Goal: Task Accomplishment & Management: Manage account settings

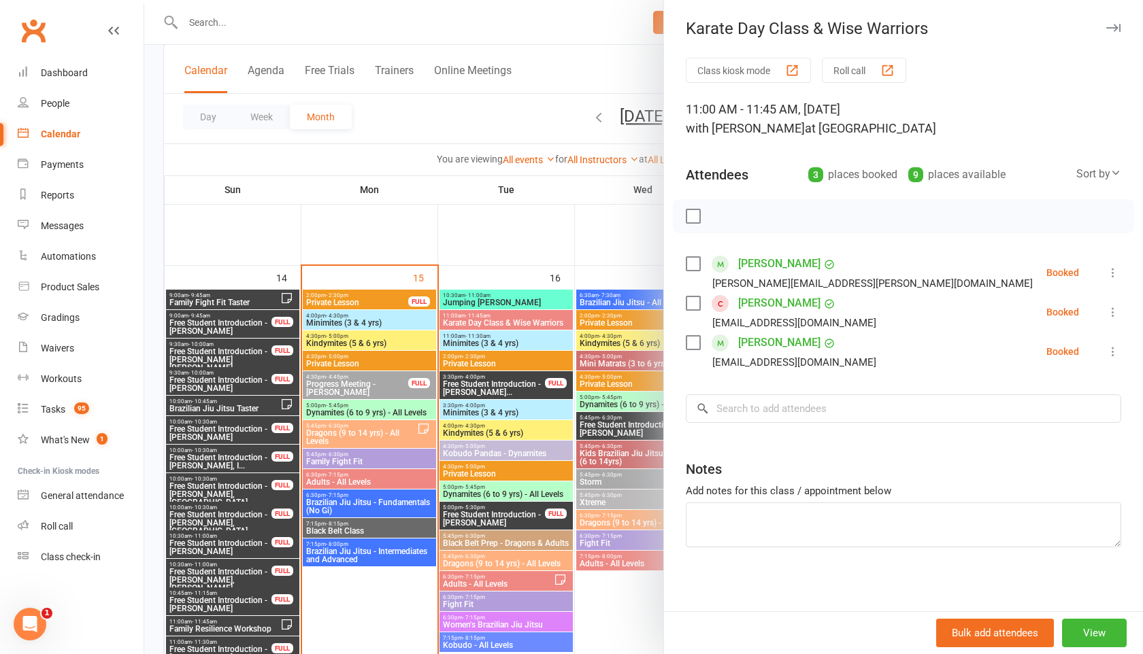
click at [1120, 27] on icon "button" at bounding box center [1113, 28] width 14 height 8
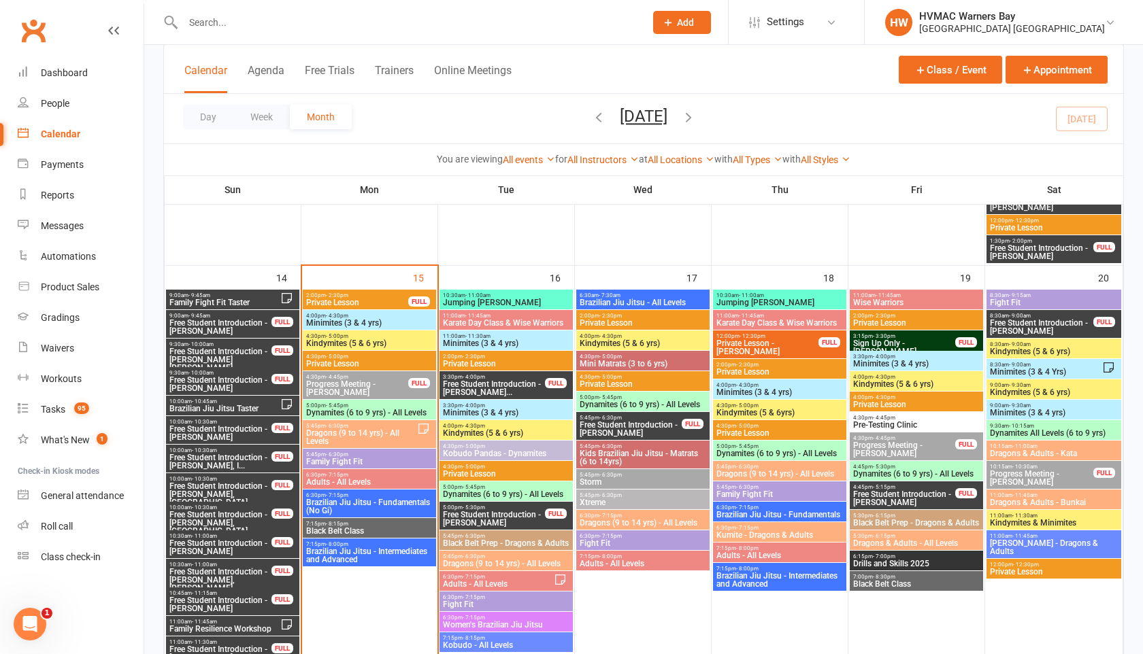
click at [353, 341] on span "Kindymites (5 & 6 yrs)" at bounding box center [369, 343] width 128 height 8
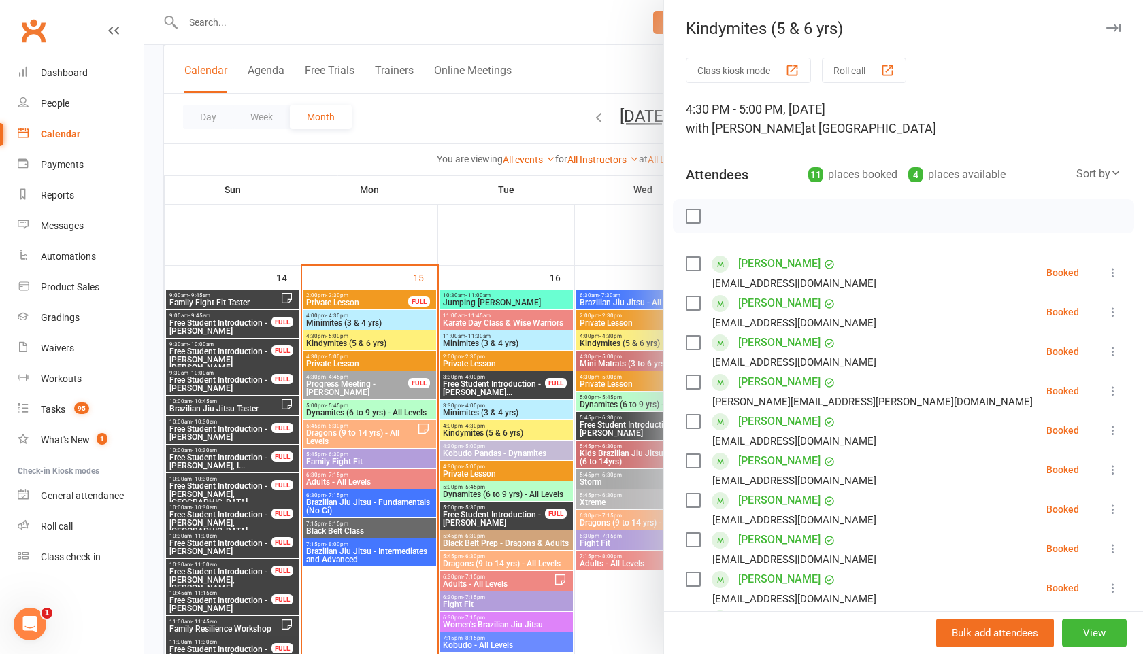
click at [1107, 27] on icon "button" at bounding box center [1113, 28] width 14 height 8
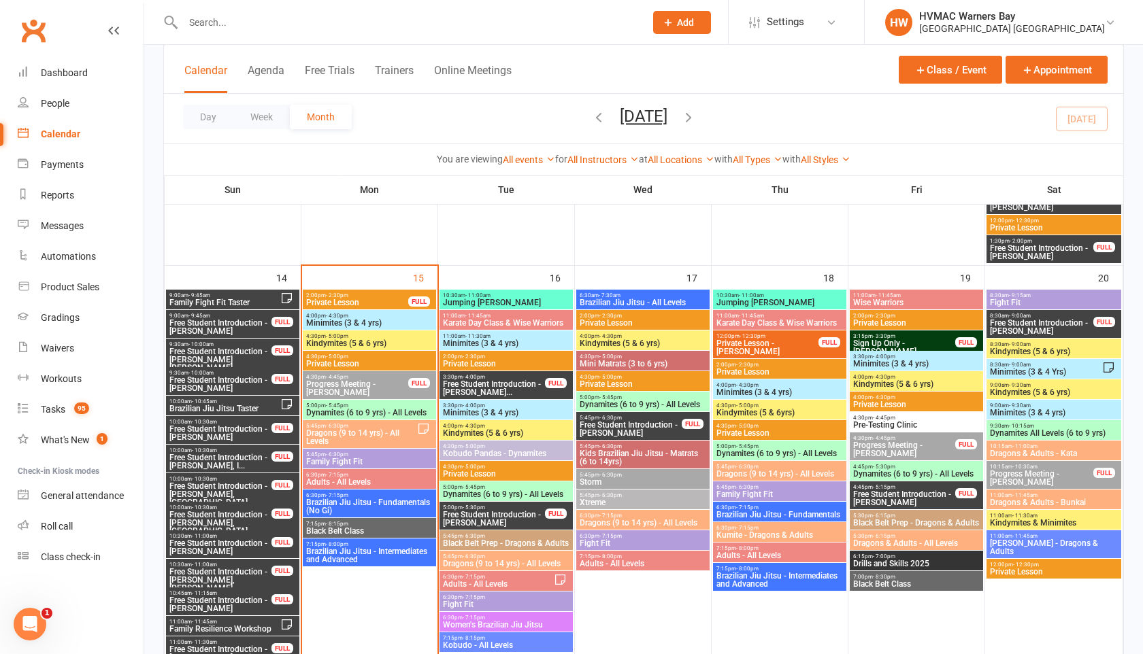
click at [324, 410] on span "Dynamites (6 to 9 yrs) - All Levels" at bounding box center [369, 413] width 128 height 8
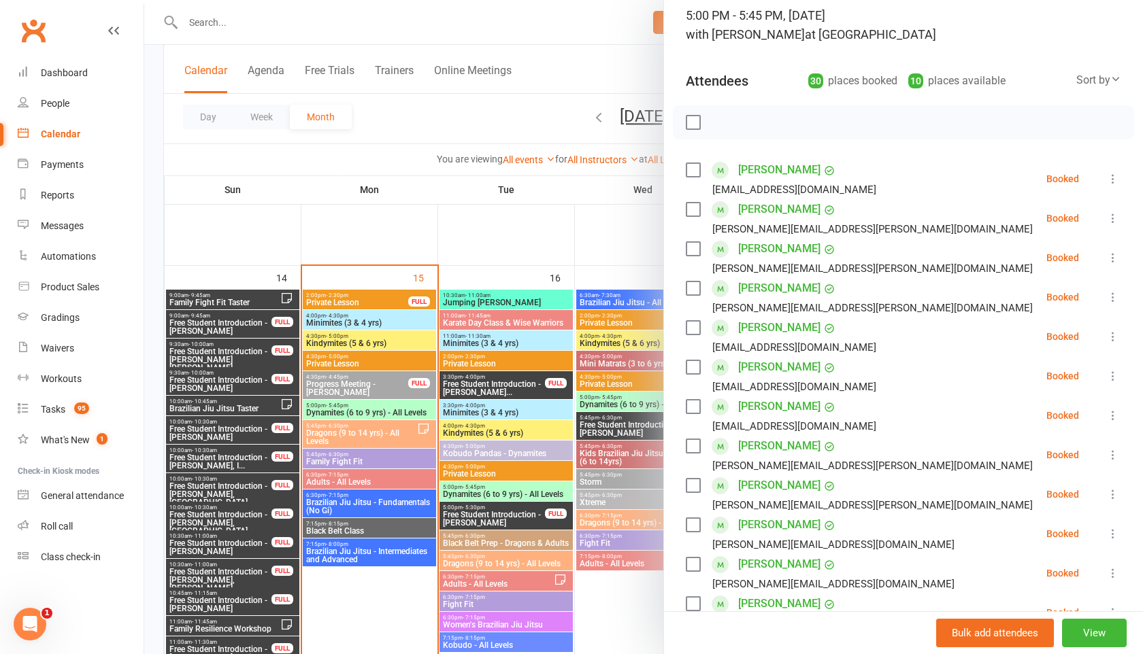
scroll to position [103, 0]
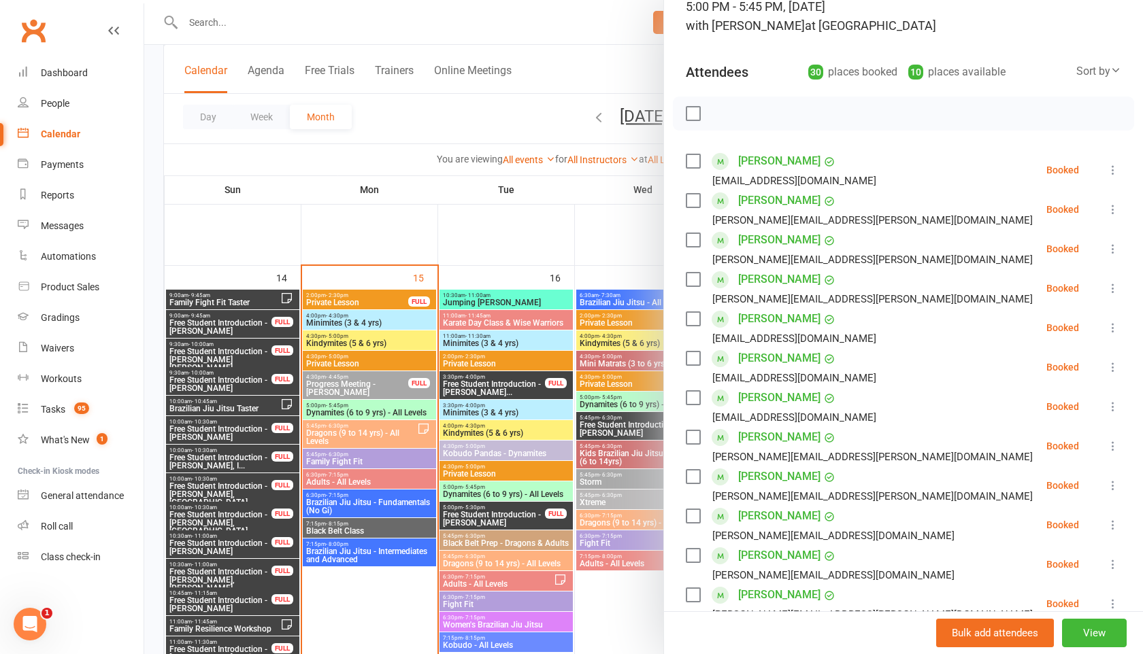
click at [265, 24] on div at bounding box center [643, 327] width 999 height 654
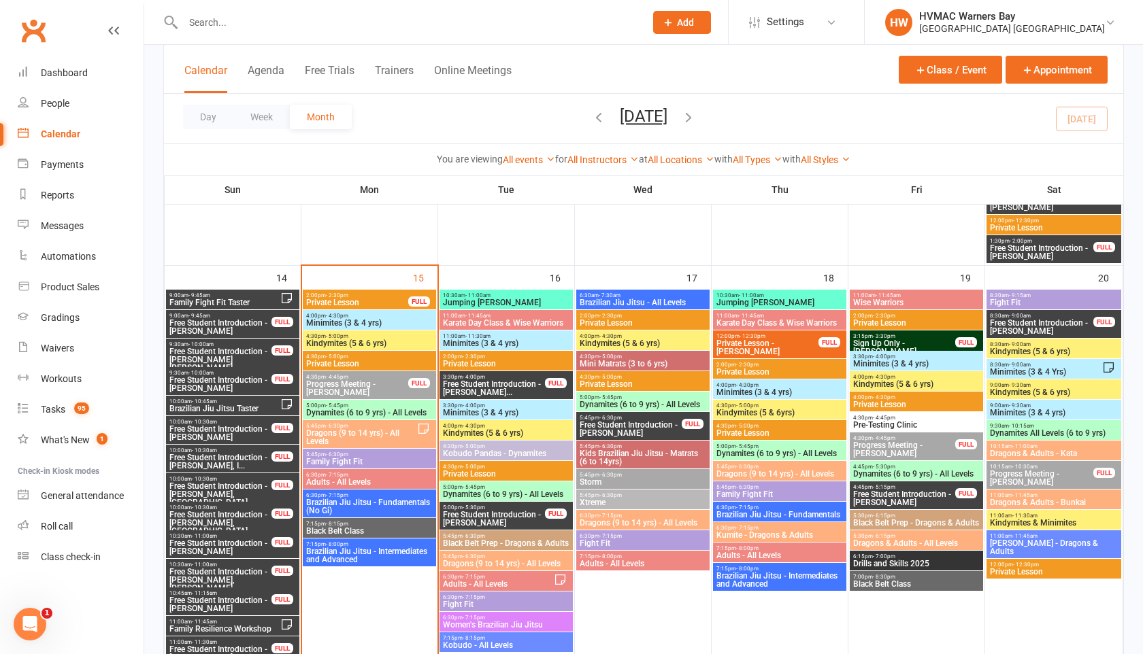
click at [225, 23] on input "text" at bounding box center [407, 22] width 456 height 19
click at [217, 26] on input "text" at bounding box center [407, 22] width 456 height 19
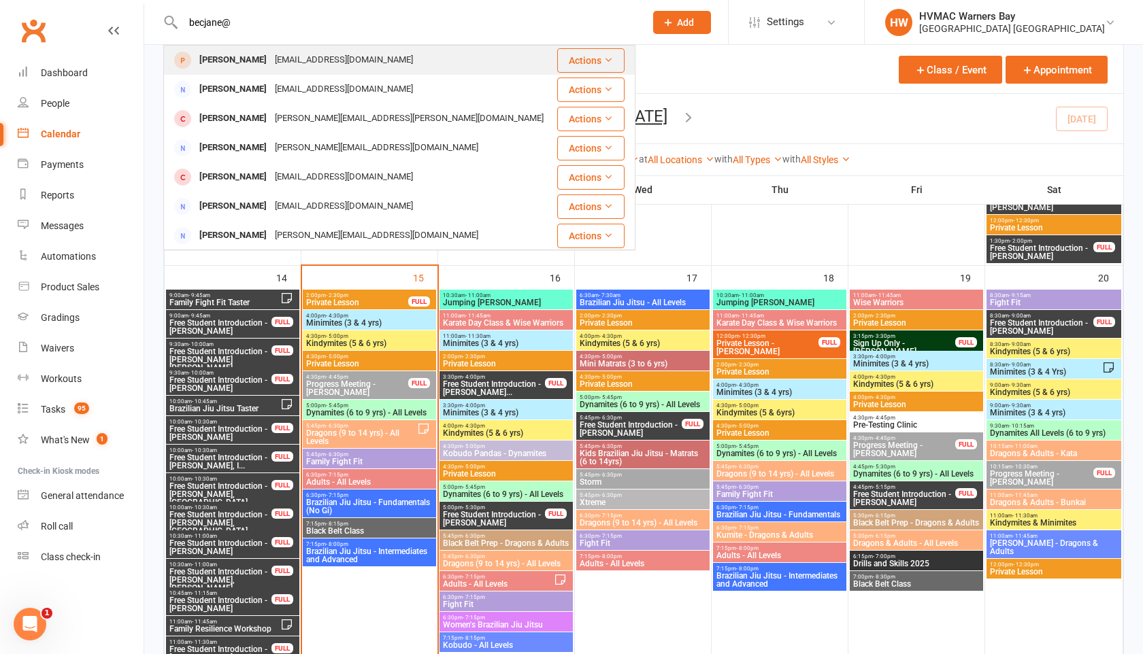
type input "becjane@"
click at [220, 50] on div "Elias Power becjane91@outlook.com" at bounding box center [360, 60] width 390 height 28
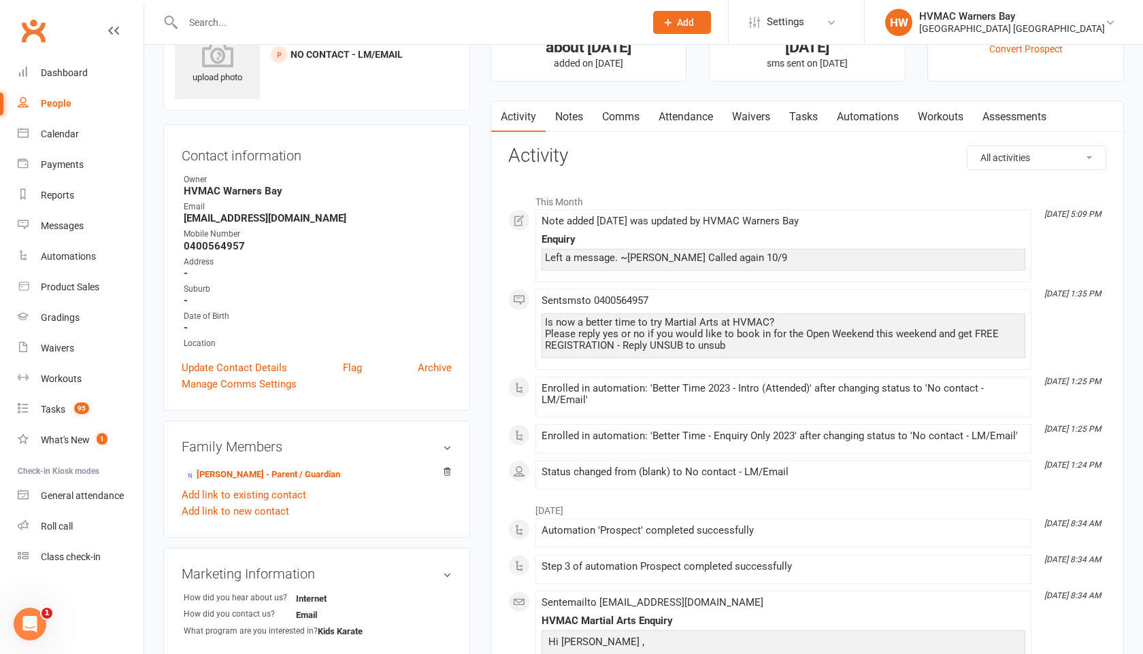
scroll to position [82, 0]
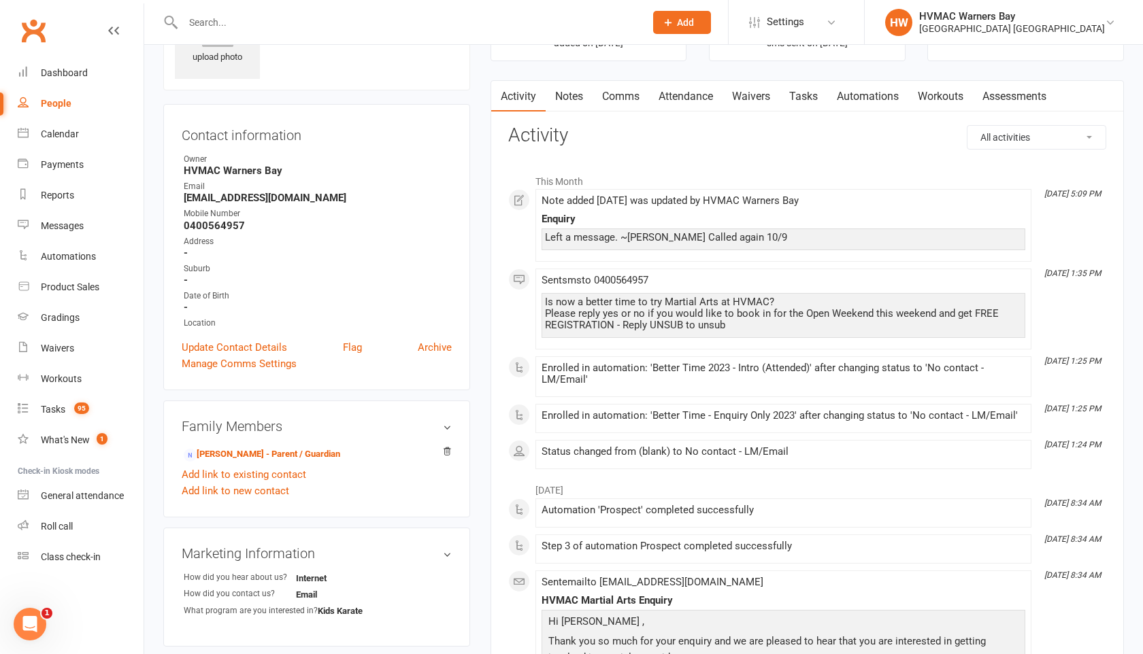
click at [218, 38] on div at bounding box center [399, 22] width 472 height 44
click at [218, 26] on input "text" at bounding box center [407, 22] width 456 height 19
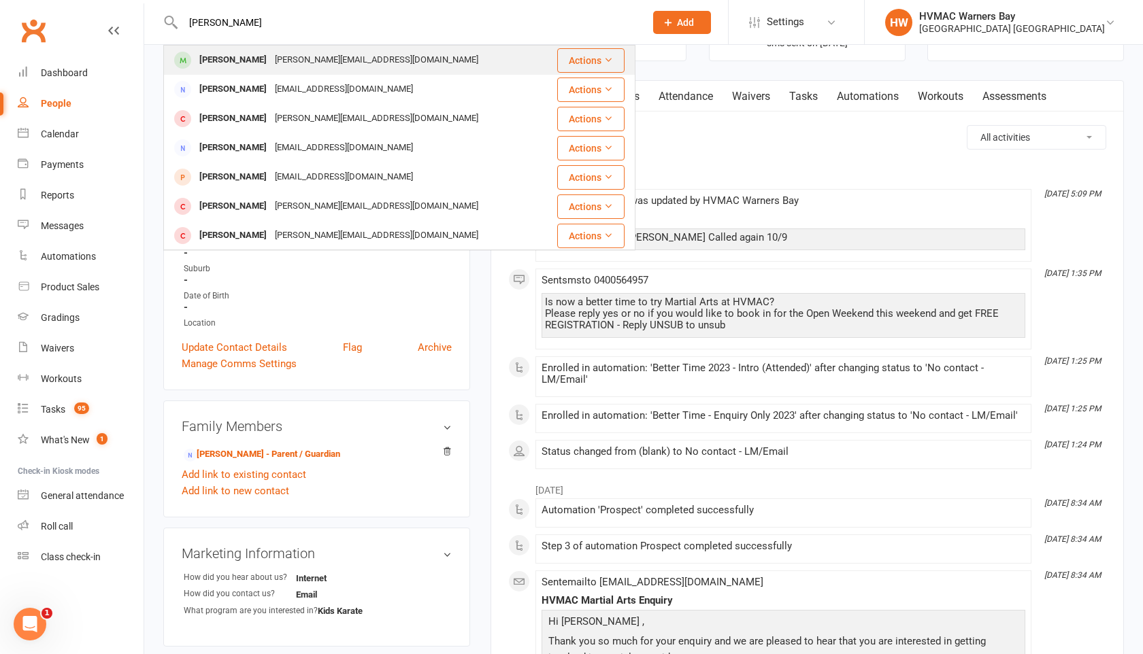
type input "william lawson"
click at [241, 51] on div "William Lawson" at bounding box center [233, 60] width 76 height 20
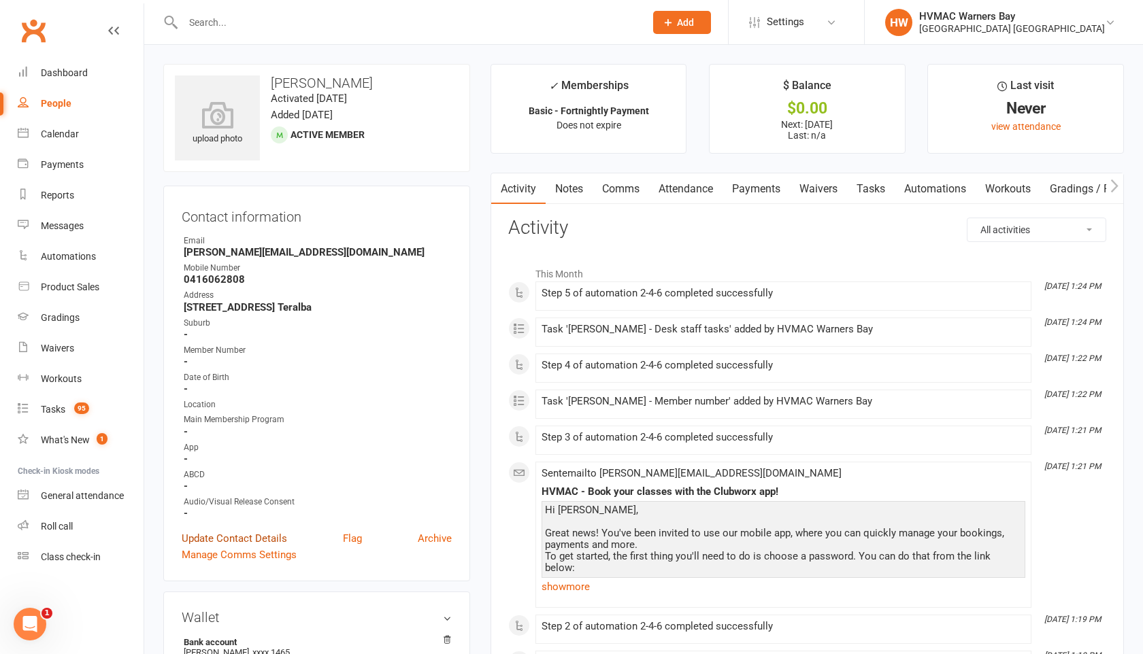
click at [199, 533] on link "Update Contact Details" at bounding box center [234, 539] width 105 height 16
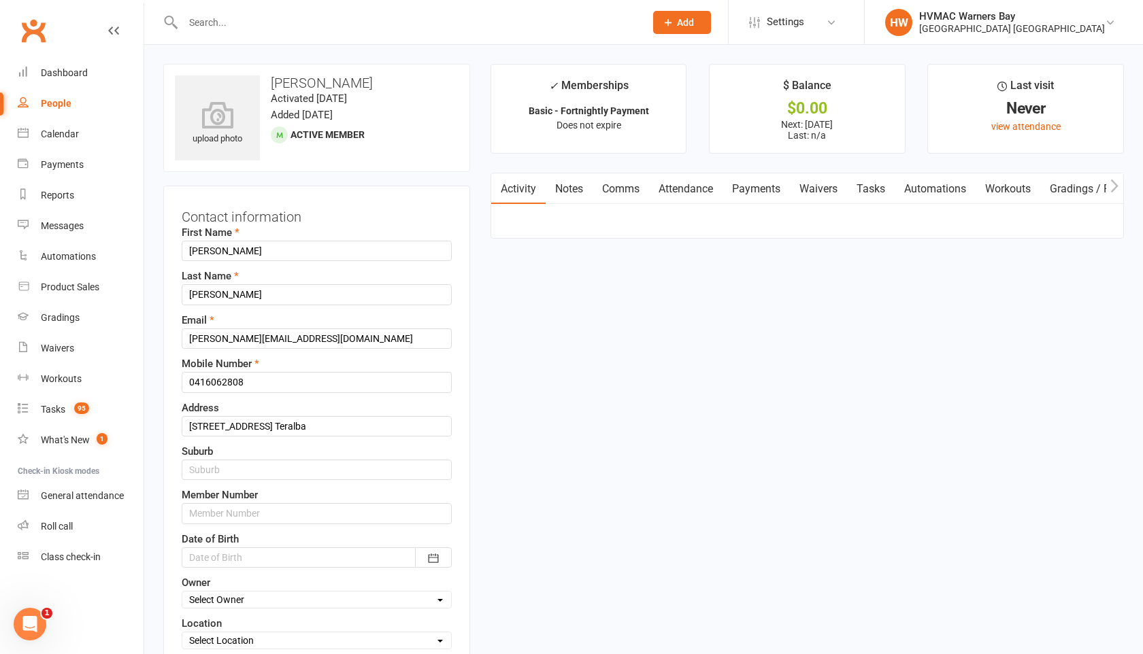
scroll to position [64, 0]
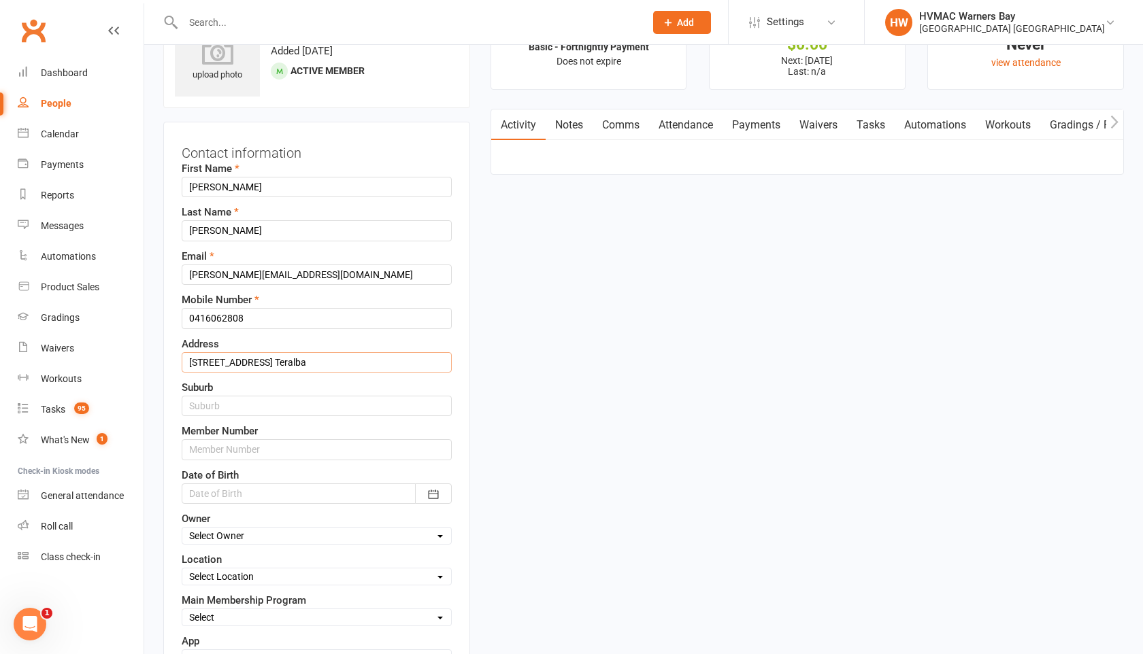
drag, startPoint x: 319, startPoint y: 366, endPoint x: 279, endPoint y: 361, distance: 40.4
click at [279, 361] on input "25 Fisherman’s Drive Teralba" at bounding box center [317, 362] width 270 height 20
click at [237, 404] on input "text" at bounding box center [317, 406] width 270 height 20
paste input "Teralba"
type input "Teralba"
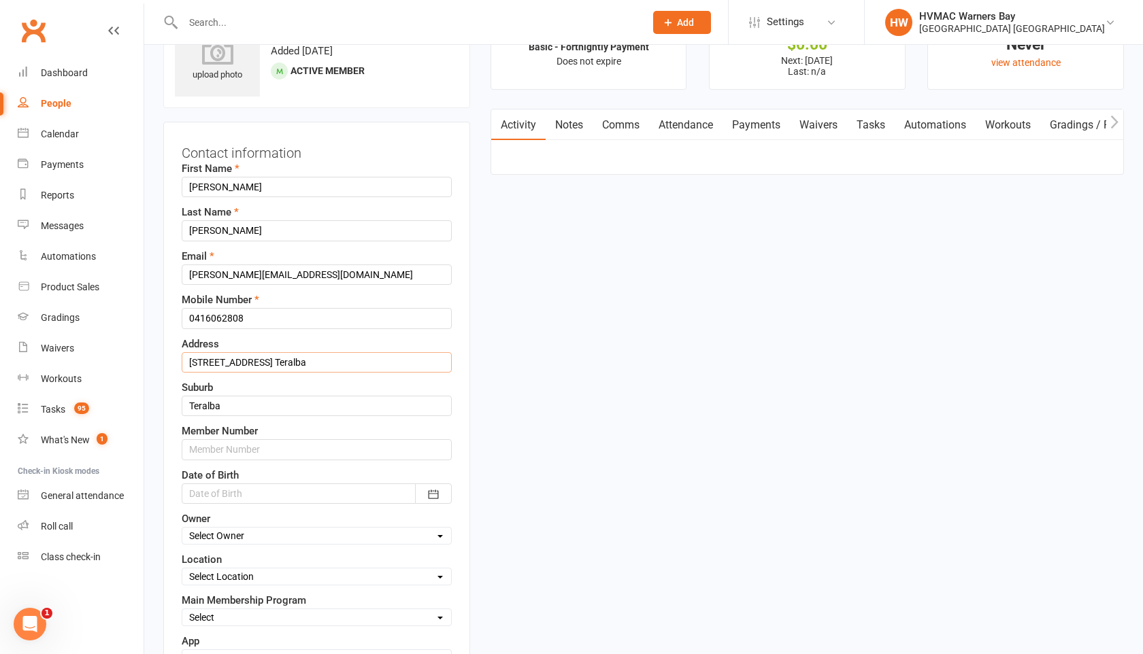
drag, startPoint x: 318, startPoint y: 362, endPoint x: 282, endPoint y: 361, distance: 36.1
click at [281, 361] on input "25 Fisherman’s Drive Teralba" at bounding box center [317, 362] width 270 height 20
type input "25 Fisherman’s Drive"
click at [246, 449] on input "text" at bounding box center [317, 449] width 270 height 20
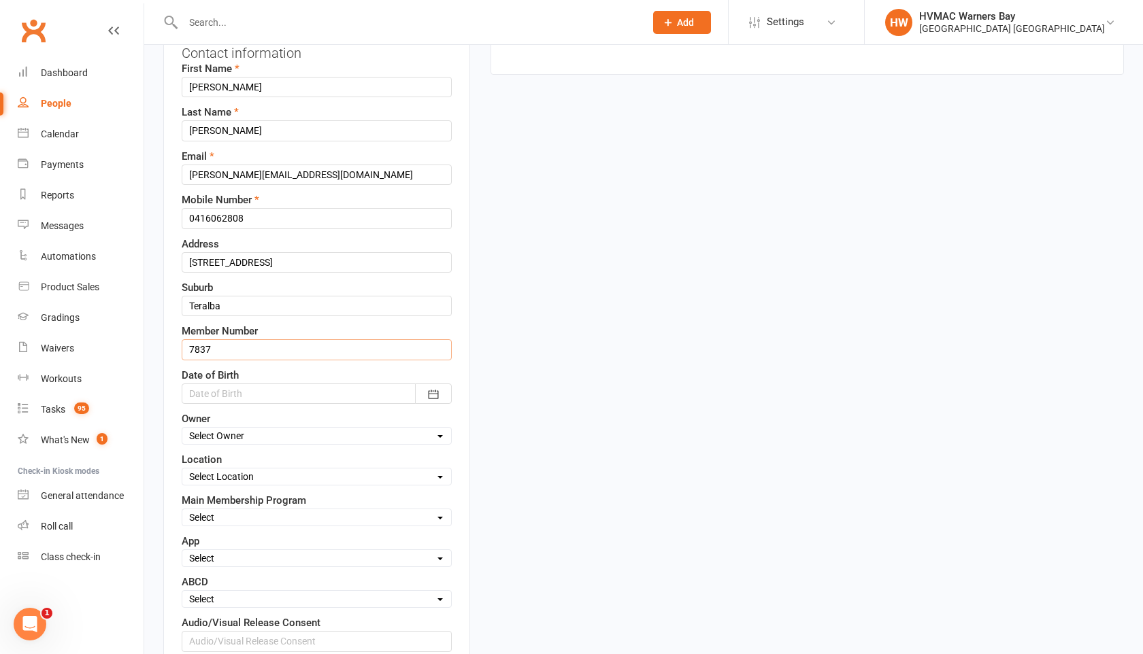
scroll to position [195, 0]
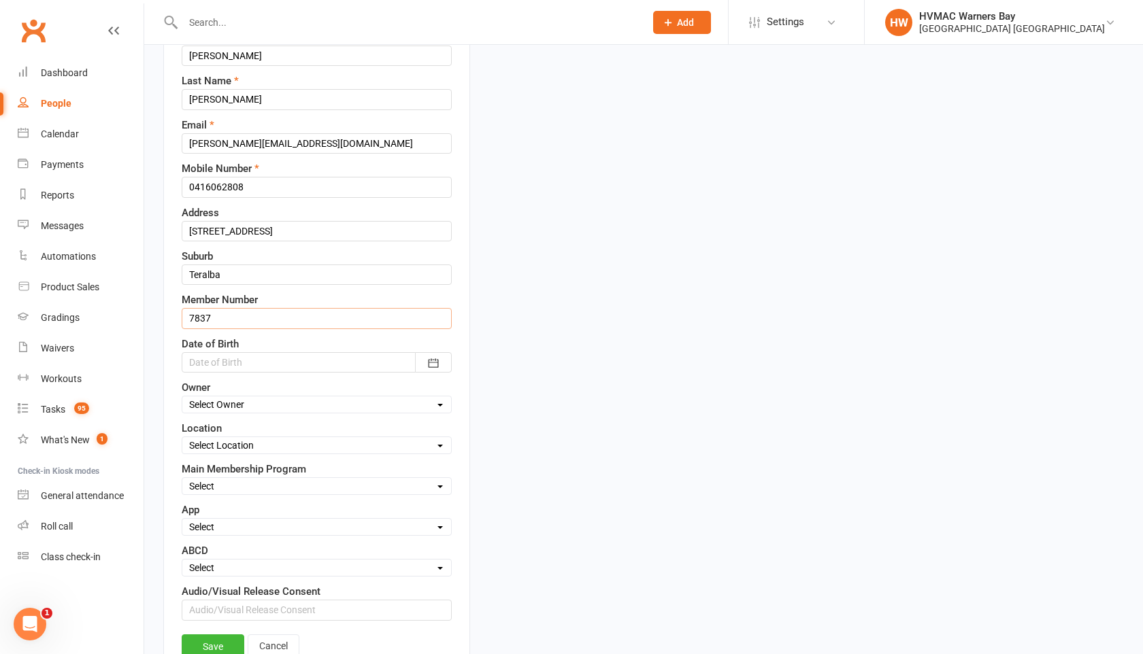
type input "7837"
click at [241, 406] on select "Select Owner HVMAC Warners Bay Joel Holland Shalene Lowe Erin Talbut Kaia Hayes…" at bounding box center [316, 404] width 269 height 15
select select "17"
click at [182, 397] on select "Select Owner HVMAC Warners Bay Joel Holland Shalene Lowe Erin Talbut Kaia Hayes…" at bounding box center [316, 404] width 269 height 15
click at [254, 450] on select "Select Location Warners Bay" at bounding box center [316, 445] width 269 height 15
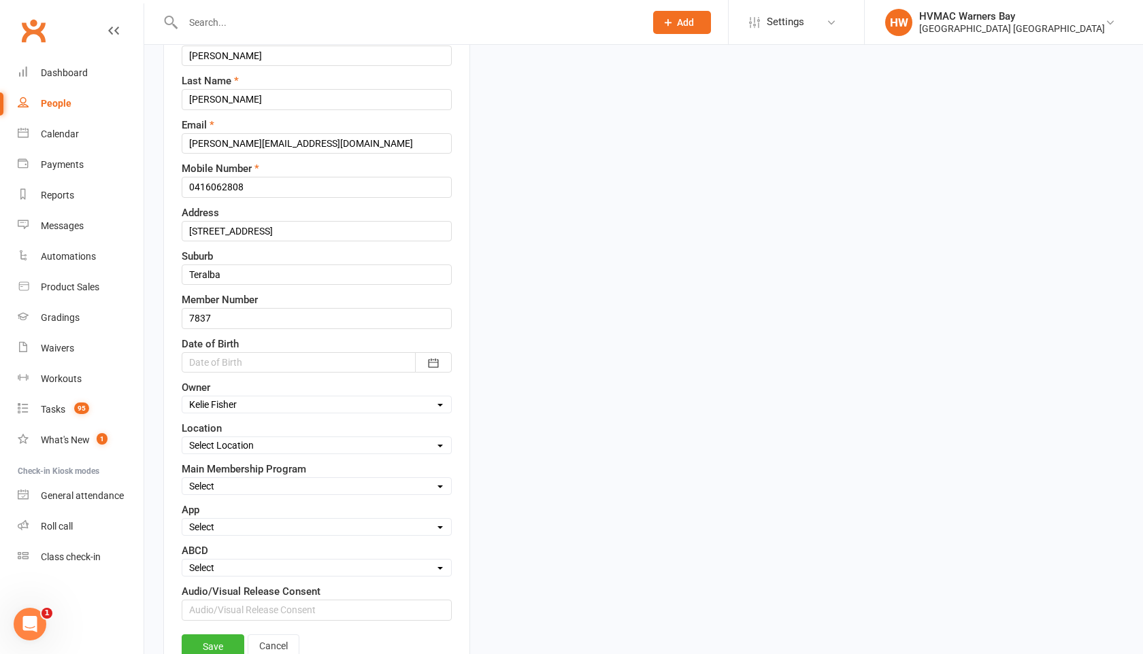
select select "0"
click at [182, 438] on select "Select Location Warners Bay" at bounding box center [316, 445] width 269 height 15
click at [250, 489] on select "Select Minimites Dynamites Kindymites Dragons Adults Fight Fit BJJ Kobudo Kinde…" at bounding box center [316, 486] width 269 height 15
select select "Dragons"
click at [182, 479] on select "Select Minimites Dynamites Kindymites Dragons Adults Fight Fit BJJ Kobudo Kinde…" at bounding box center [316, 486] width 269 height 15
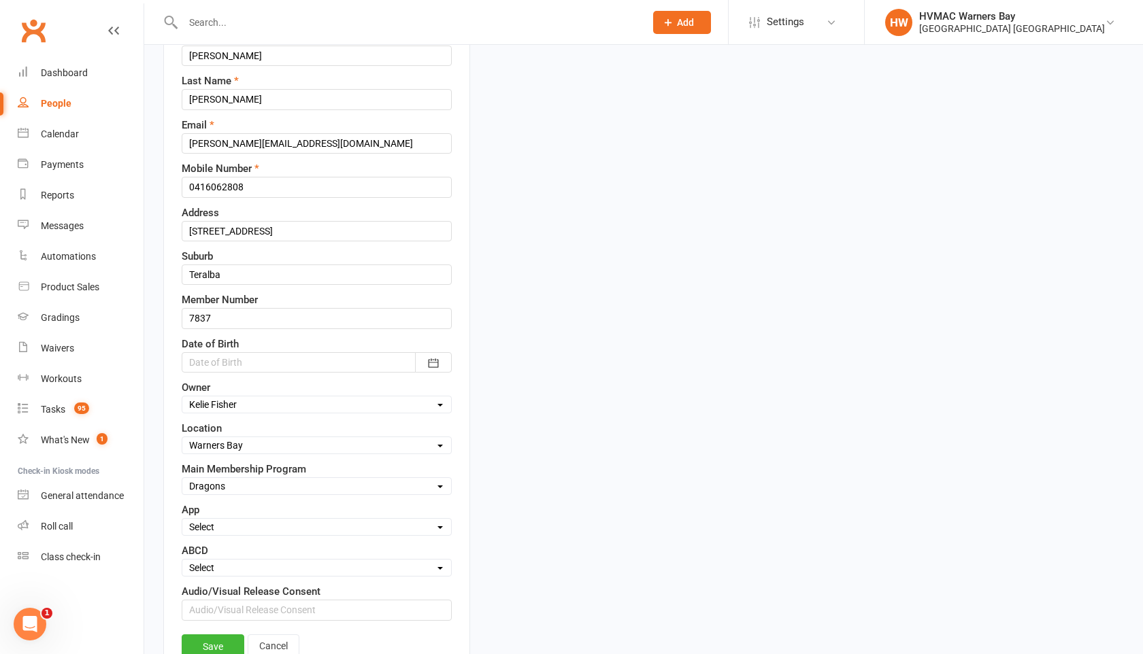
click at [240, 563] on select "Select A B C D" at bounding box center [316, 568] width 269 height 15
select select "B"
click at [182, 561] on select "Select A B C D" at bounding box center [316, 568] width 269 height 15
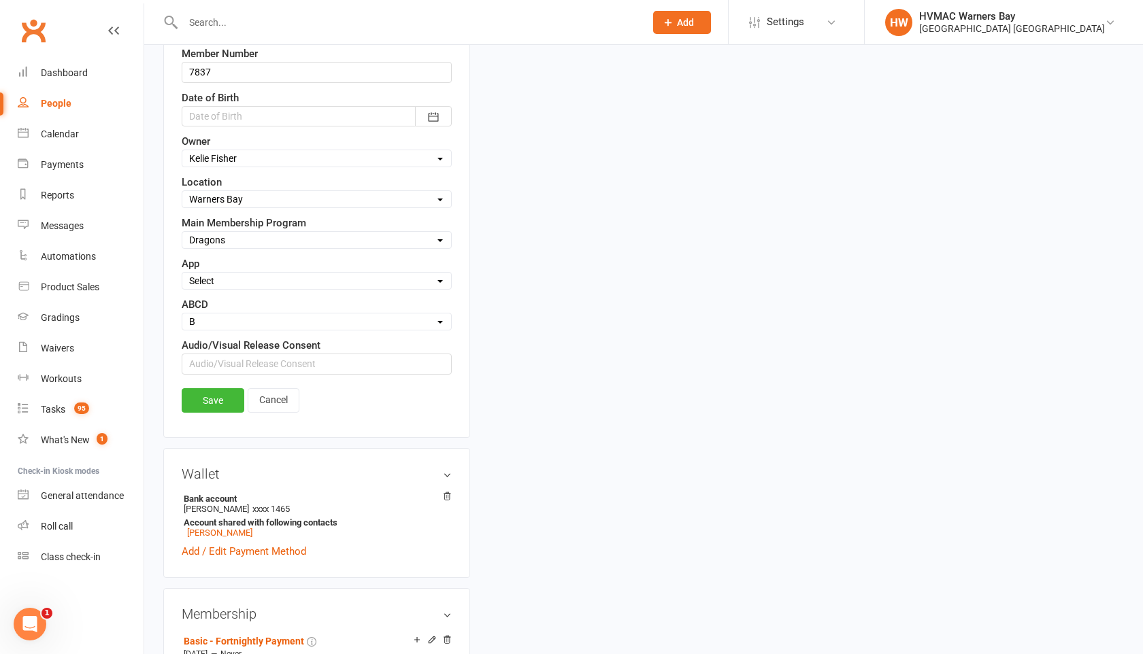
scroll to position [462, 0]
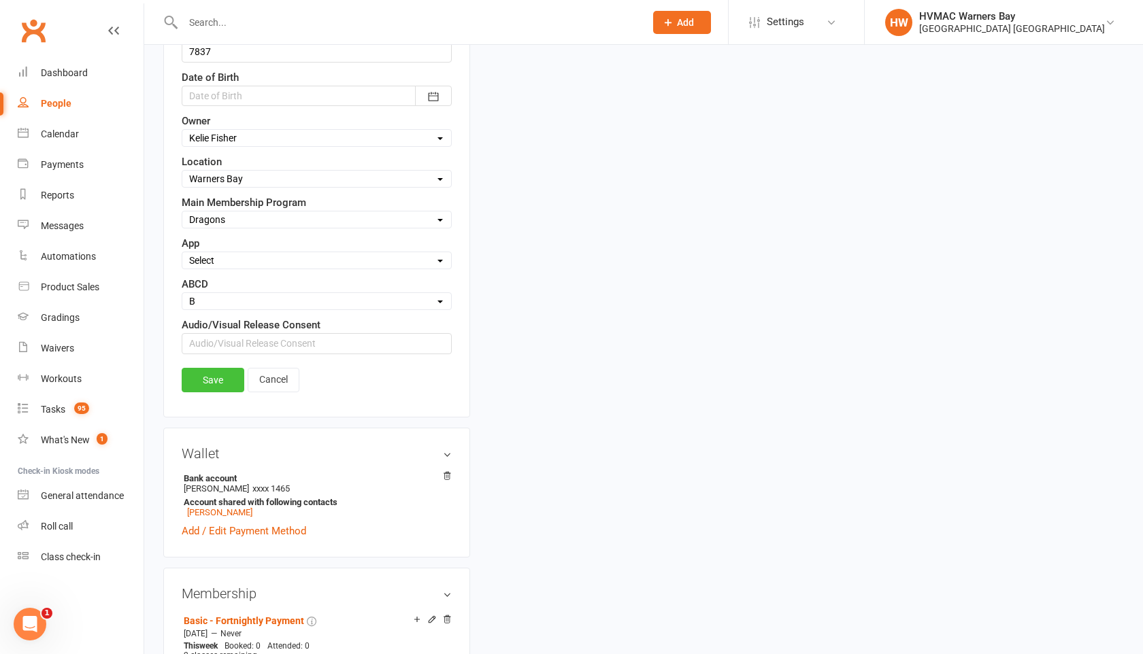
click at [204, 381] on link "Save" at bounding box center [213, 380] width 63 height 24
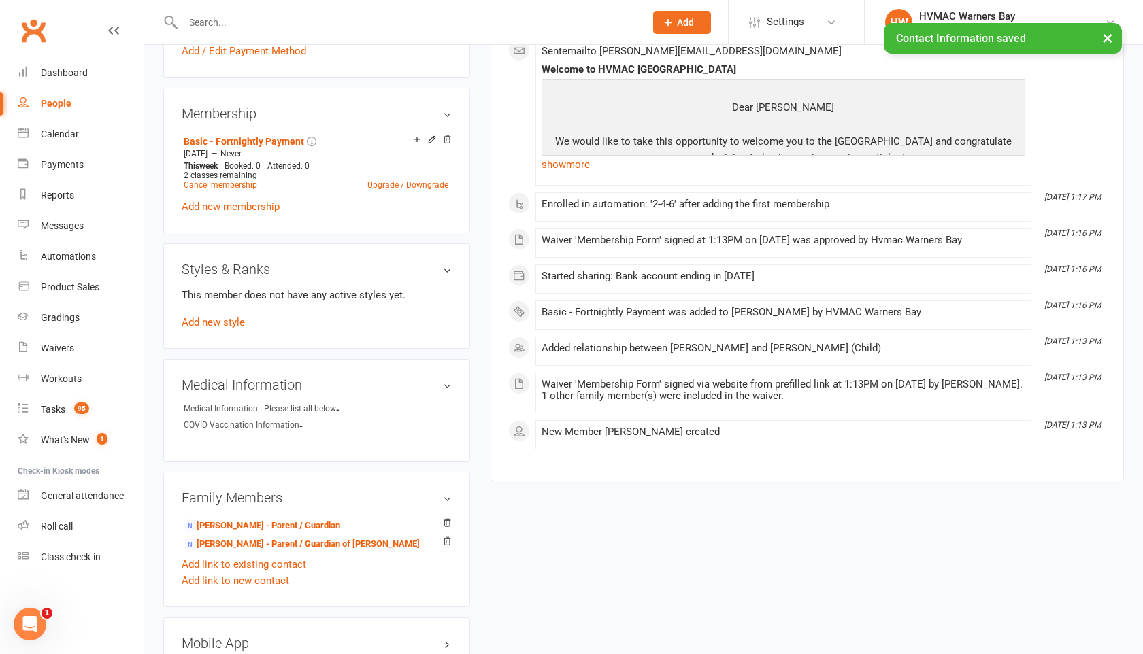
scroll to position [725, 0]
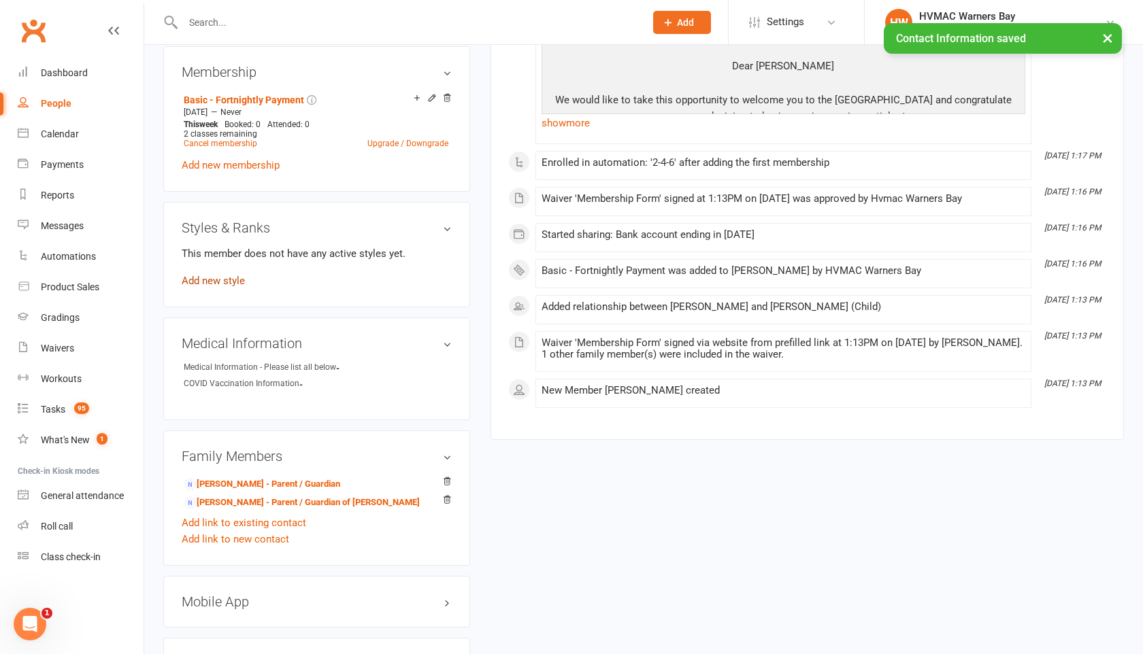
click at [206, 277] on link "Add new style" at bounding box center [213, 281] width 63 height 12
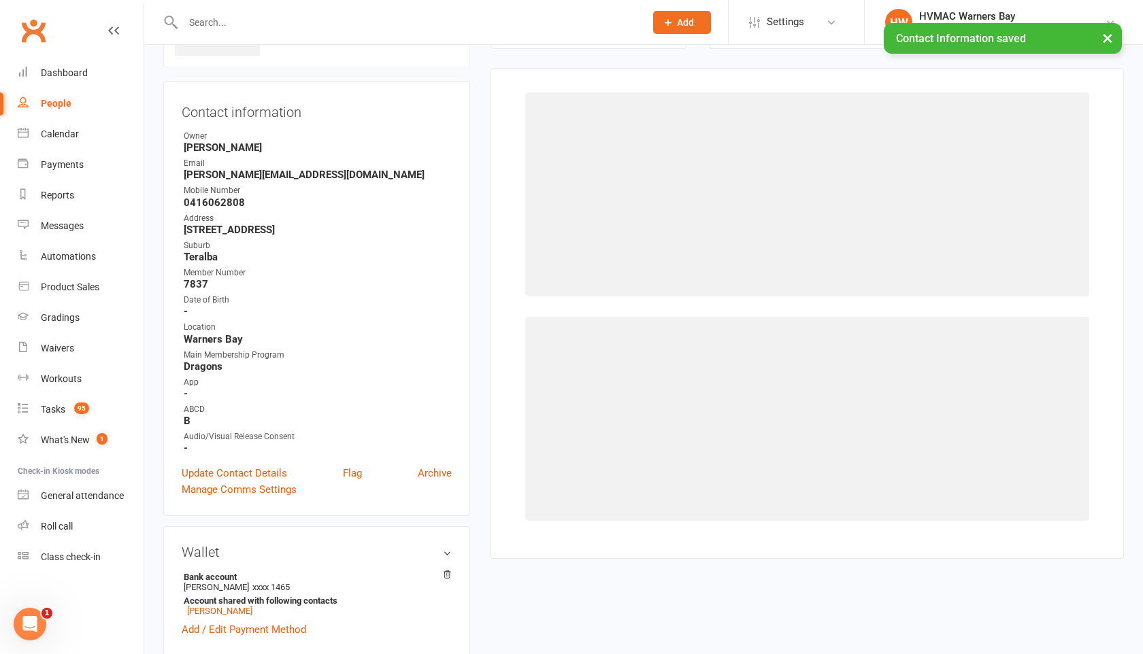
scroll to position [104, 0]
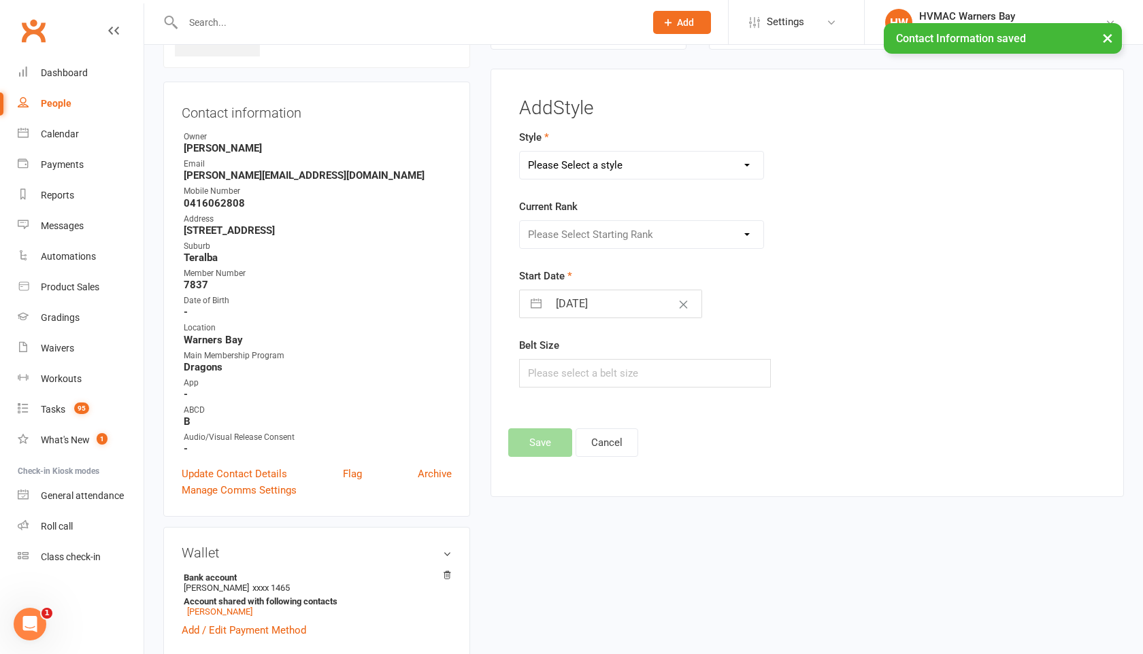
click at [599, 163] on select "Please Select a style Brazilian Jiu Jitsu Dragons & Adults Dynamites Fight Fit …" at bounding box center [642, 165] width 244 height 27
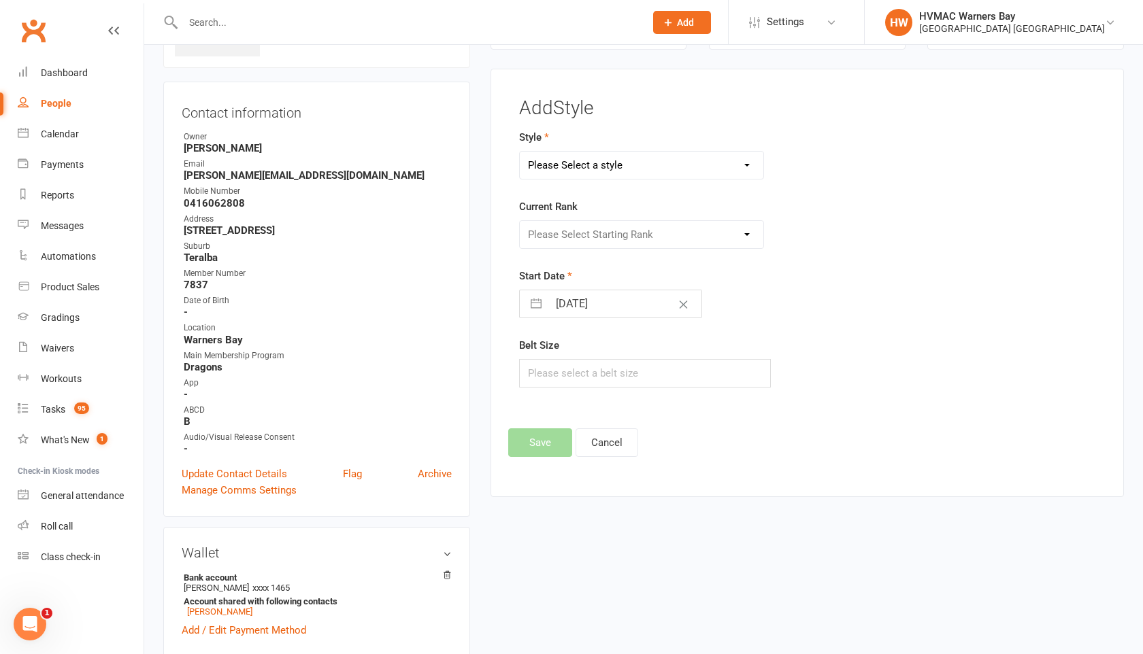
select select "1278"
click at [520, 152] on select "Please Select a style Brazilian Jiu Jitsu Dragons & Adults Dynamites Fight Fit …" at bounding box center [642, 165] width 244 height 27
click at [582, 246] on select "Please Select Starting Rank White 10th Kyu 9th Kyu 8th Kyu - Yellow 7th Kyu - O…" at bounding box center [642, 234] width 244 height 27
select select "12529"
click at [520, 221] on select "Please Select Starting Rank White 10th Kyu 9th Kyu 8th Kyu - Yellow 7th Kyu - O…" at bounding box center [642, 234] width 244 height 27
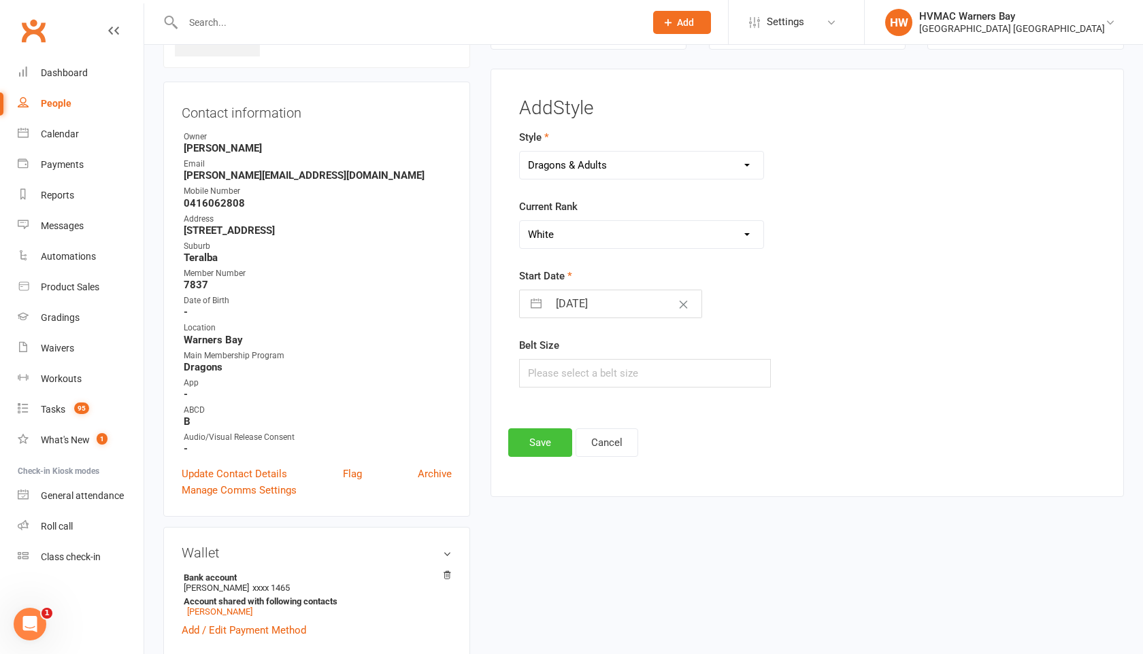
click at [537, 441] on button "Save" at bounding box center [540, 443] width 64 height 29
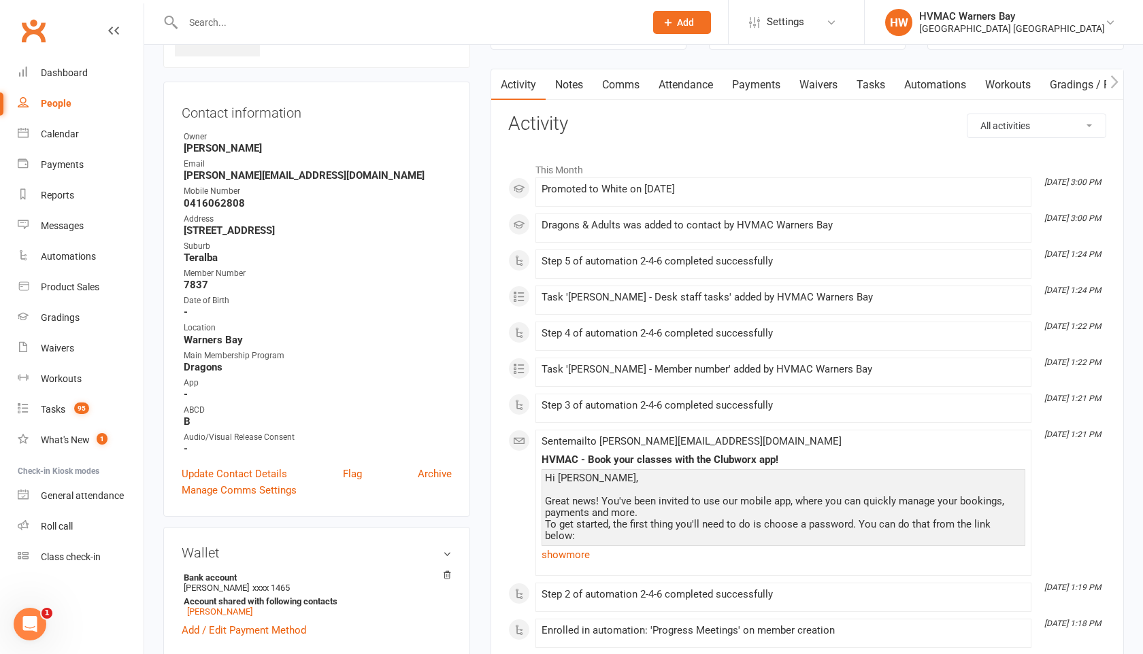
scroll to position [0, 0]
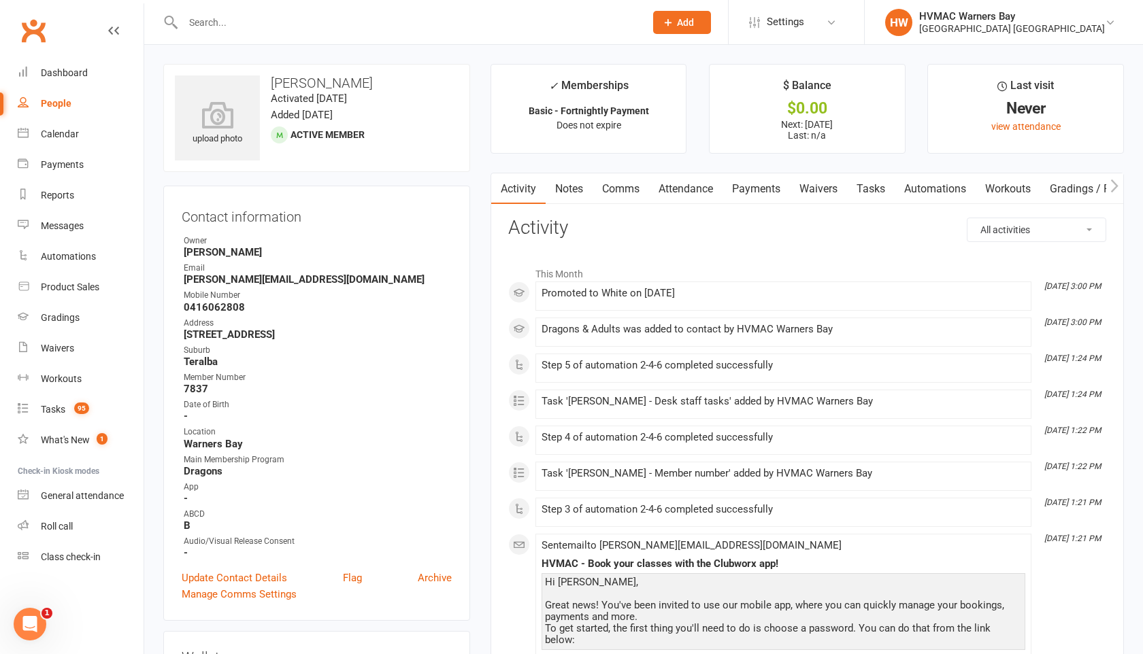
click at [871, 190] on link "Tasks" at bounding box center [871, 188] width 48 height 31
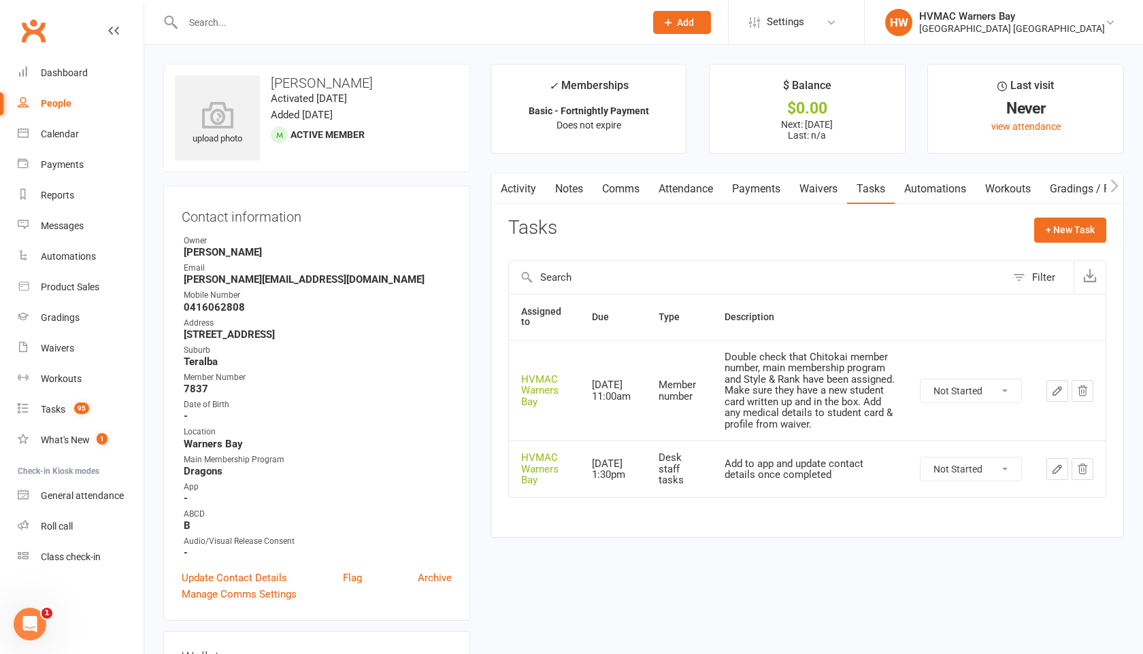
click at [803, 182] on link "Waivers" at bounding box center [818, 188] width 57 height 31
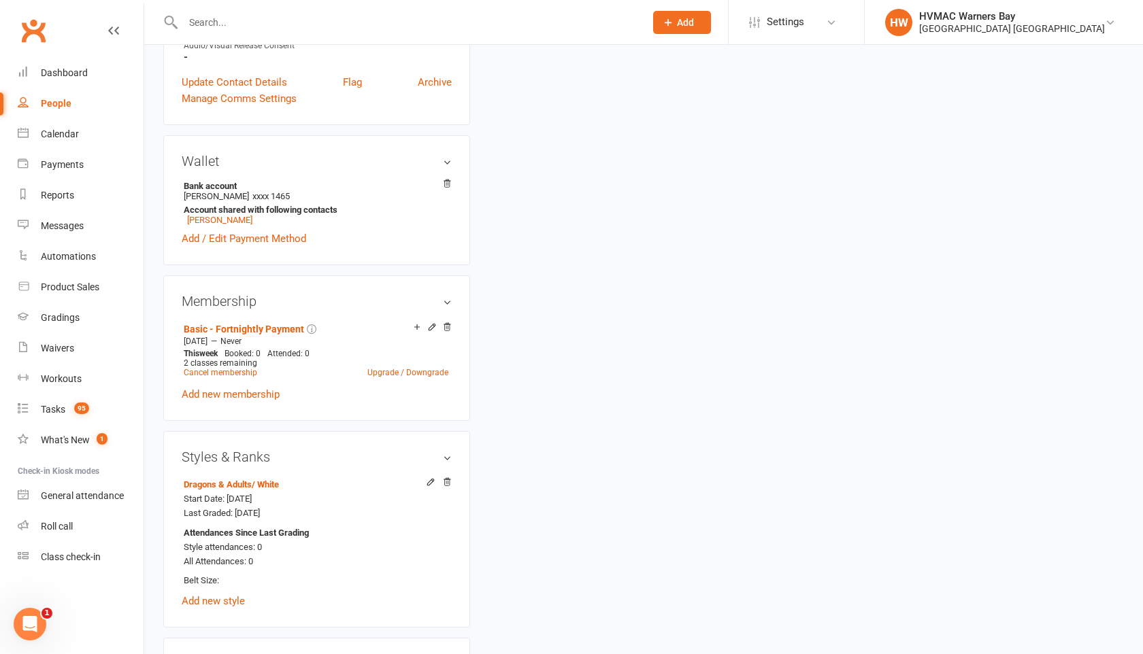
scroll to position [498, 0]
click at [241, 213] on link "[PERSON_NAME]" at bounding box center [219, 218] width 65 height 10
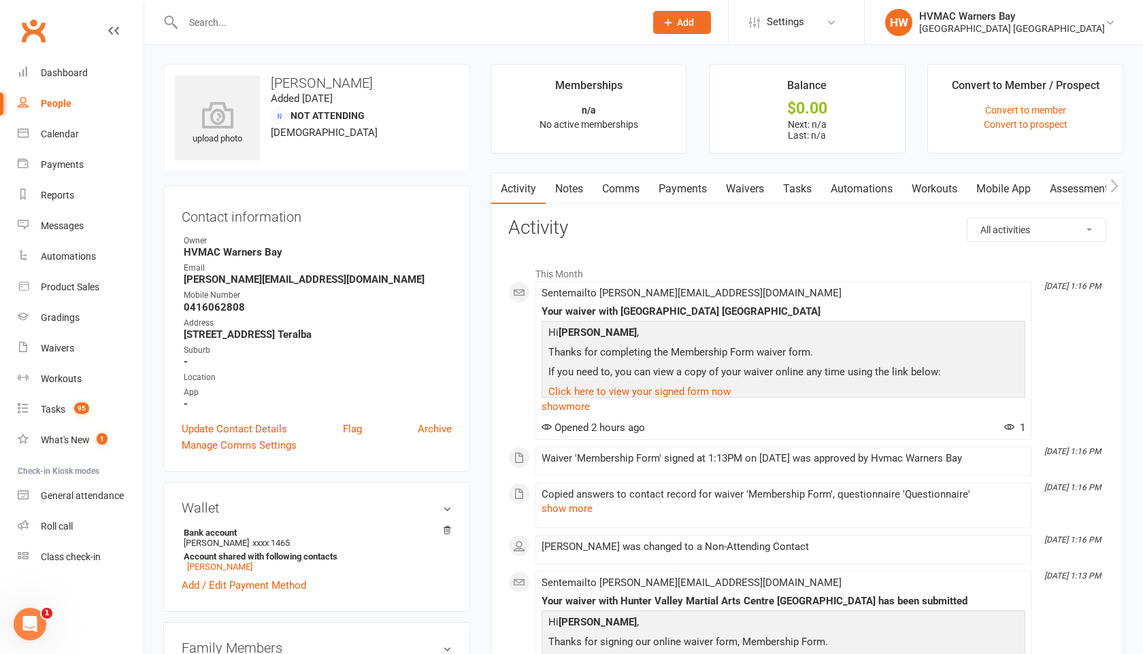
click at [724, 184] on link "Waivers" at bounding box center [744, 188] width 57 height 31
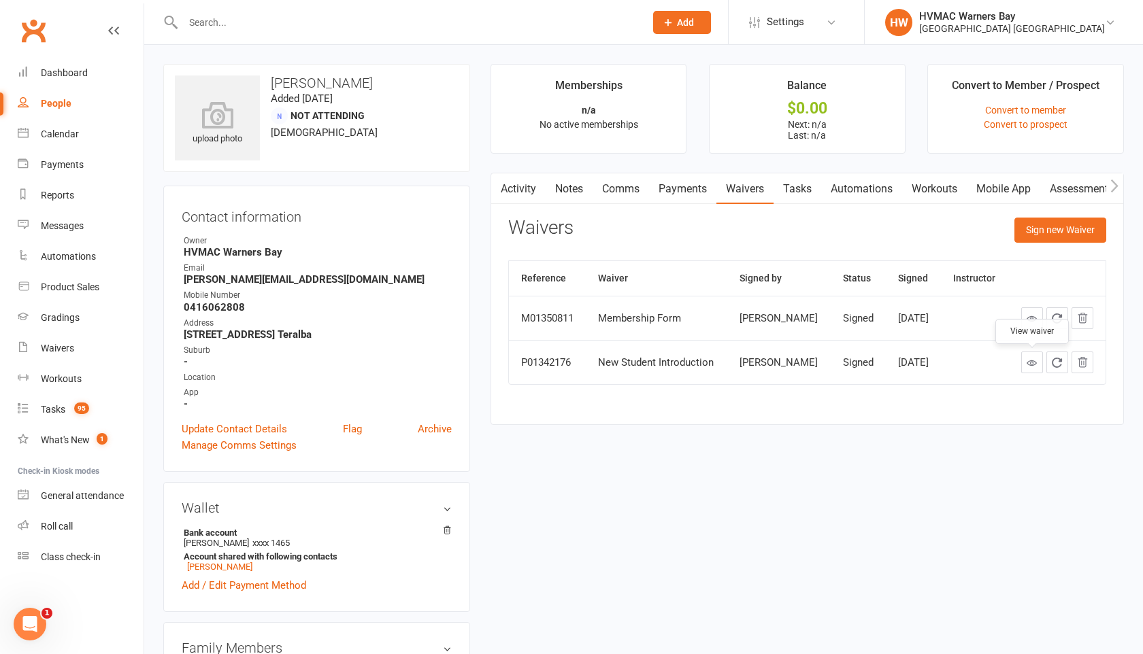
click at [1035, 361] on icon at bounding box center [1032, 363] width 10 height 10
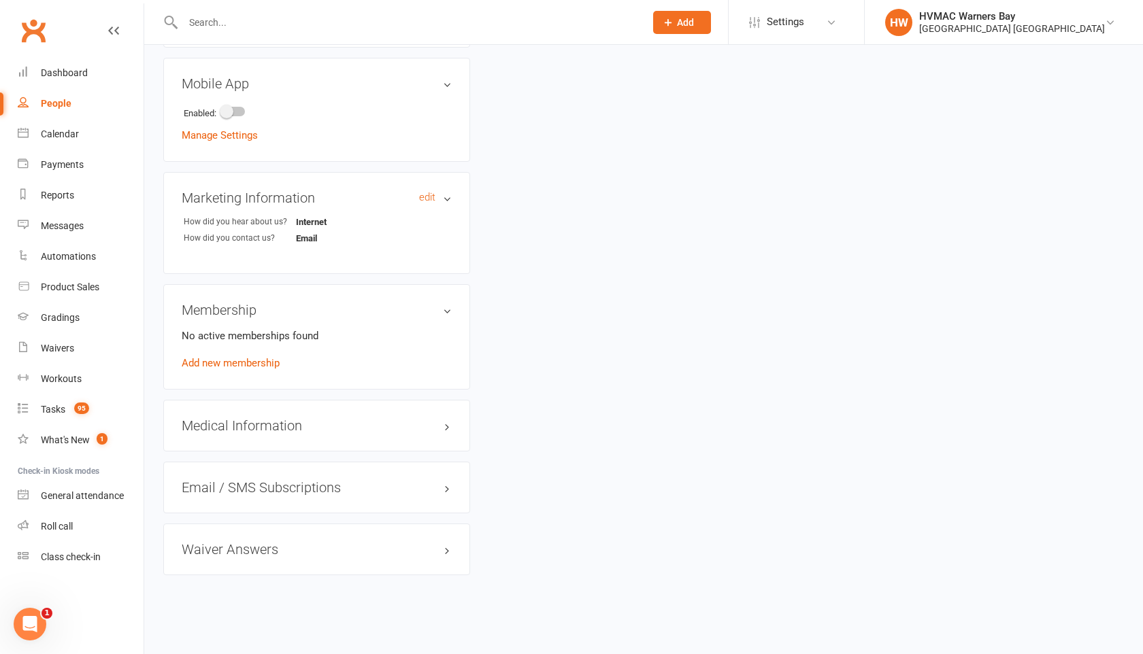
scroll to position [361, 0]
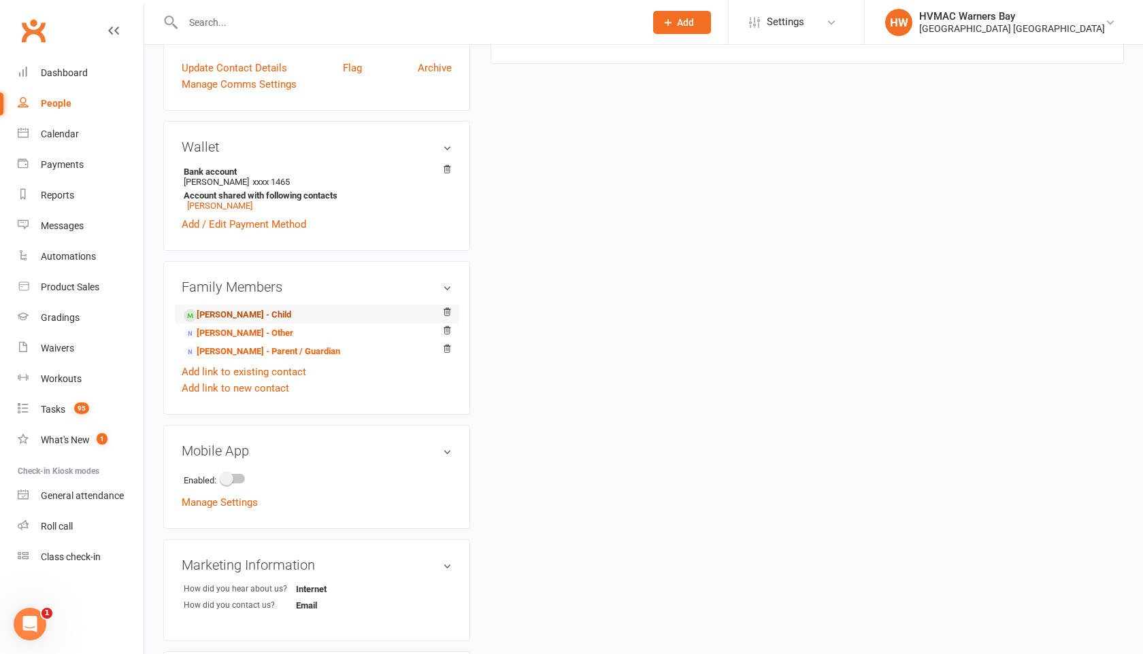
click at [241, 314] on link "William Lawson - Child" at bounding box center [237, 315] width 107 height 14
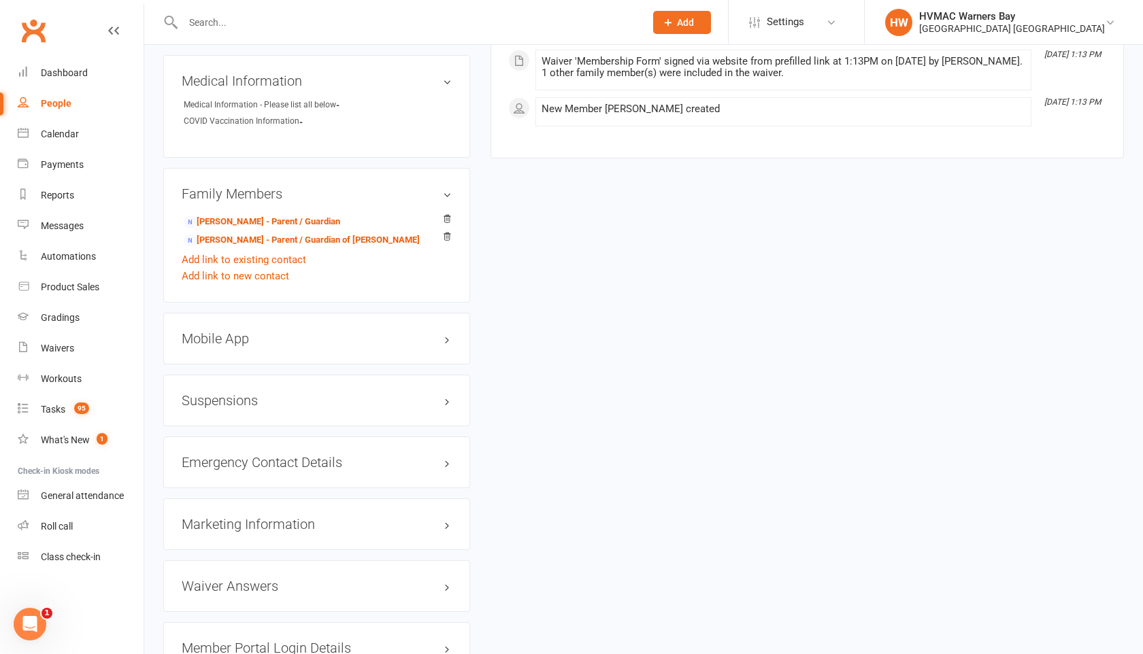
scroll to position [1080, 0]
click at [350, 240] on link "Danielle Lawson - Parent / Guardian of Danielle Lawson" at bounding box center [302, 239] width 236 height 14
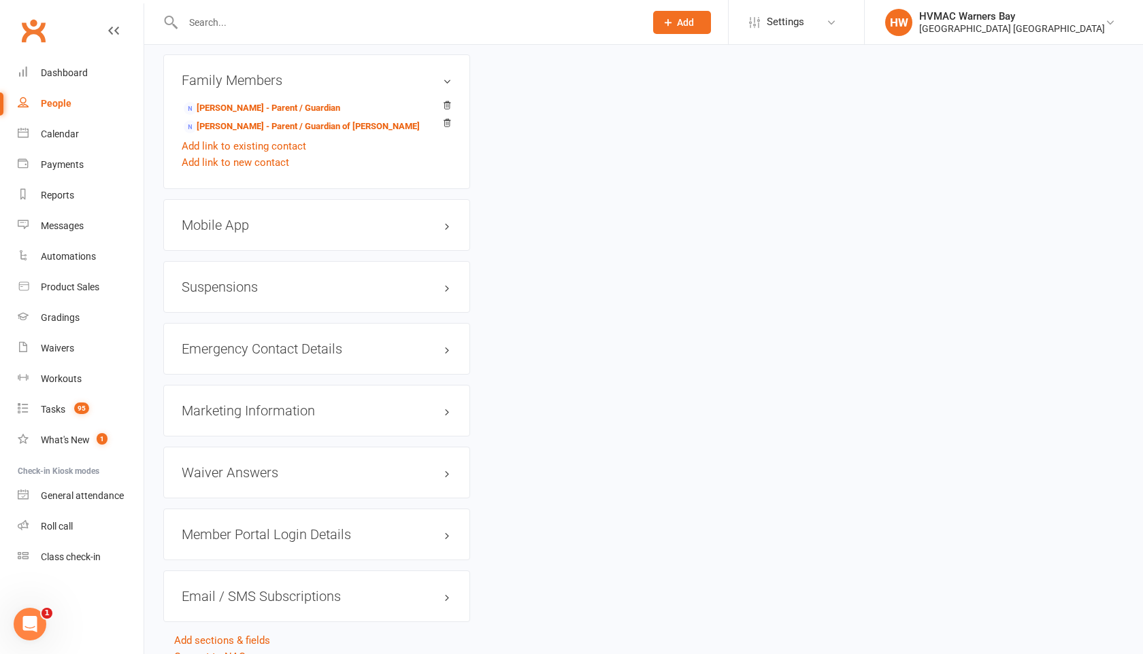
scroll to position [980, 0]
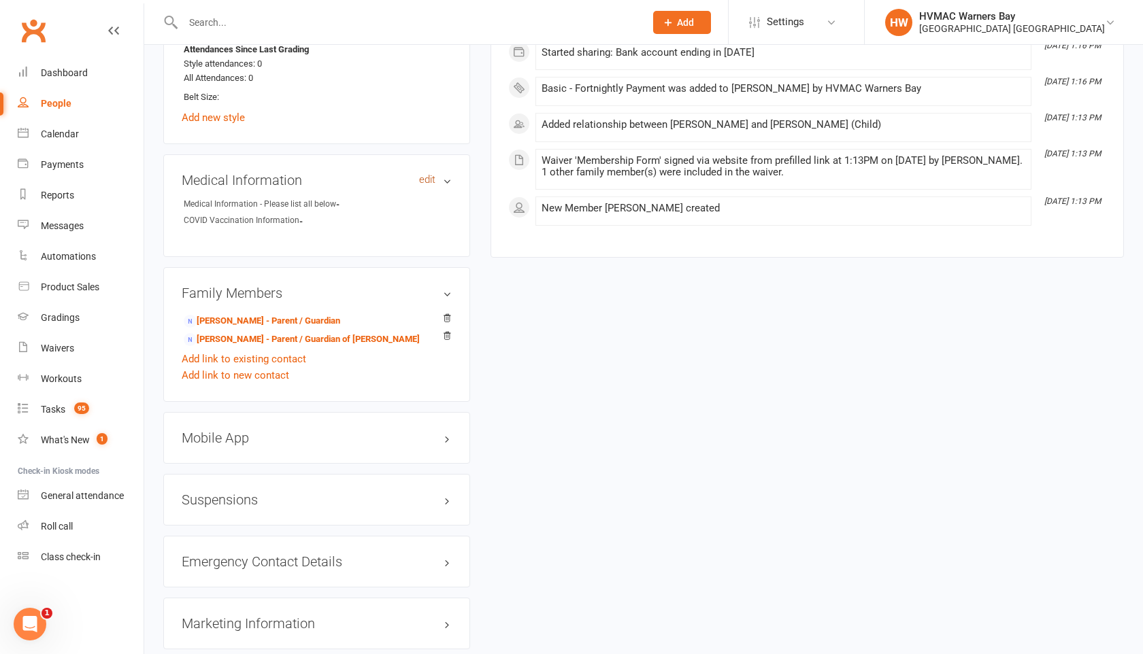
click at [424, 174] on link "edit" at bounding box center [427, 180] width 16 height 12
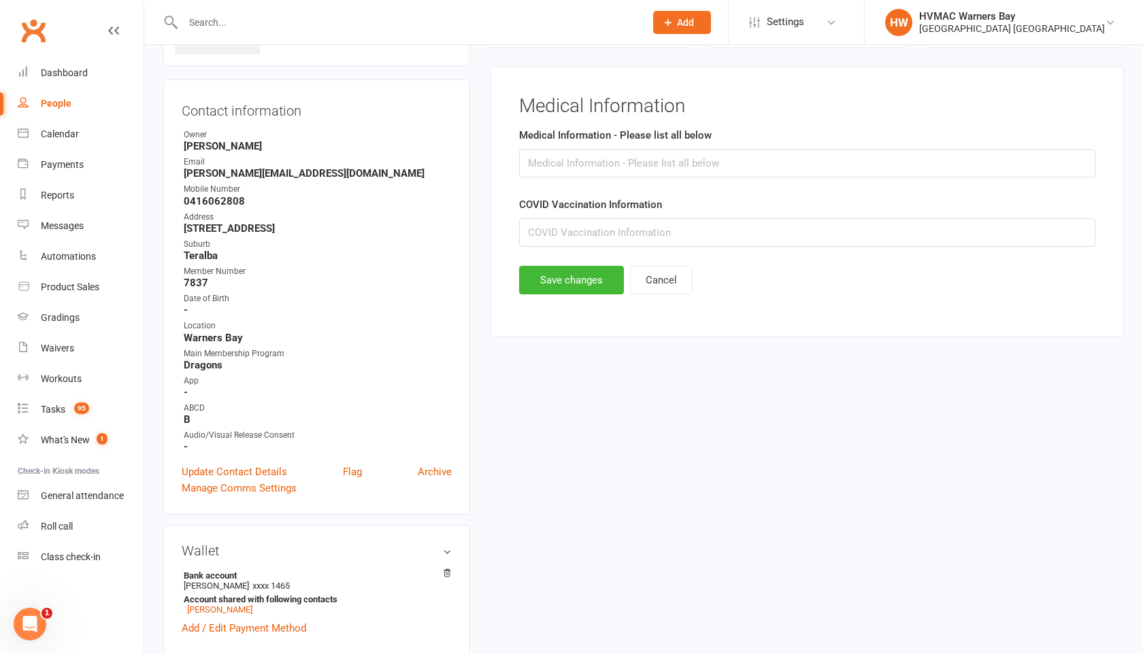
scroll to position [104, 0]
click at [535, 158] on input "text" at bounding box center [807, 165] width 576 height 29
paste input "[MEDICAL_DATA]"
type input "[MEDICAL_DATA]"
click at [556, 284] on button "Save changes" at bounding box center [571, 282] width 105 height 29
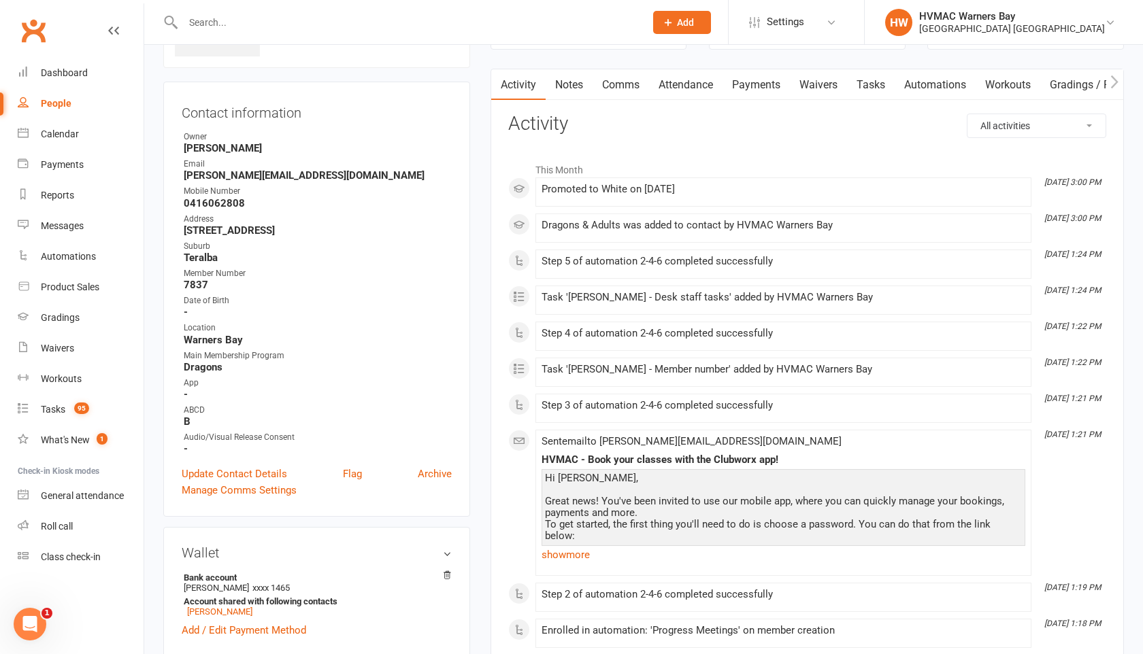
click at [193, 20] on input "text" at bounding box center [407, 22] width 456 height 19
paste input "navleenluther21@gmail.com"
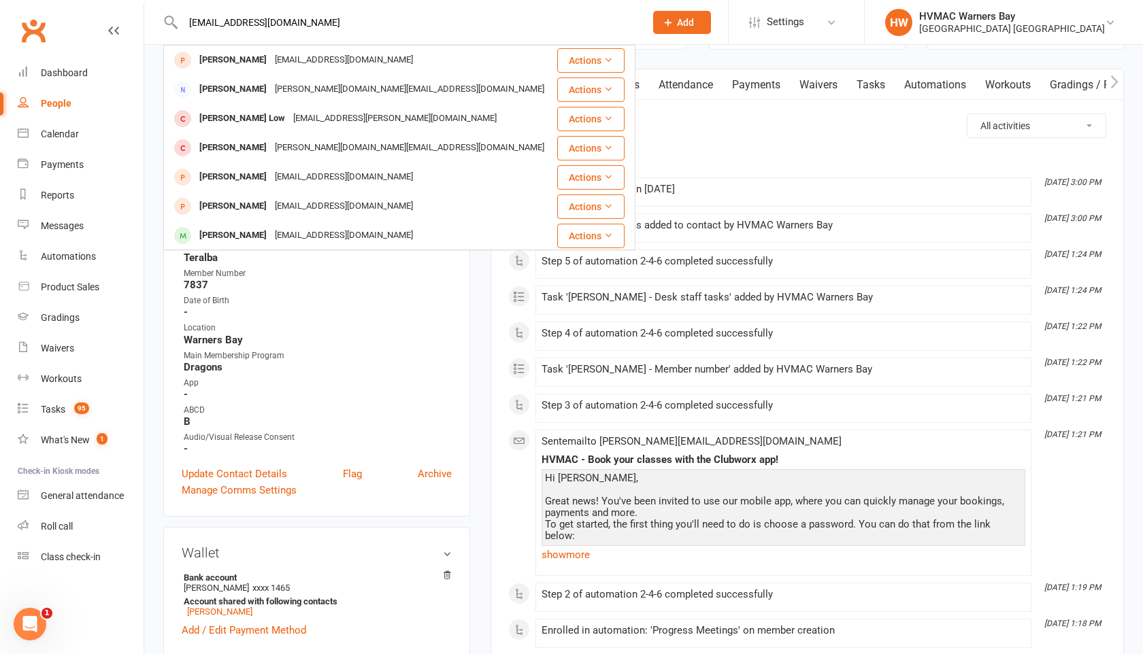
type input "navleenluther21@gmail.com"
click at [664, 27] on icon at bounding box center [668, 22] width 12 height 12
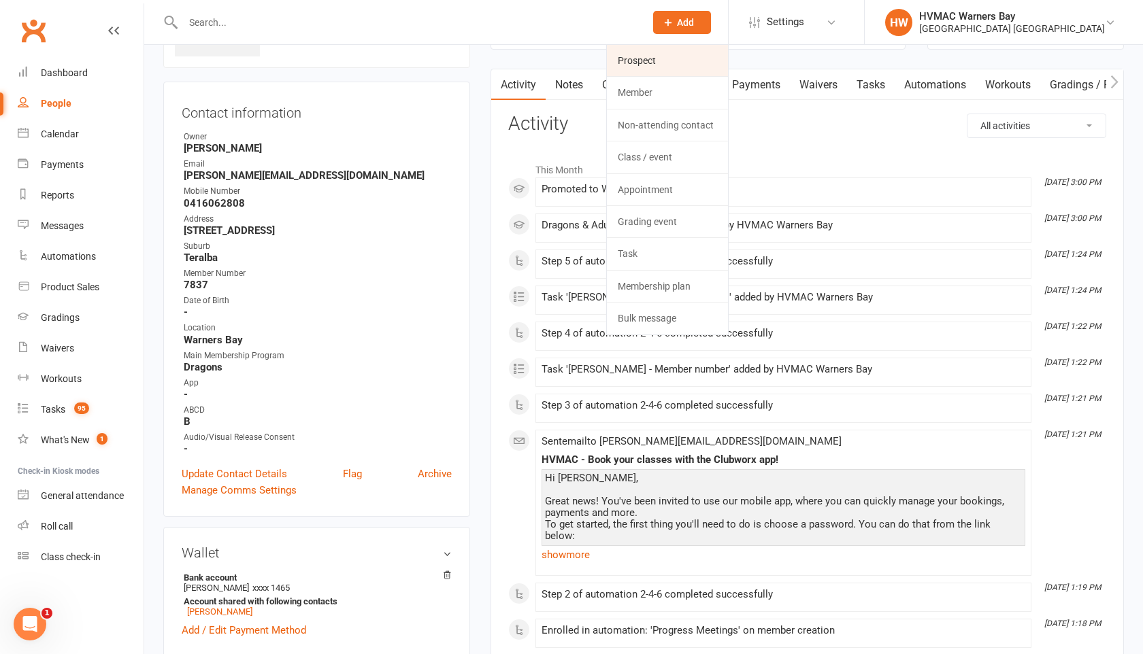
click at [629, 63] on link "Prospect" at bounding box center [667, 60] width 121 height 31
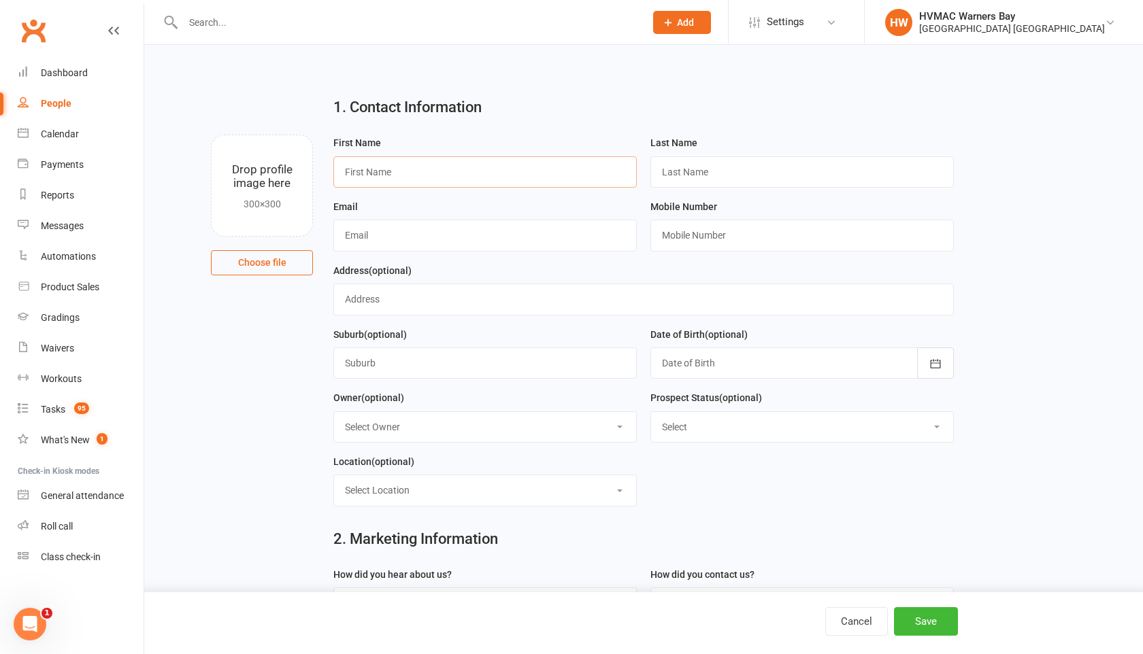
click at [349, 171] on input "text" at bounding box center [484, 171] width 303 height 31
paste input "Navleen Navleen"
drag, startPoint x: 462, startPoint y: 175, endPoint x: 399, endPoint y: 173, distance: 62.6
click at [399, 173] on input "Navleen Navleen" at bounding box center [484, 171] width 303 height 31
type input "Navleen"
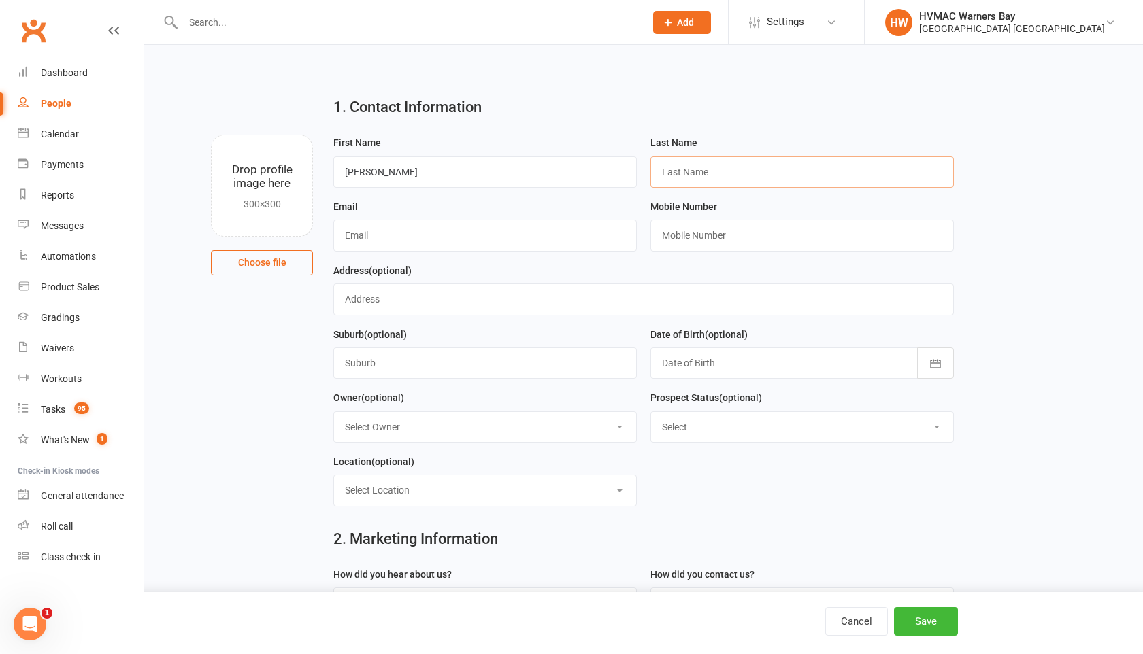
click at [665, 169] on input "text" at bounding box center [801, 171] width 303 height 31
paste input "Navleen"
type input "Navleen"
click at [455, 237] on input "text" at bounding box center [484, 235] width 303 height 31
click at [346, 240] on input "text" at bounding box center [484, 235] width 303 height 31
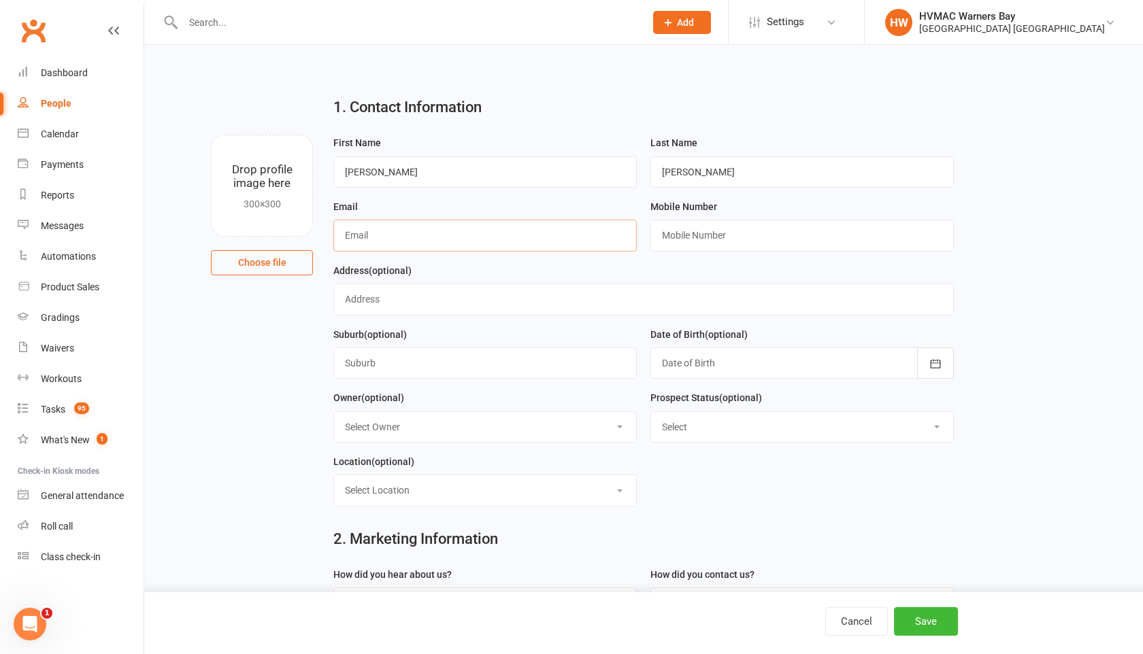
paste input "navleenluther21@gmail.com"
type input "navleenluther21@gmail.com"
click at [660, 241] on input "text" at bounding box center [801, 235] width 303 height 31
paste input "0447335593"
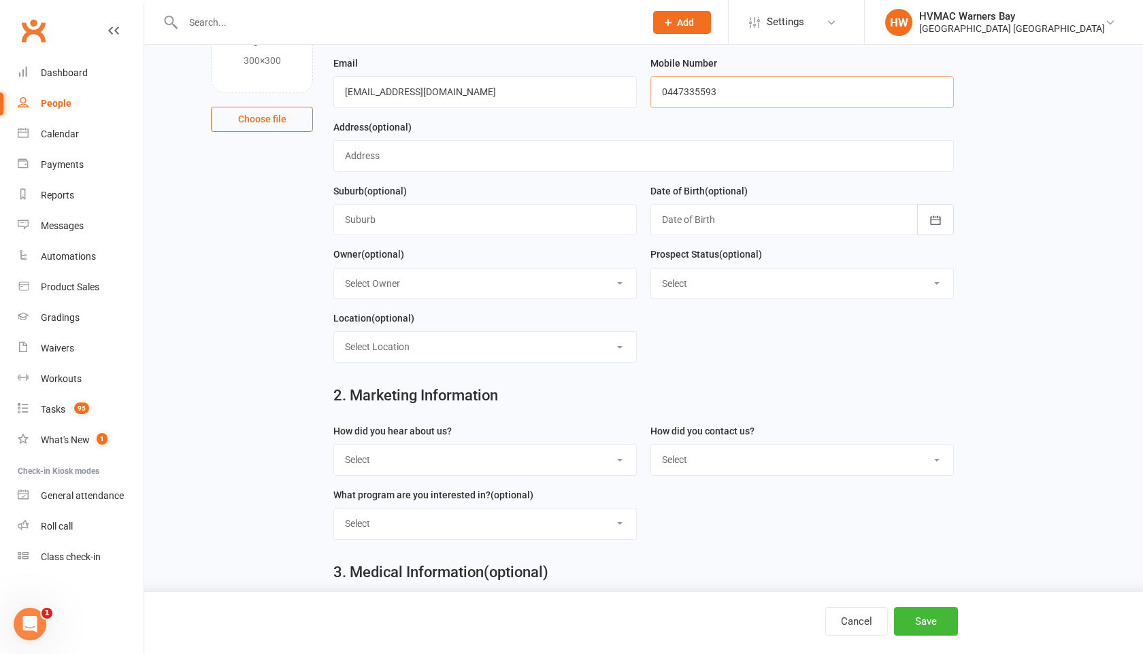
type input "0447335593"
click at [677, 272] on select "Select Initial Contact Booked Introduction Booking confirmed Ready to register …" at bounding box center [802, 284] width 302 height 30
select select "No contact - LM/Email"
click at [651, 270] on select "Select Initial Contact Booked Introduction Booking confirmed Ready to register …" at bounding box center [802, 284] width 302 height 30
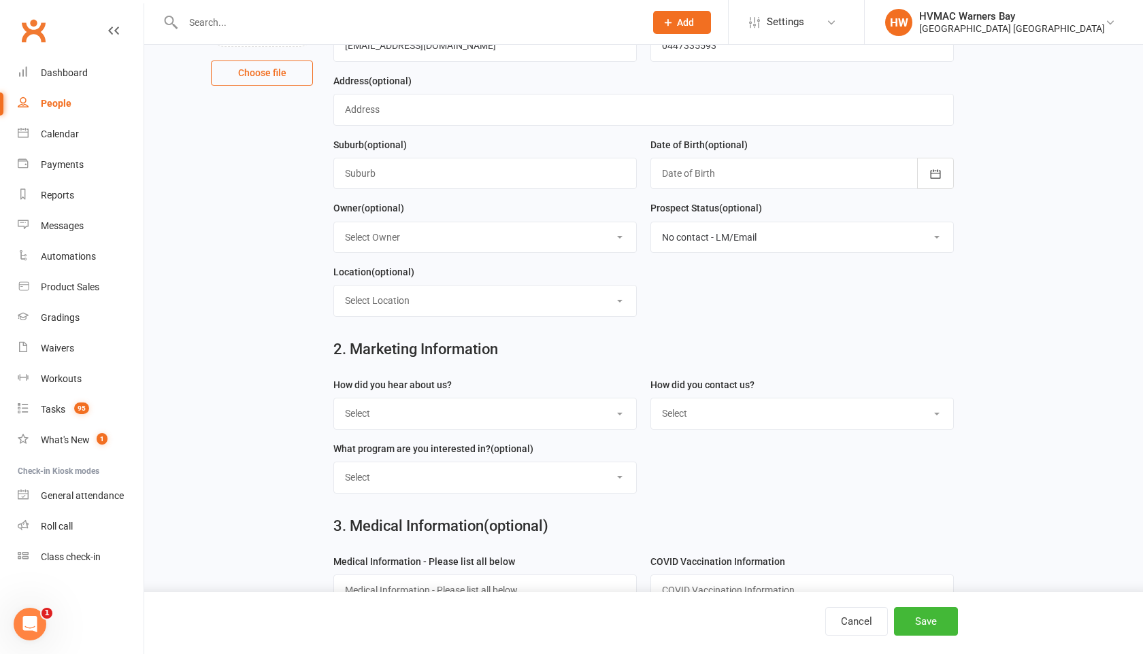
scroll to position [195, 0]
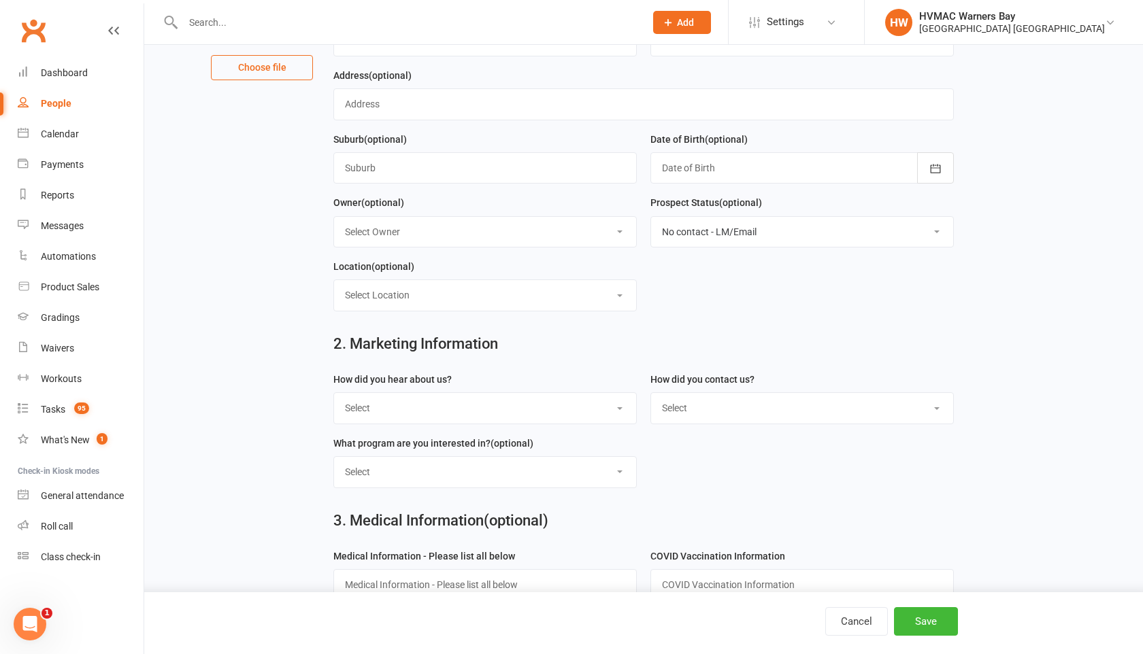
click at [576, 412] on select "Select Internet Facebook Referral Flyer Sign Direct Mail Demo Other" at bounding box center [485, 408] width 302 height 30
select select "Referral"
click at [334, 396] on select "Select Internet Facebook Referral Flyer Sign Direct Mail Demo Other" at bounding box center [485, 408] width 302 height 30
click at [656, 414] on select "Select Phone Email In-Facility" at bounding box center [802, 408] width 302 height 30
select select "Email"
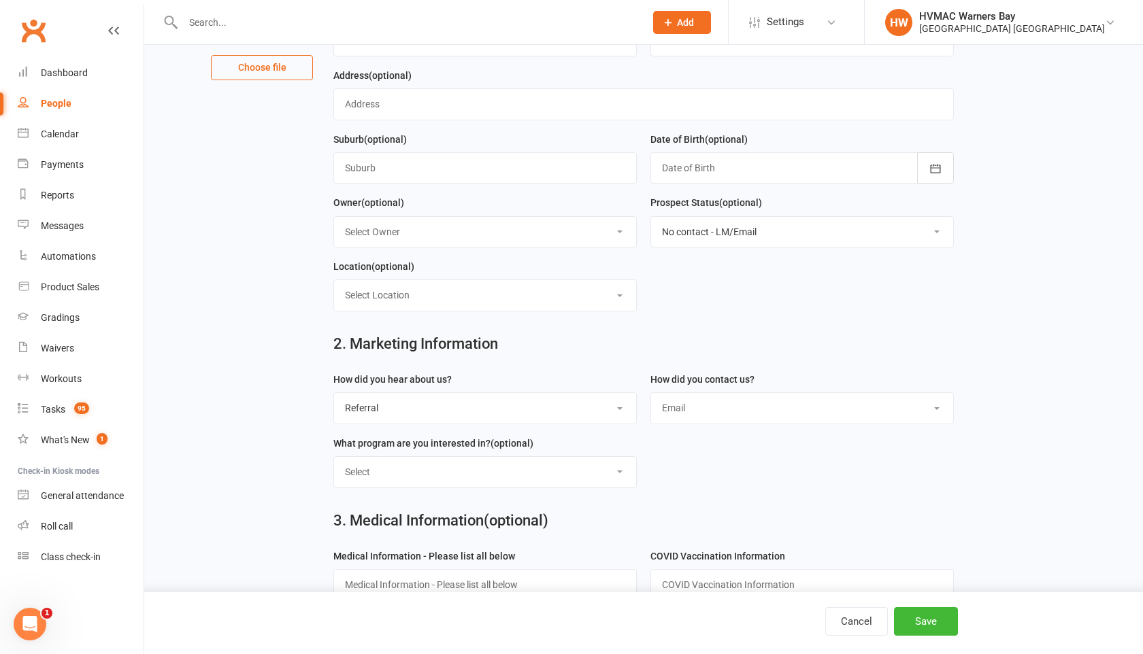
click at [651, 396] on select "Select Phone Email In-Facility" at bounding box center [802, 408] width 302 height 30
click at [607, 467] on select "Select Kids Karate Adults Karate Kids Brazilian Jiu Jitsu Adults Brazilian Jiu …" at bounding box center [485, 472] width 302 height 30
click at [922, 630] on button "Save" at bounding box center [926, 621] width 64 height 29
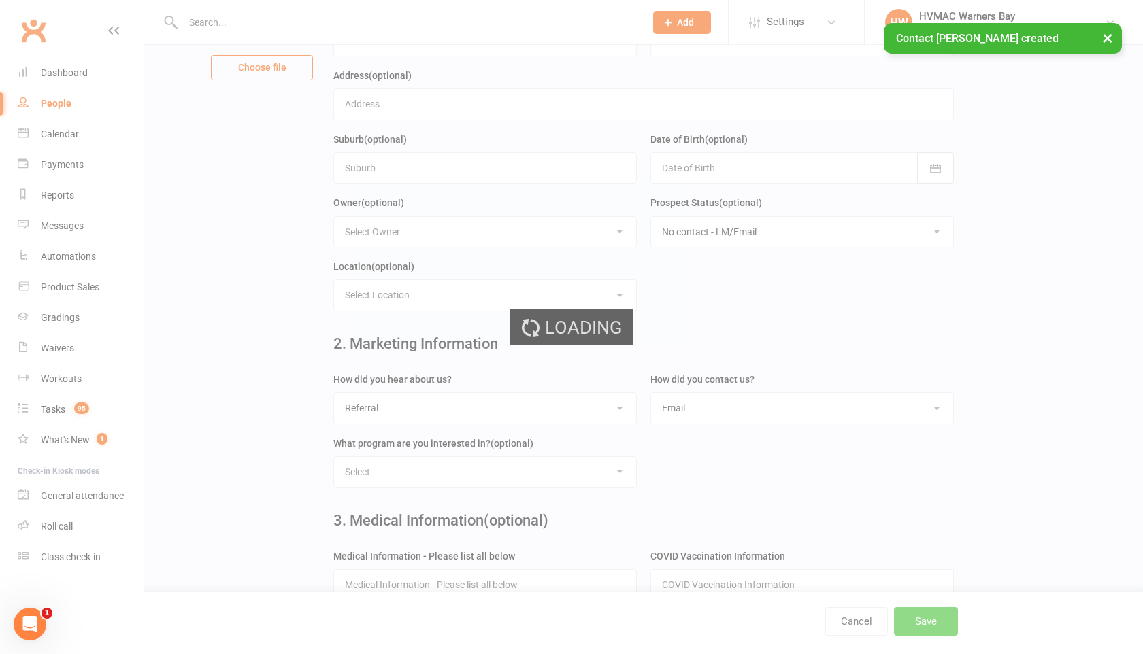
scroll to position [0, 0]
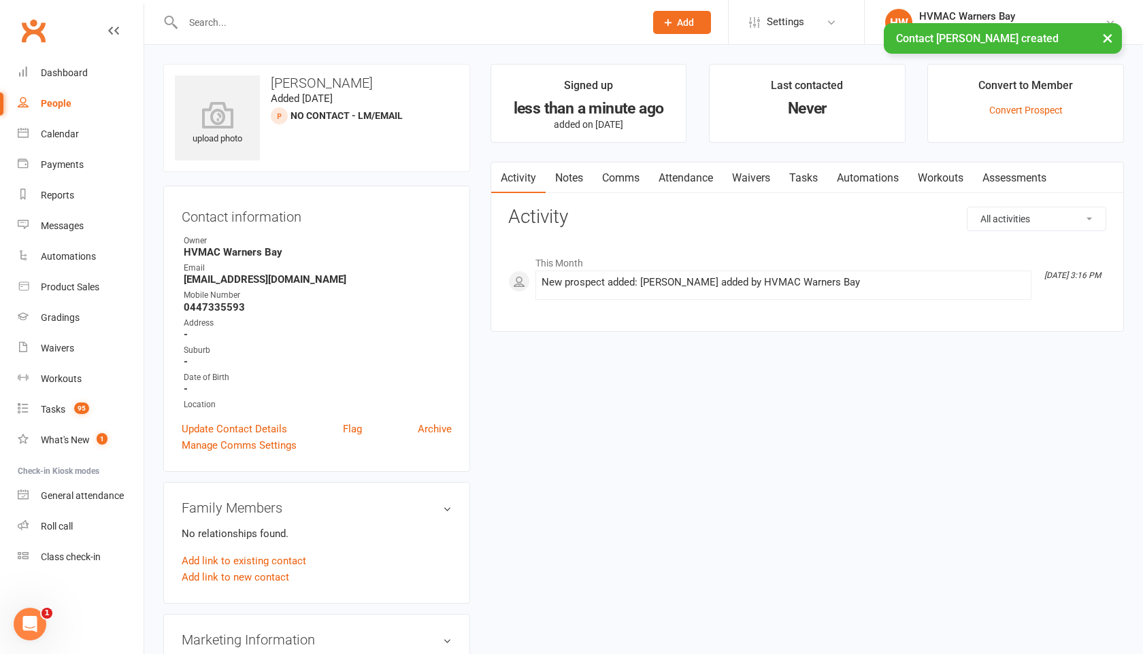
click at [558, 186] on link "Notes" at bounding box center [569, 178] width 47 height 31
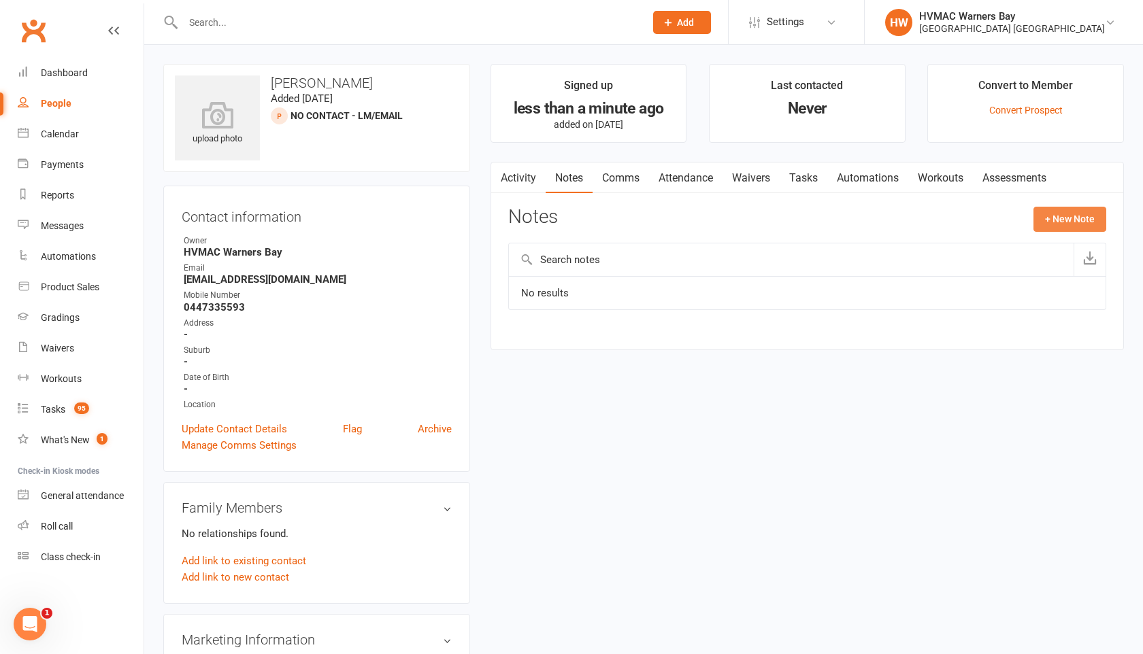
click at [1080, 216] on button "+ New Note" at bounding box center [1069, 219] width 73 height 24
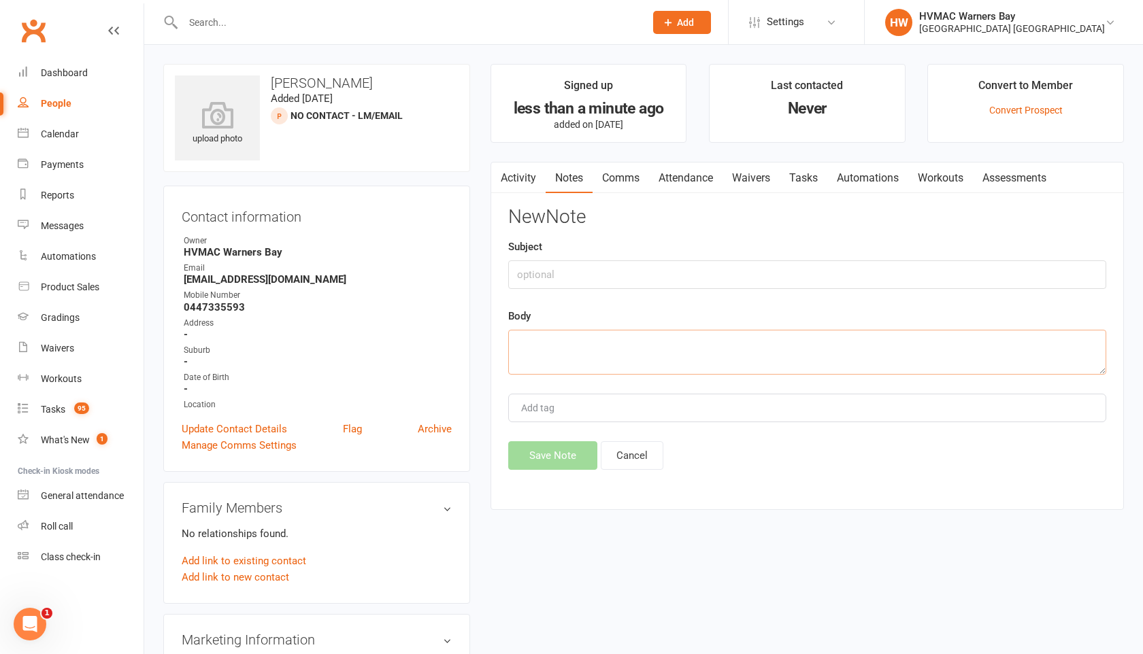
click at [530, 353] on textarea at bounding box center [807, 352] width 598 height 45
type textarea "L/M"
click at [522, 466] on button "Save Note" at bounding box center [552, 455] width 89 height 29
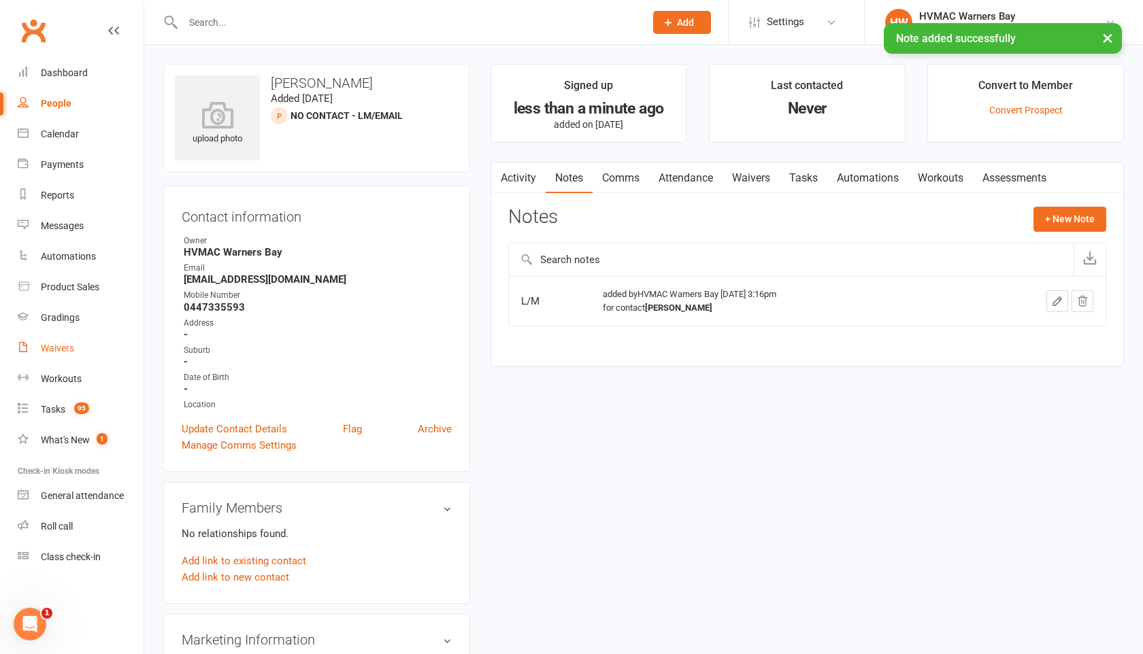
click at [64, 350] on div "Waivers" at bounding box center [57, 348] width 33 height 11
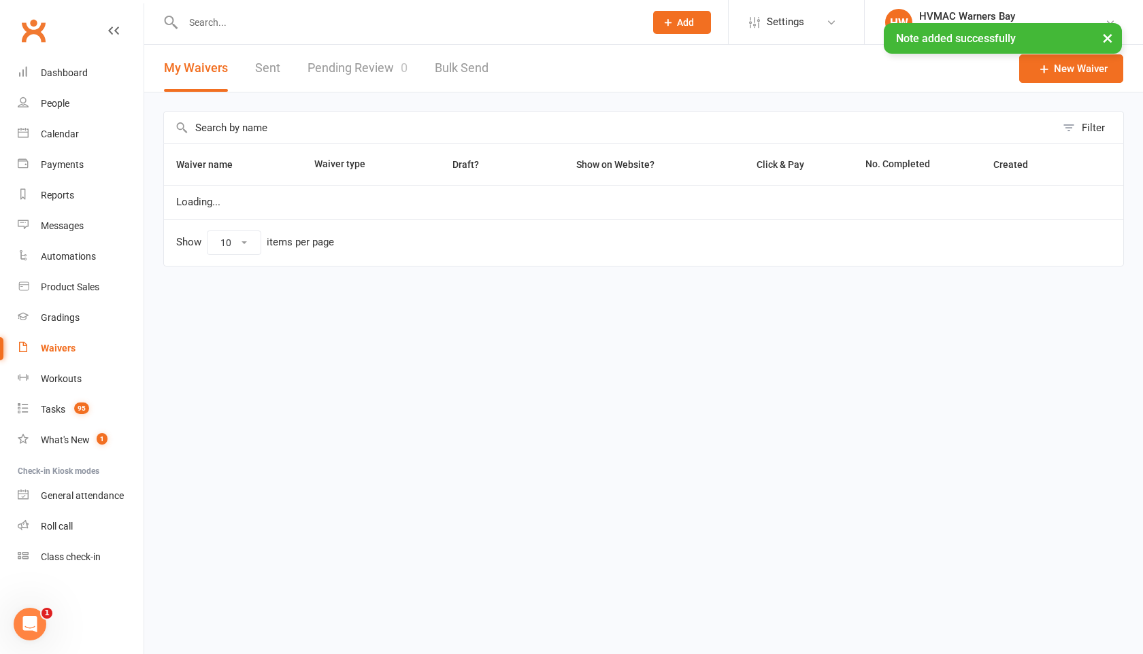
select select "100"
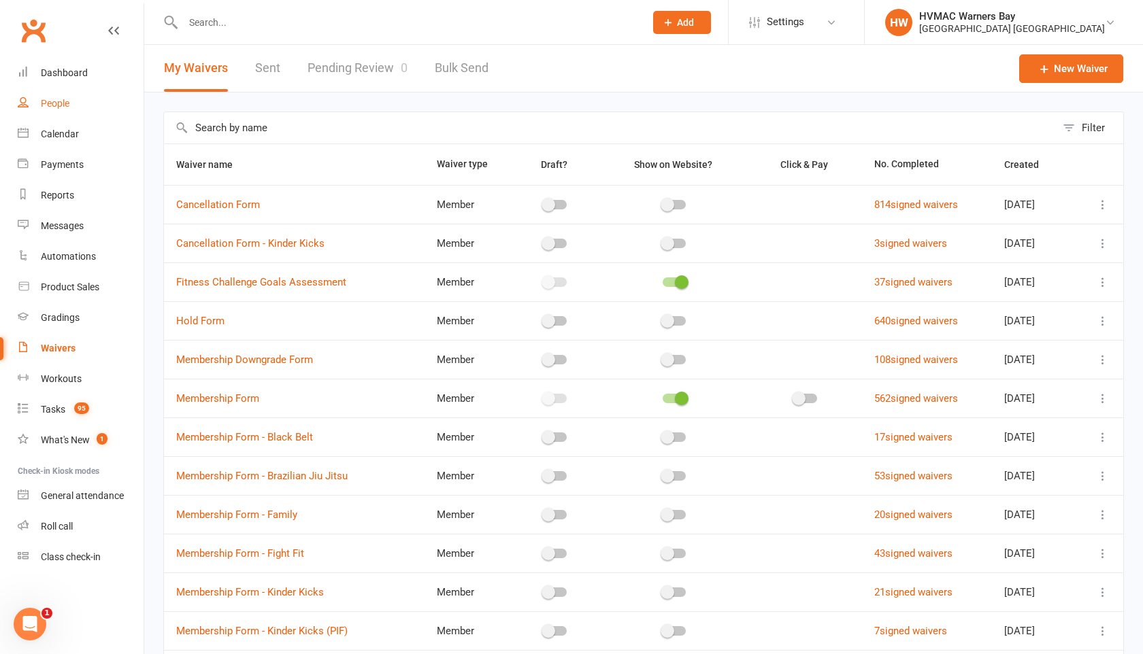
click at [56, 110] on link "People" at bounding box center [81, 103] width 126 height 31
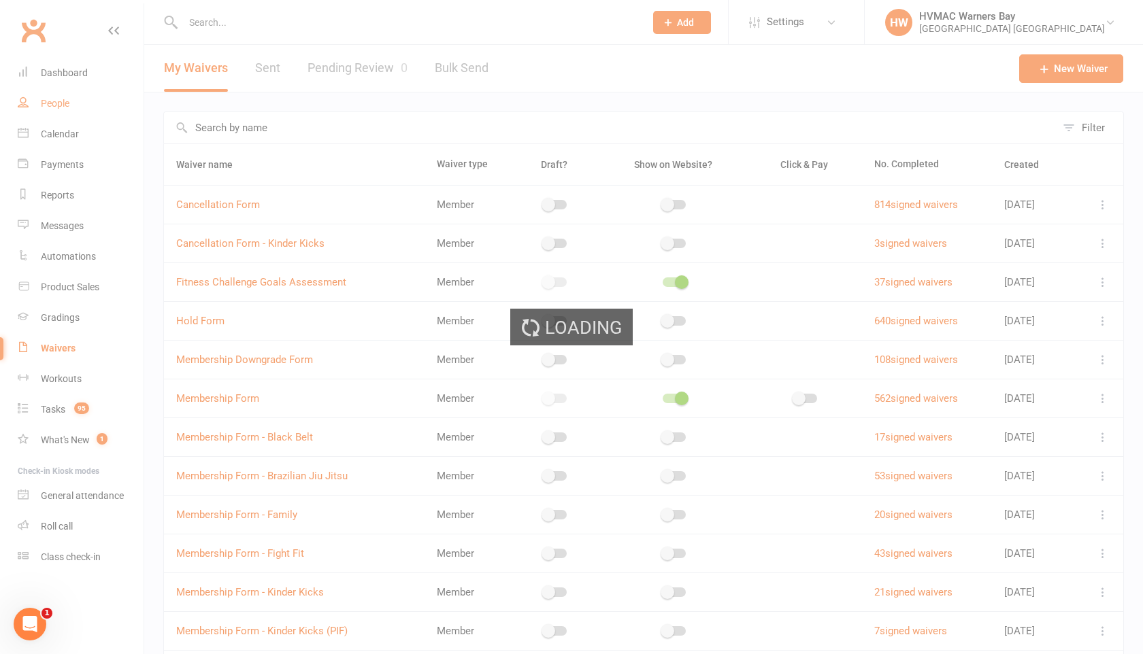
select select "100"
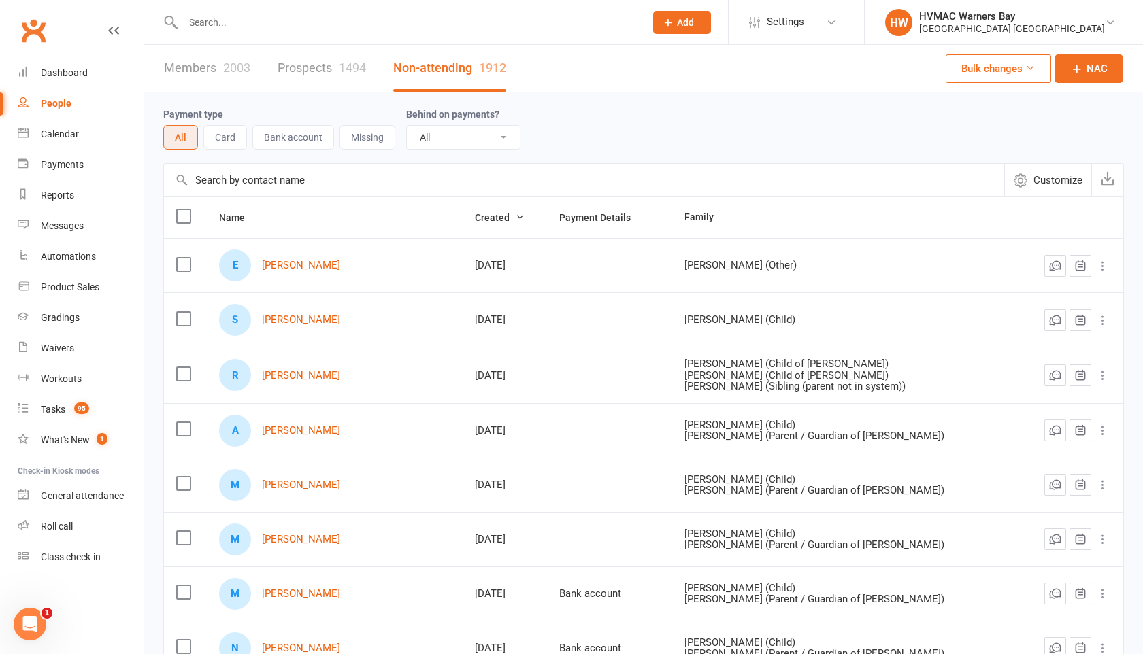
click at [986, 70] on button "Bulk changes" at bounding box center [998, 68] width 105 height 29
click at [822, 147] on div "Payment type All Card Bank account Missing Behind on payments? All No Yes" at bounding box center [643, 128] width 961 height 44
click at [206, 21] on input "text" at bounding box center [407, 22] width 456 height 19
click at [186, 31] on input "text" at bounding box center [407, 22] width 456 height 19
click at [73, 133] on div "Calendar" at bounding box center [60, 134] width 38 height 11
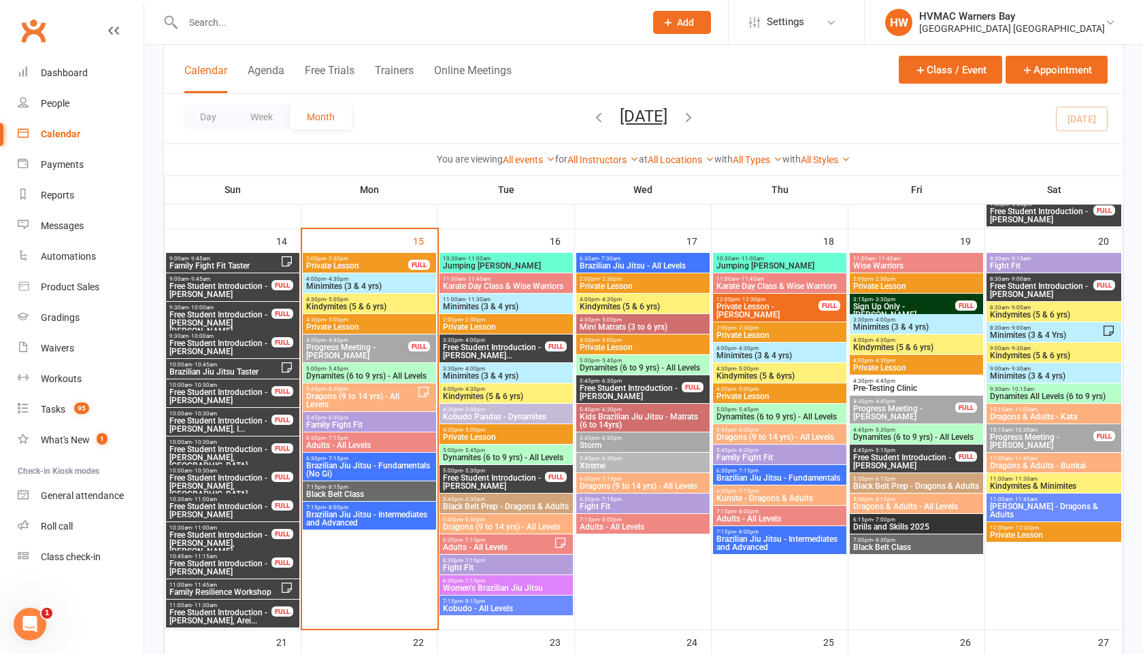
scroll to position [1199, 0]
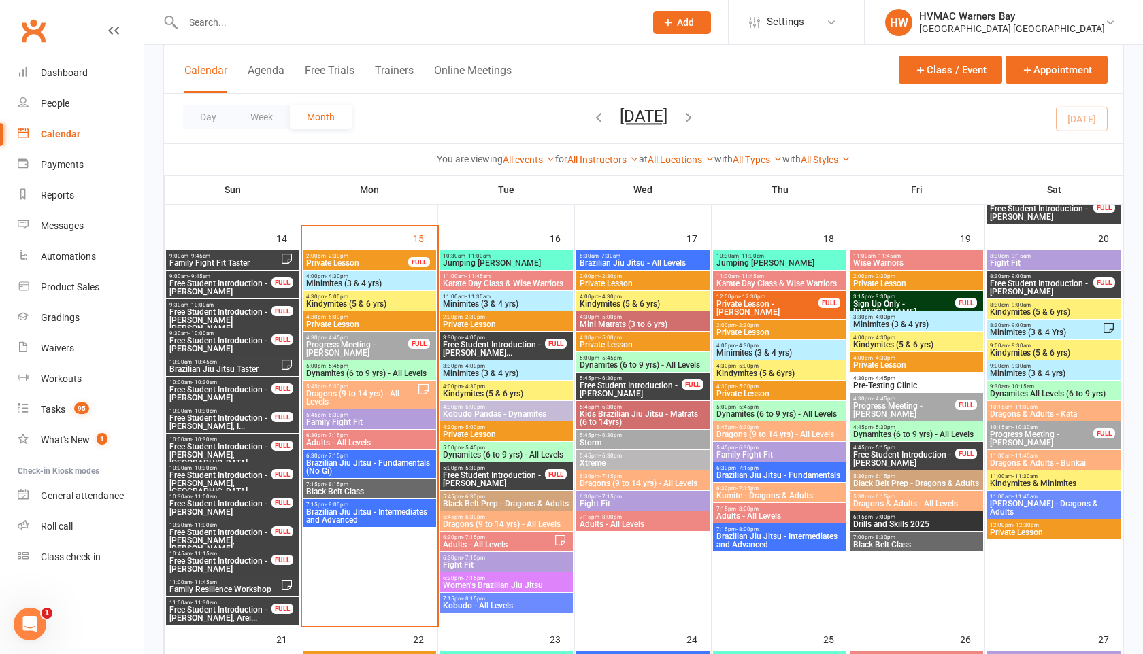
click at [346, 285] on span "Minimites (3 & 4 yrs)" at bounding box center [369, 284] width 128 height 8
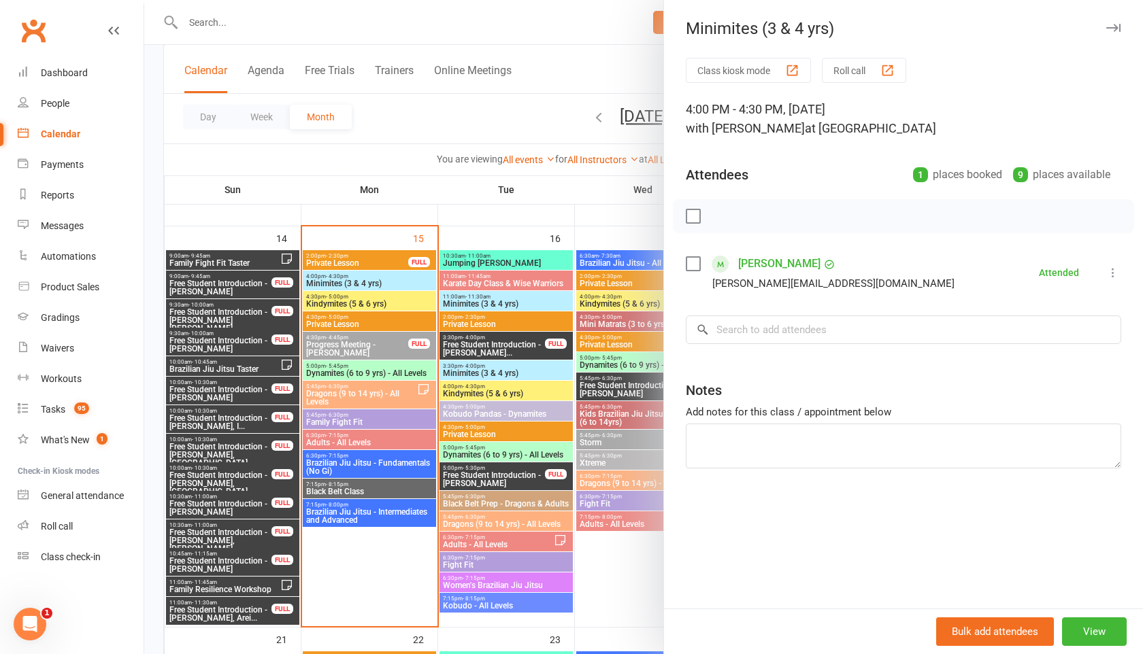
click at [1119, 30] on icon "button" at bounding box center [1113, 28] width 14 height 8
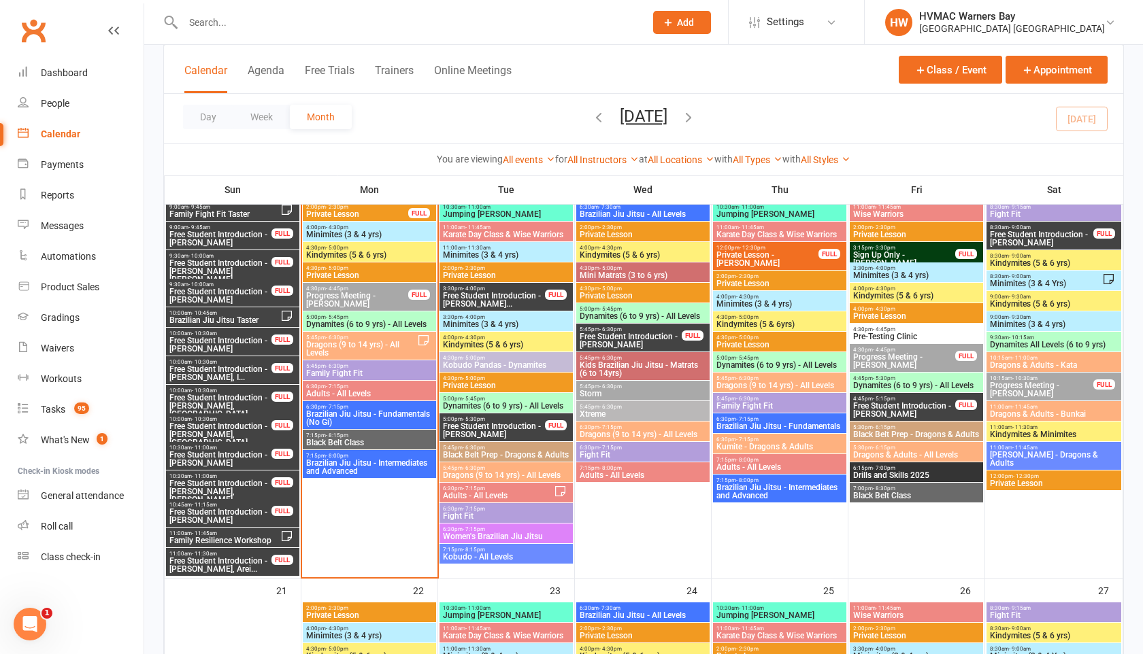
scroll to position [1250, 0]
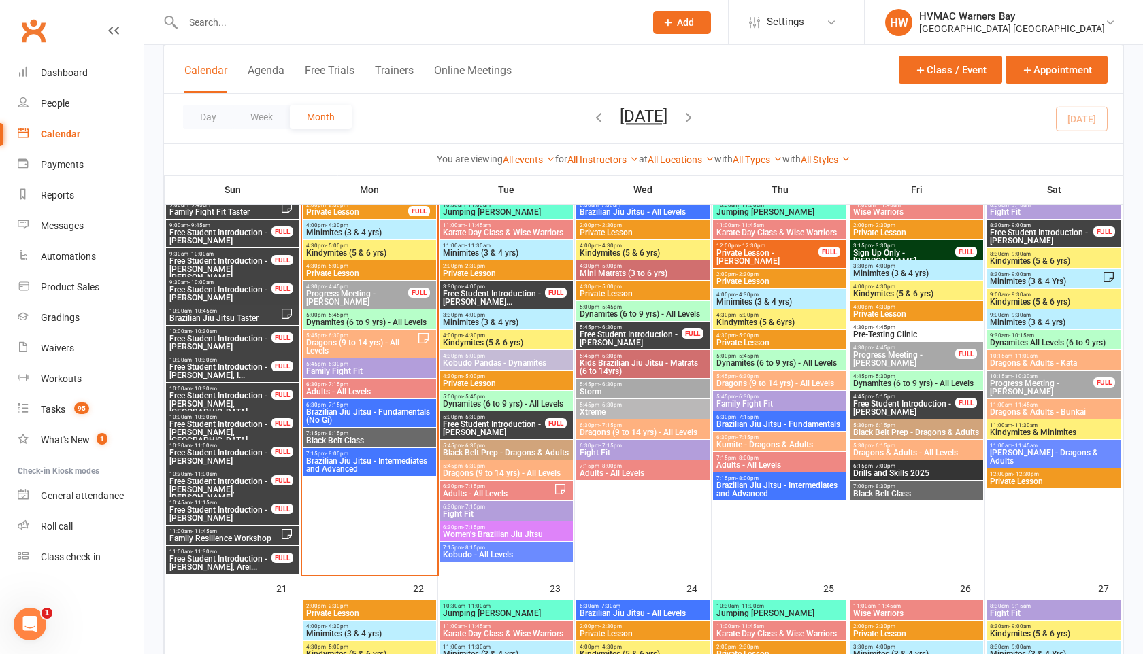
click at [245, 423] on span "Free Student Introduction - Sebastian Sugito, Stua..." at bounding box center [220, 432] width 103 height 24
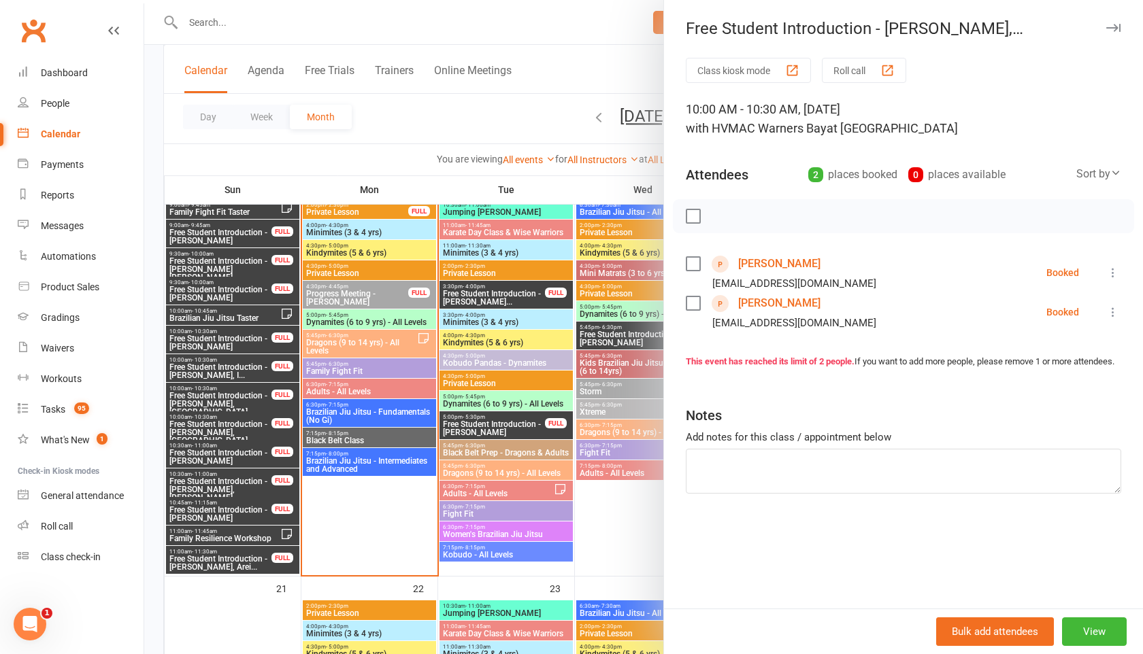
click at [770, 263] on link "Sebastian Sugito" at bounding box center [779, 264] width 82 height 22
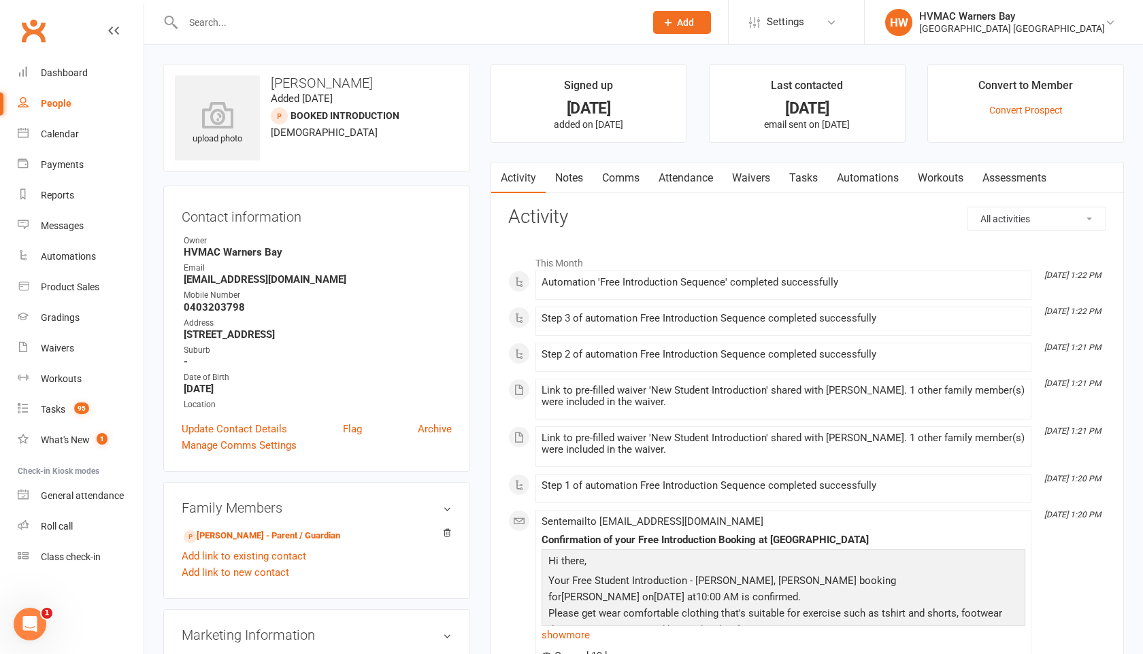
scroll to position [17, 0]
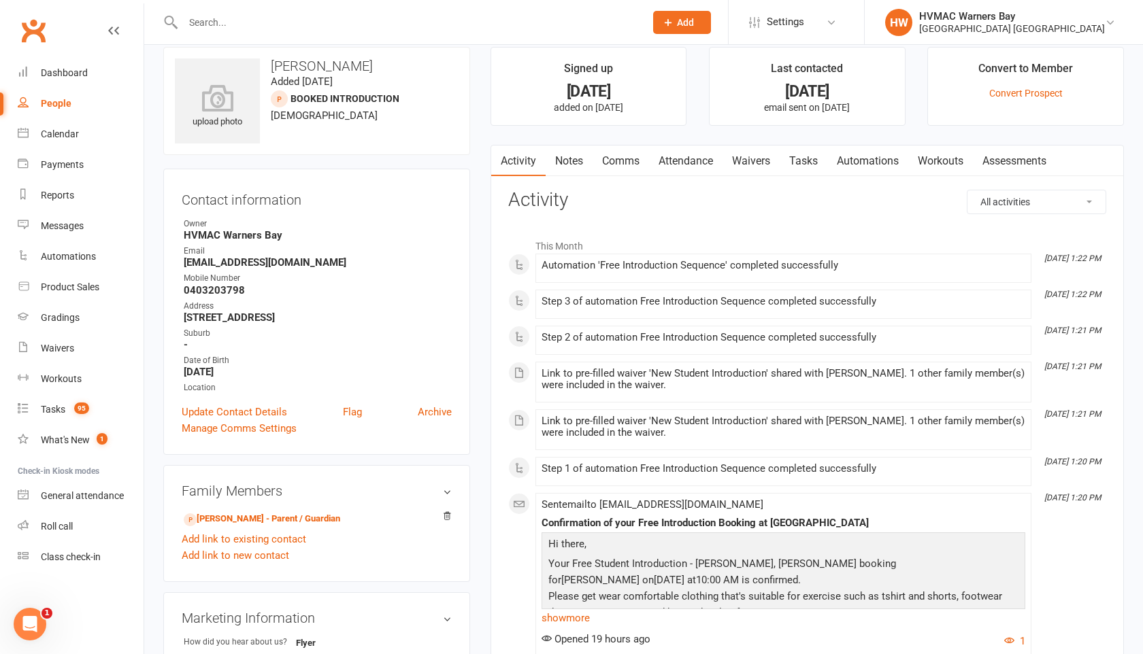
click at [571, 164] on link "Notes" at bounding box center [569, 161] width 47 height 31
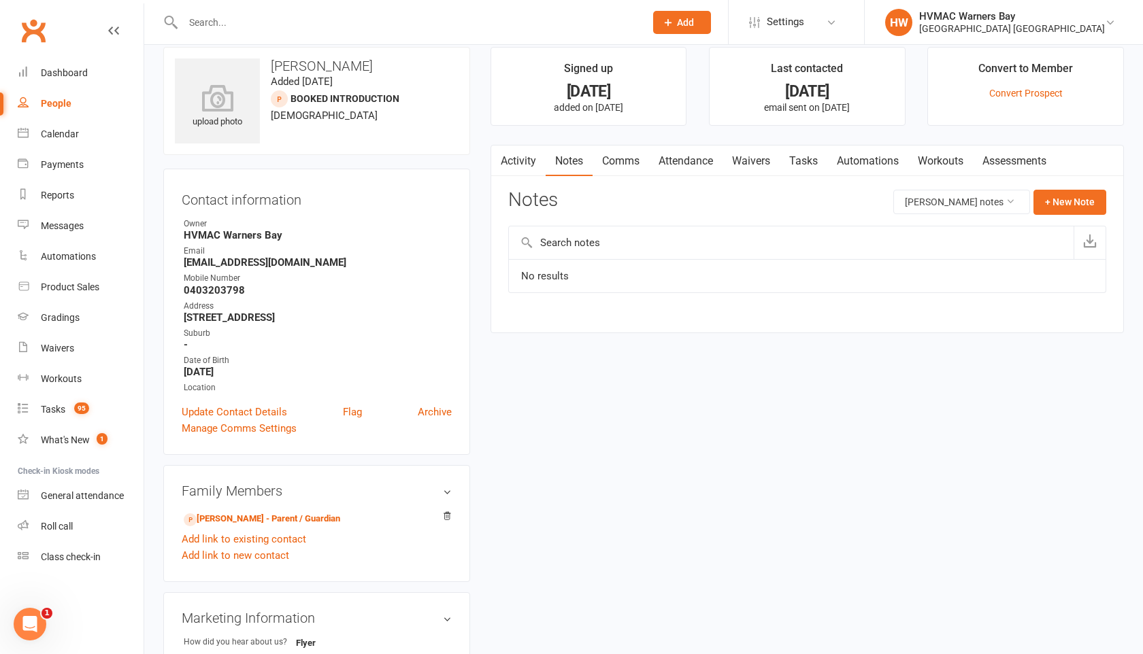
click at [607, 161] on link "Comms" at bounding box center [621, 161] width 56 height 31
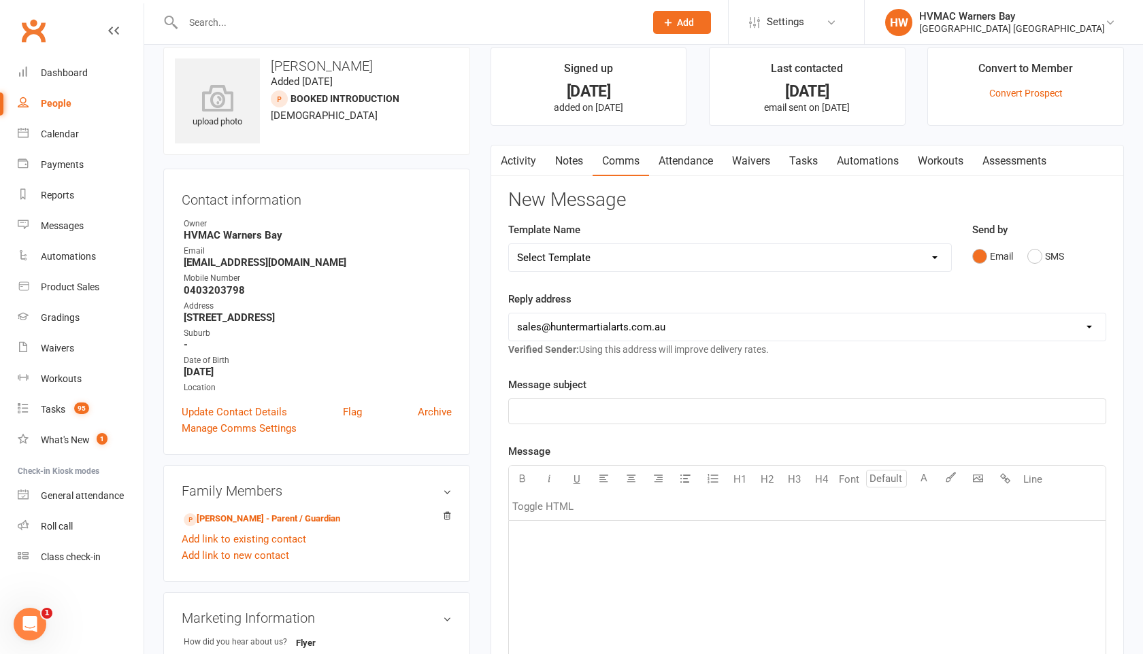
click at [680, 162] on link "Attendance" at bounding box center [685, 161] width 73 height 31
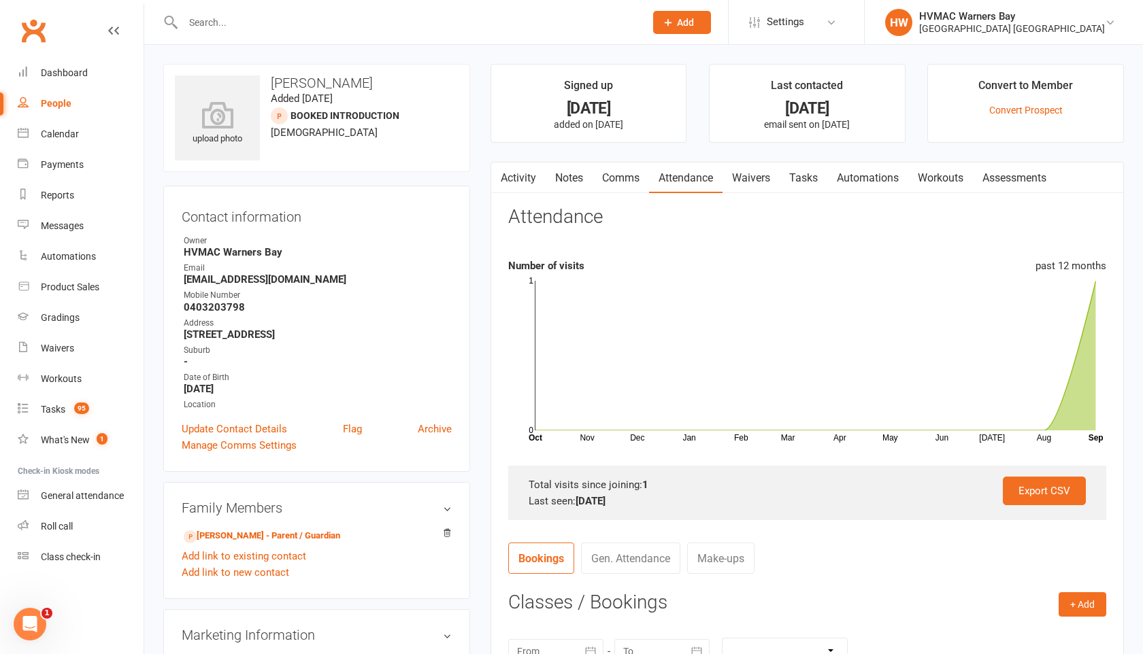
click at [564, 177] on link "Notes" at bounding box center [569, 178] width 47 height 31
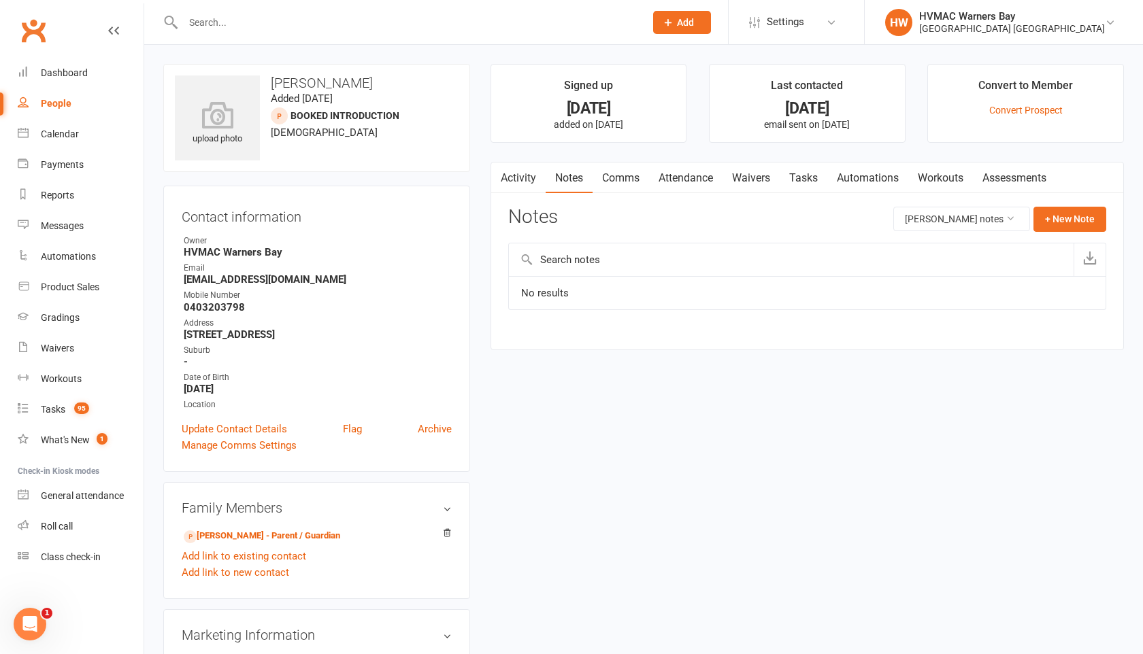
click at [522, 180] on link "Activity" at bounding box center [518, 178] width 54 height 31
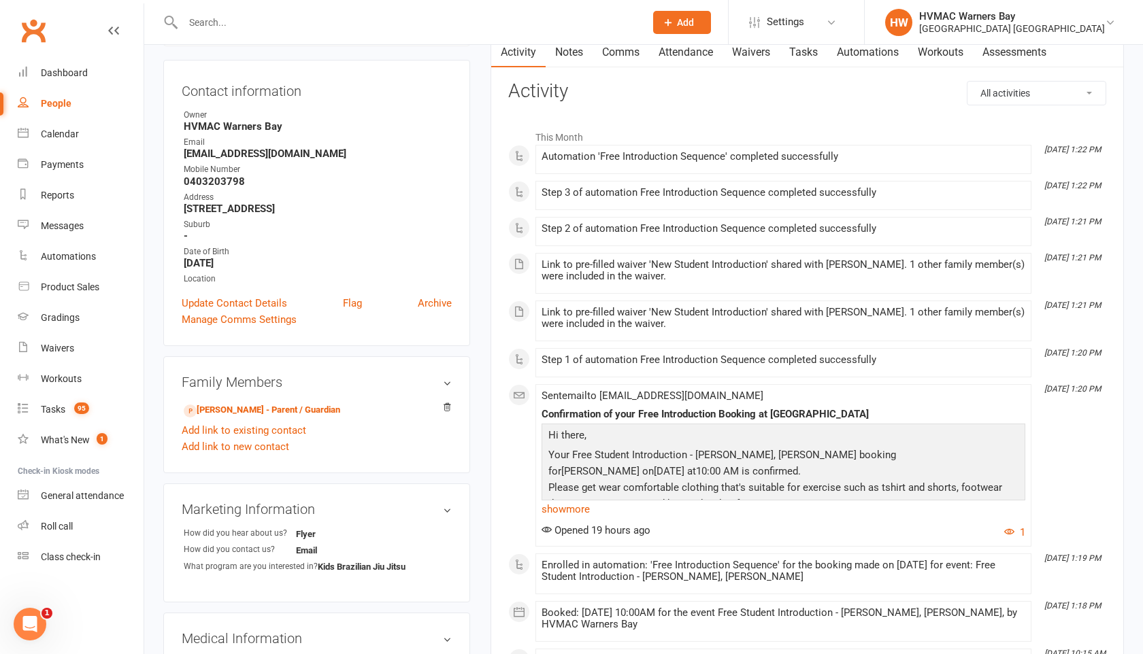
scroll to position [171, 0]
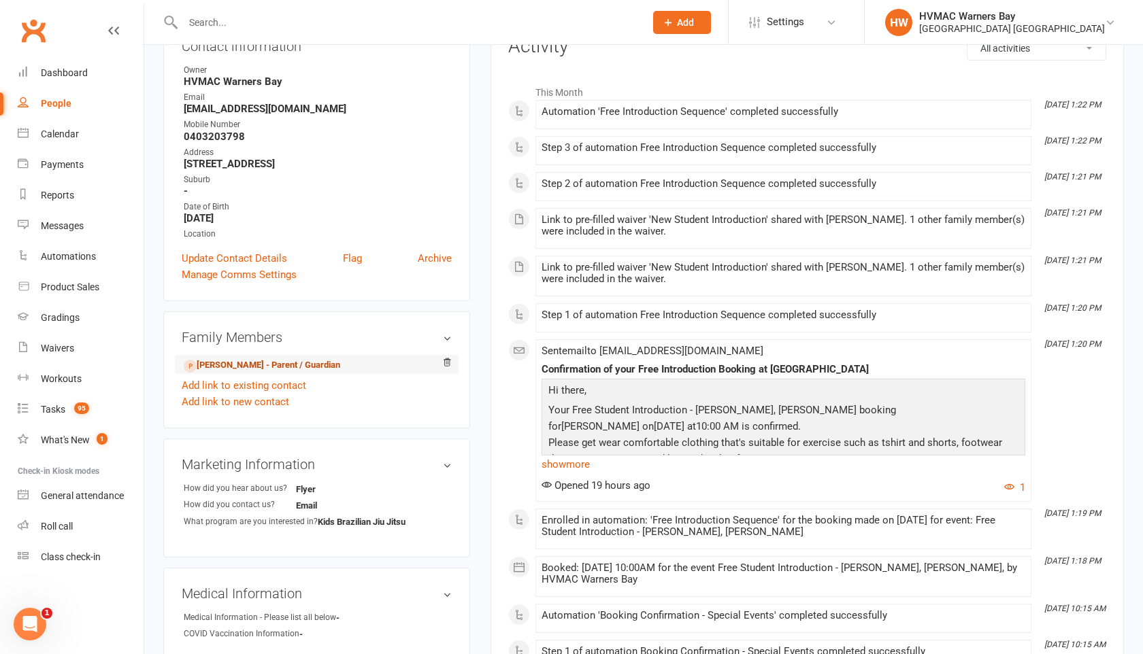
click at [299, 365] on link "Stuart Sugito - Parent / Guardian" at bounding box center [262, 366] width 156 height 14
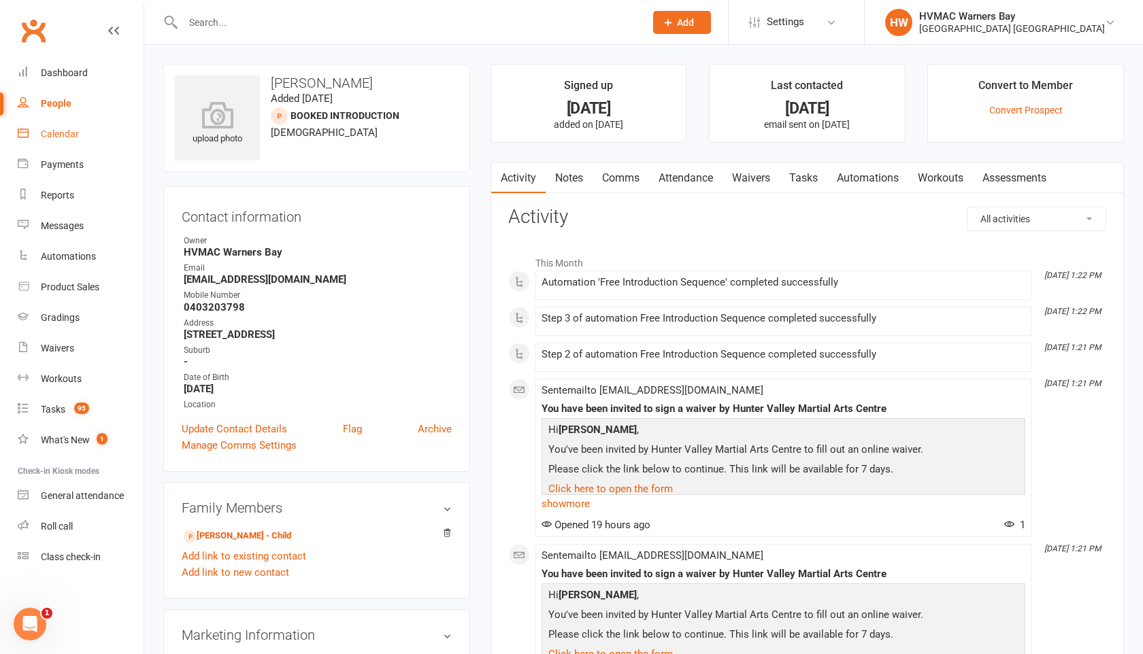
click at [73, 134] on div "Calendar" at bounding box center [60, 134] width 38 height 11
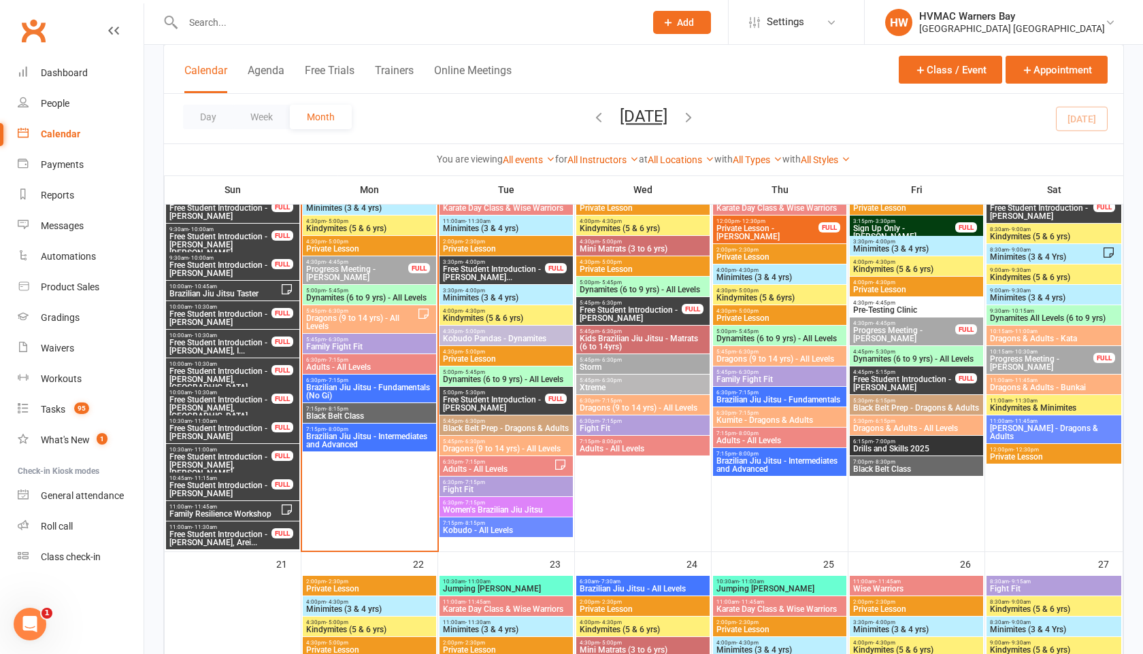
scroll to position [1277, 0]
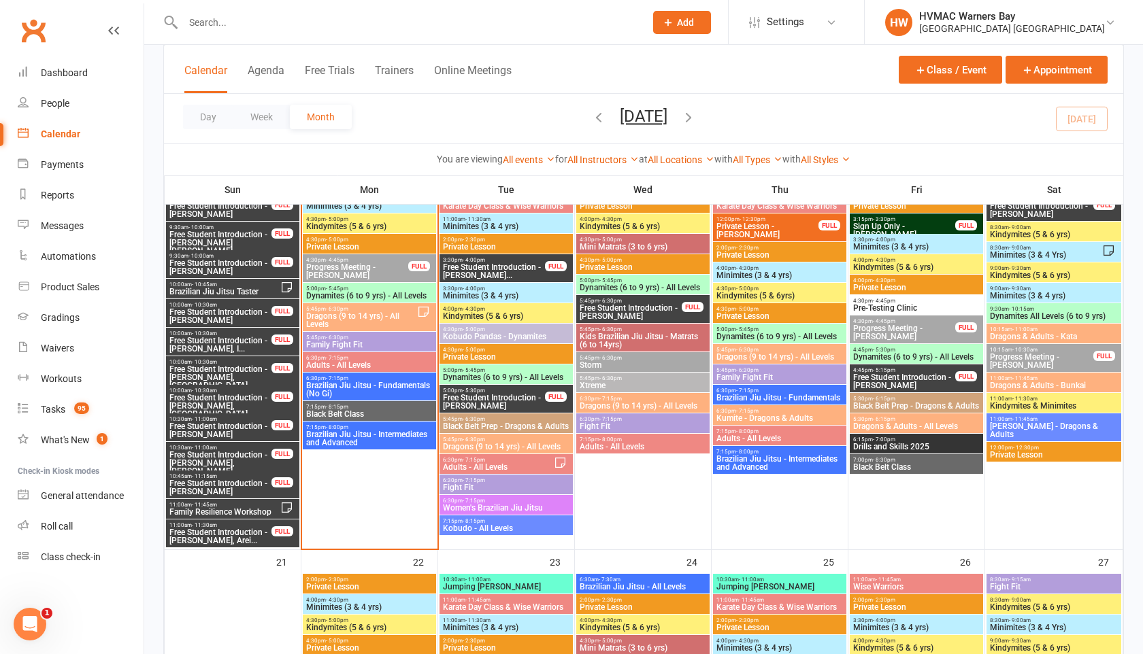
click at [223, 431] on span "Free Student Introduction - Alex Mason" at bounding box center [220, 430] width 103 height 16
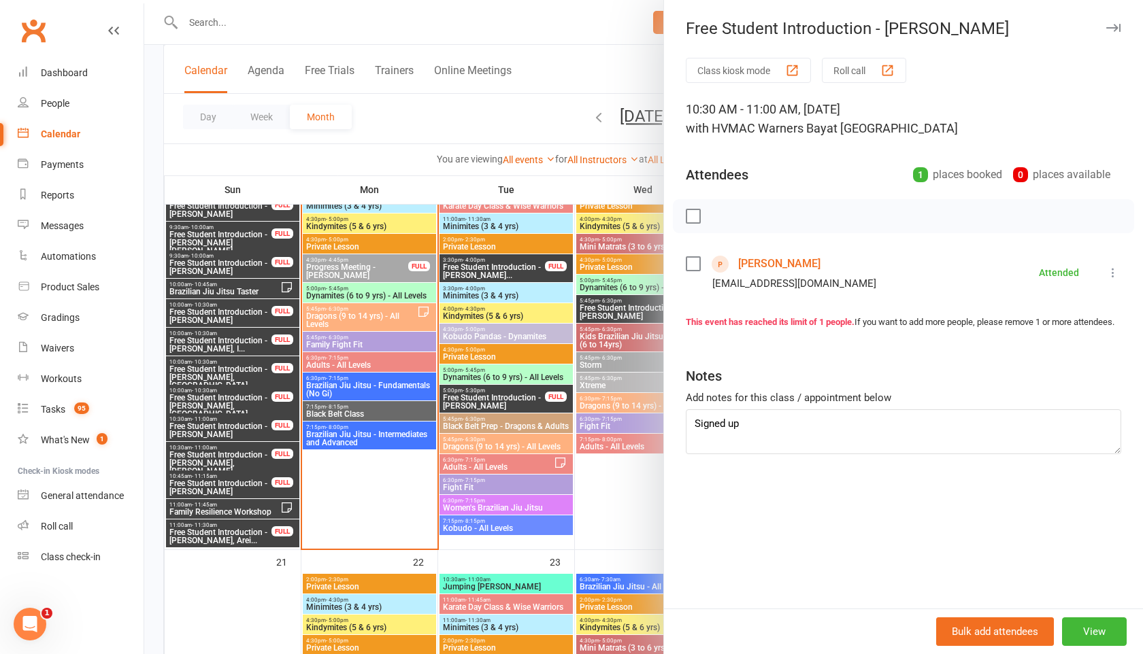
click at [188, 465] on div at bounding box center [643, 327] width 999 height 654
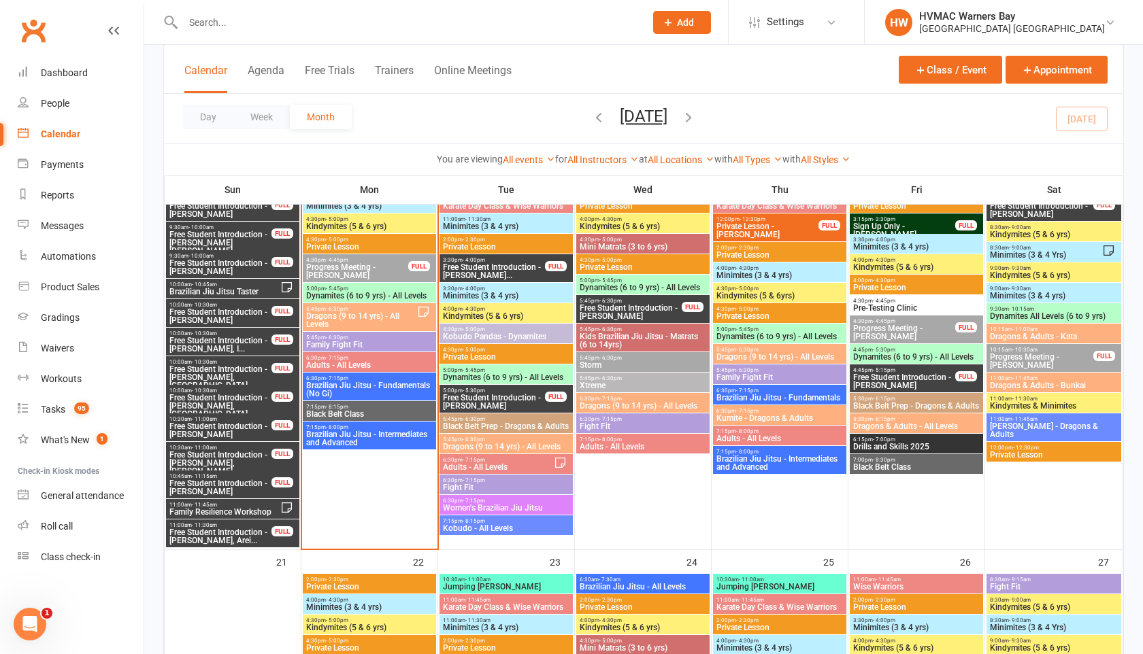
click at [194, 541] on span "Free Student Introduction - Xanthia Eldridge, Arei..." at bounding box center [220, 537] width 103 height 16
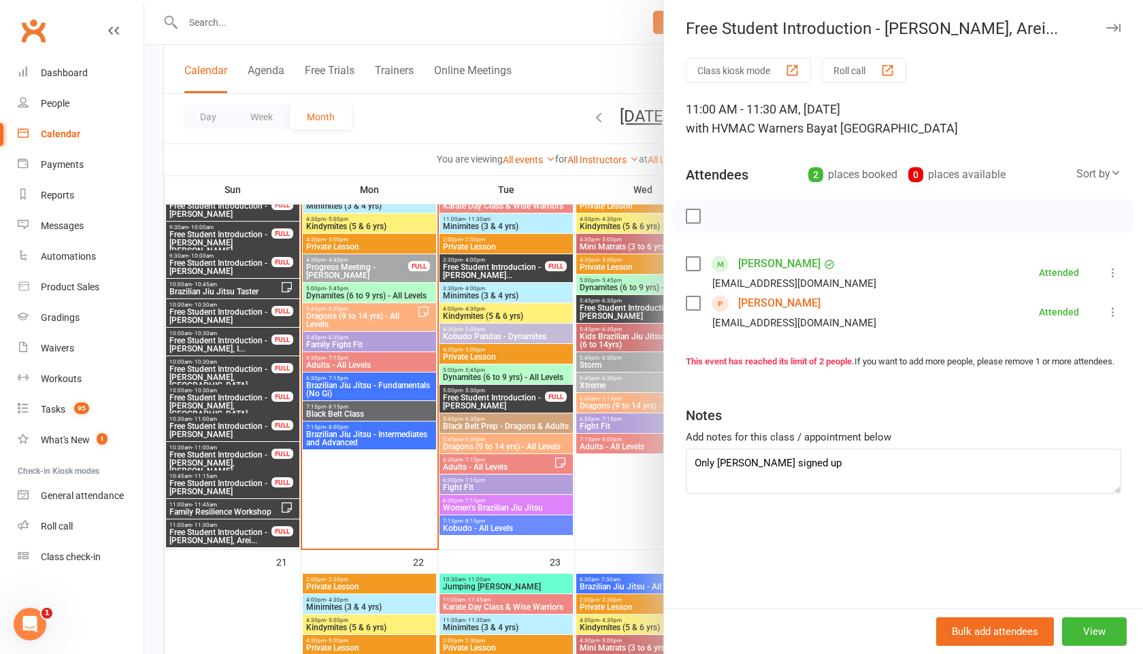
click at [201, 288] on div at bounding box center [643, 327] width 999 height 654
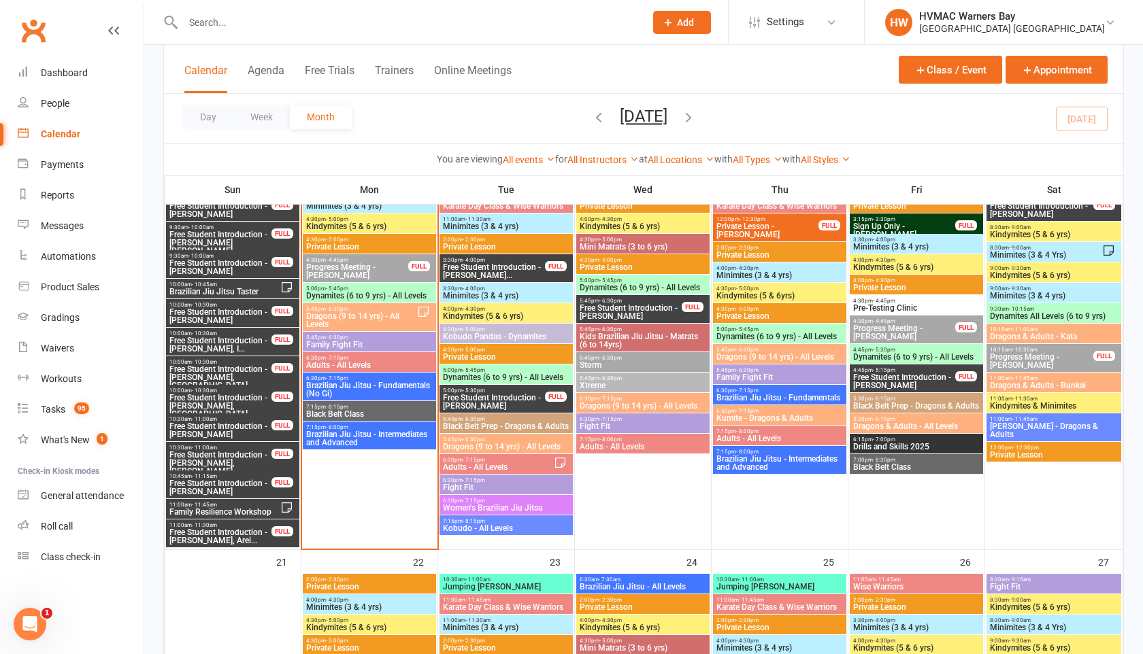
click at [201, 288] on span "Brazilian Jiu Jitsu Taster" at bounding box center [225, 292] width 112 height 8
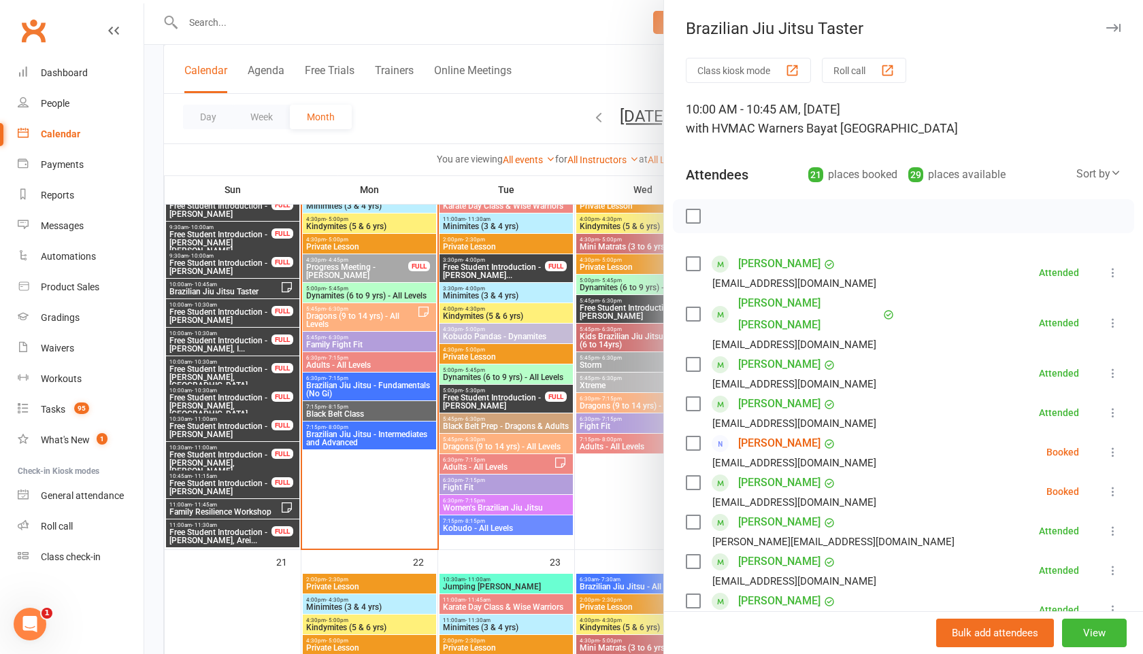
click at [1112, 446] on icon at bounding box center [1113, 453] width 14 height 14
click at [1067, 520] on link "Check in" at bounding box center [1053, 533] width 135 height 27
click at [1112, 485] on icon at bounding box center [1113, 492] width 14 height 14
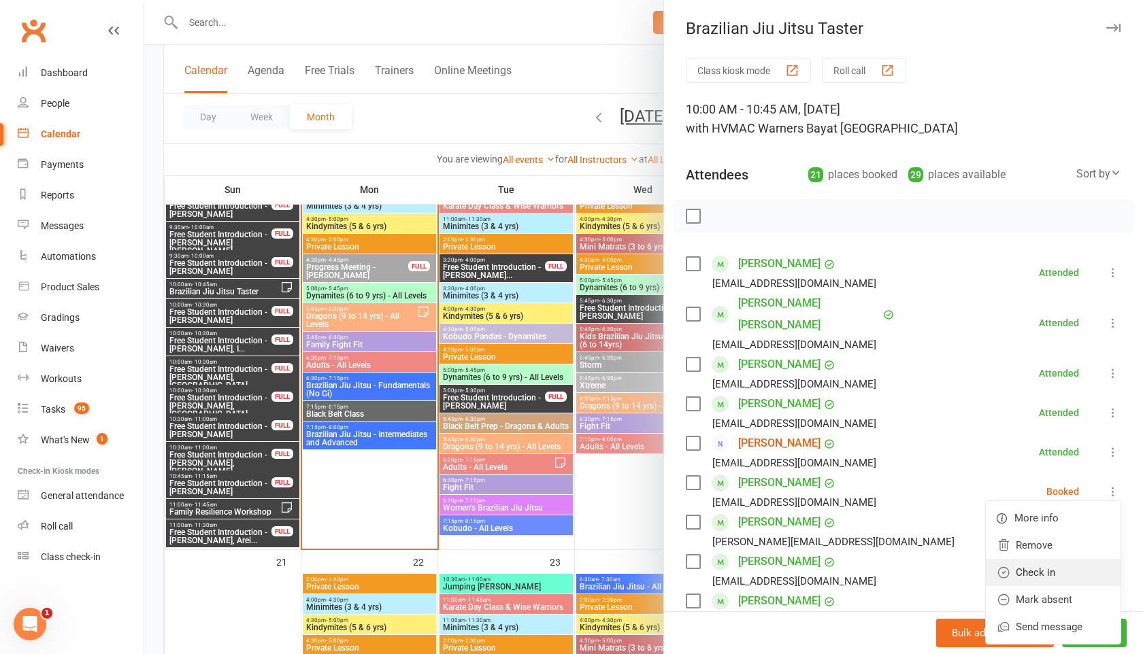
click at [1056, 559] on link "Check in" at bounding box center [1053, 572] width 135 height 27
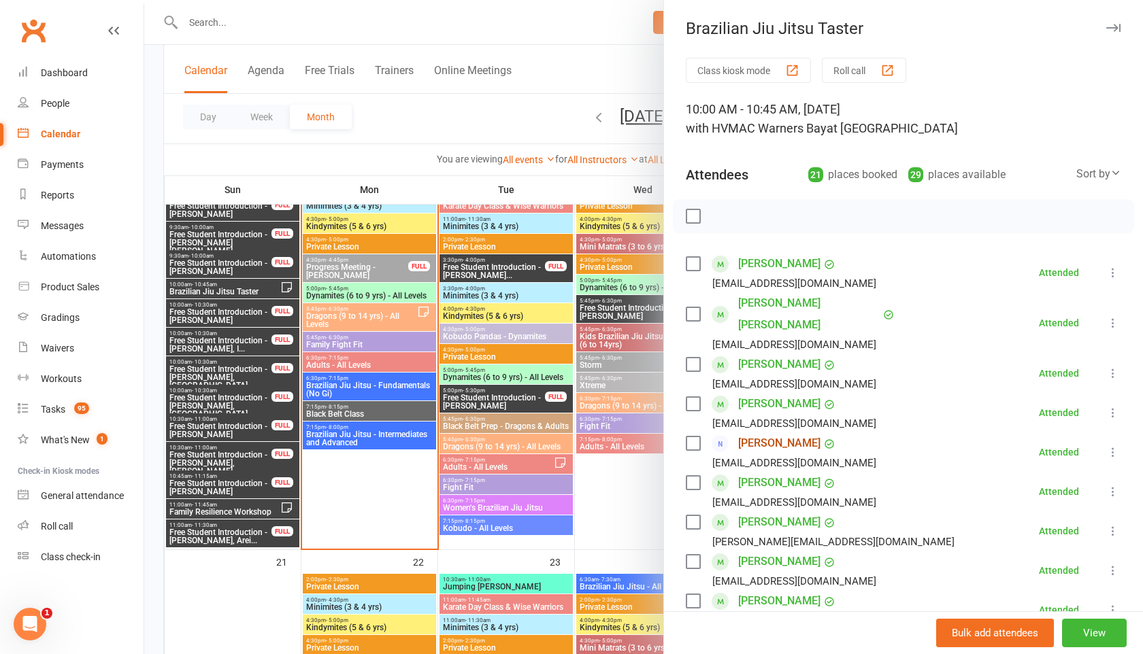
click at [816, 433] on link "Andrew Clemmensen" at bounding box center [779, 444] width 82 height 22
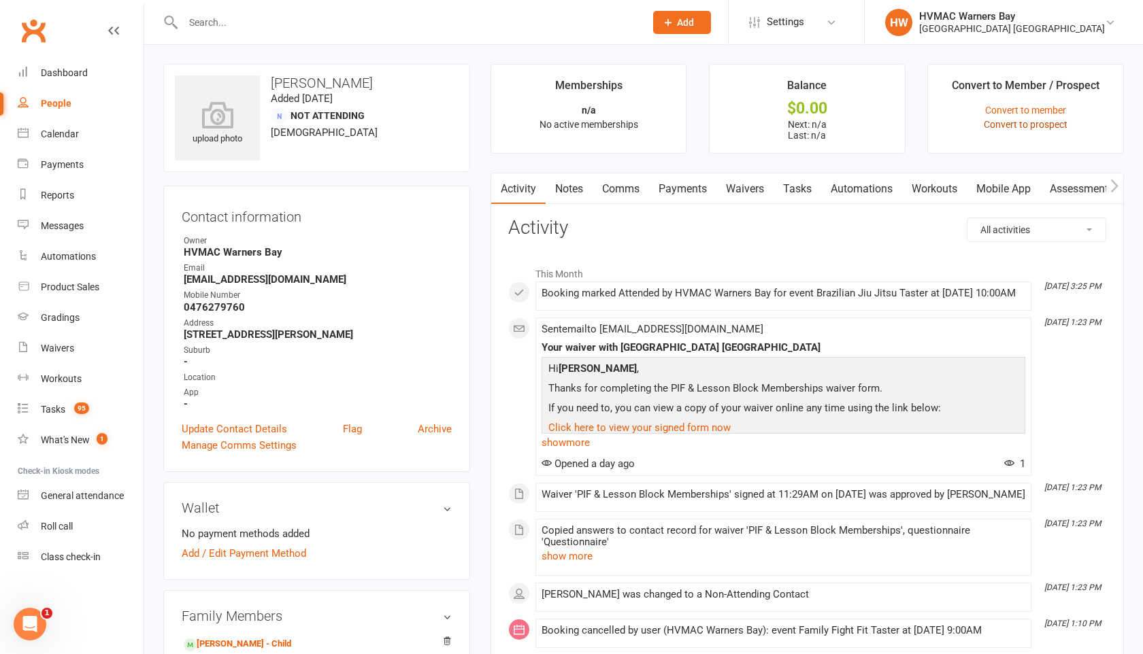
click at [1003, 126] on link "Convert to prospect" at bounding box center [1026, 124] width 84 height 11
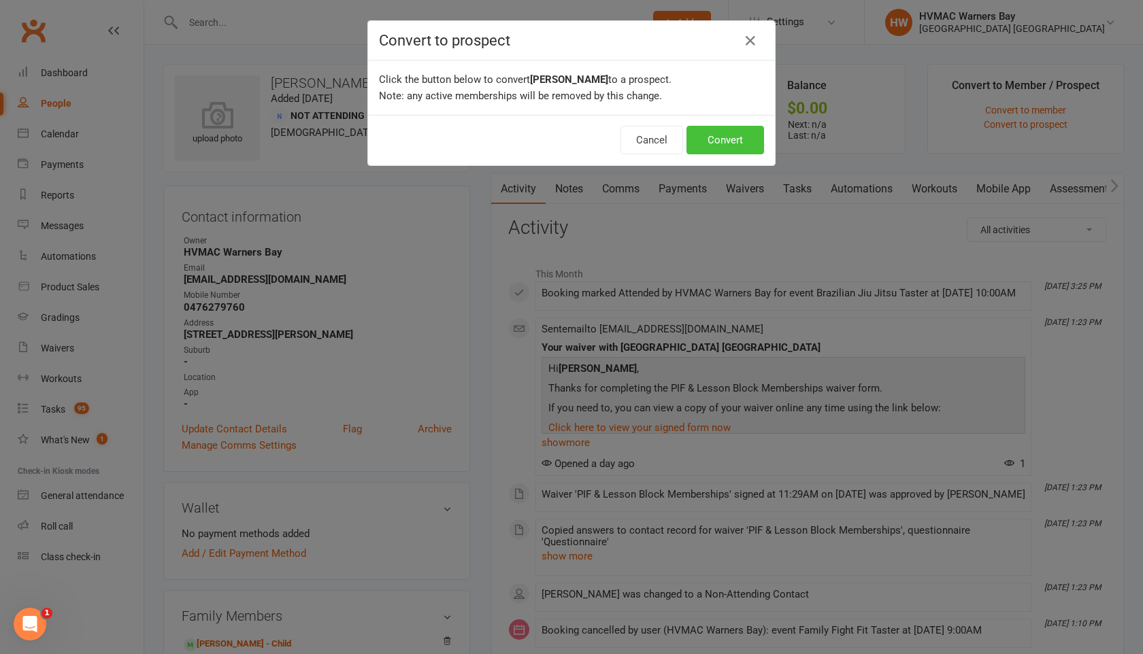
click at [727, 141] on button "Convert" at bounding box center [725, 140] width 78 height 29
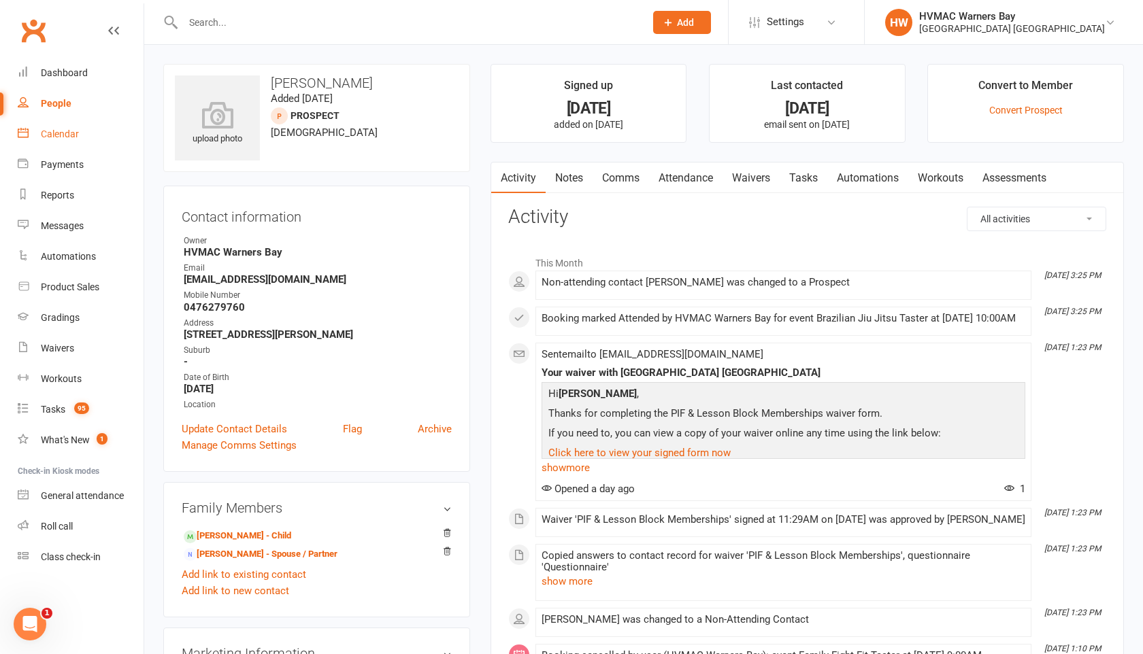
click at [52, 131] on div "Calendar" at bounding box center [60, 134] width 38 height 11
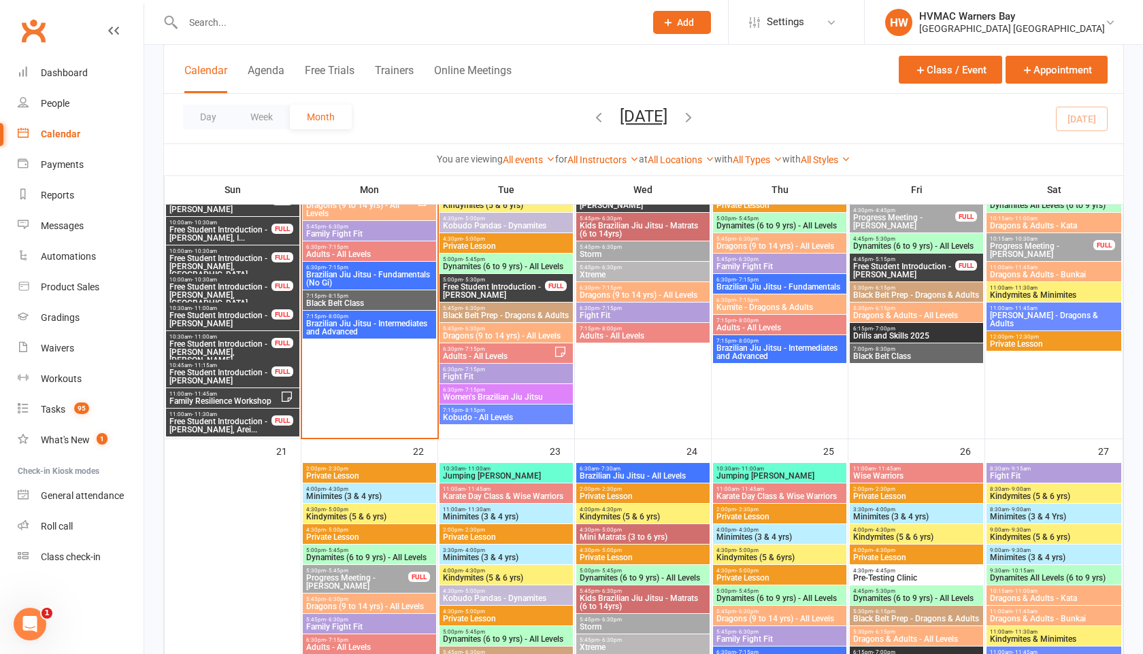
scroll to position [1312, 0]
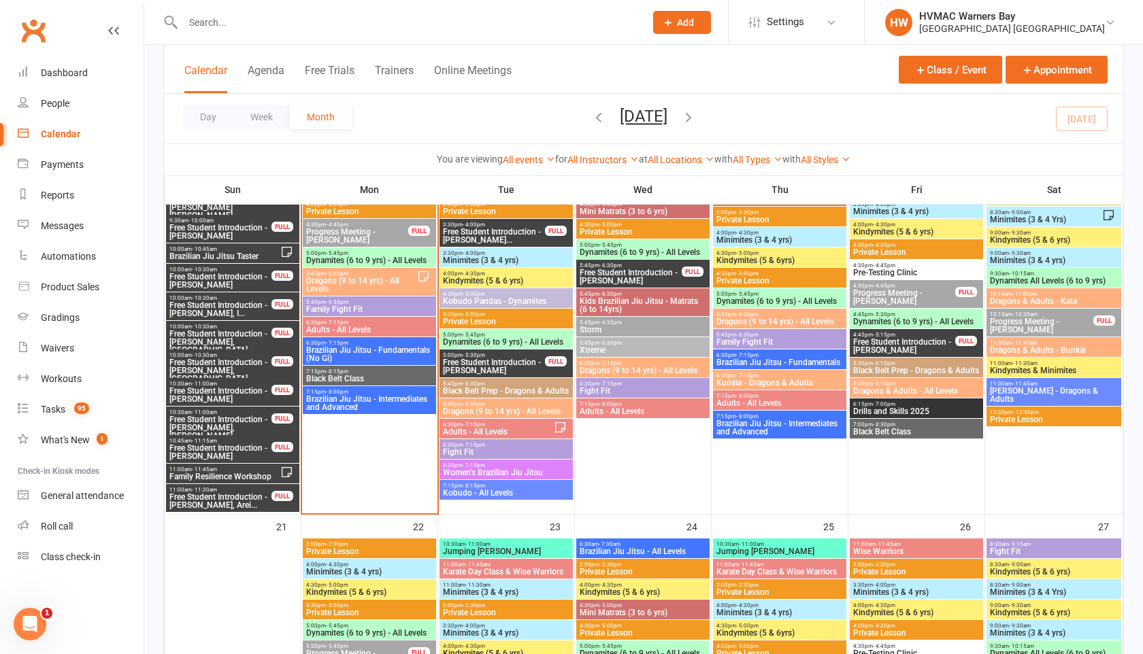
click at [188, 252] on span "Brazilian Jiu Jitsu Taster" at bounding box center [225, 256] width 112 height 8
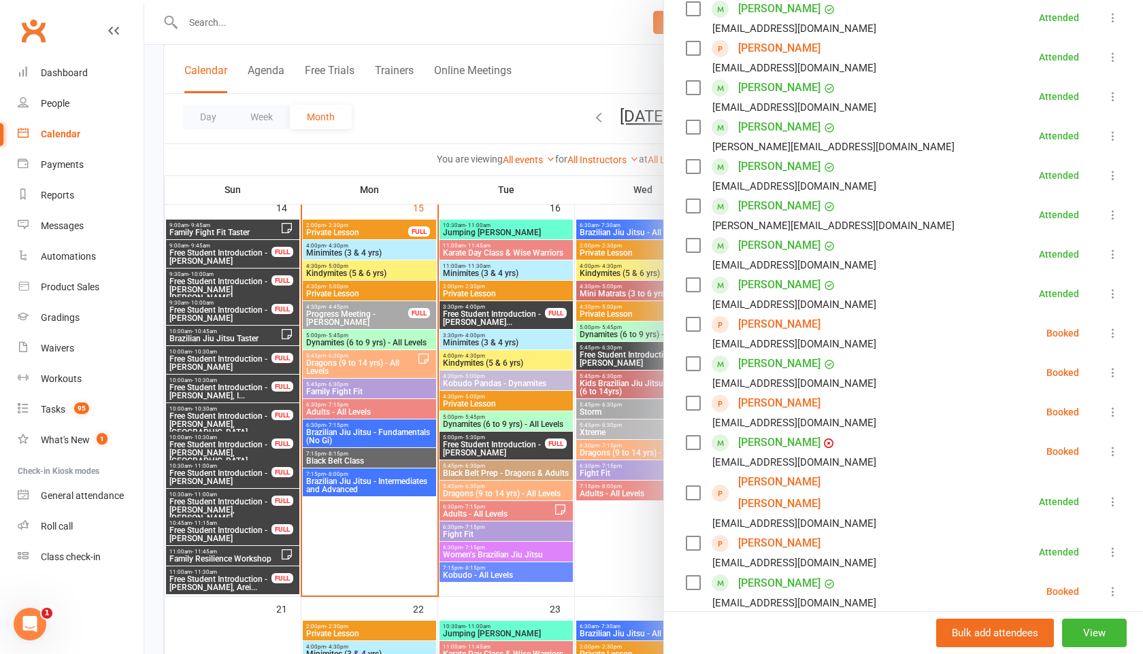
scroll to position [1221, 0]
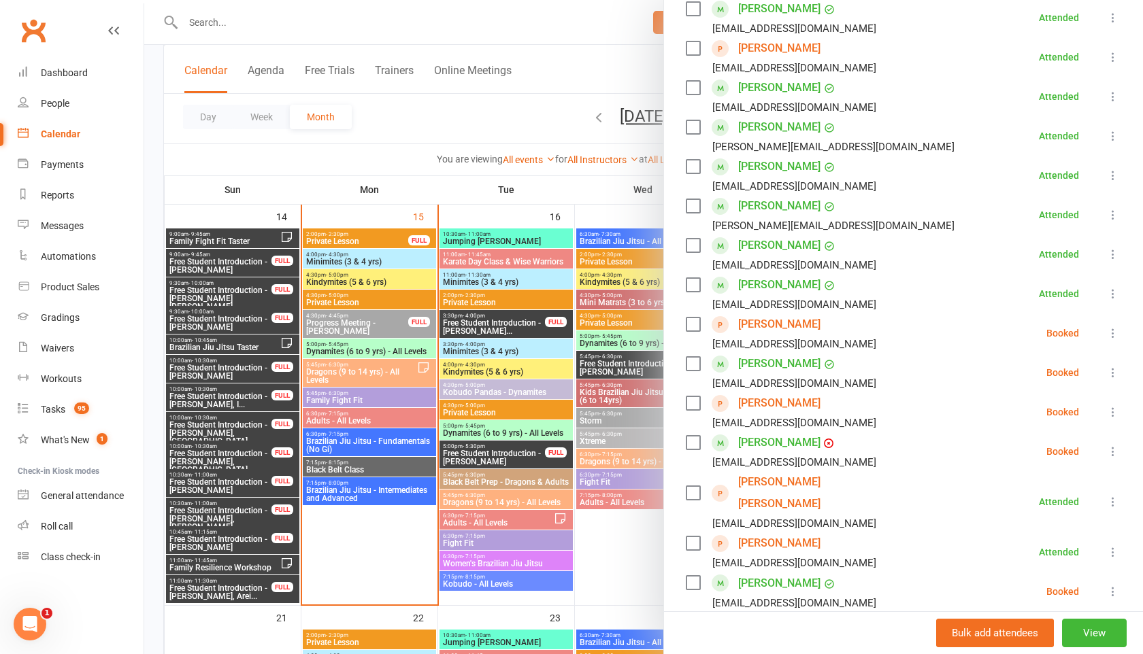
click at [247, 295] on div at bounding box center [643, 327] width 999 height 654
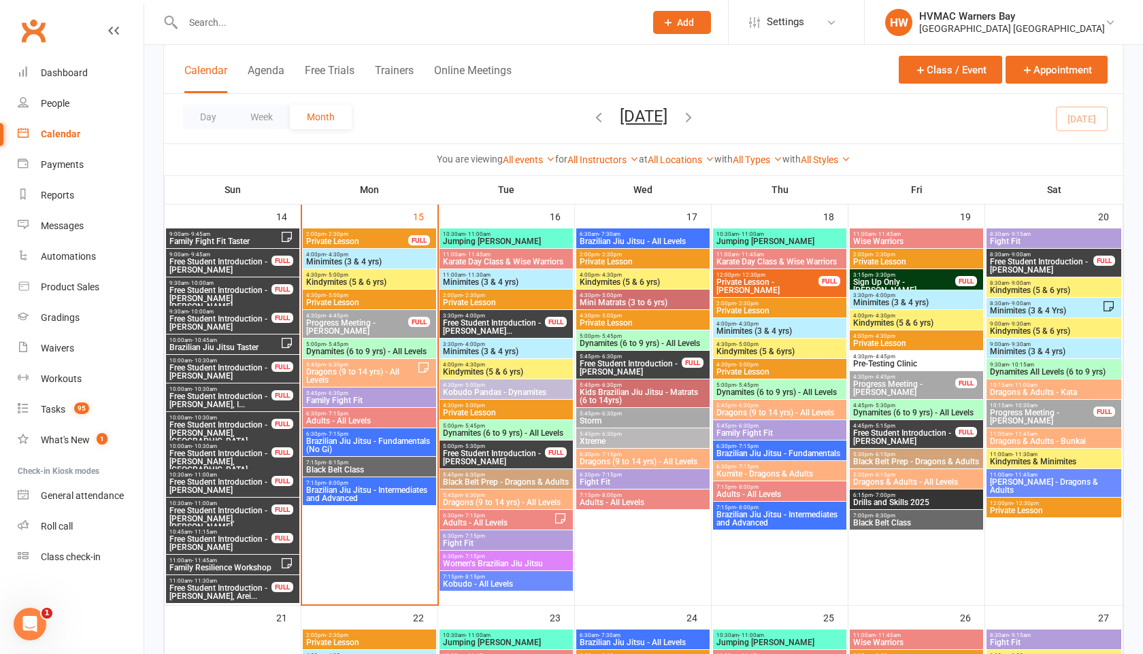
click at [247, 295] on span "Free Student Introduction - Connor Pettit, Spencer..." at bounding box center [220, 298] width 103 height 24
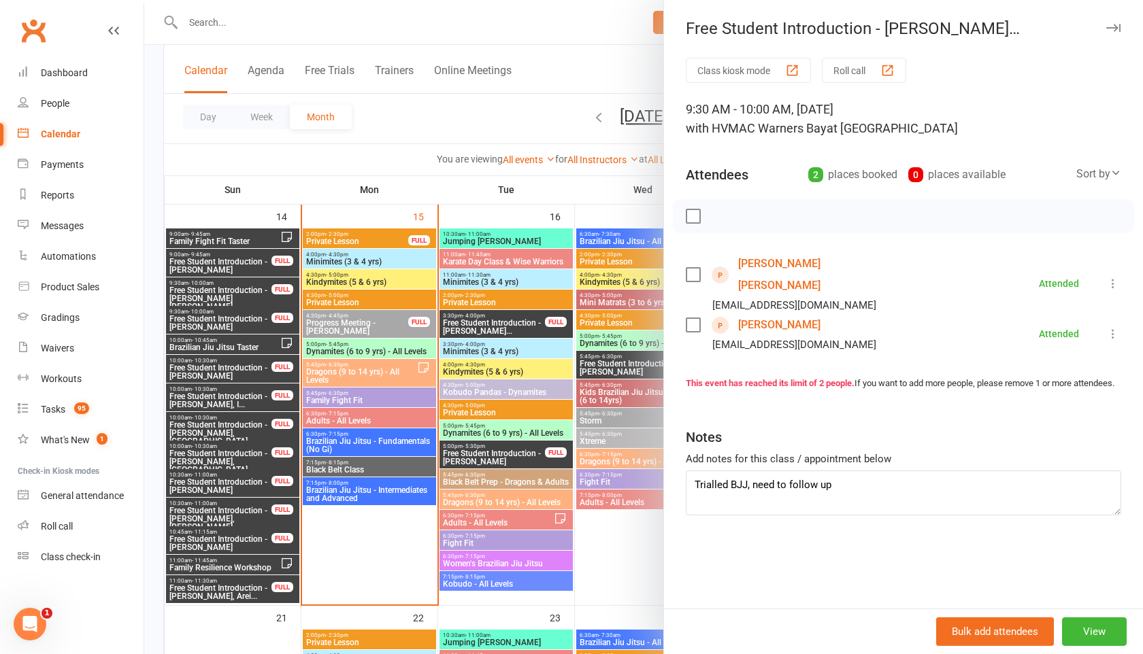
click at [1114, 31] on icon "button" at bounding box center [1113, 28] width 14 height 8
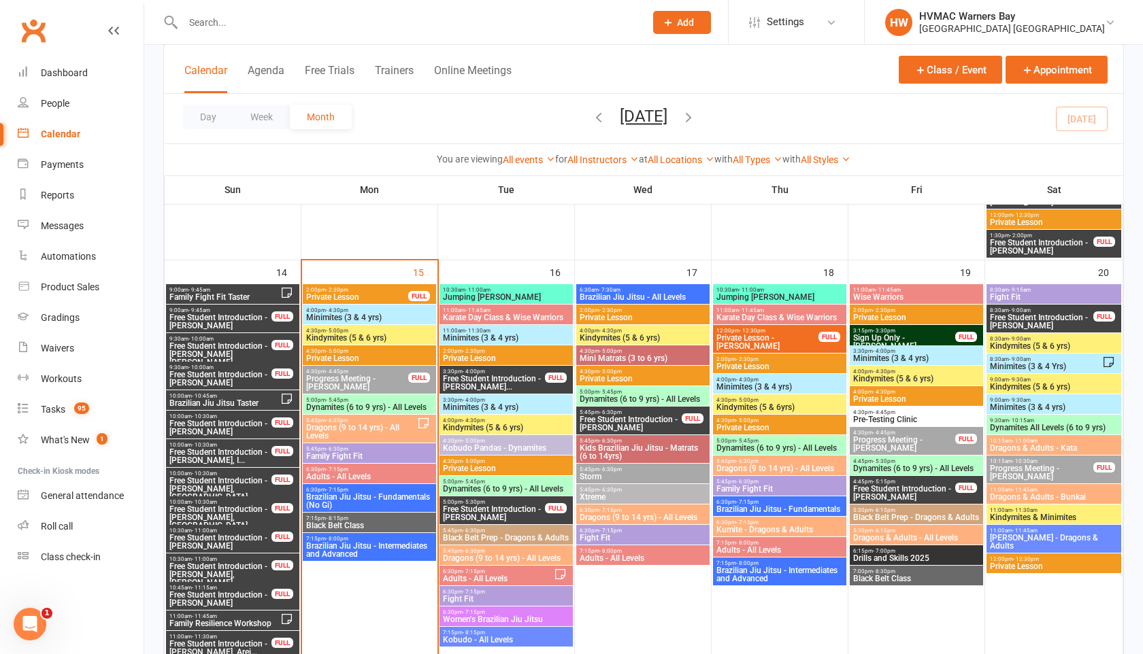
scroll to position [1195, 0]
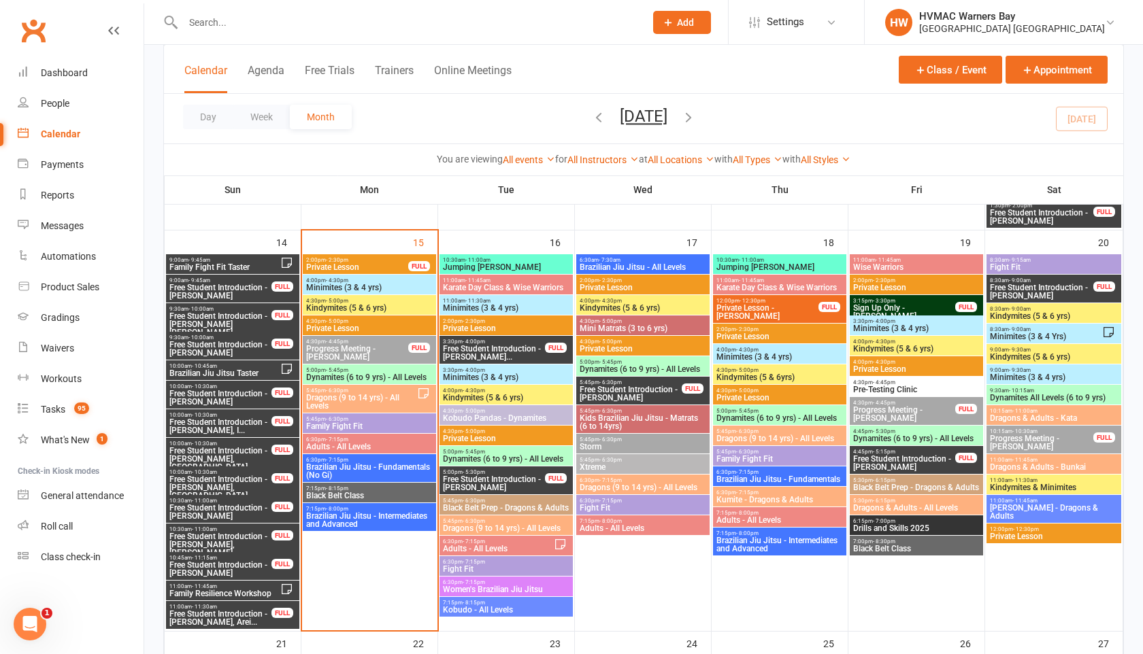
click at [352, 300] on span "4:30pm - 5:00pm" at bounding box center [369, 301] width 128 height 6
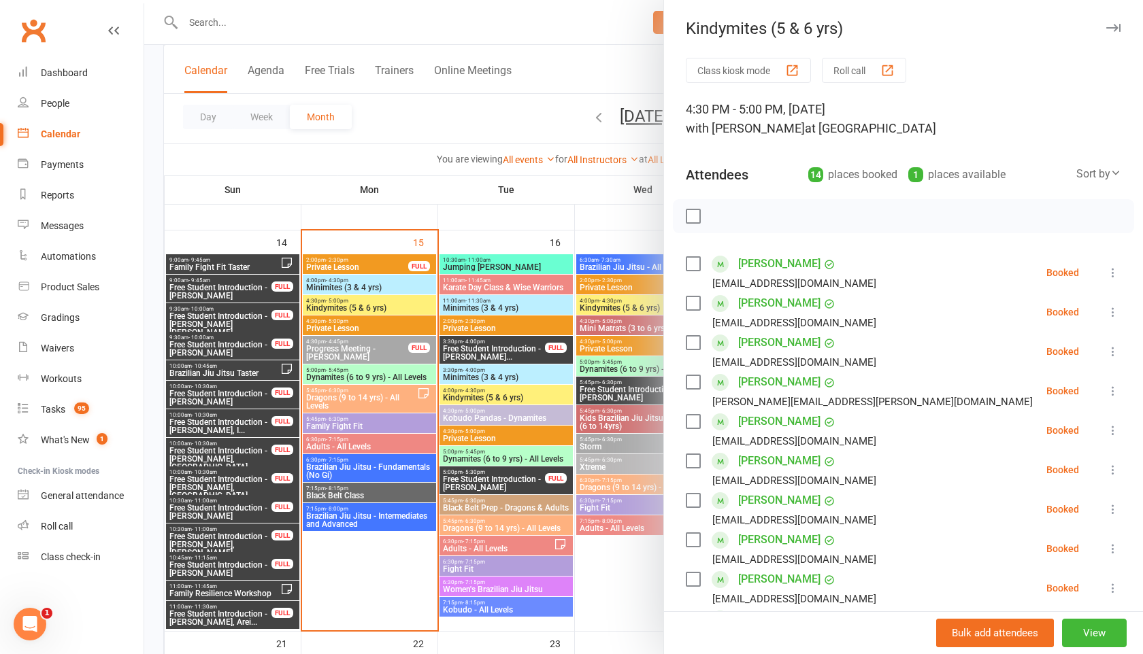
click at [1117, 22] on button "button" at bounding box center [1113, 28] width 16 height 16
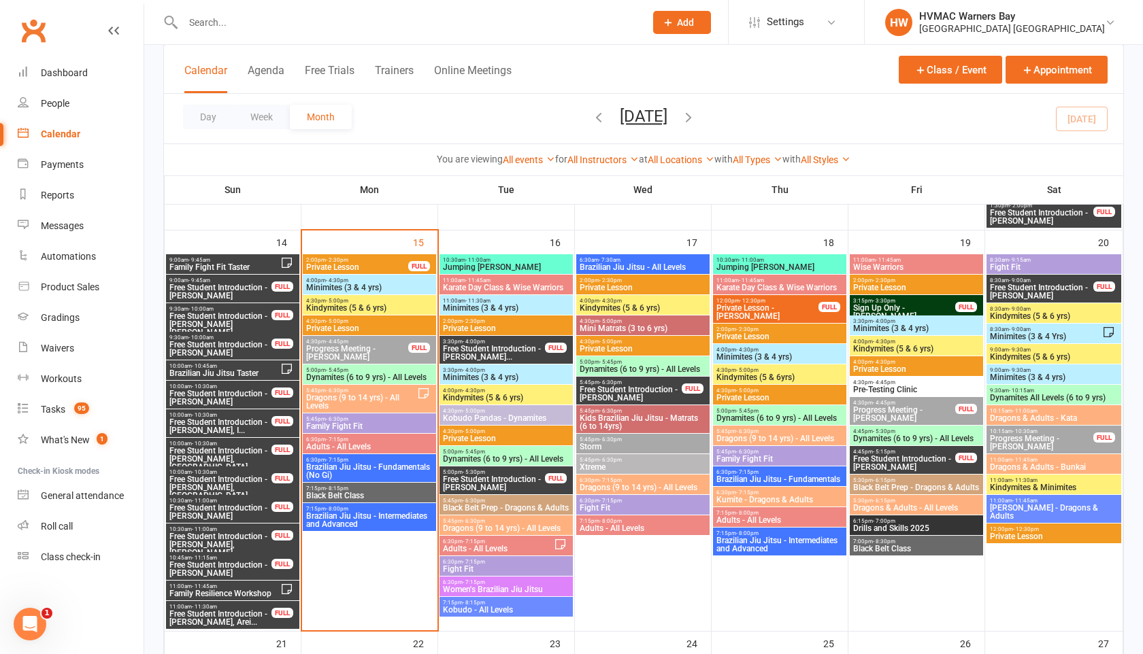
click at [334, 288] on span "Minimites (3 & 4 yrs)" at bounding box center [369, 288] width 128 height 8
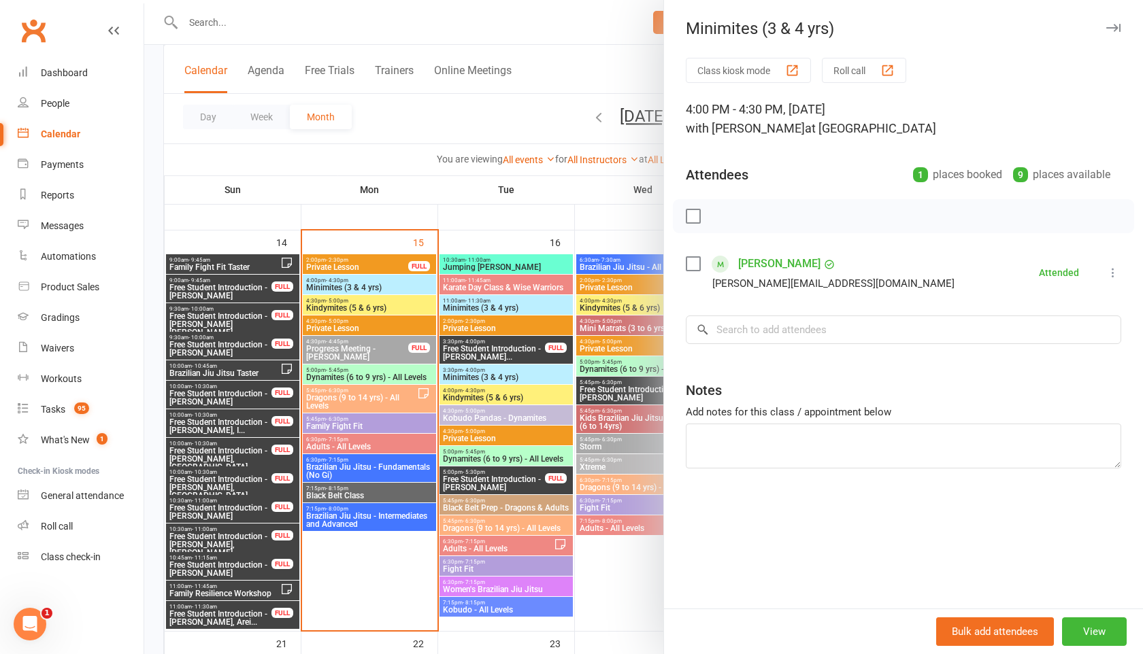
click at [1114, 26] on icon "button" at bounding box center [1113, 28] width 14 height 8
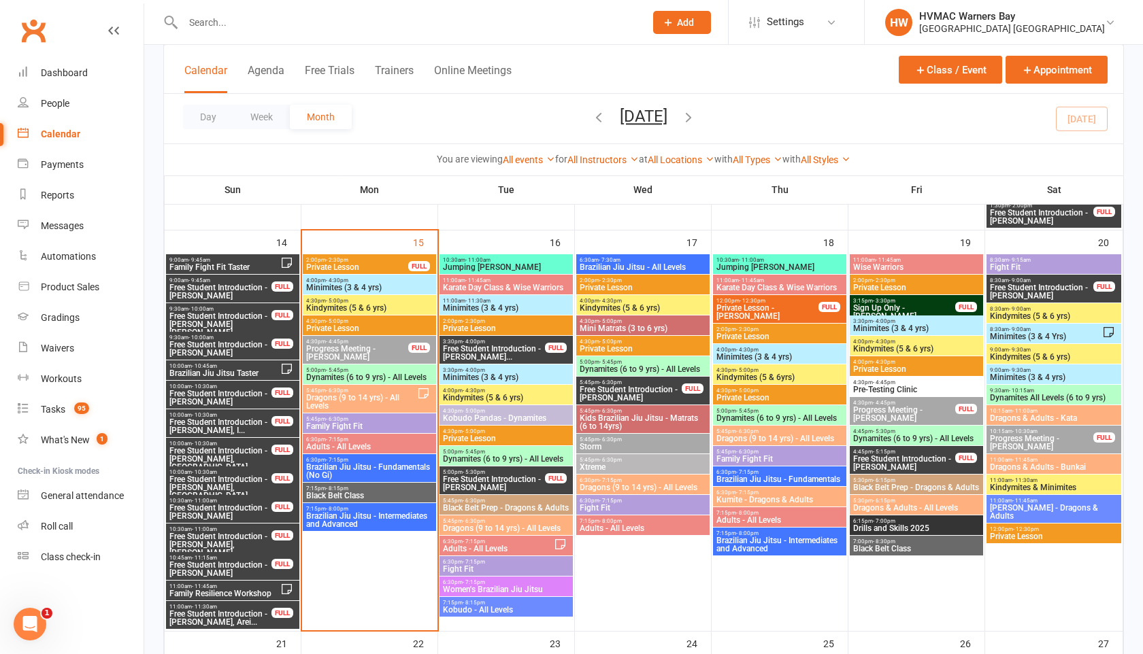
click at [339, 308] on span "Kindymites (5 & 6 yrs)" at bounding box center [369, 308] width 128 height 8
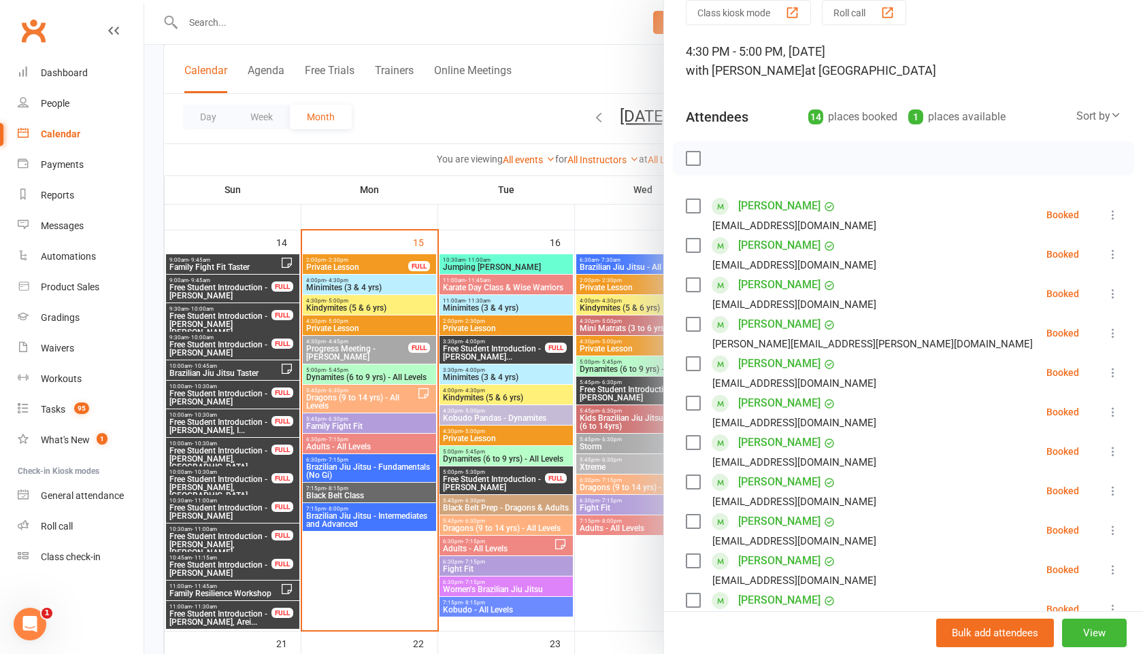
scroll to position [0, 0]
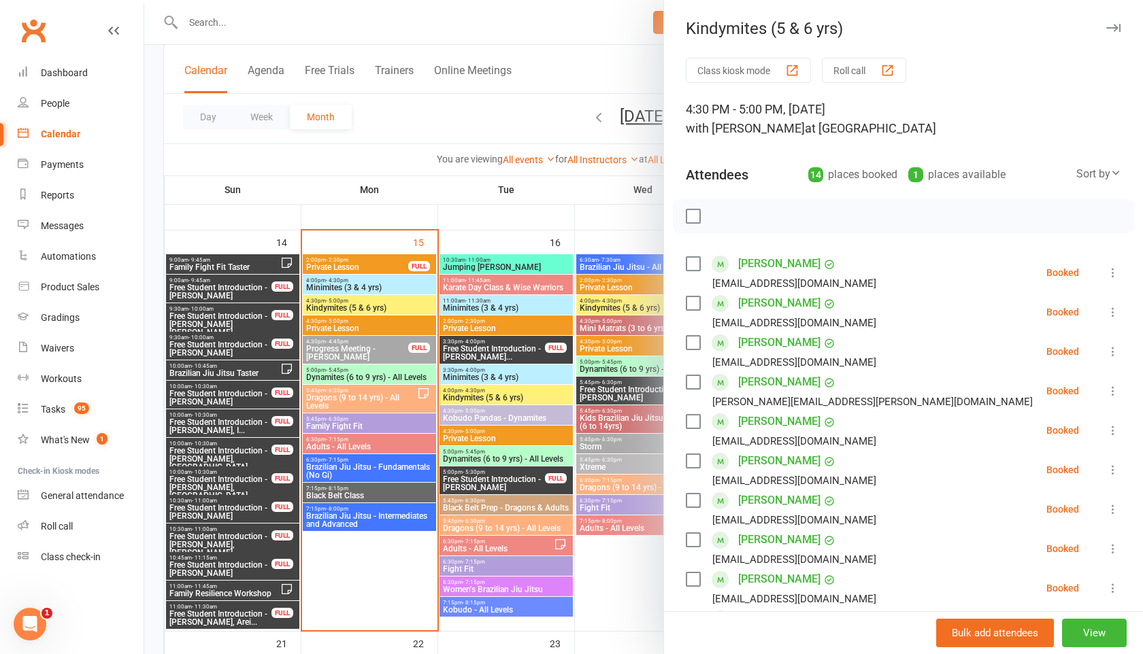
click at [1110, 27] on icon "button" at bounding box center [1113, 28] width 14 height 8
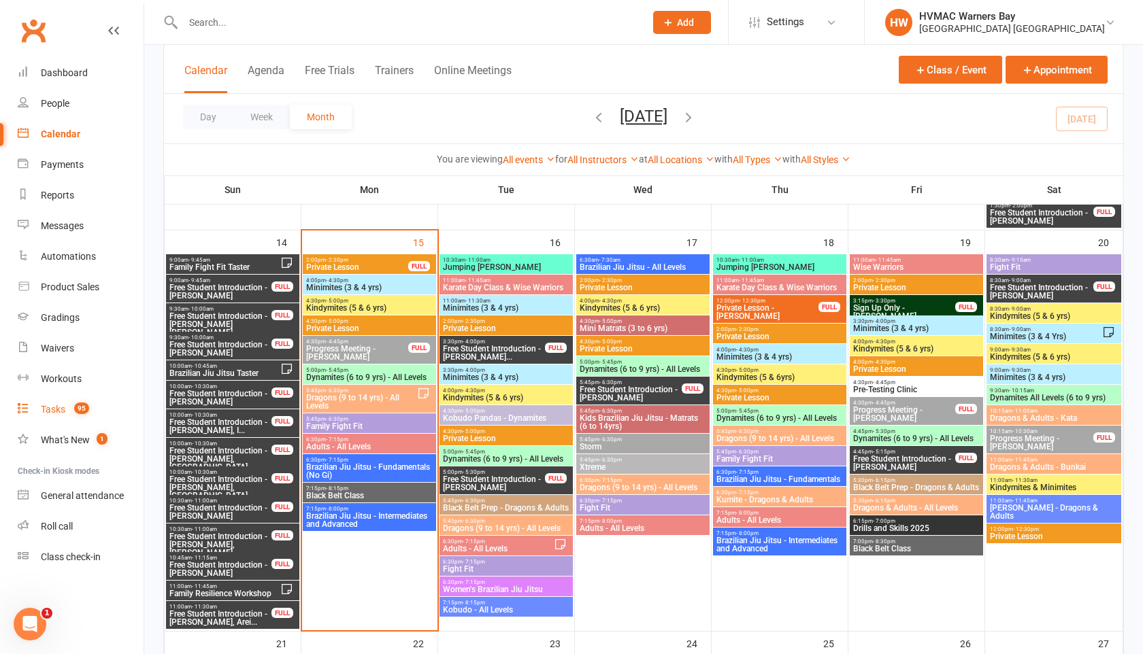
click at [57, 404] on div "Tasks" at bounding box center [53, 409] width 24 height 11
select select "incomplete"
select select "42884"
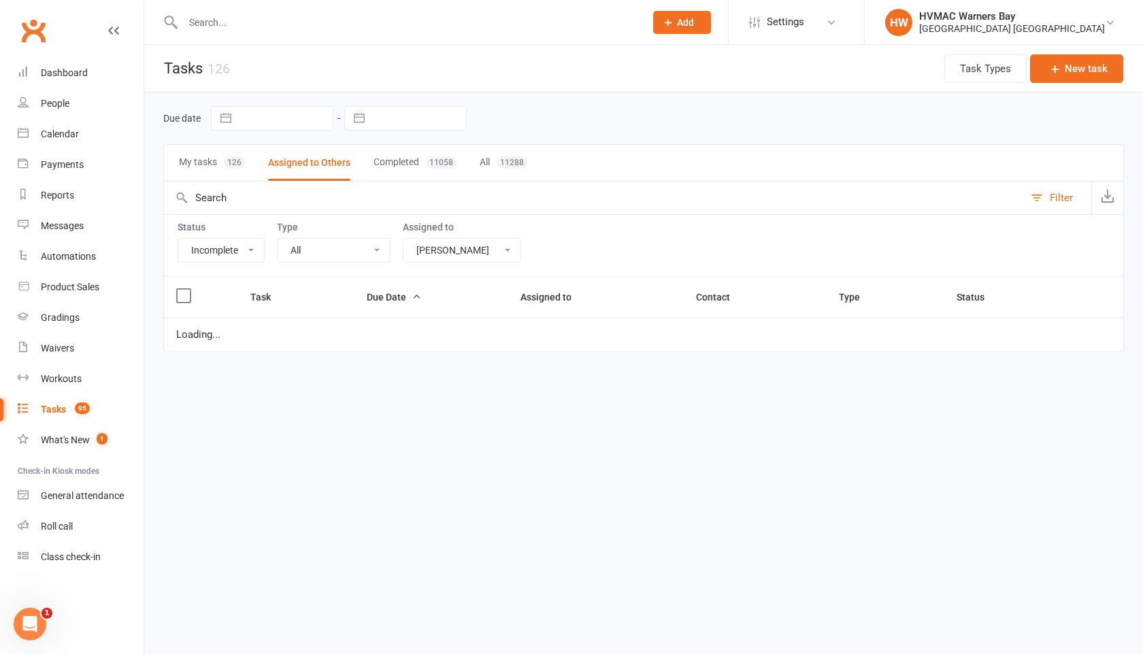
select select "started"
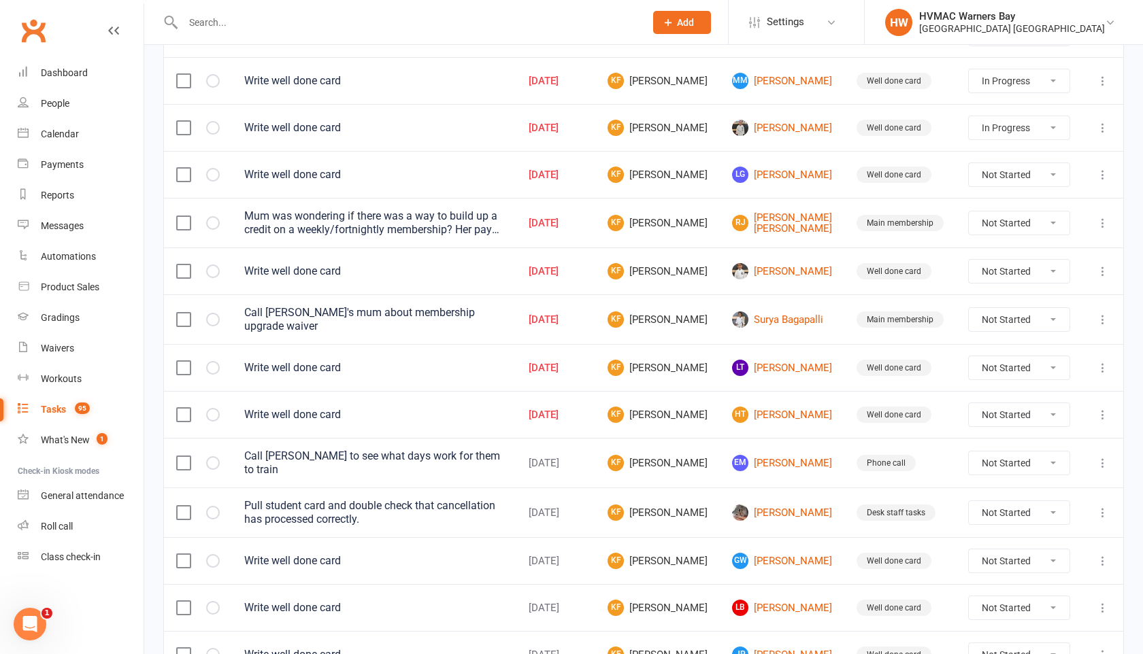
scroll to position [109, 0]
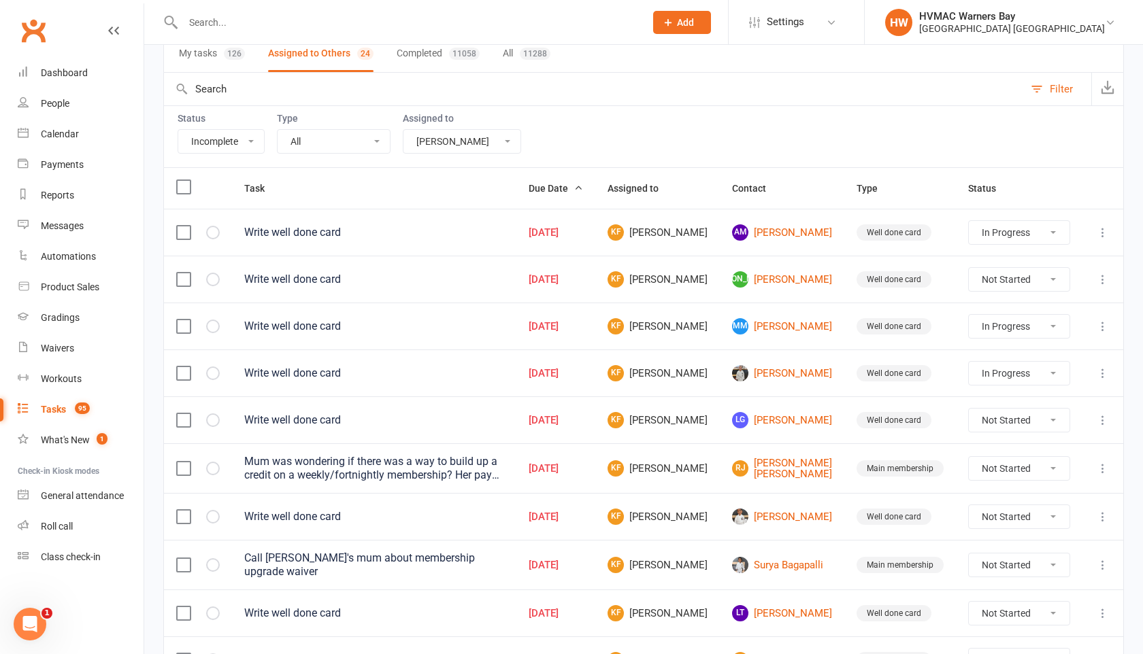
click at [224, 59] on button "My tasks 126" at bounding box center [212, 54] width 66 height 36
select select "started"
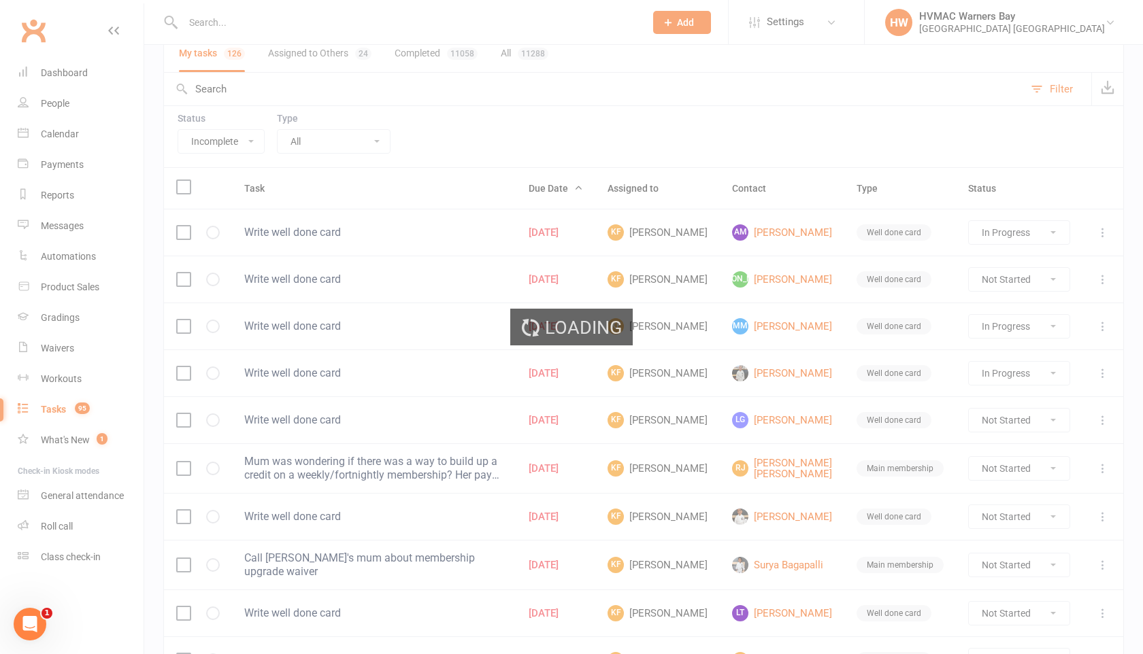
select select "started"
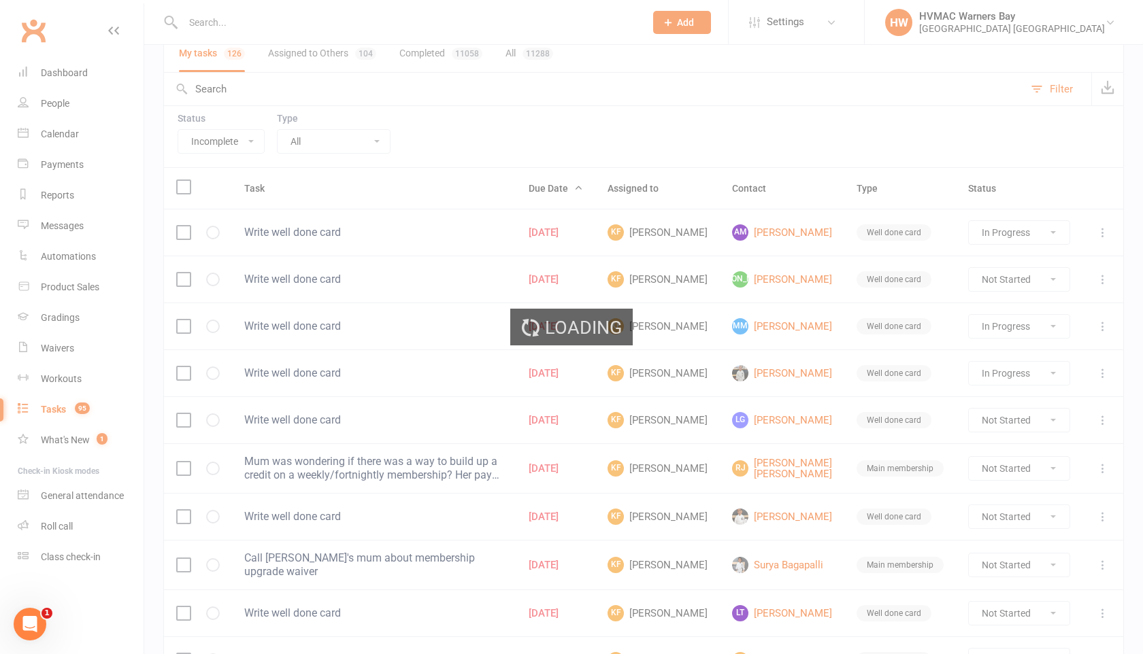
select select "started"
select select "waiting"
select select "started"
select select "waiting"
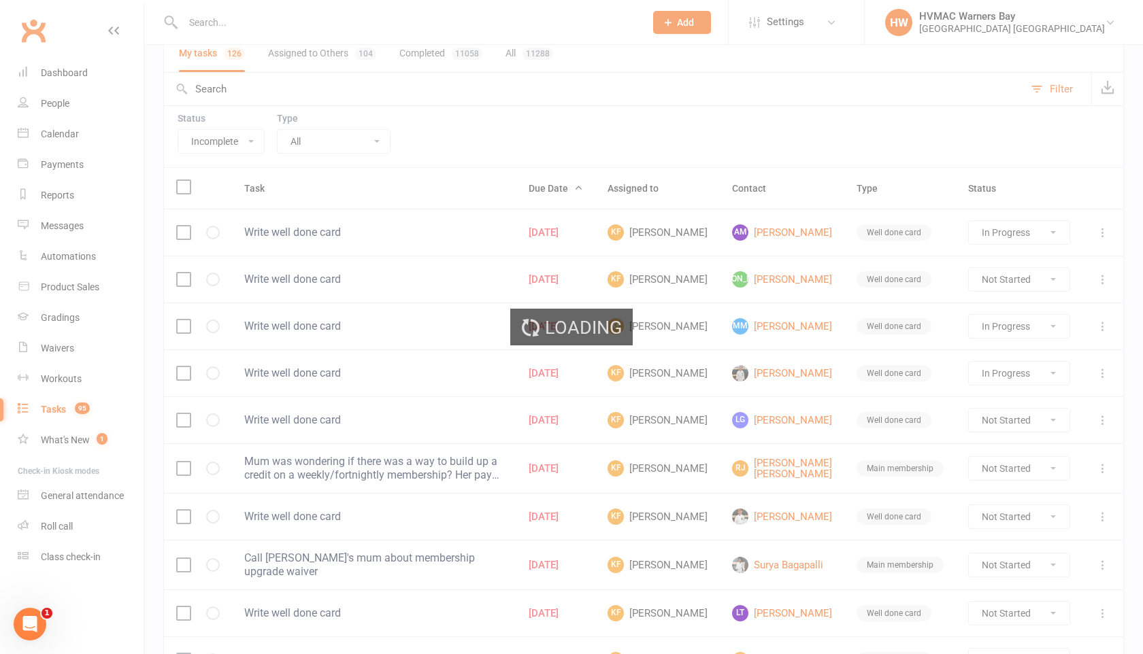
select select "started"
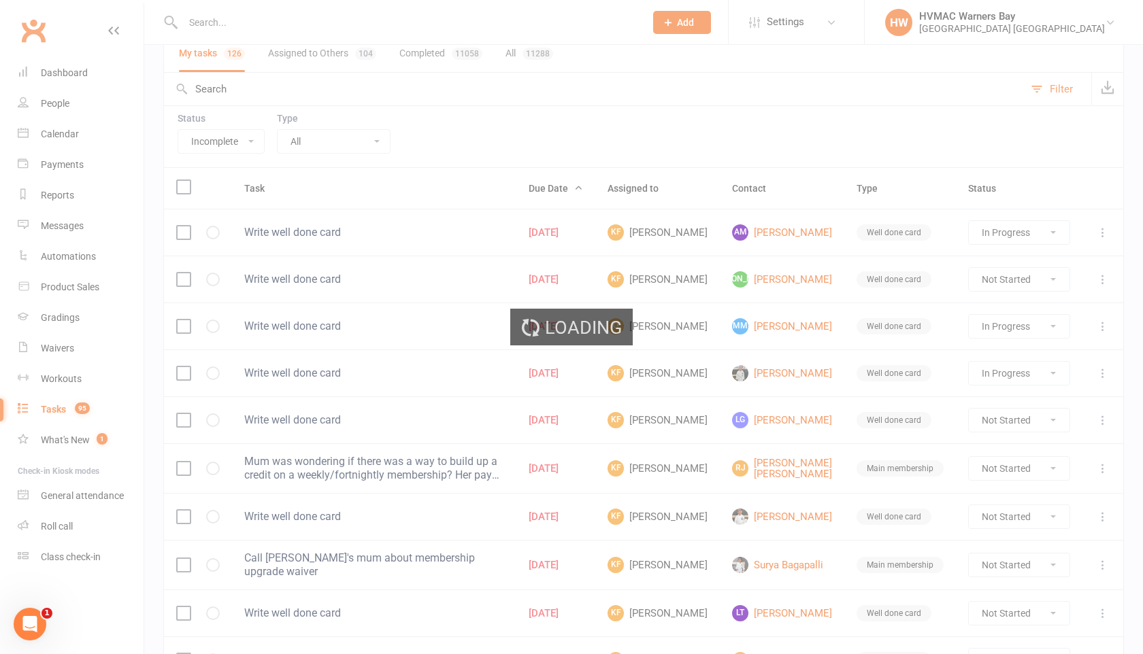
select select "started"
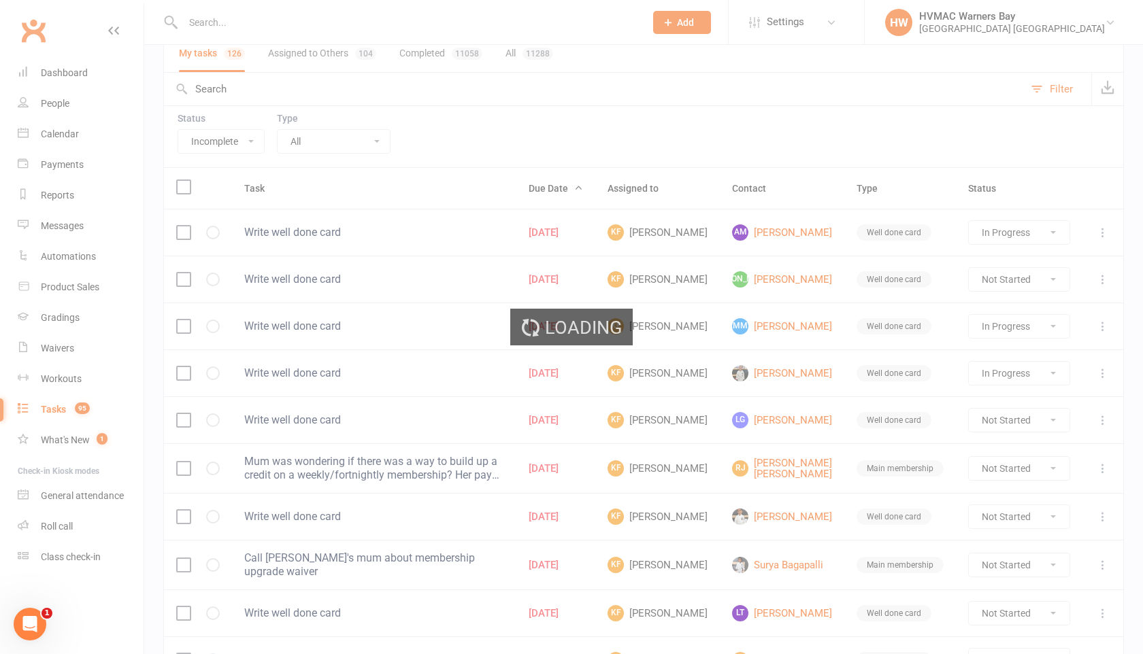
select select "started"
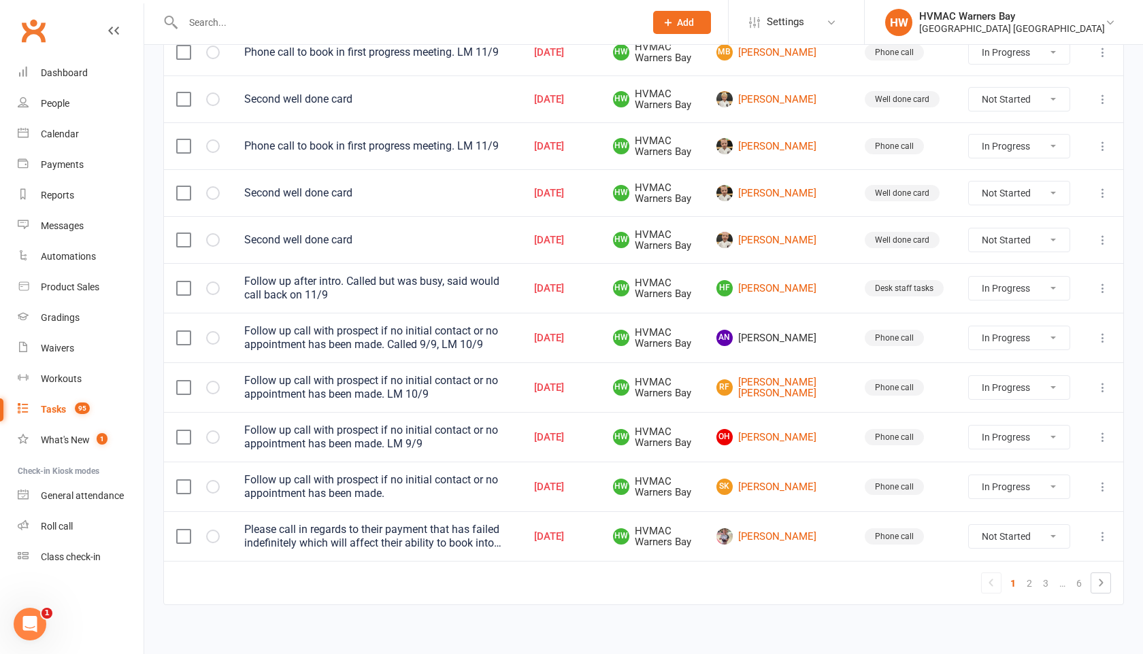
scroll to position [991, 0]
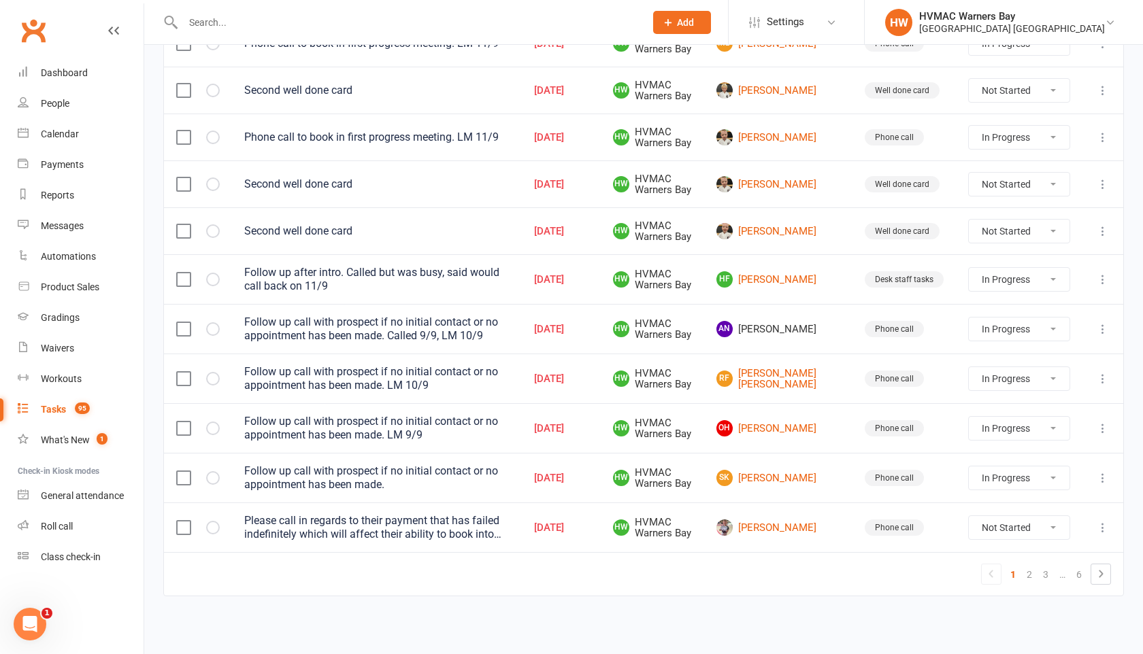
click at [1001, 330] on select "Not Started In Progress Waiting Complete" at bounding box center [1019, 329] width 101 height 23
click at [969, 318] on select "Not Started In Progress Waiting Complete" at bounding box center [1019, 329] width 101 height 23
select select "started"
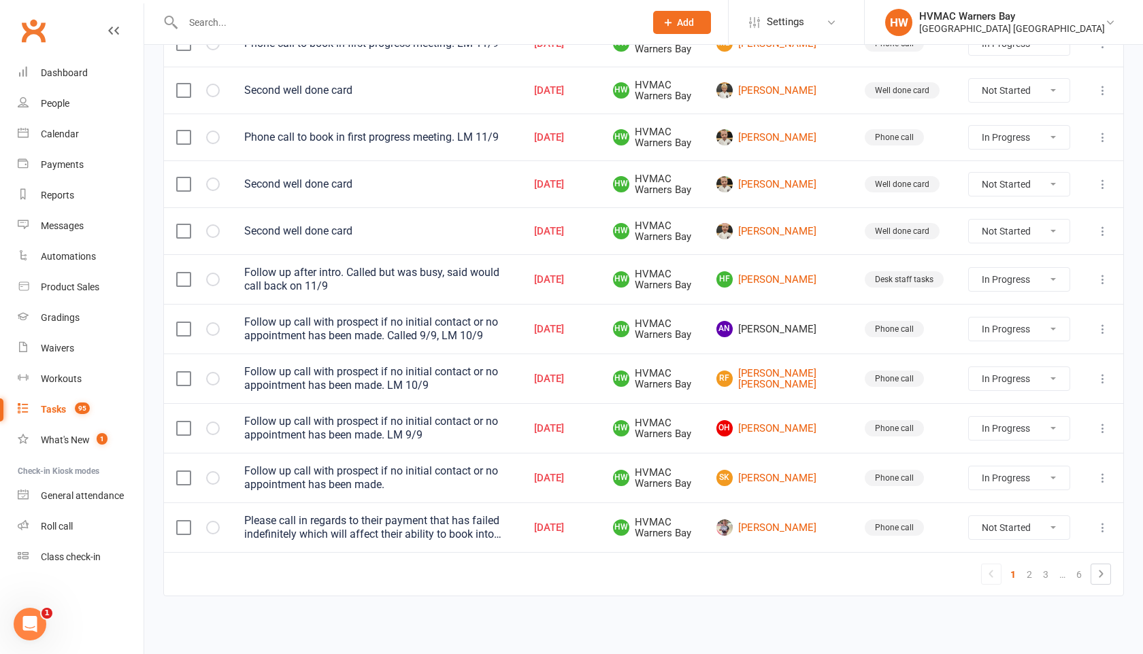
select select "started"
select select "waiting"
select select "started"
select select "waiting"
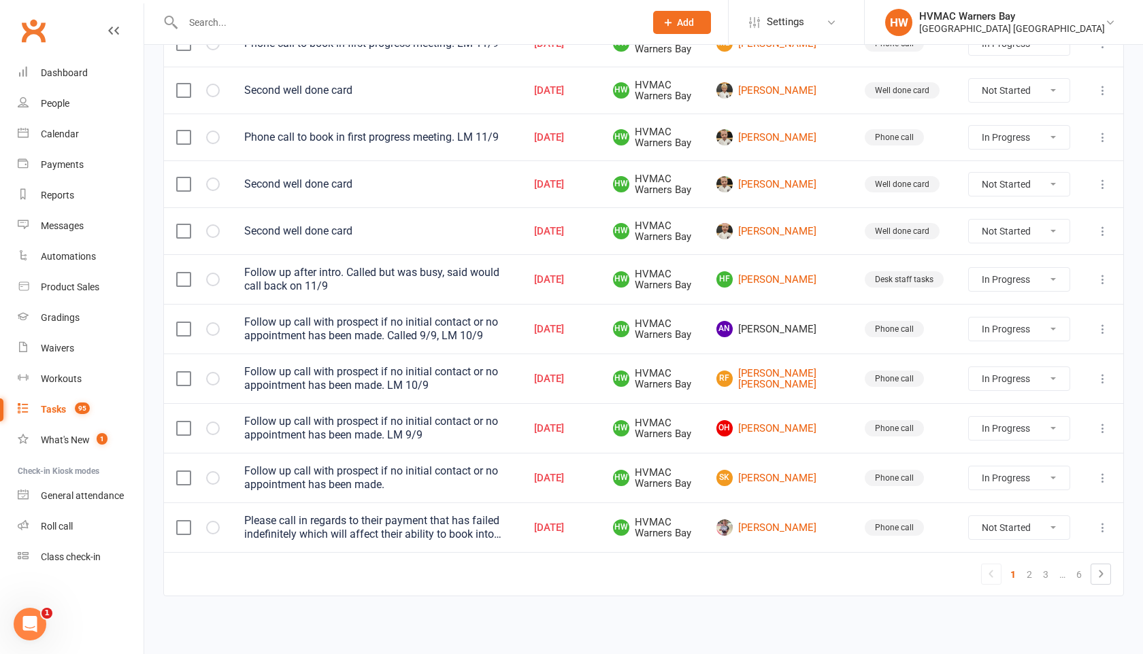
select select "started"
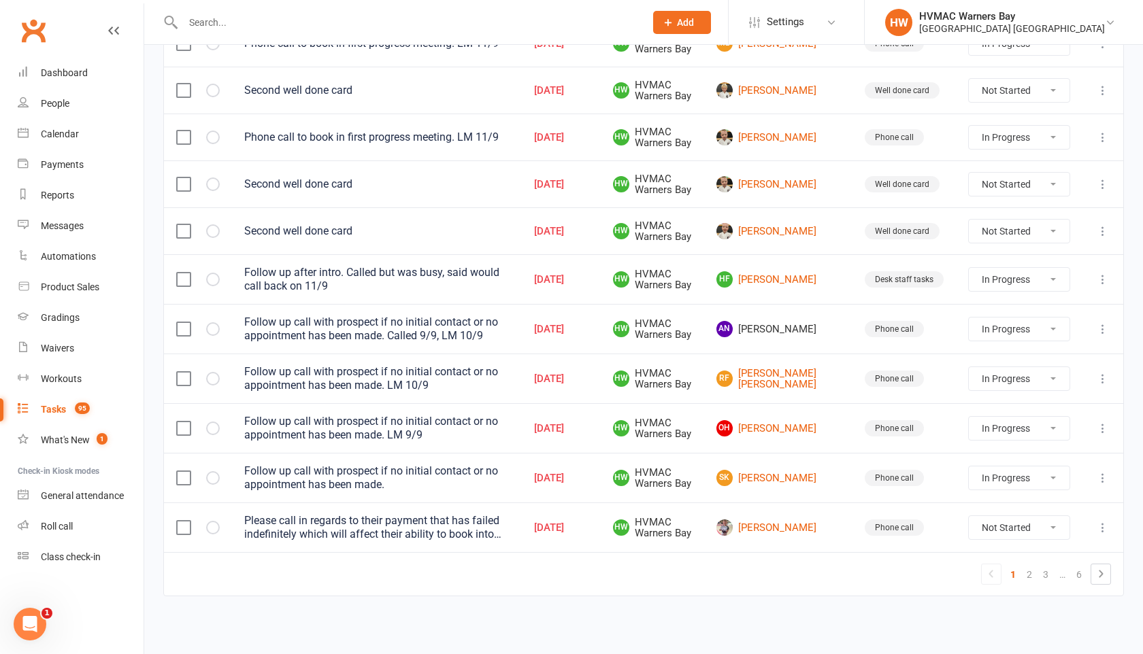
select select "started"
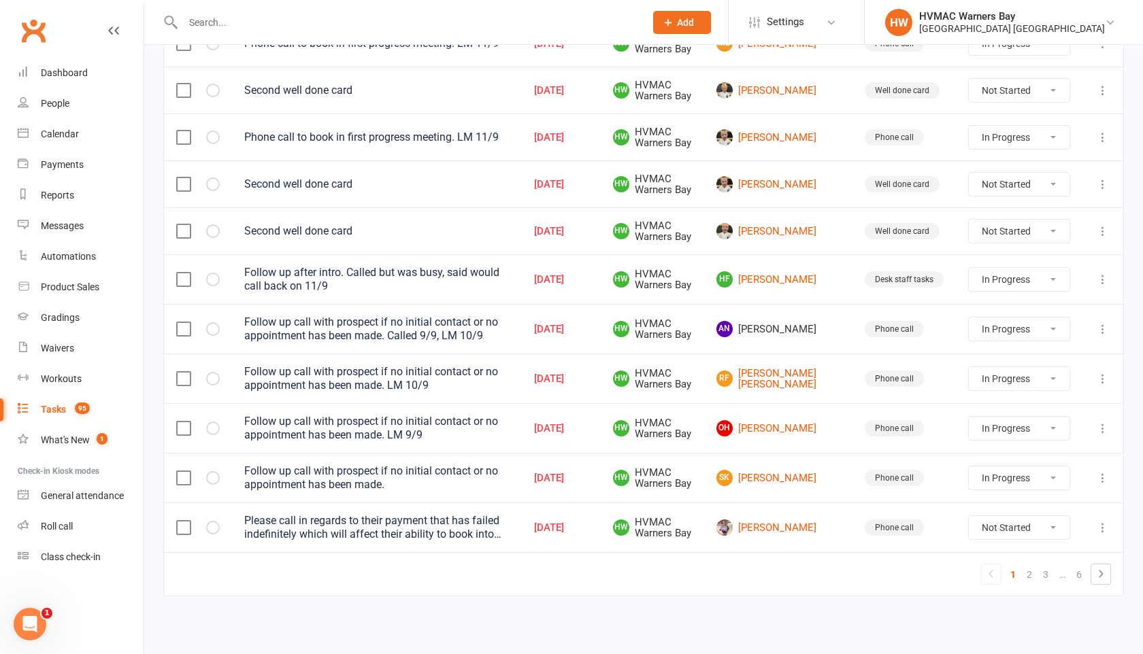
select select "started"
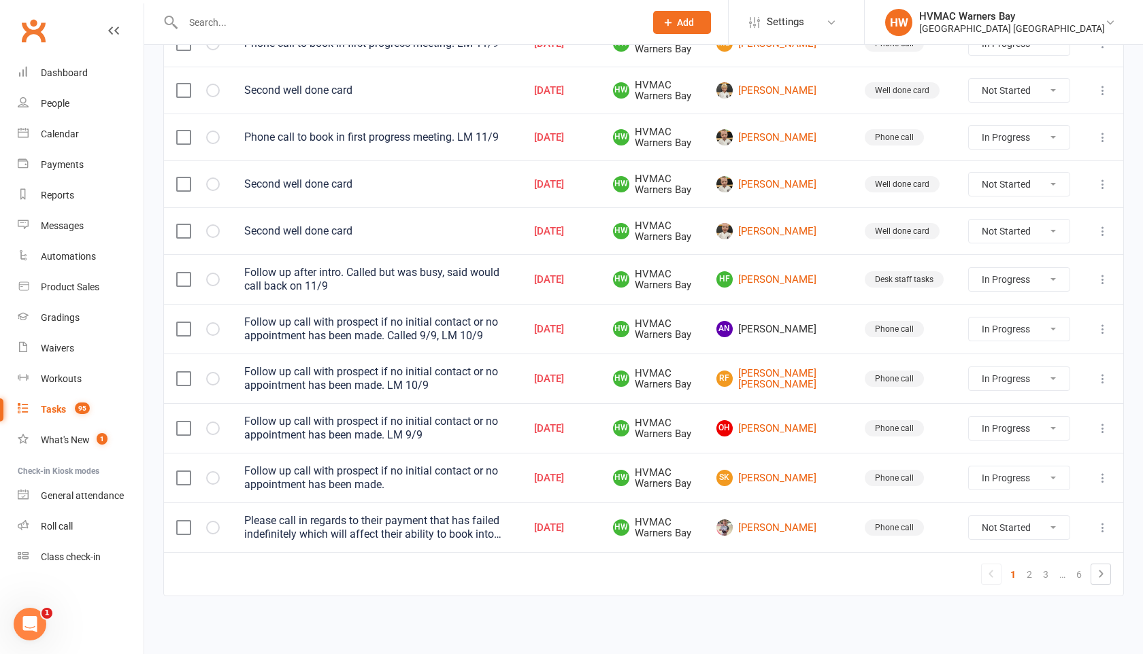
select select "started"
select select "waiting"
select select "started"
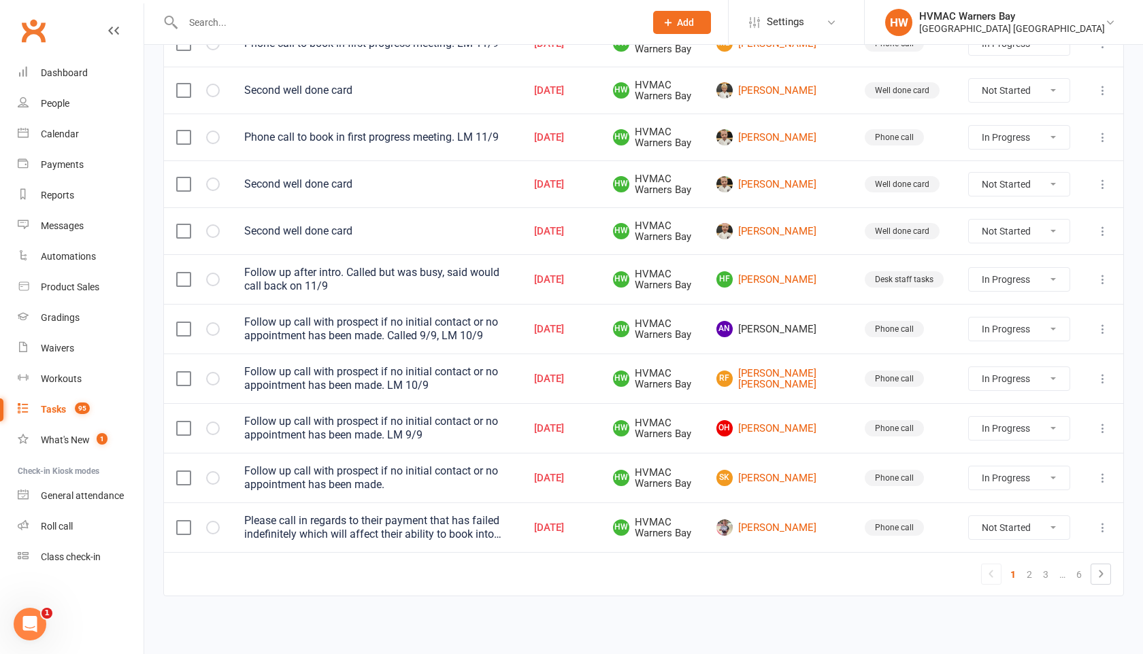
select select "waiting"
select select "started"
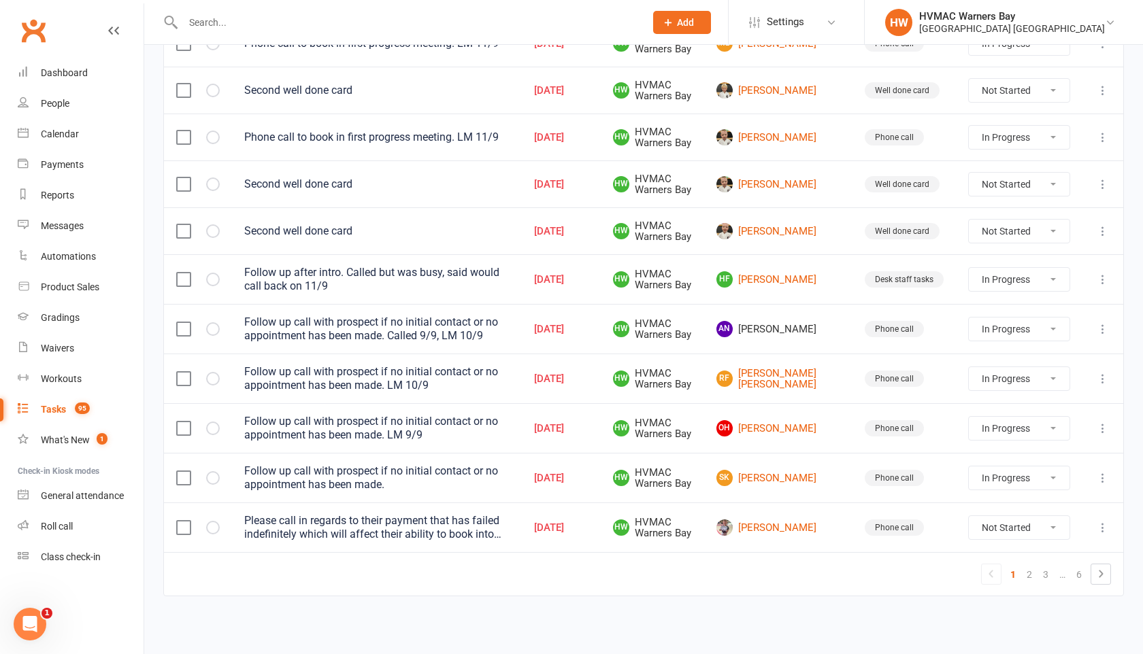
select select "started"
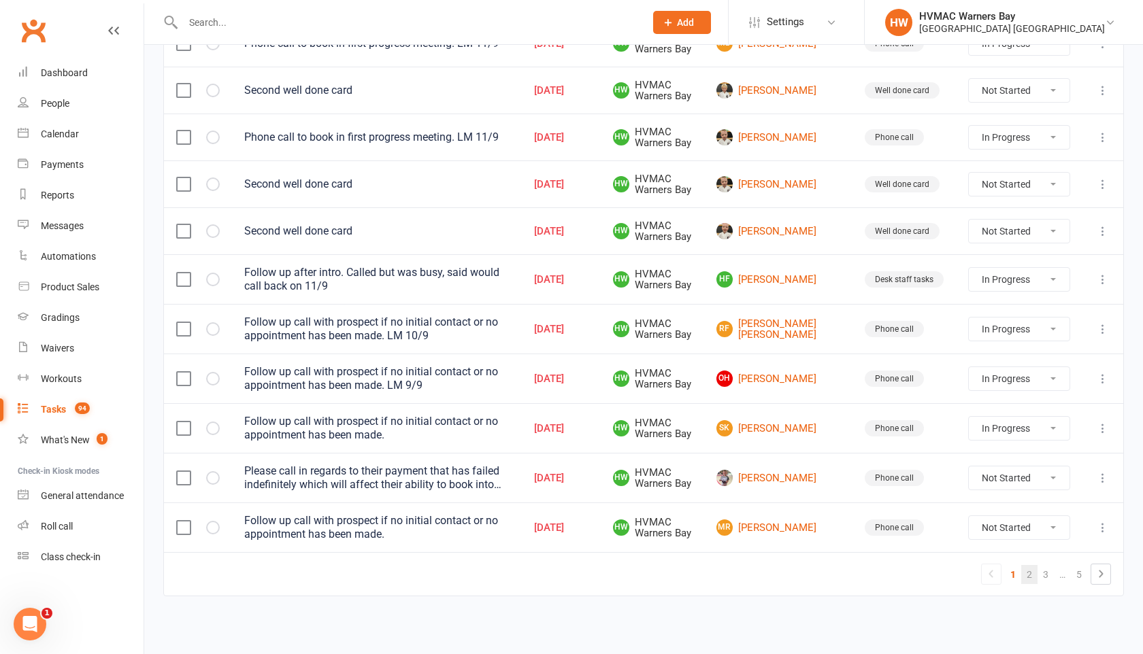
click at [1029, 578] on link "2" at bounding box center [1029, 574] width 16 height 19
select select "started"
select select "waiting"
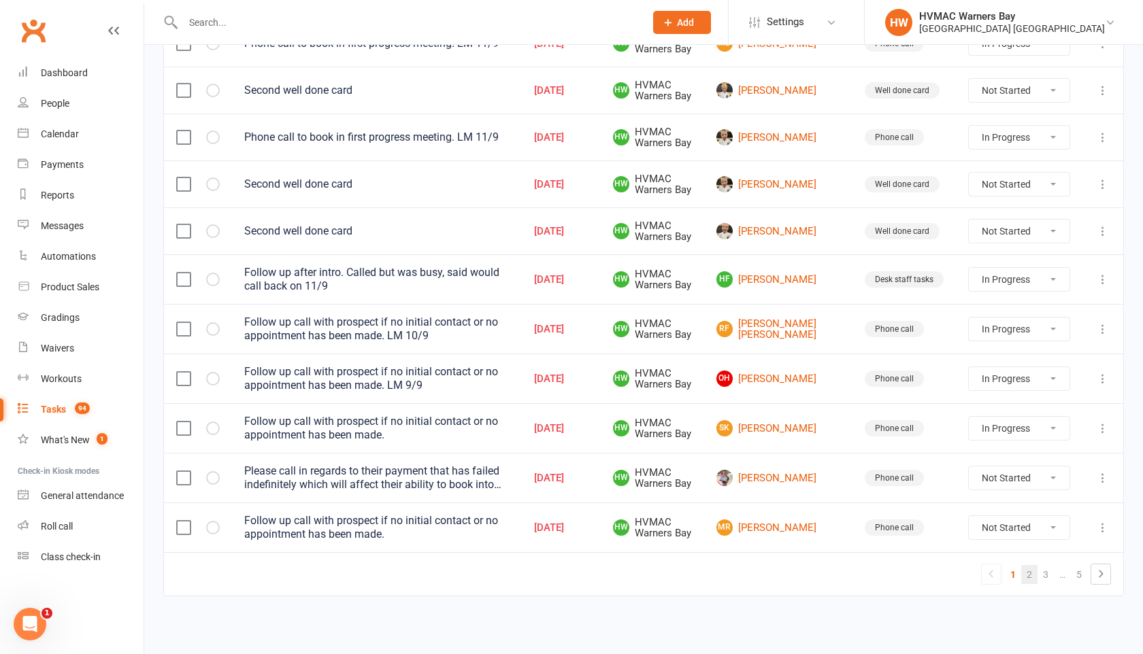
select select "waiting"
select select "started"
select select "waiting"
select select "started"
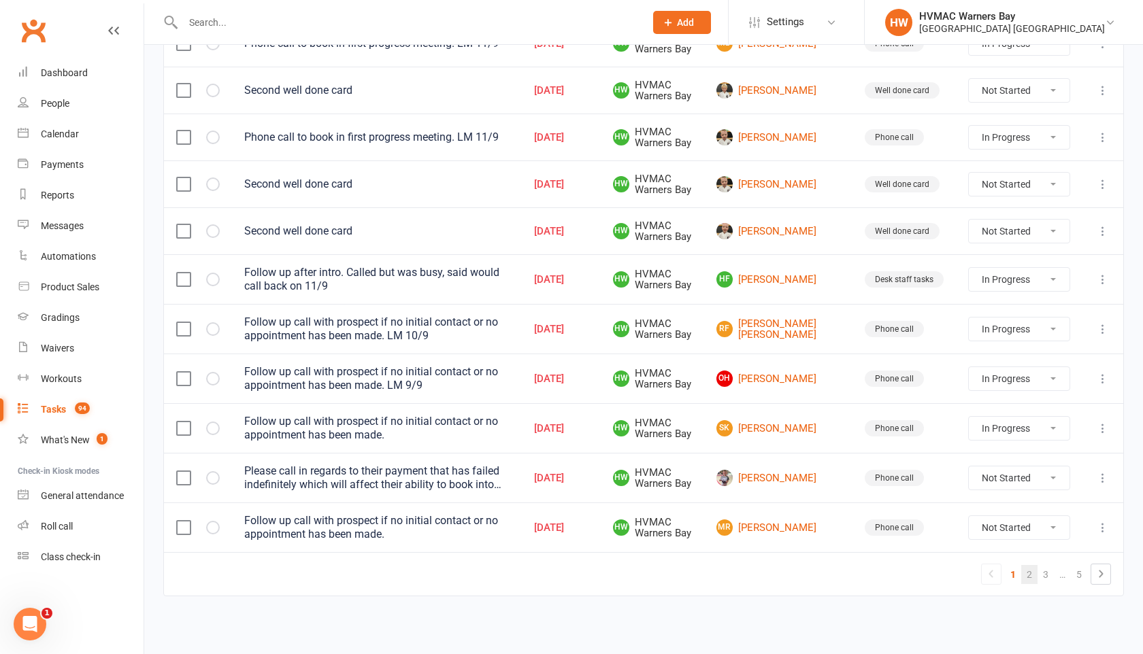
select select "started"
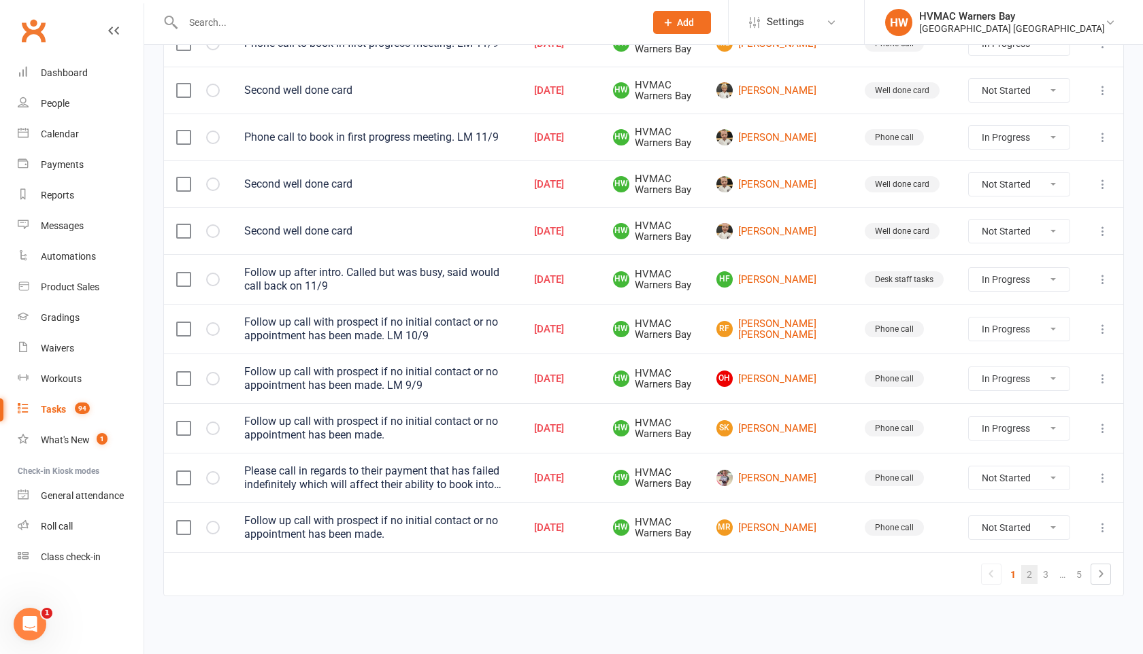
select select "started"
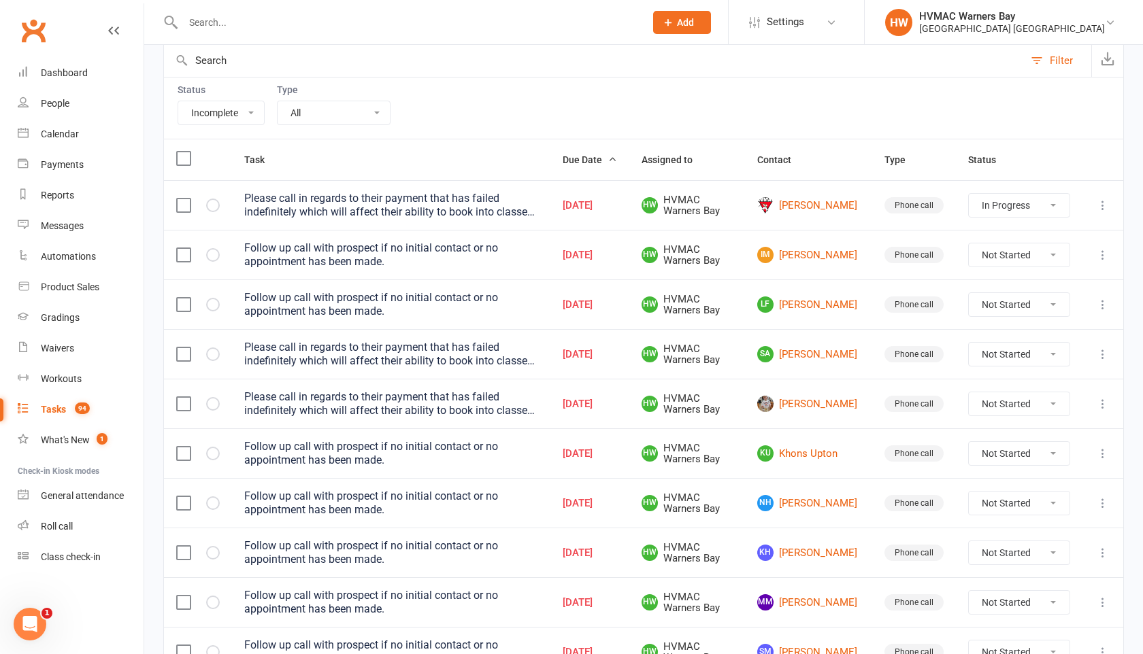
scroll to position [250, 0]
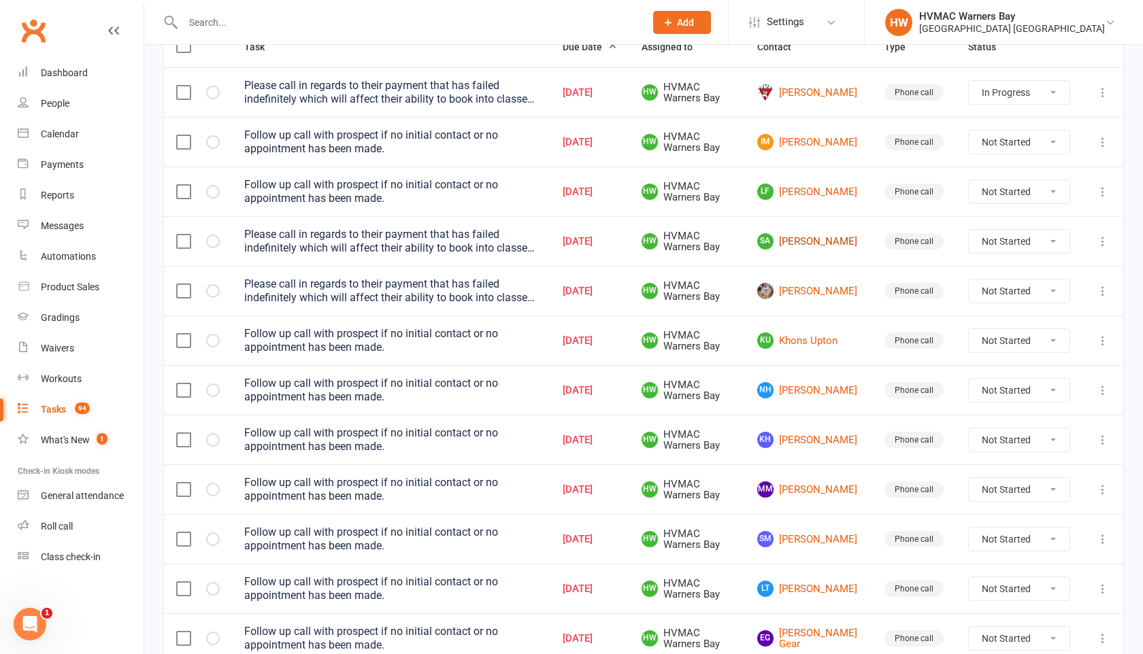
click at [817, 245] on link "SA Simon Akers" at bounding box center [808, 241] width 103 height 16
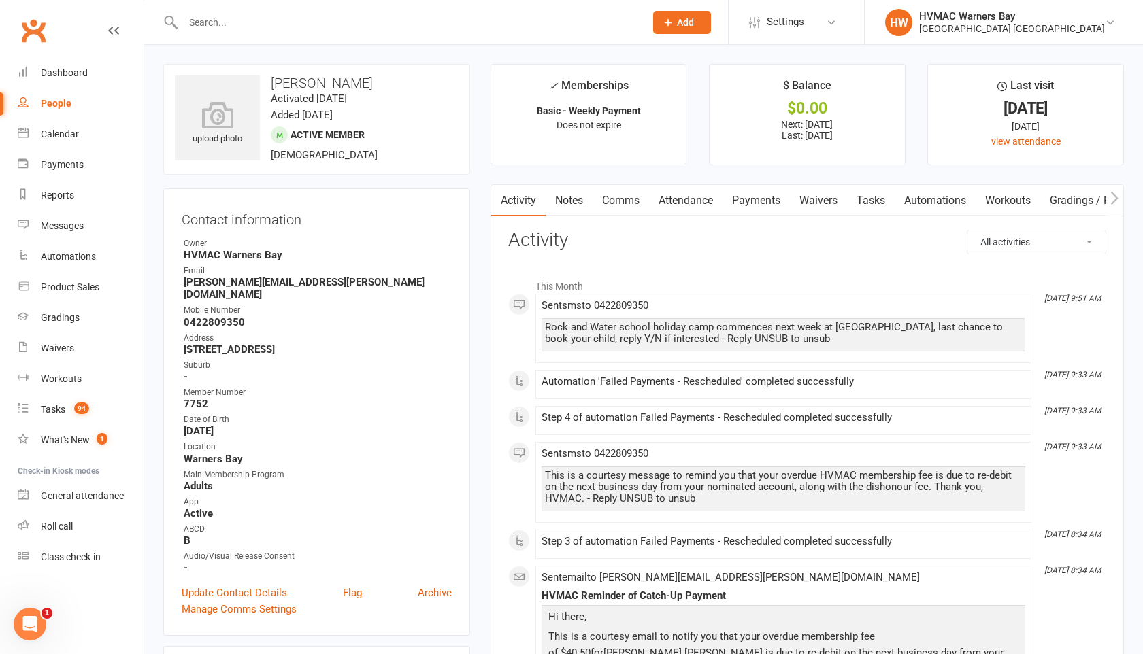
click at [761, 205] on link "Payments" at bounding box center [755, 200] width 67 height 31
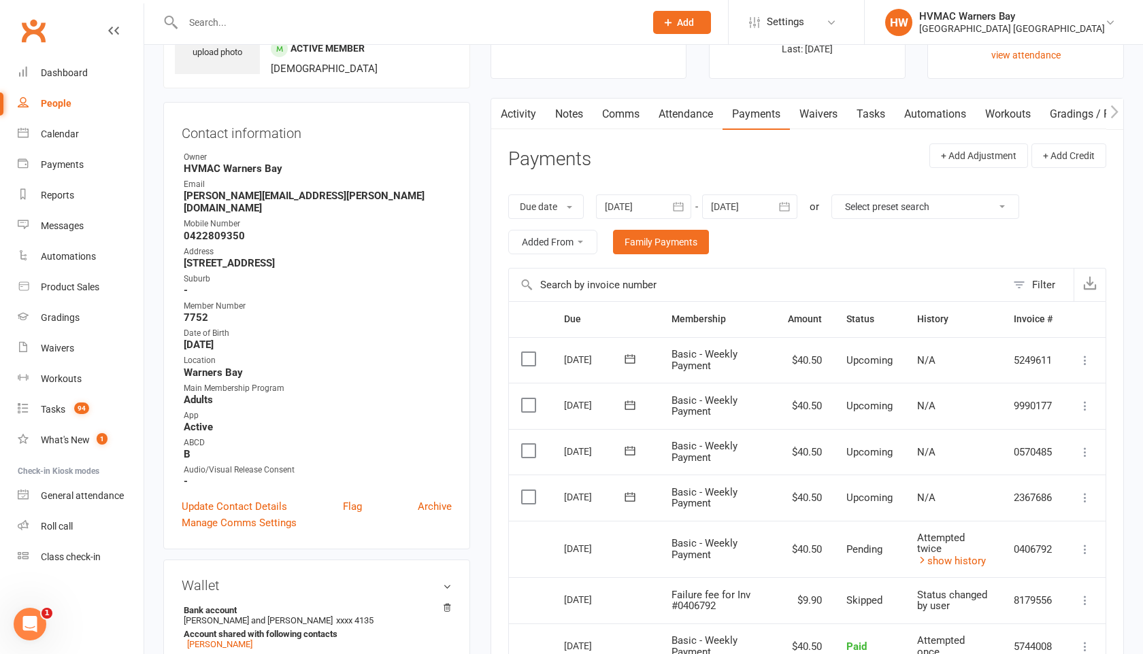
scroll to position [207, 0]
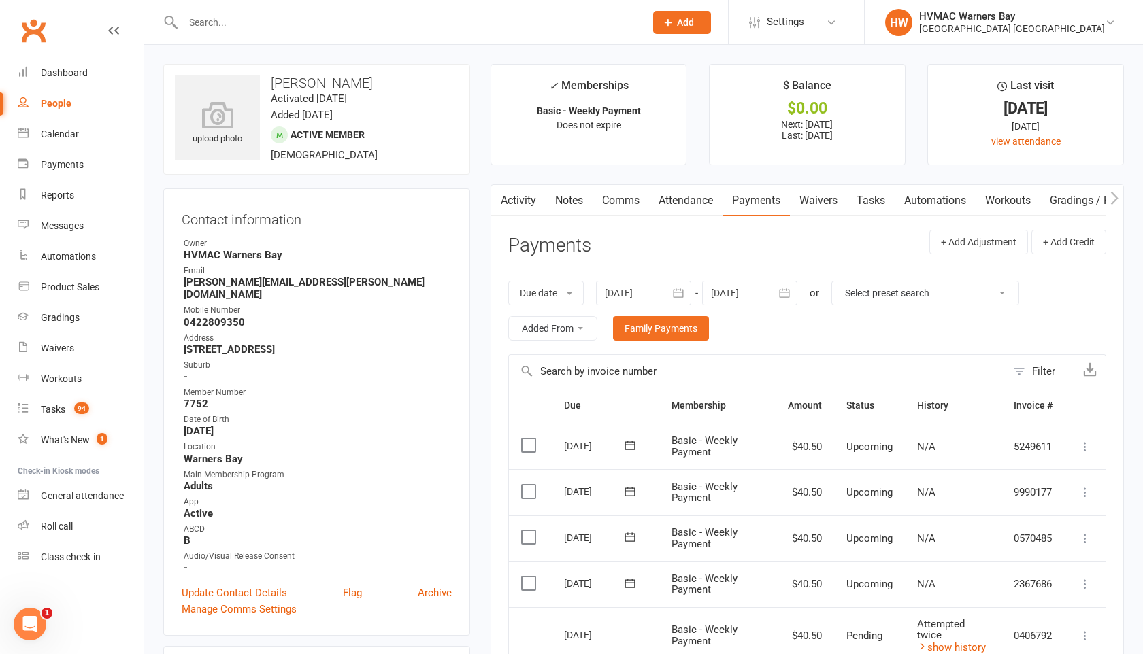
select select "incomplete"
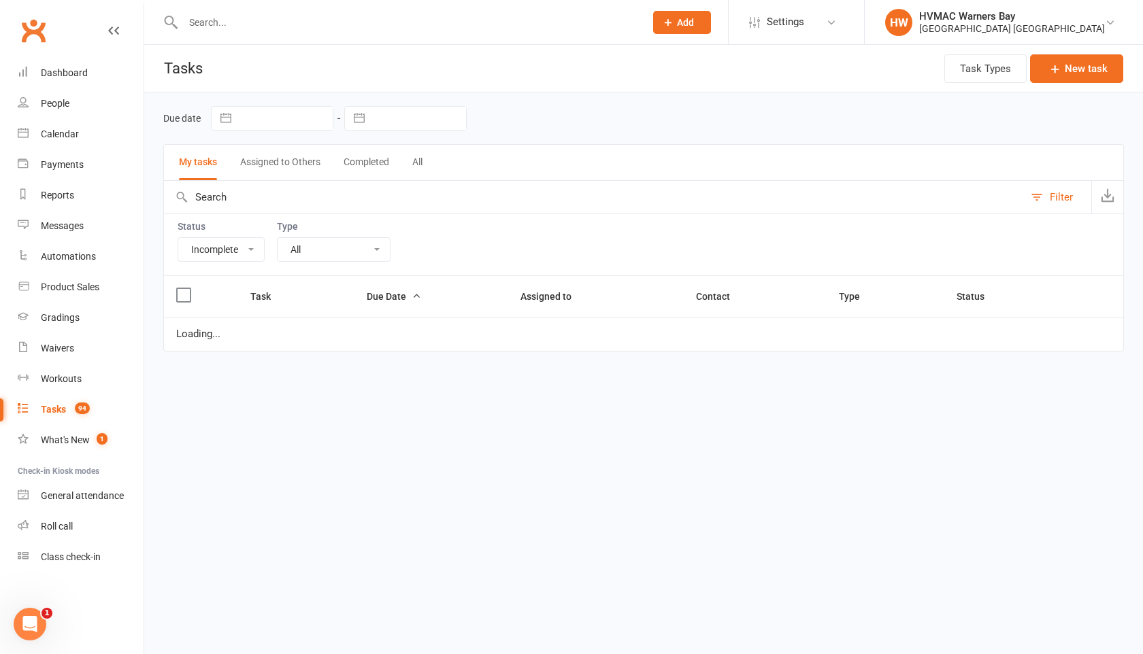
select select "started"
select select "waiting"
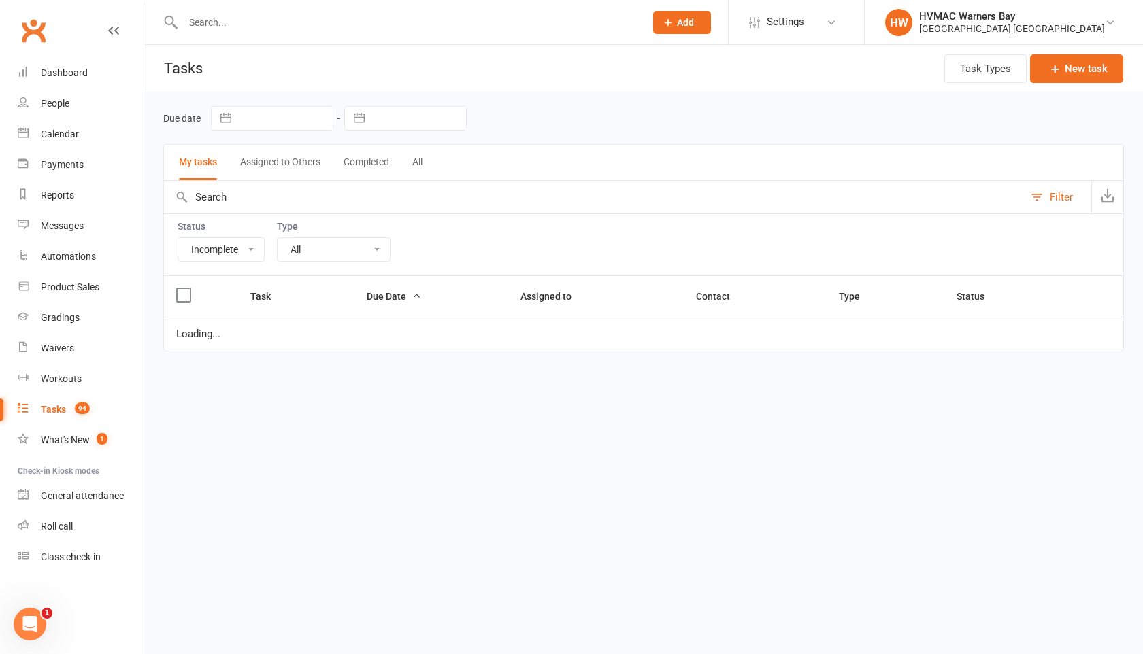
select select "started"
select select "waiting"
select select "started"
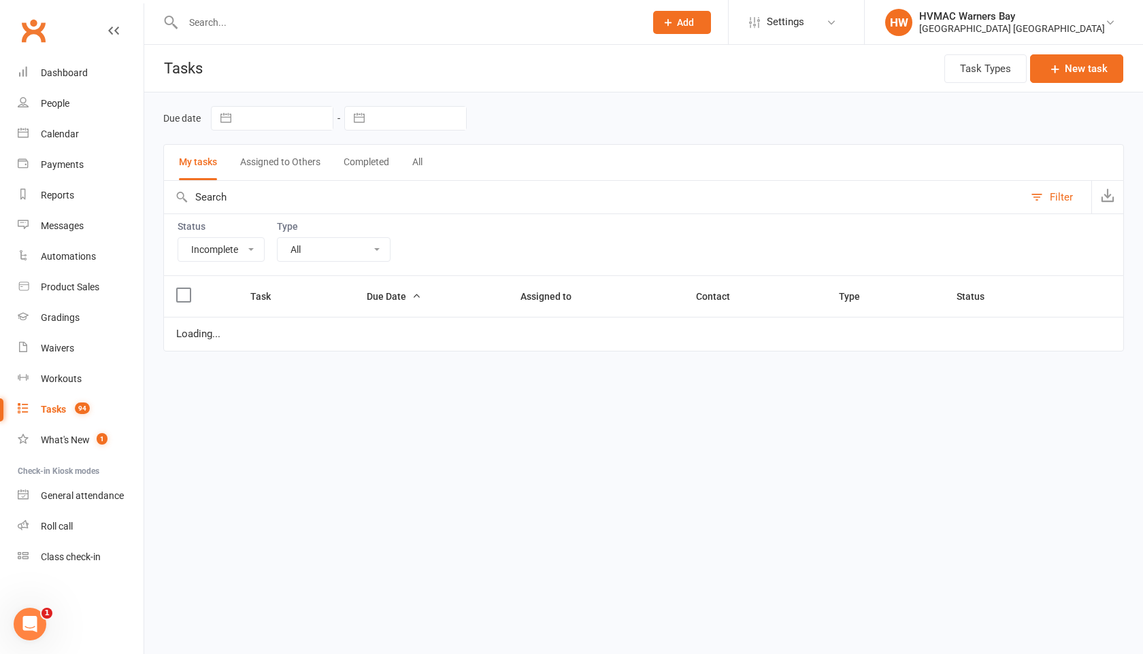
select select "started"
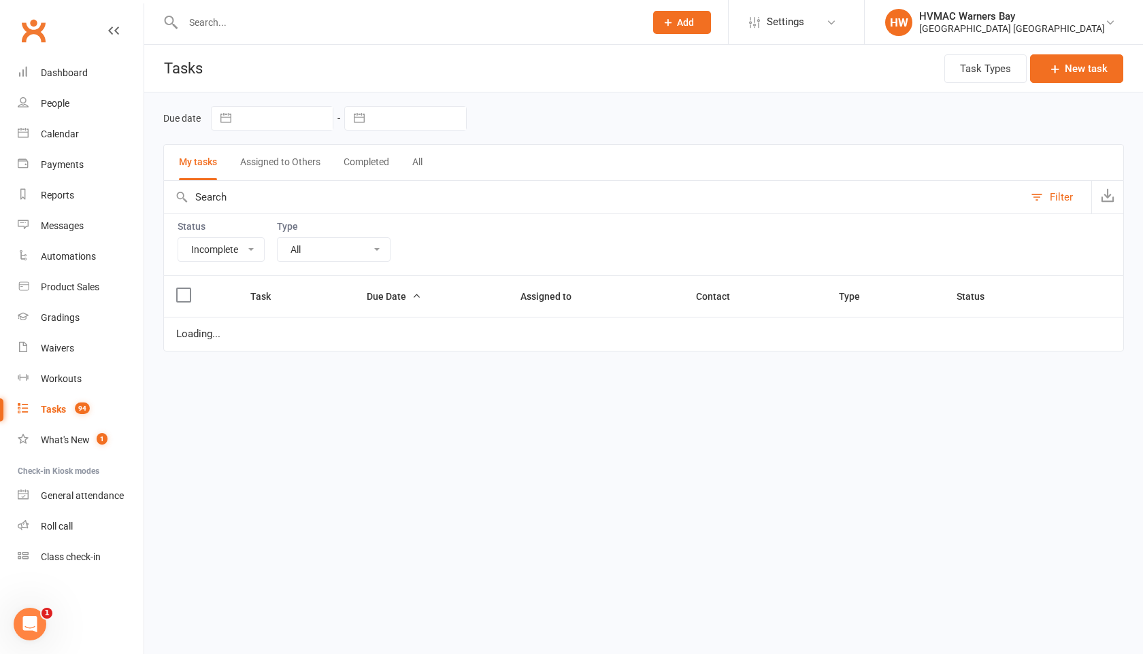
select select "started"
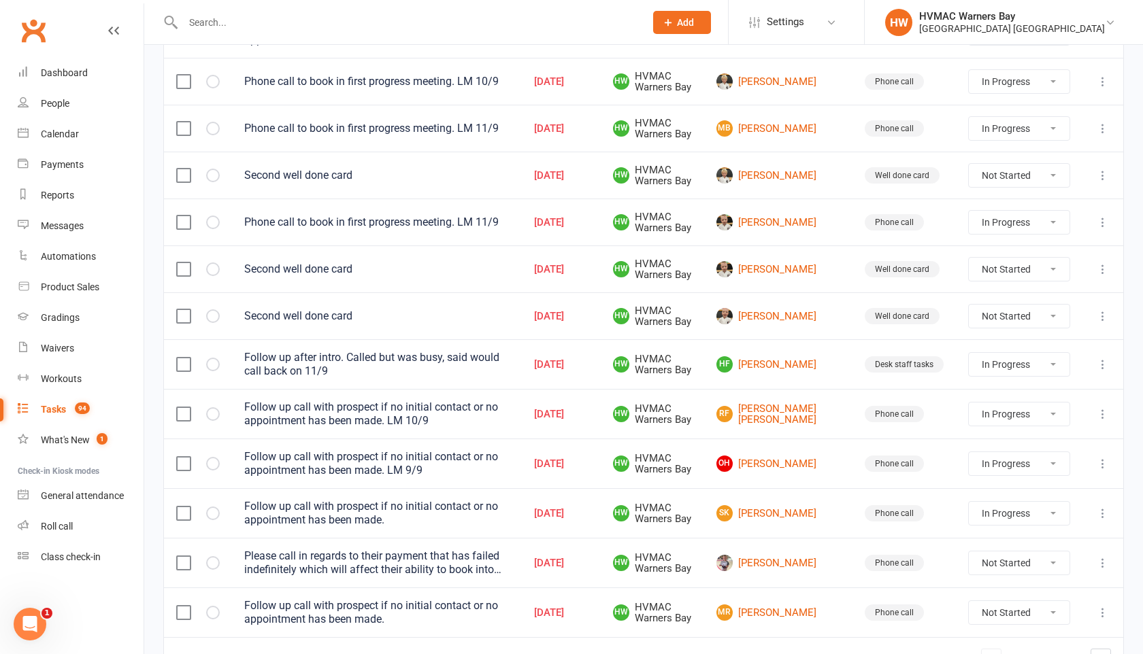
scroll to position [991, 0]
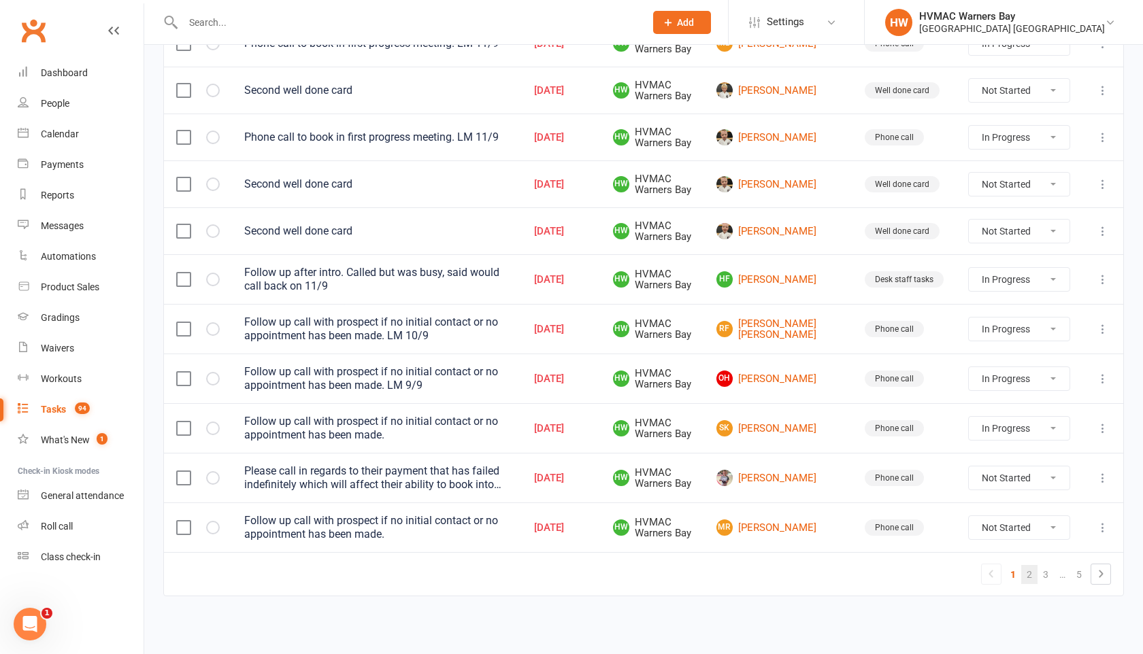
click at [1033, 573] on link "2" at bounding box center [1029, 574] width 16 height 19
select select "started"
select select "waiting"
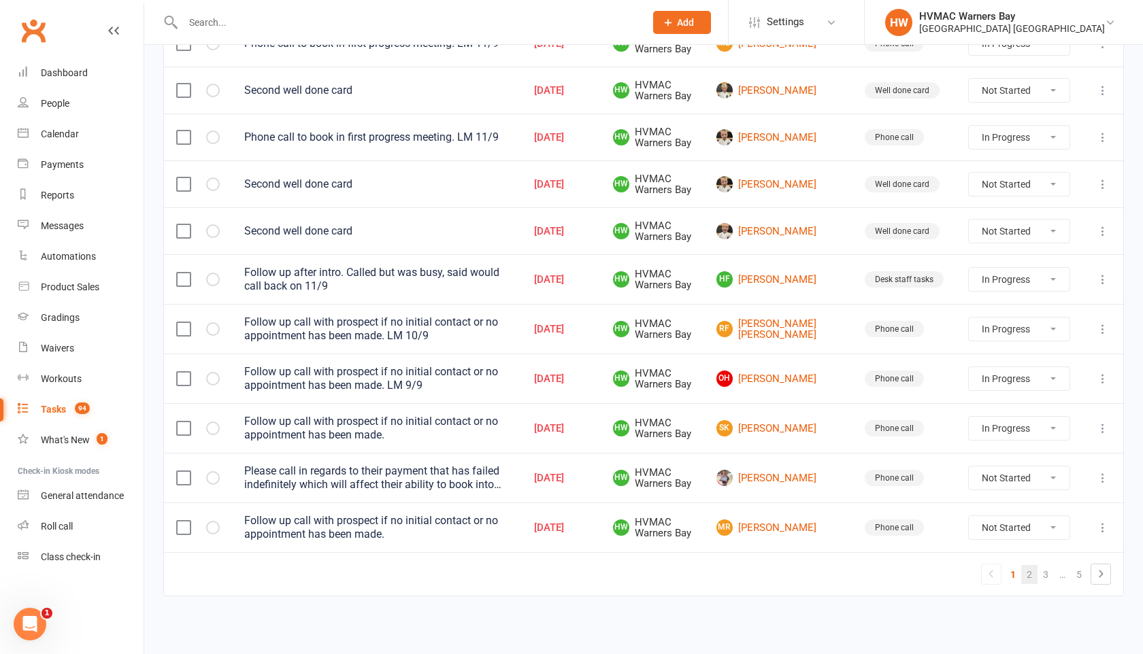
select select "waiting"
select select "started"
select select "waiting"
select select "started"
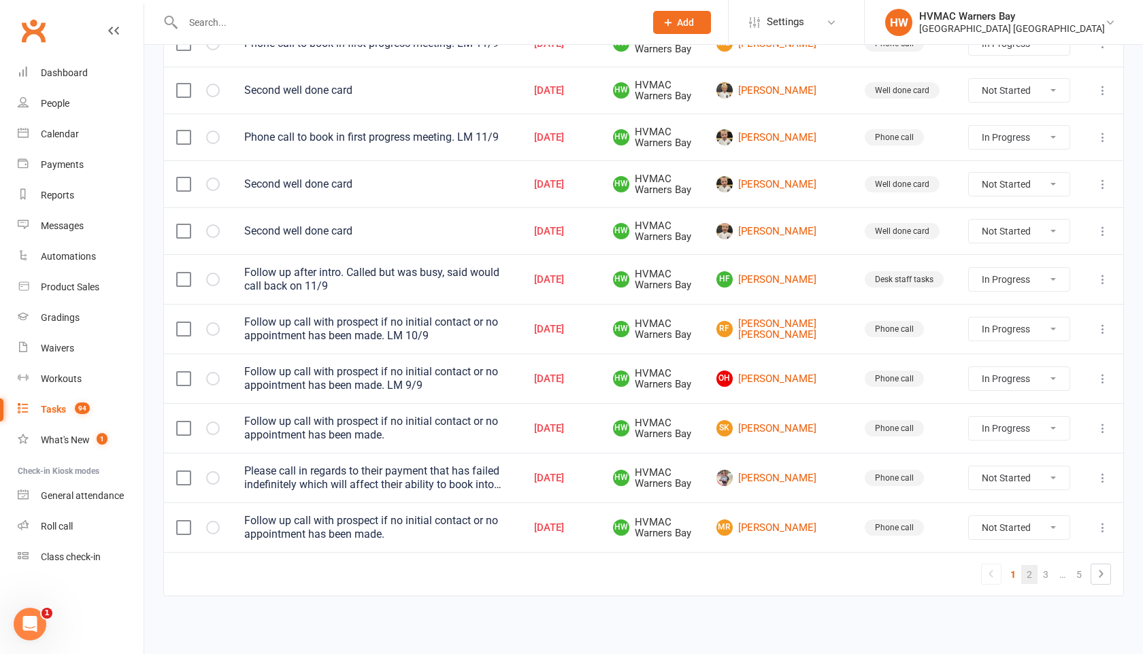
select select "started"
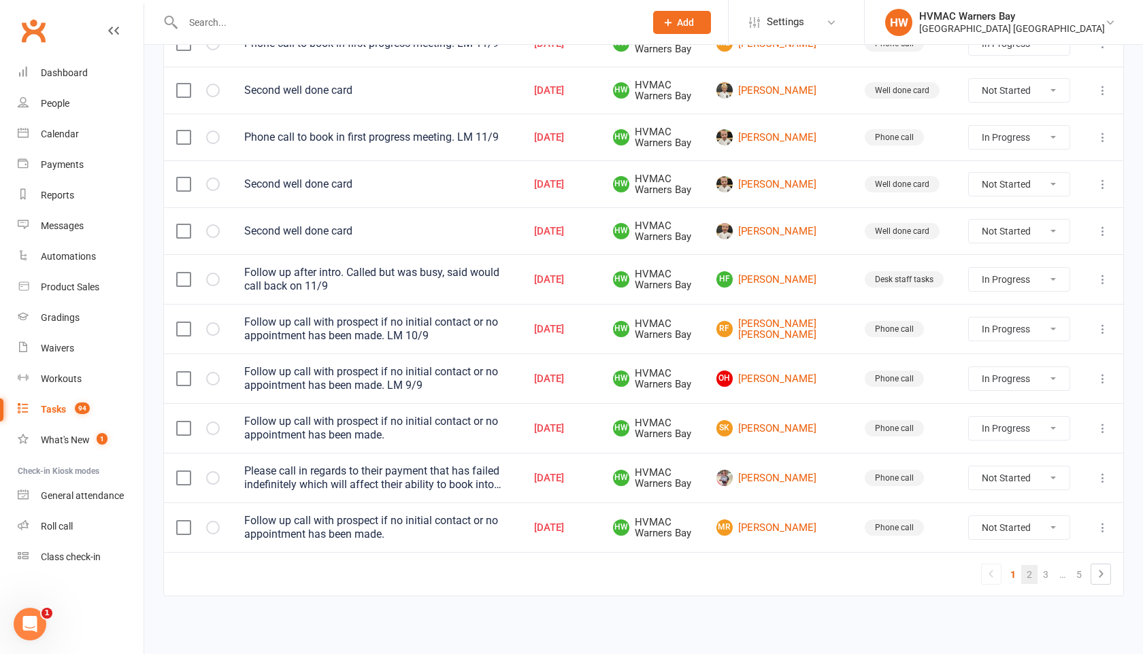
select select "started"
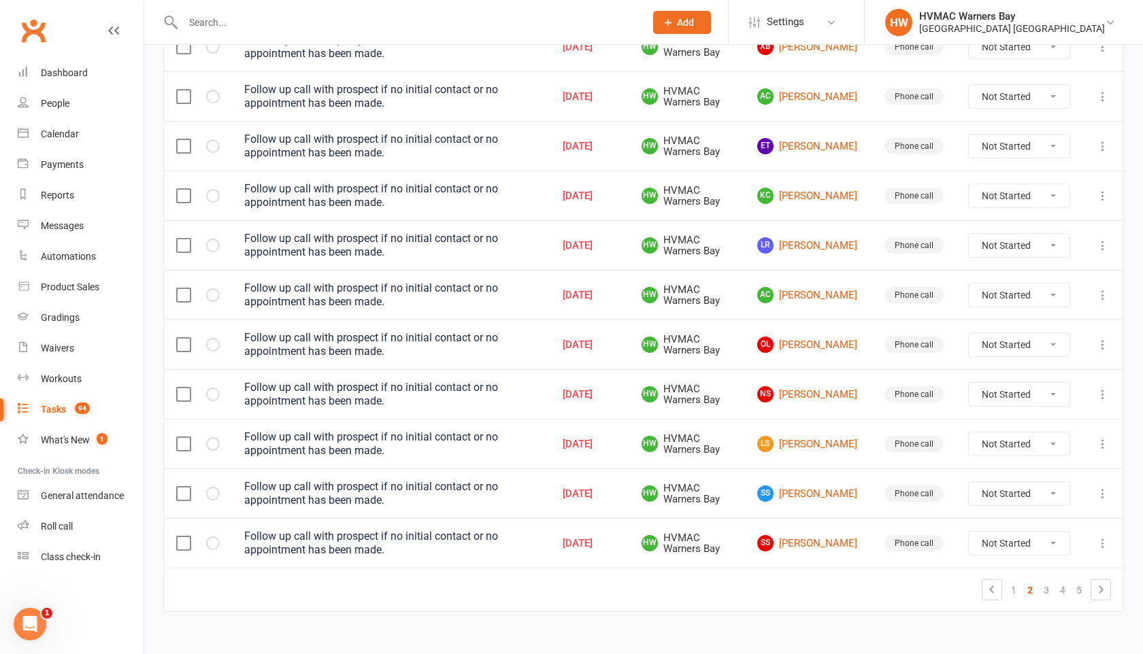
click at [995, 397] on select "Not Started In Progress Waiting Complete" at bounding box center [1019, 394] width 101 height 23
click at [969, 383] on select "Not Started In Progress Waiting Complete" at bounding box center [1019, 394] width 101 height 23
select select "unstarted"
select select "started"
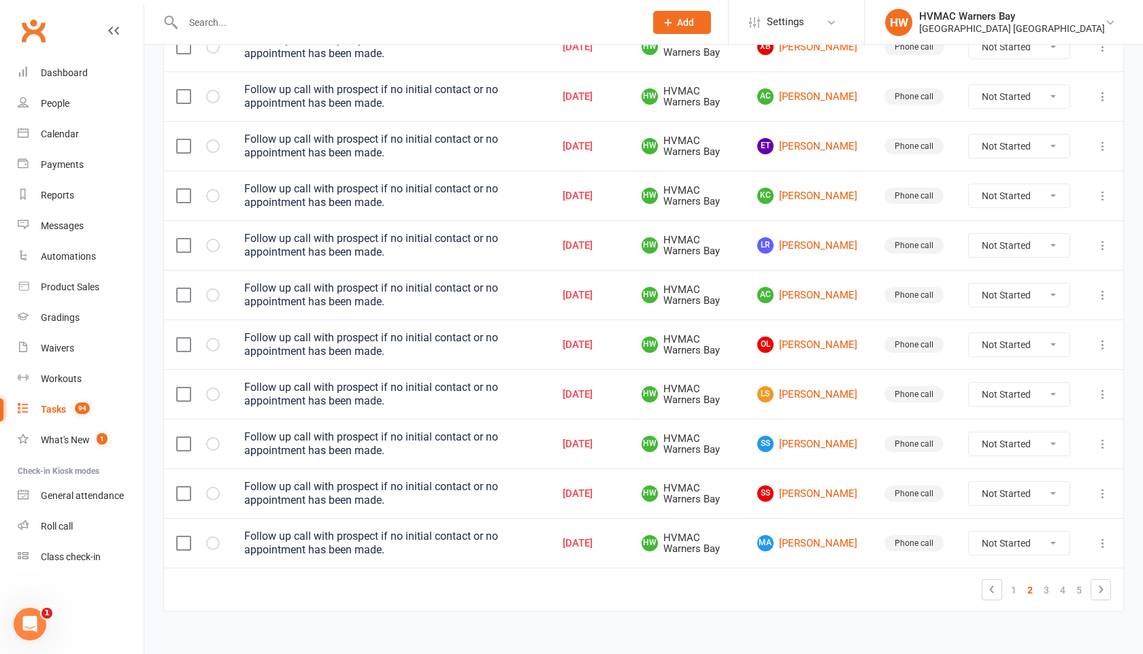
click at [992, 401] on select "Not Started In Progress Waiting Complete" at bounding box center [1019, 394] width 101 height 23
click at [969, 383] on select "Not Started In Progress Waiting Complete" at bounding box center [1019, 394] width 101 height 23
select select "unstarted"
select select "started"
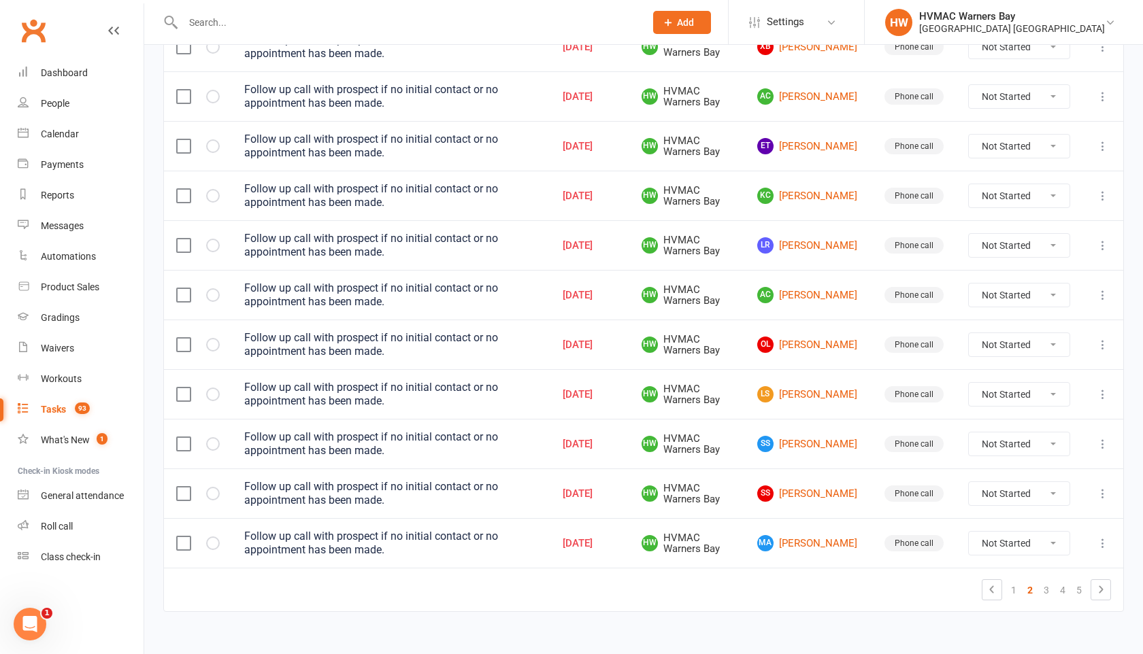
select select "started"
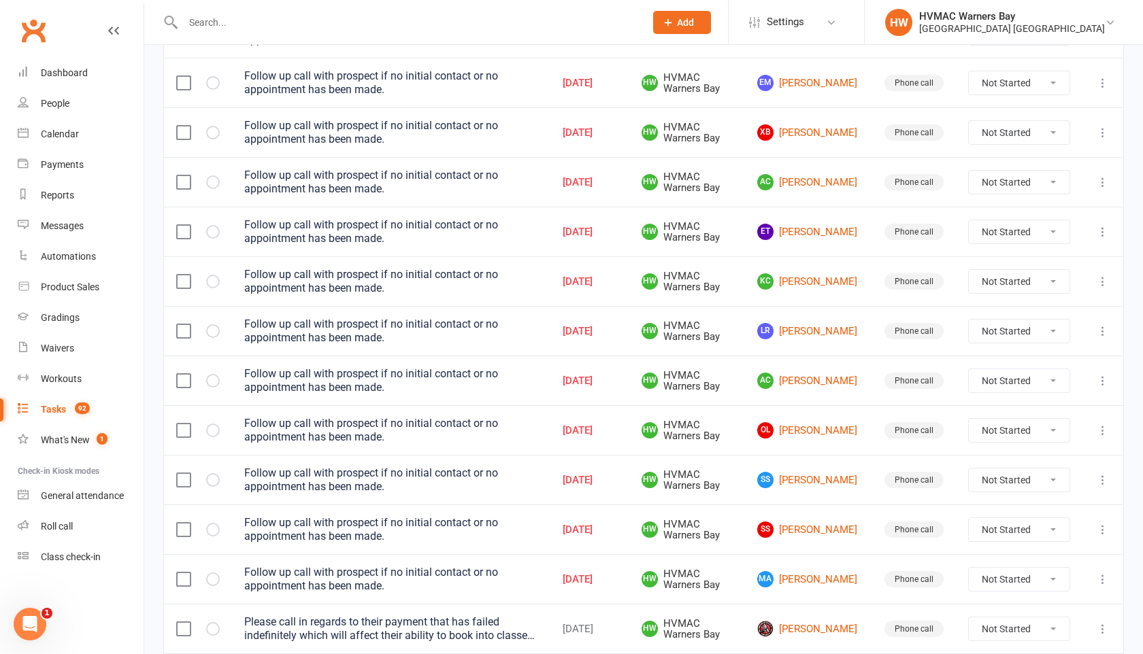
scroll to position [900, 0]
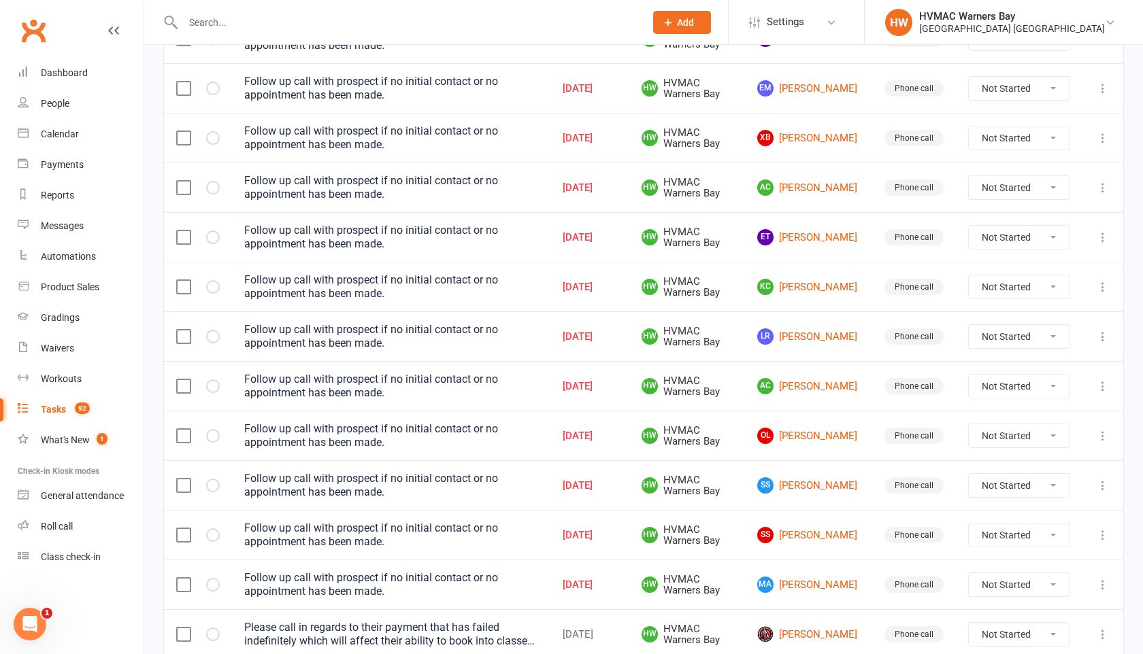
click at [994, 439] on select "Not Started In Progress Waiting Complete" at bounding box center [1019, 435] width 101 height 23
click at [969, 424] on select "Not Started In Progress Waiting Complete" at bounding box center [1019, 435] width 101 height 23
select select "unstarted"
select select "started"
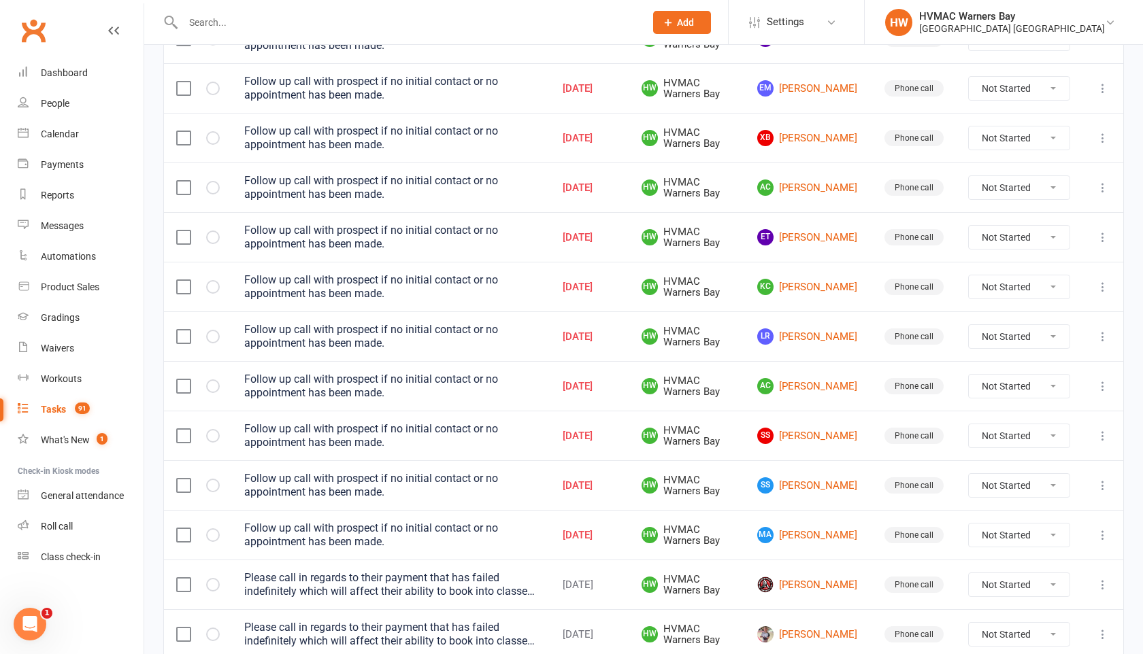
click at [991, 390] on select "Not Started In Progress Waiting Complete" at bounding box center [1019, 386] width 101 height 23
click at [969, 375] on select "Not Started In Progress Waiting Complete" at bounding box center [1019, 386] width 101 height 23
select select "unstarted"
select select "started"
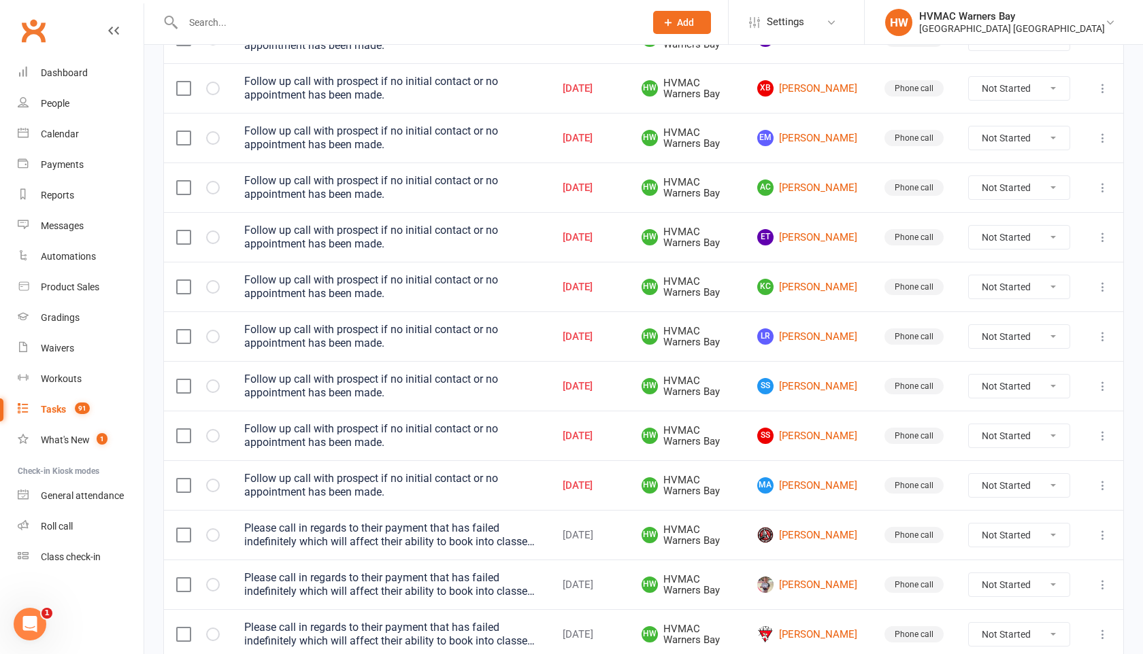
click at [994, 333] on select "Not Started In Progress Waiting Complete" at bounding box center [1019, 336] width 101 height 23
click at [969, 325] on select "Not Started In Progress Waiting Complete" at bounding box center [1019, 336] width 101 height 23
select select "unstarted"
select select "started"
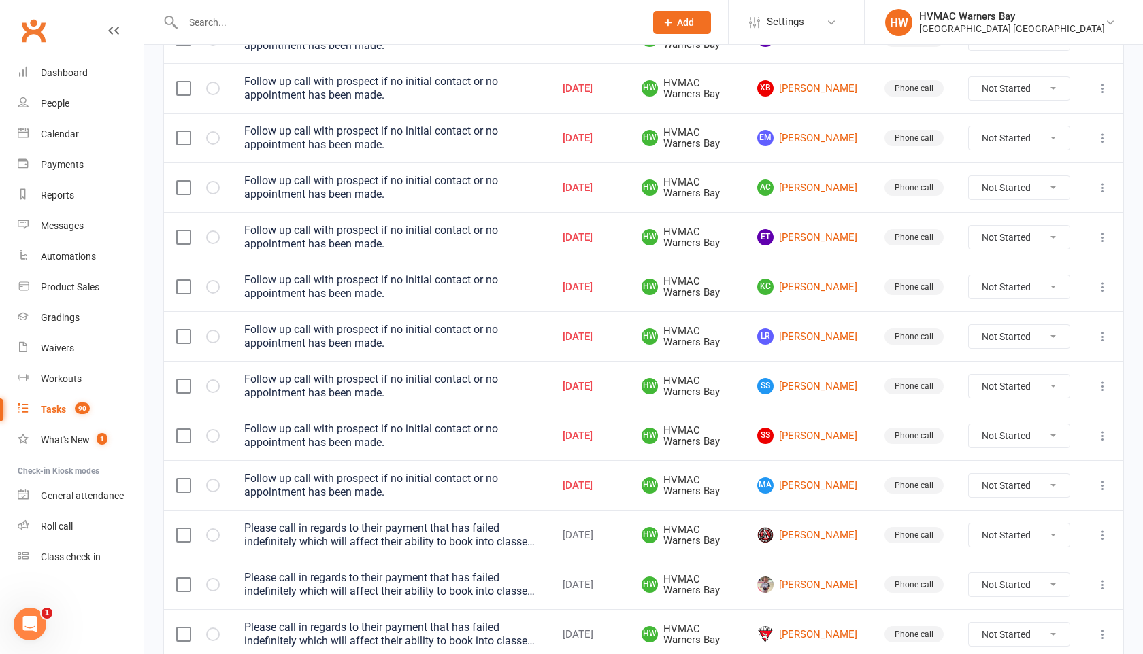
click at [986, 297] on select "Not Started In Progress Waiting Complete" at bounding box center [1019, 287] width 101 height 23
select select "started"
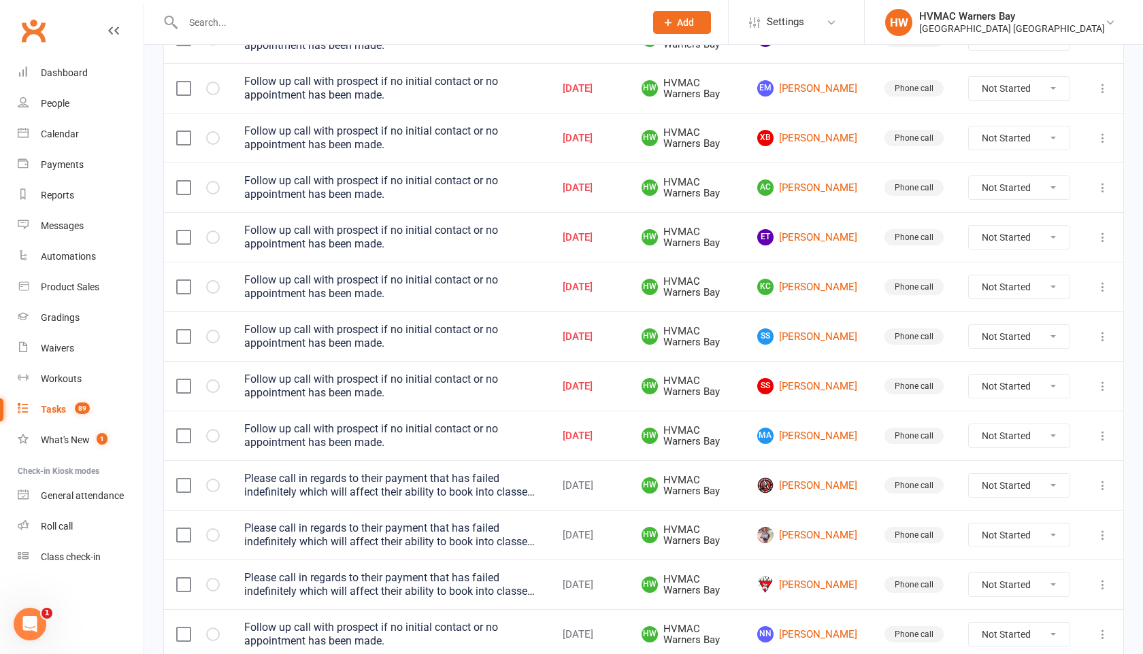
click at [982, 293] on select "Not Started In Progress Waiting Complete" at bounding box center [1019, 287] width 101 height 23
click at [969, 276] on select "Not Started In Progress Waiting Complete" at bounding box center [1019, 287] width 101 height 23
select select "unstarted"
select select "started"
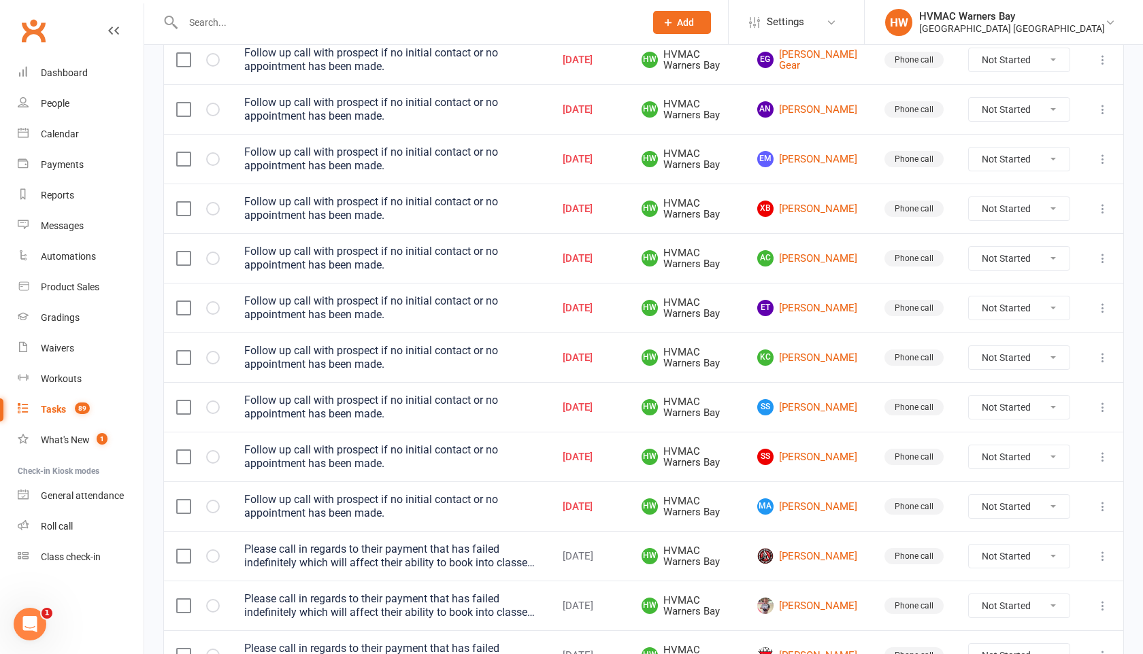
select select "started"
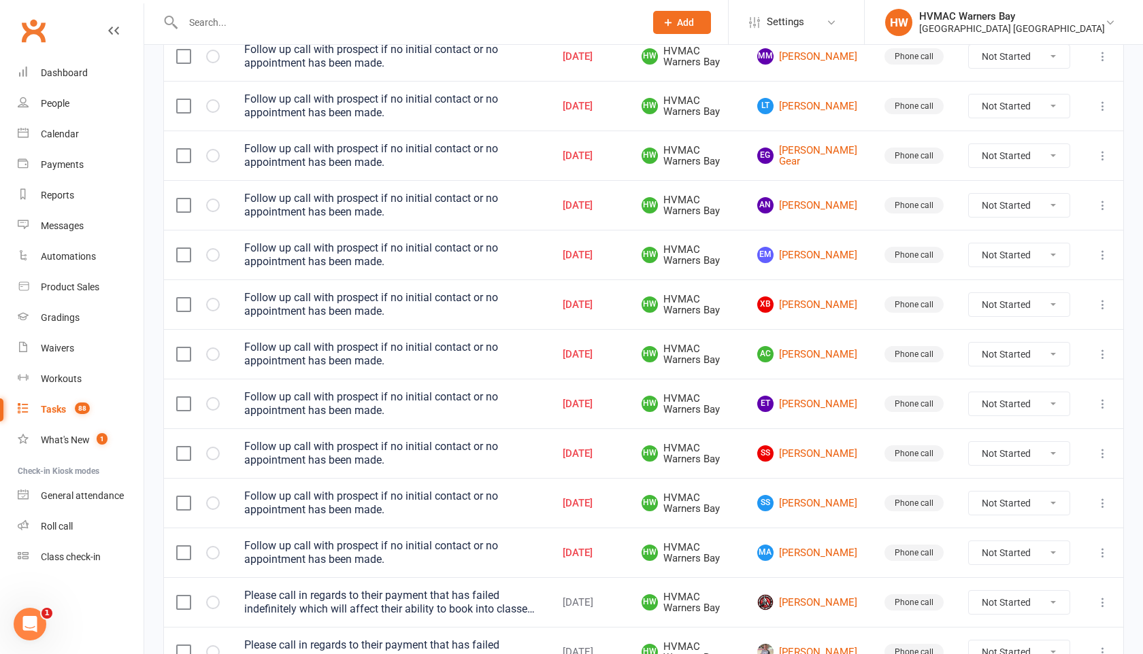
scroll to position [732, 0]
click at [991, 310] on select "Not Started In Progress Waiting Complete" at bounding box center [1019, 306] width 101 height 23
click at [990, 207] on select "Not Started In Progress Waiting Complete" at bounding box center [1019, 206] width 101 height 23
click at [969, 195] on select "Not Started In Progress Waiting Complete" at bounding box center [1019, 206] width 101 height 23
select select "unstarted"
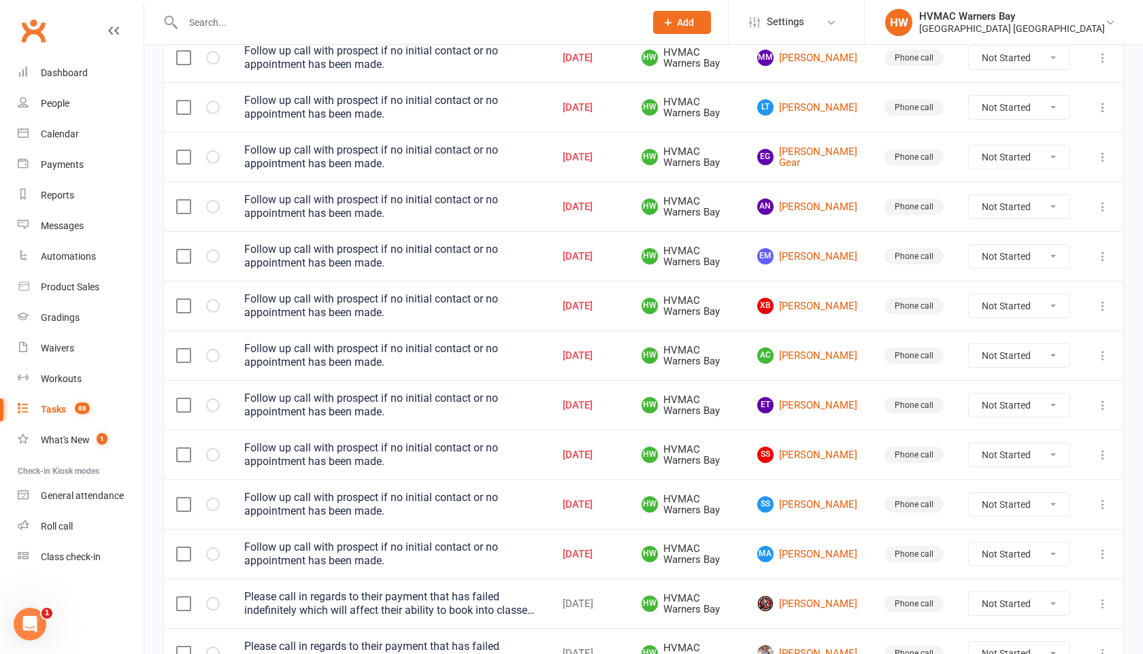
select select "started"
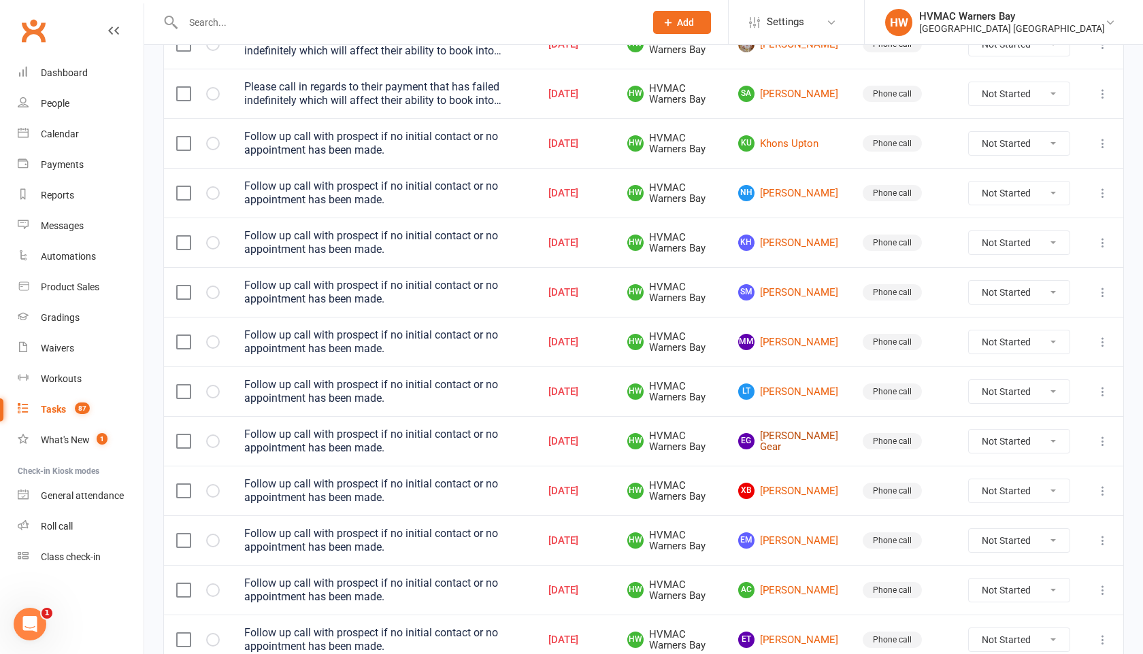
scroll to position [415, 0]
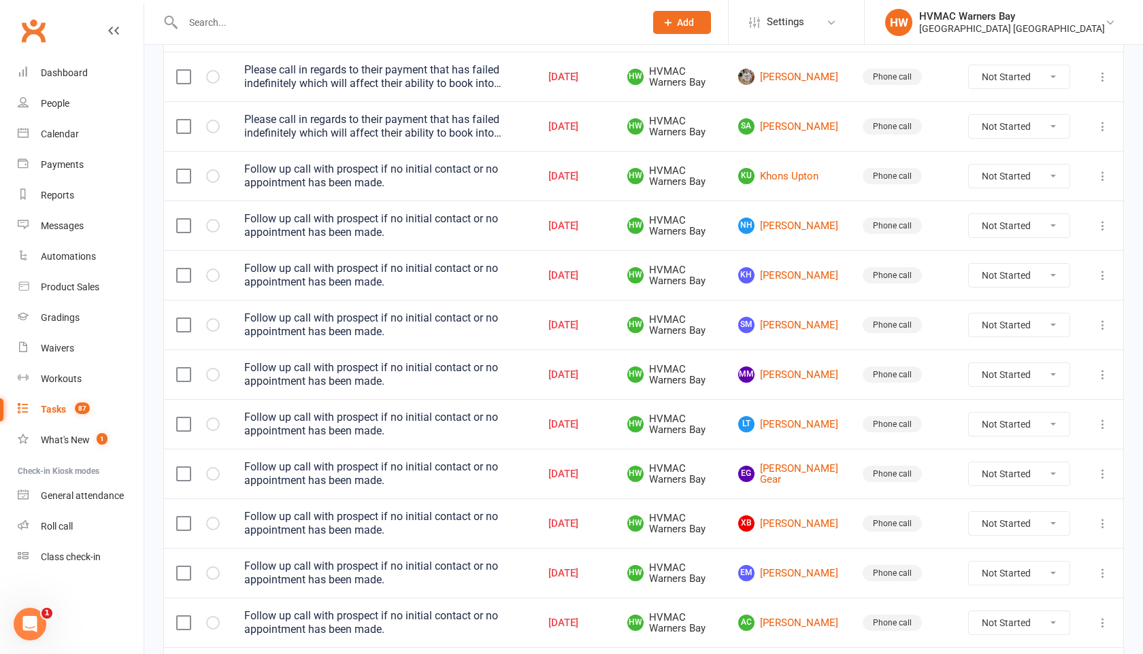
click at [1025, 220] on select "Not Started In Progress Waiting Complete" at bounding box center [1019, 225] width 101 height 23
click at [969, 214] on select "Not Started In Progress Waiting Complete" at bounding box center [1019, 225] width 101 height 23
select select "unstarted"
select select "started"
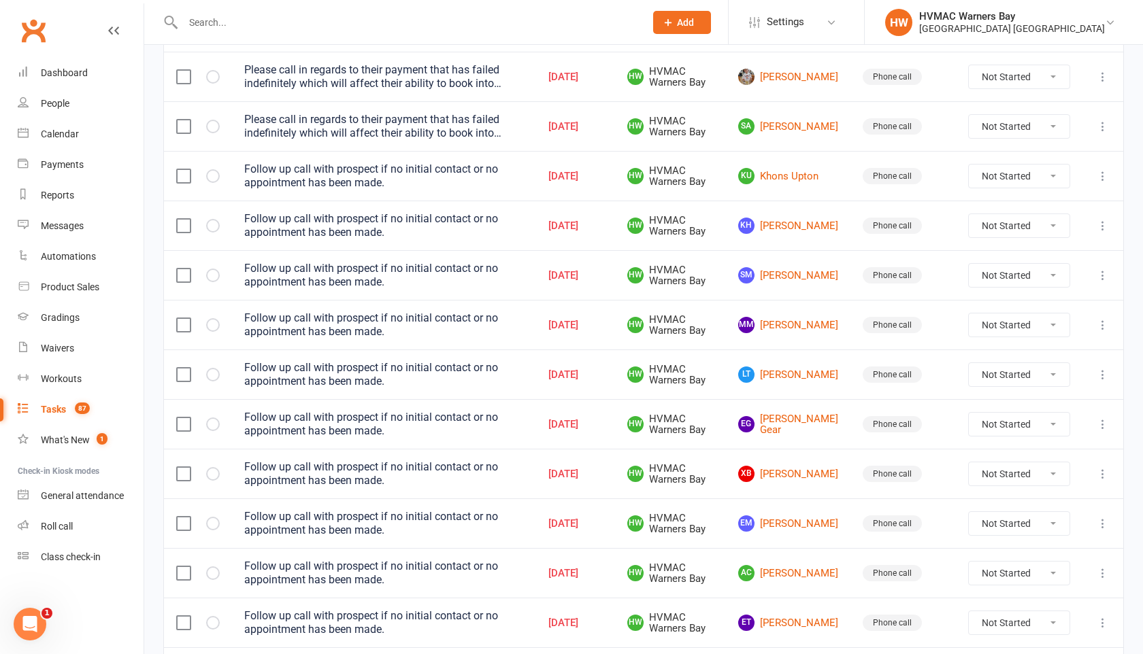
click at [997, 127] on select "Not Started In Progress Waiting Complete" at bounding box center [1019, 126] width 101 height 23
click at [969, 115] on select "Not Started In Progress Waiting Complete" at bounding box center [1019, 126] width 101 height 23
select select "unstarted"
select select "started"
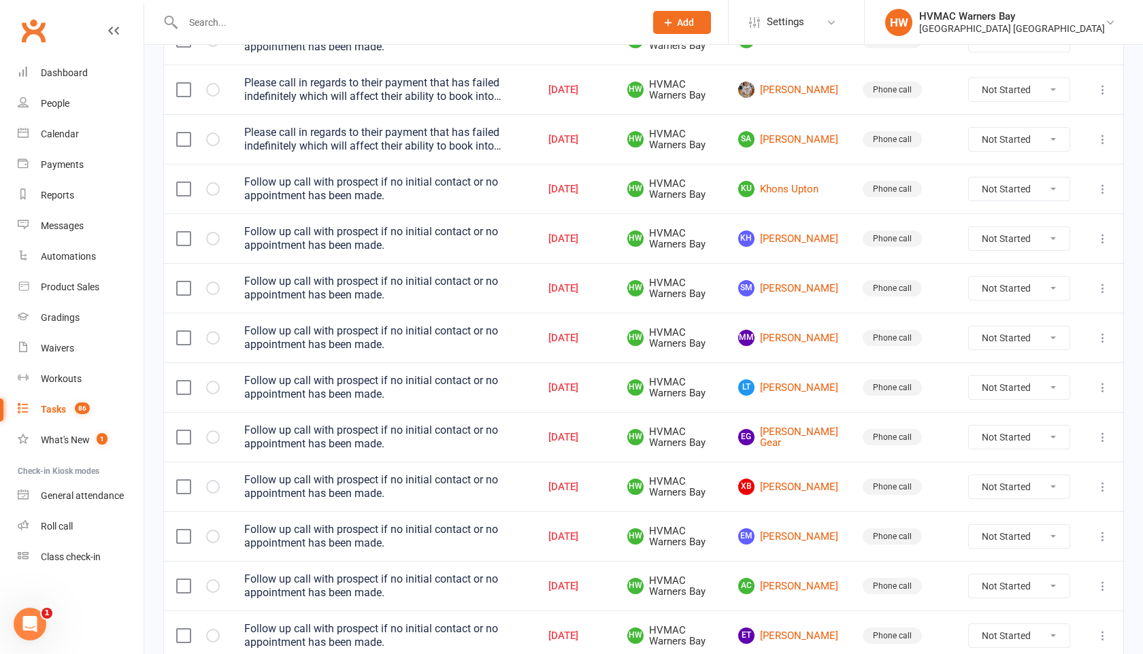
select select "started"
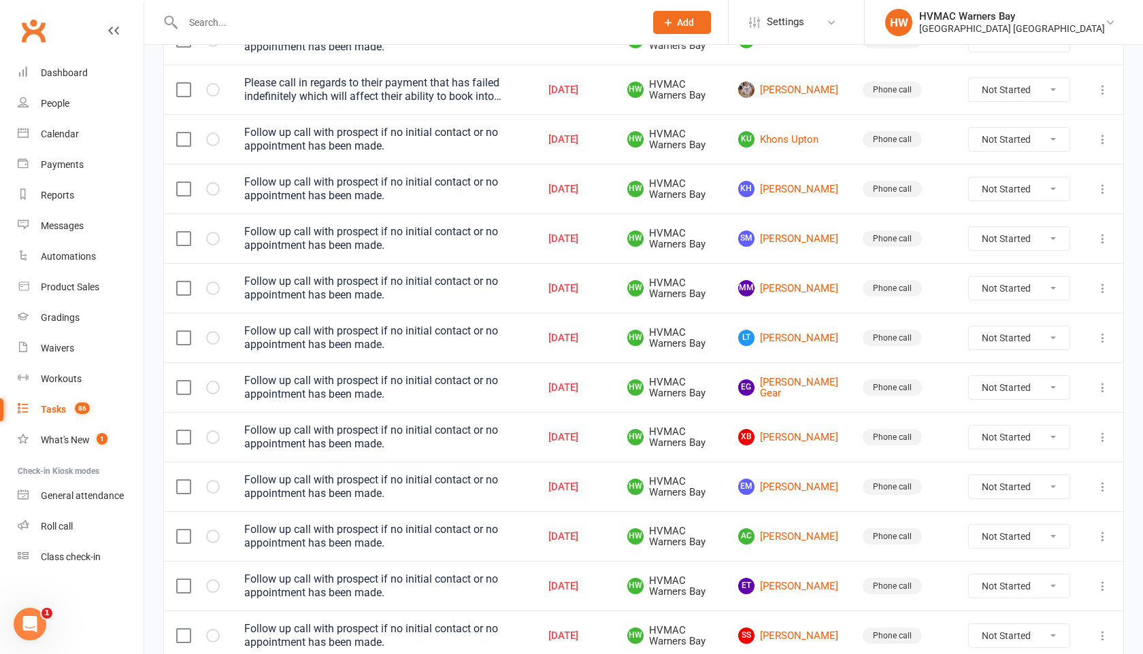
click at [988, 93] on select "Not Started In Progress Waiting Complete" at bounding box center [1019, 89] width 101 height 23
click at [969, 78] on select "Not Started In Progress Waiting Complete" at bounding box center [1019, 89] width 101 height 23
select select "unstarted"
select select "started"
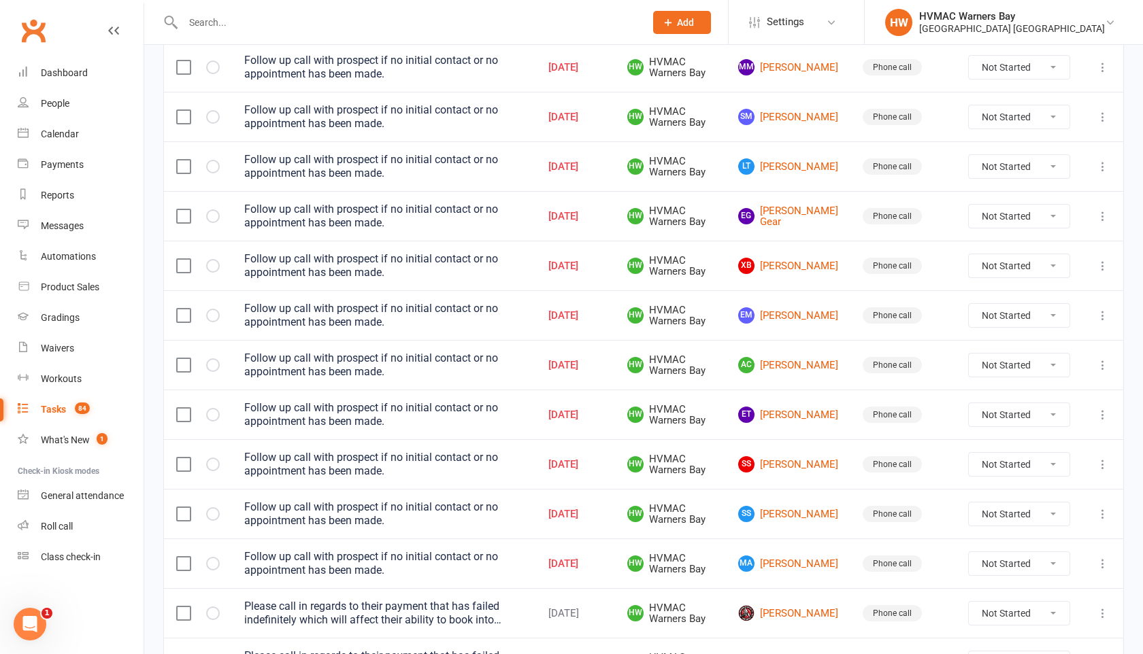
scroll to position [550, 0]
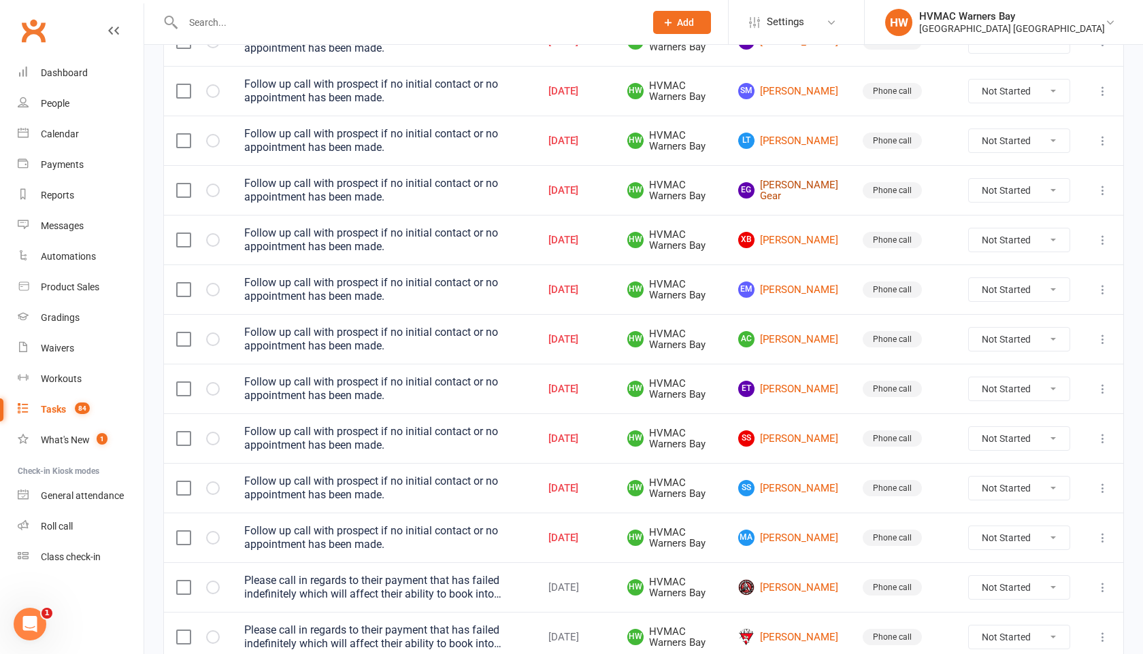
click at [795, 193] on link "EG Eli Gear" at bounding box center [788, 191] width 100 height 22
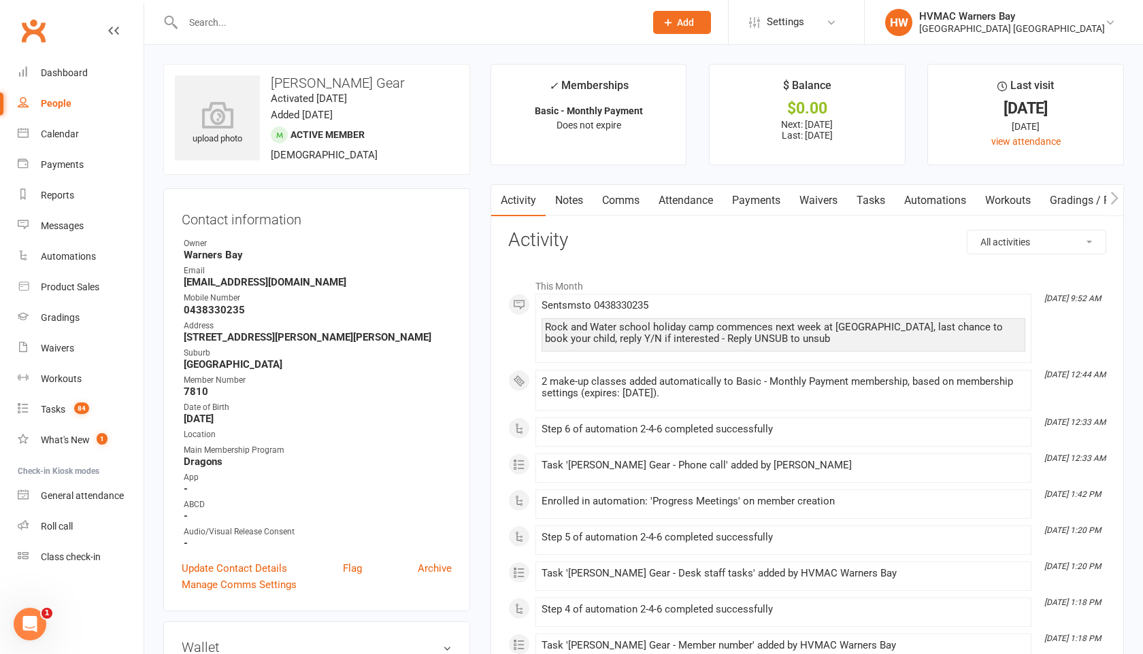
click at [870, 198] on link "Tasks" at bounding box center [871, 200] width 48 height 31
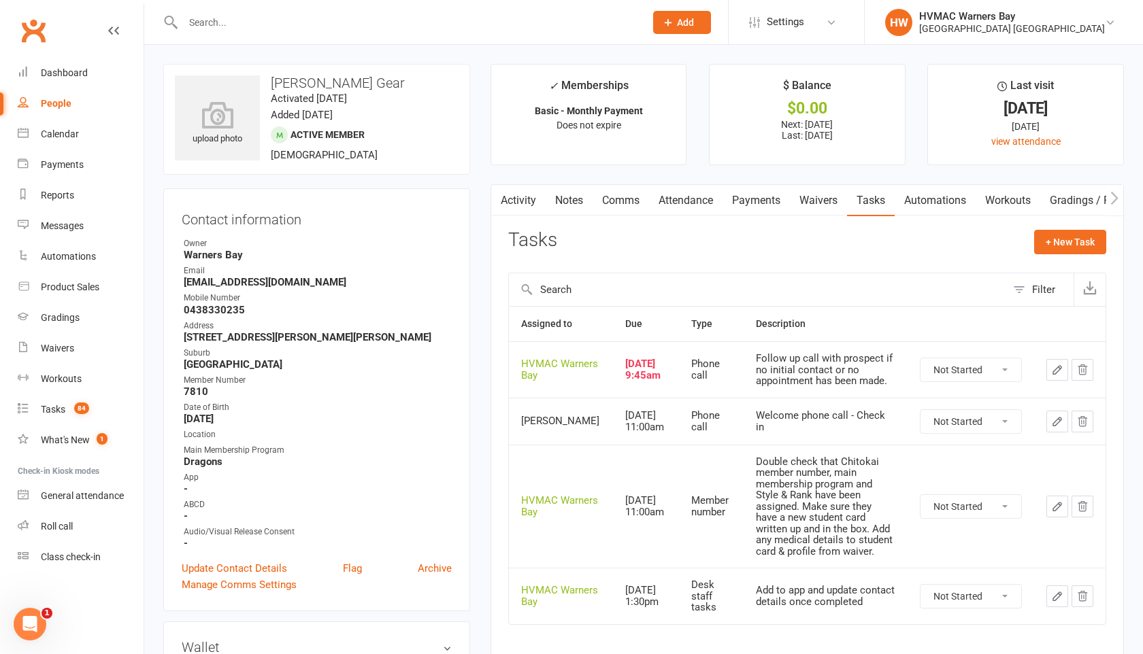
click at [963, 382] on select "Not Started In Progress Waiting Complete" at bounding box center [970, 370] width 101 height 23
click at [920, 368] on select "Not Started In Progress Waiting Complete" at bounding box center [970, 370] width 101 height 23
select select "unstarted"
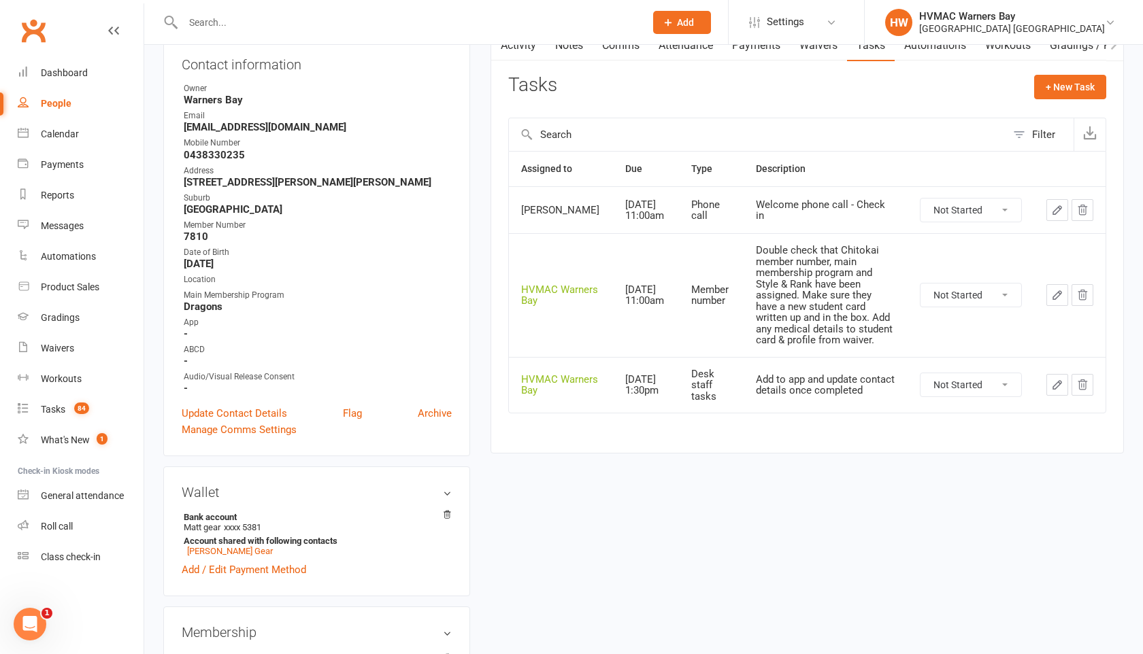
scroll to position [250, 0]
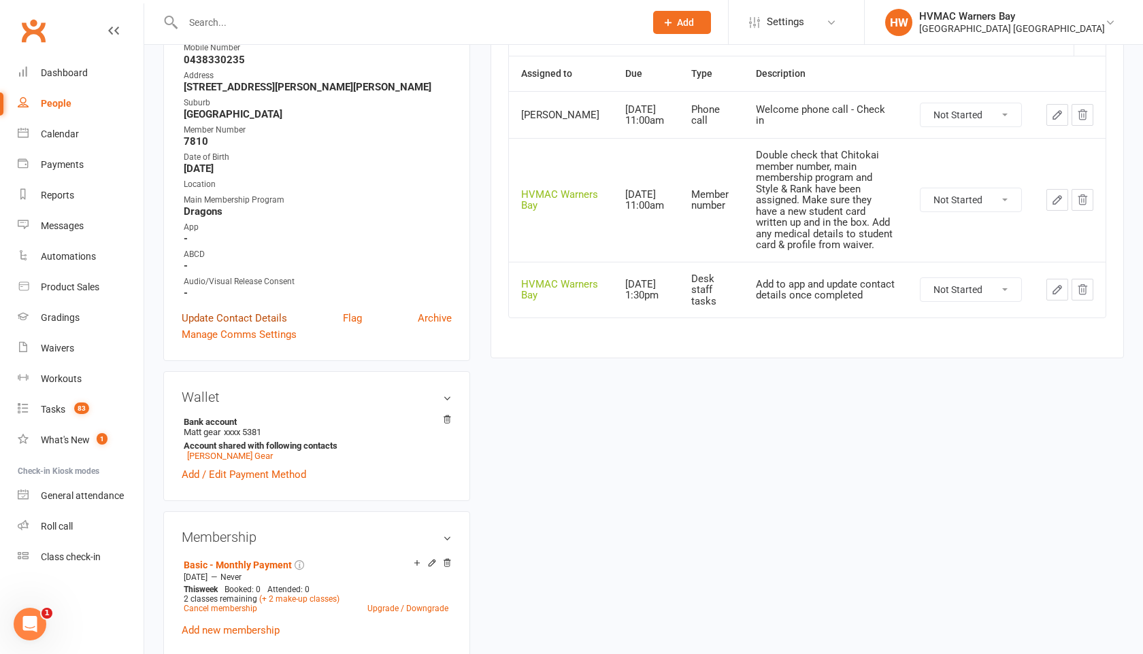
click at [267, 312] on link "Update Contact Details" at bounding box center [234, 318] width 105 height 16
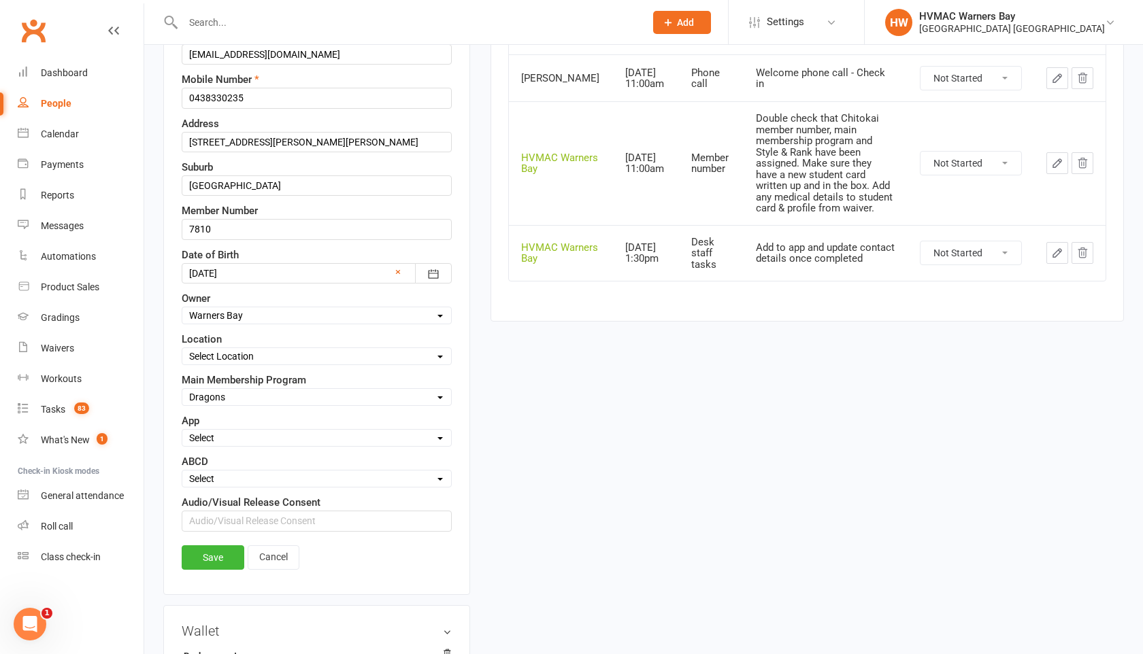
scroll to position [346, 0]
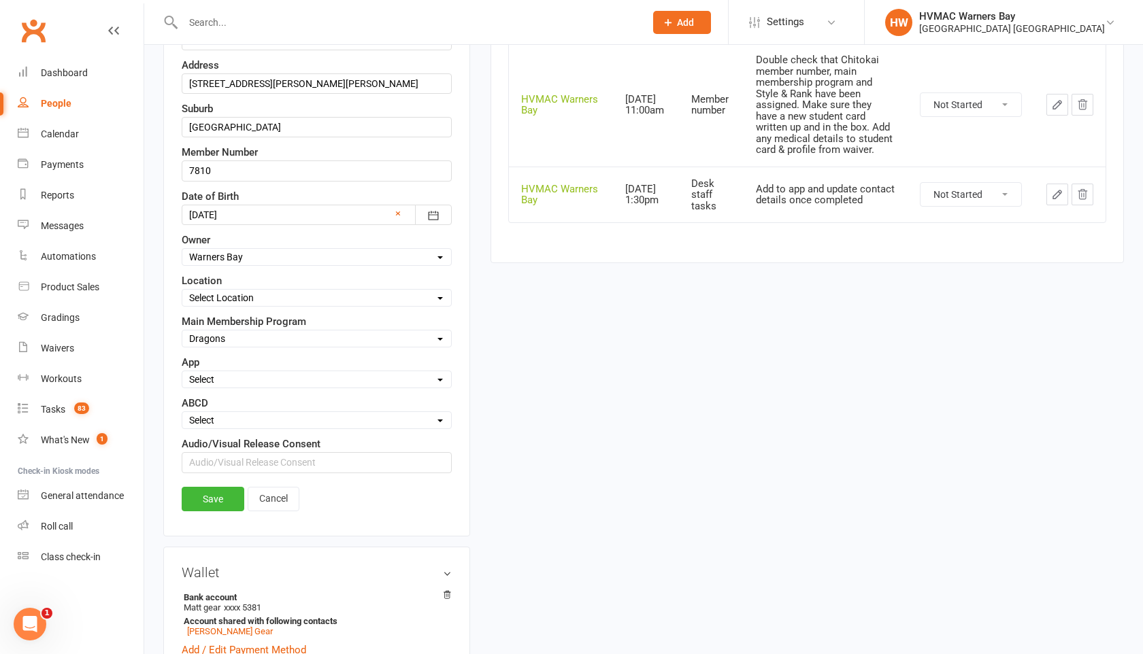
click at [208, 418] on select "Select A B C D" at bounding box center [316, 420] width 269 height 15
select select "B"
click at [182, 413] on select "Select A B C D" at bounding box center [316, 420] width 269 height 15
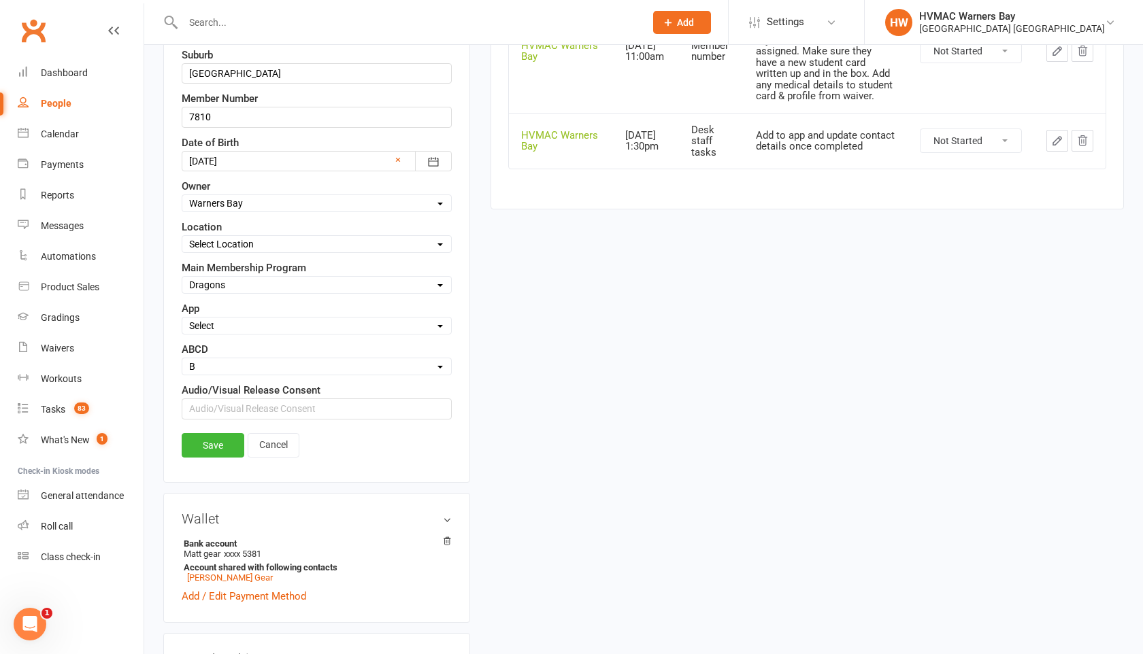
scroll to position [269, 0]
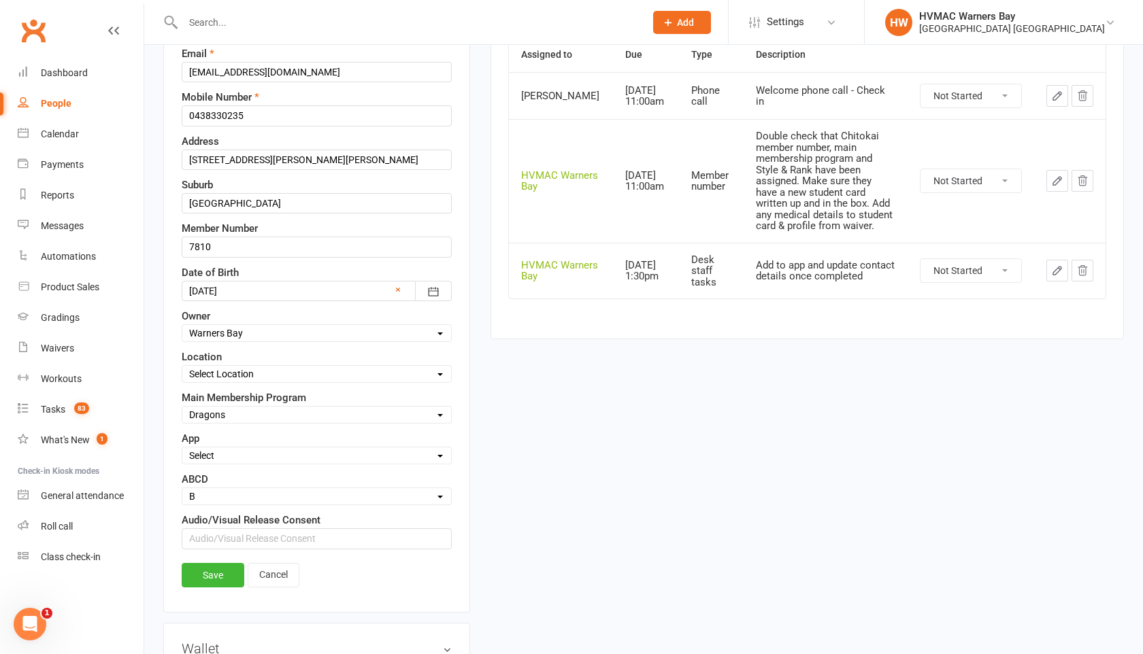
click at [961, 193] on select "Not Started In Progress Waiting Complete" at bounding box center [970, 180] width 101 height 23
click at [920, 178] on select "Not Started In Progress Waiting Complete" at bounding box center [970, 180] width 101 height 23
select select "unstarted"
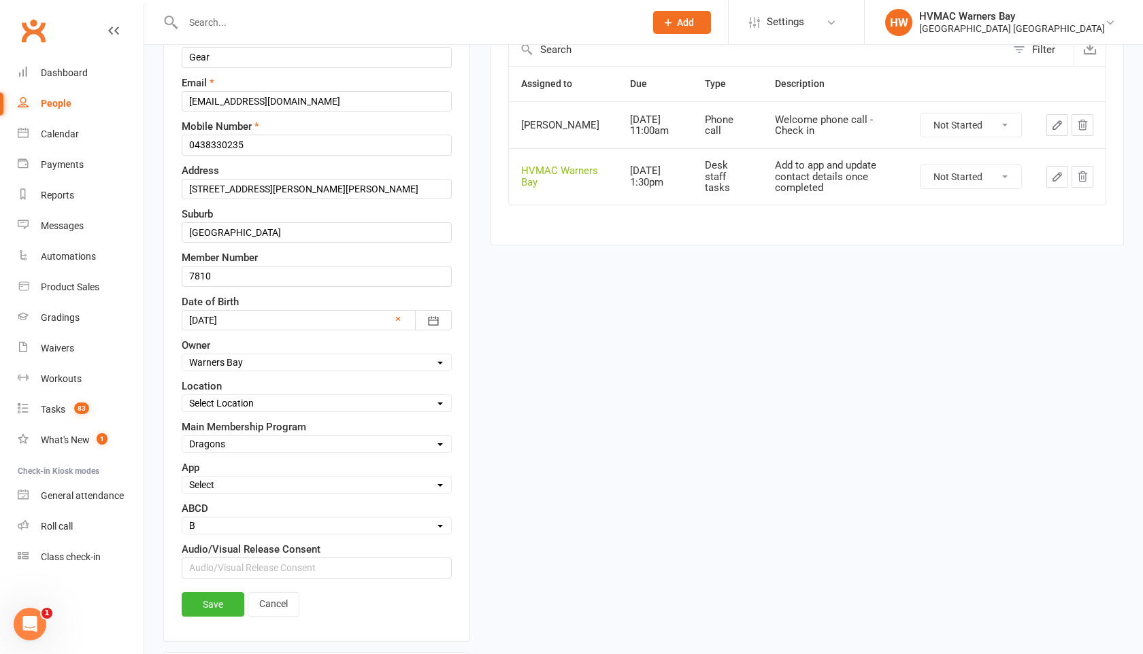
scroll to position [310, 0]
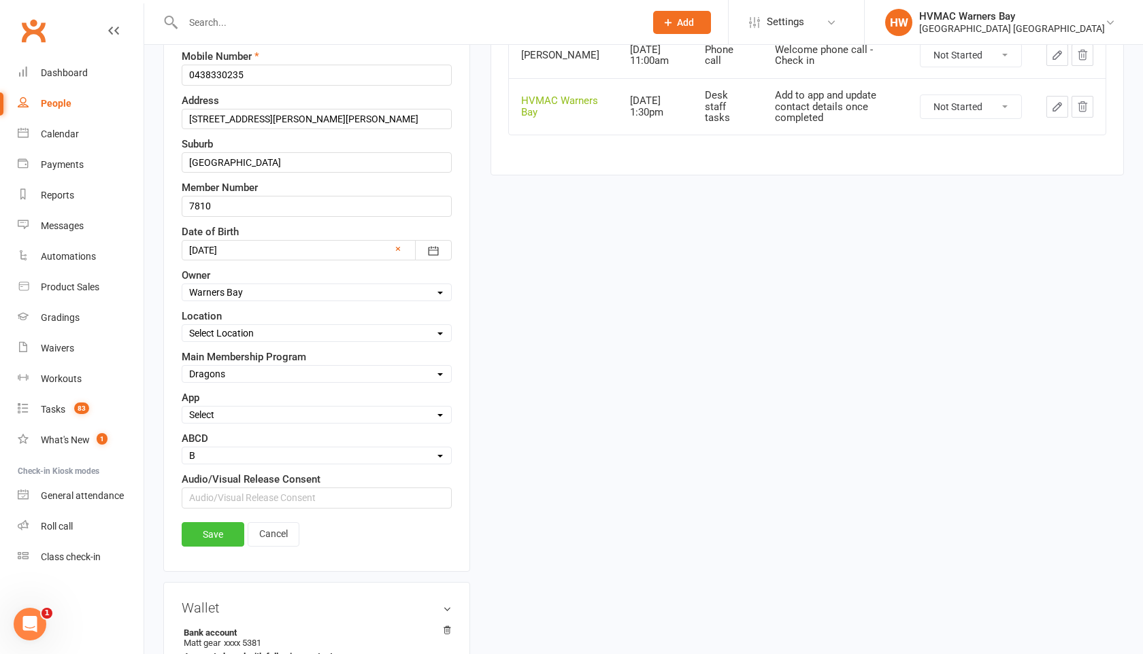
click at [212, 529] on link "Save" at bounding box center [213, 534] width 63 height 24
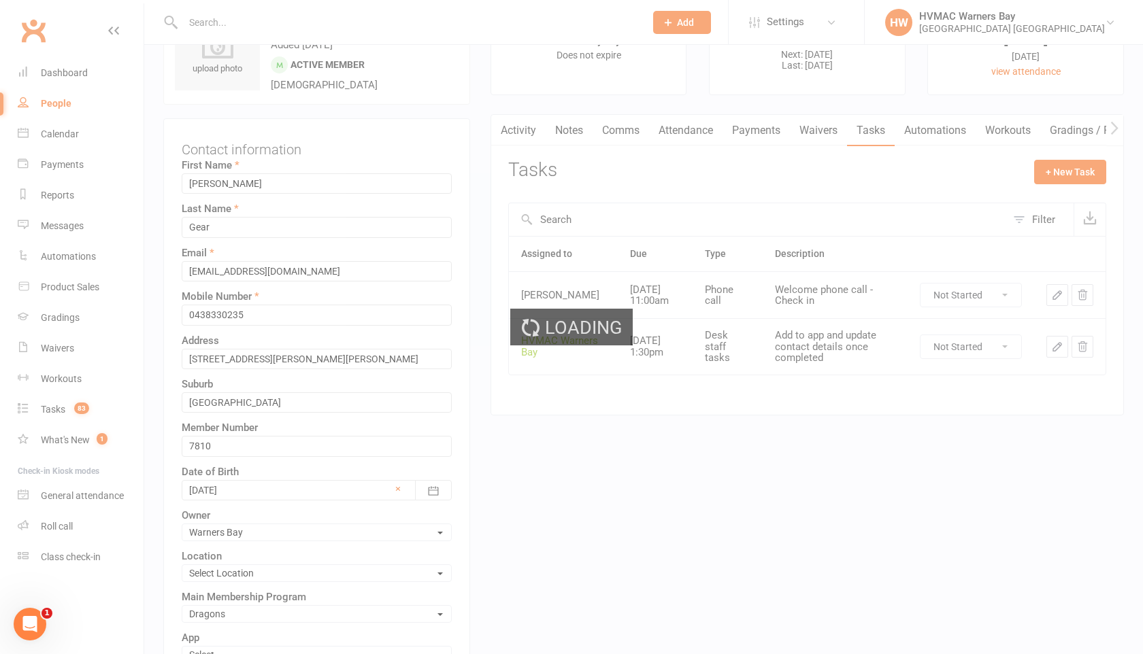
scroll to position [0, 0]
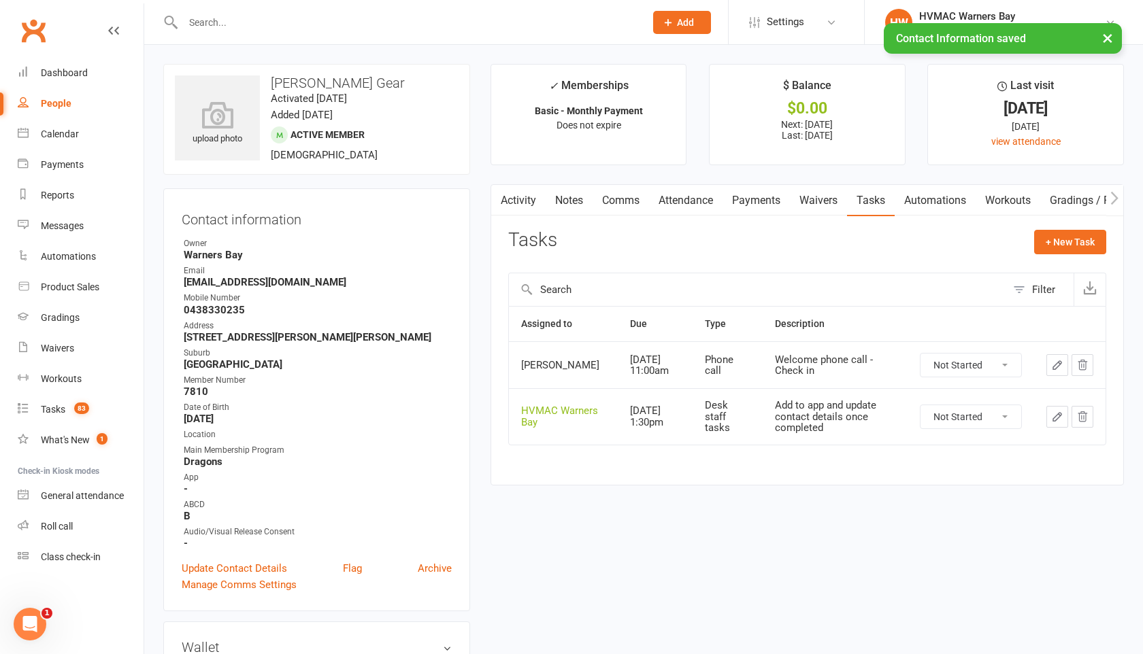
click at [816, 198] on link "Waivers" at bounding box center [818, 200] width 57 height 31
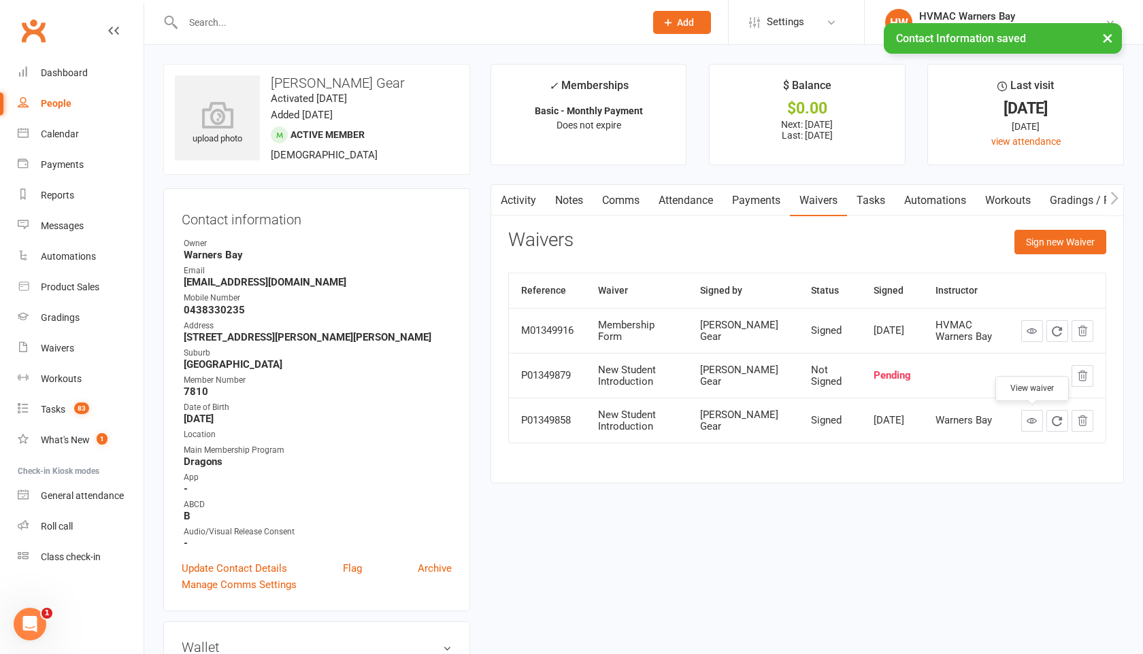
click at [1032, 421] on icon at bounding box center [1032, 421] width 10 height 10
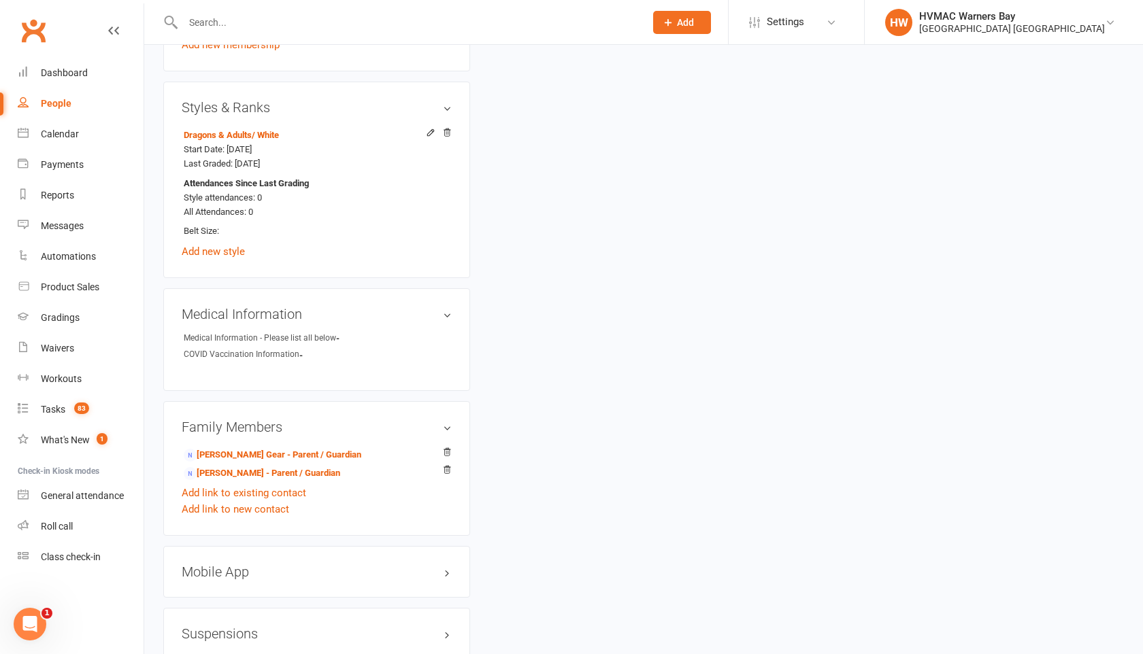
scroll to position [767, 0]
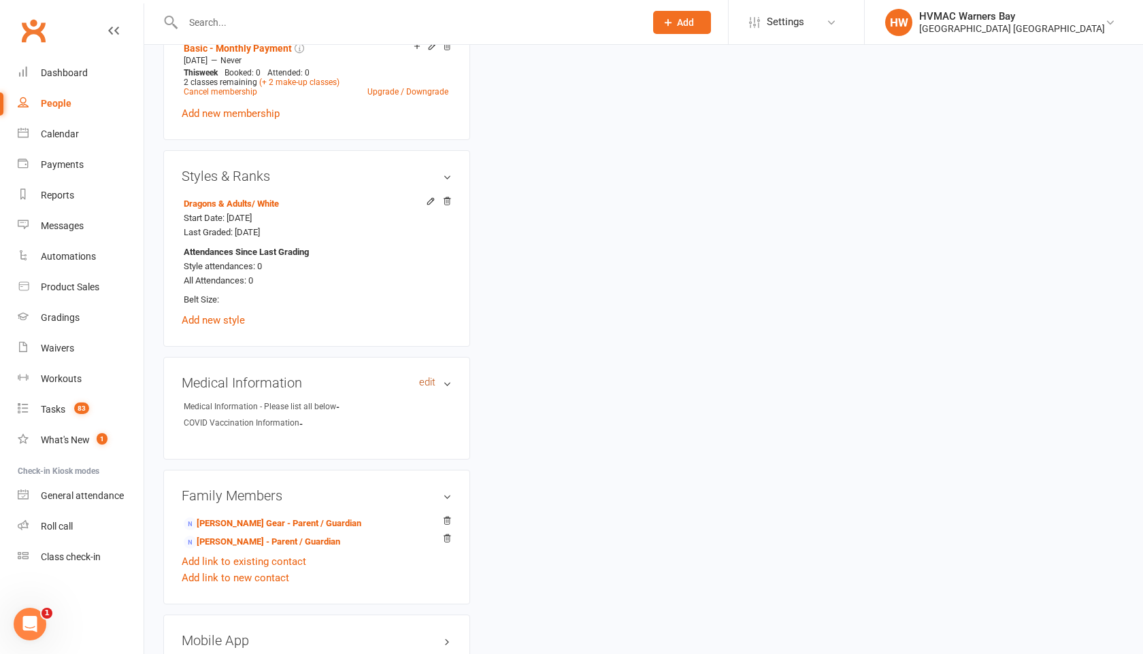
click at [423, 380] on link "edit" at bounding box center [427, 383] width 16 height 12
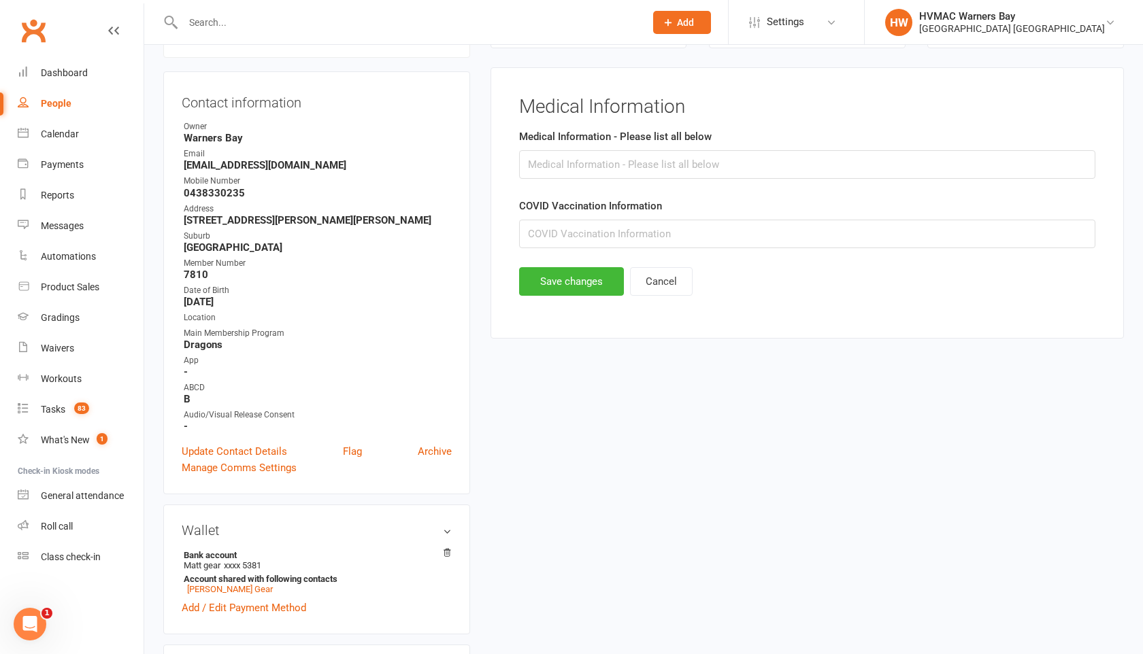
scroll to position [116, 0]
click at [610, 173] on input "text" at bounding box center [807, 165] width 576 height 29
type input "N/A"
click at [569, 286] on button "Save changes" at bounding box center [571, 282] width 105 height 29
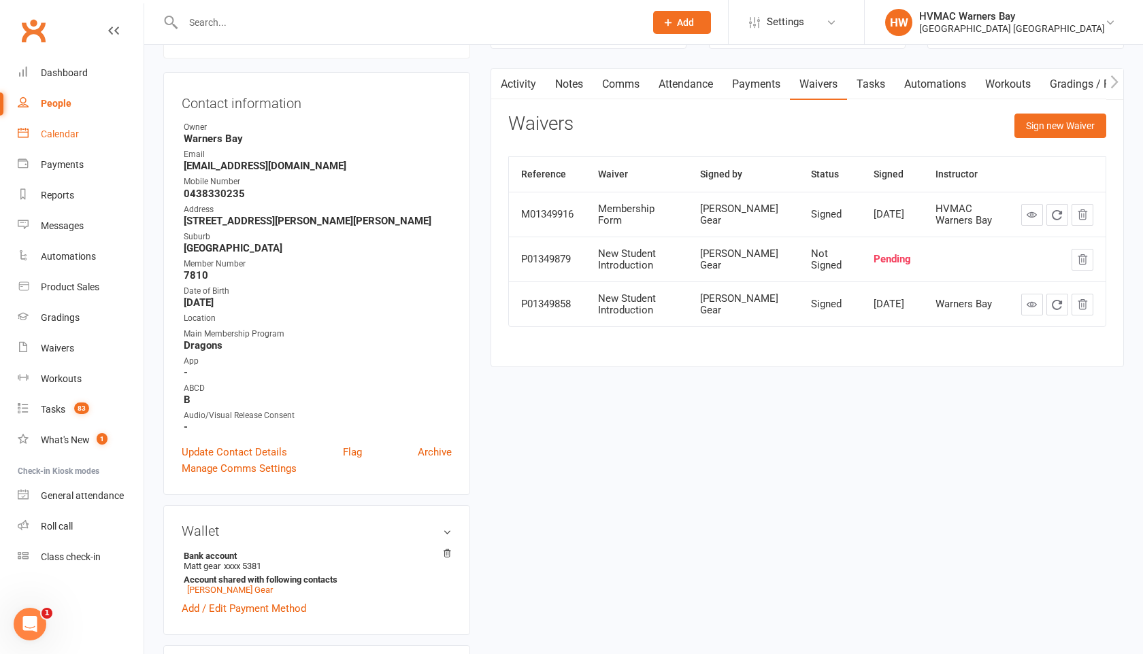
click at [81, 138] on link "Calendar" at bounding box center [81, 134] width 126 height 31
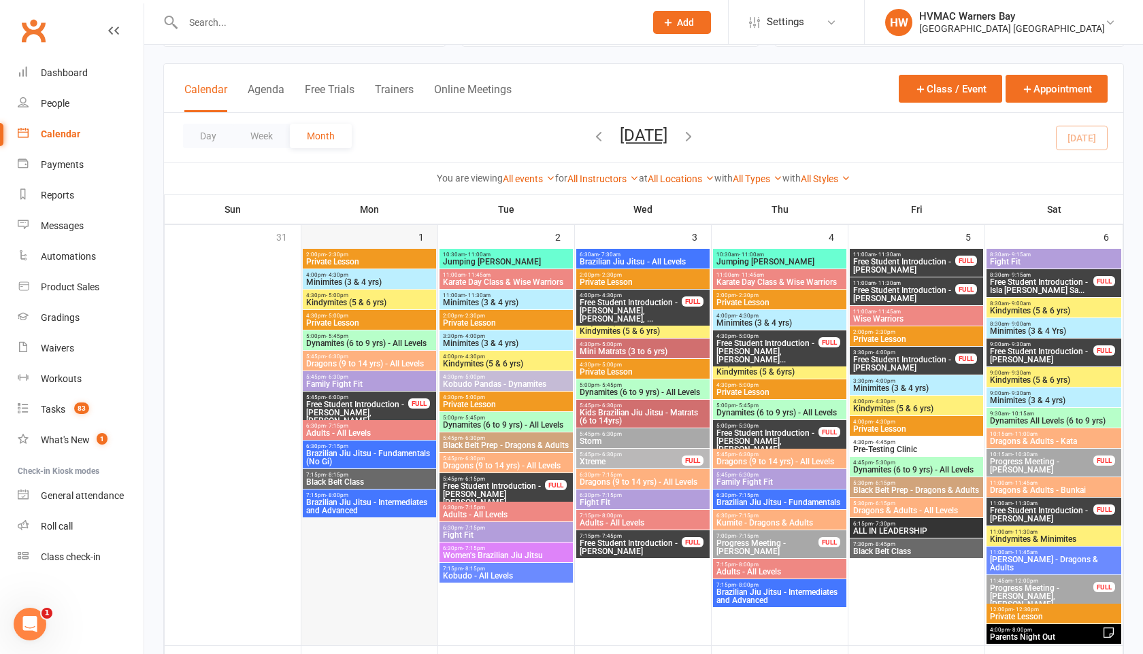
scroll to position [42, 0]
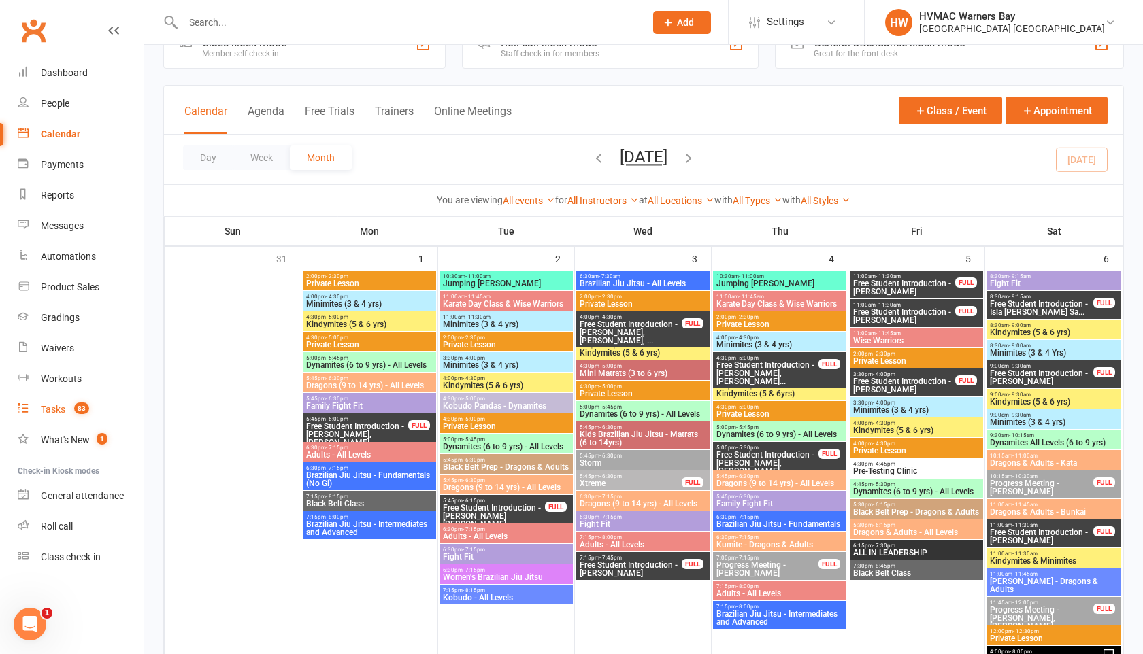
click at [52, 406] on div "Tasks" at bounding box center [53, 409] width 24 height 11
select select "incomplete"
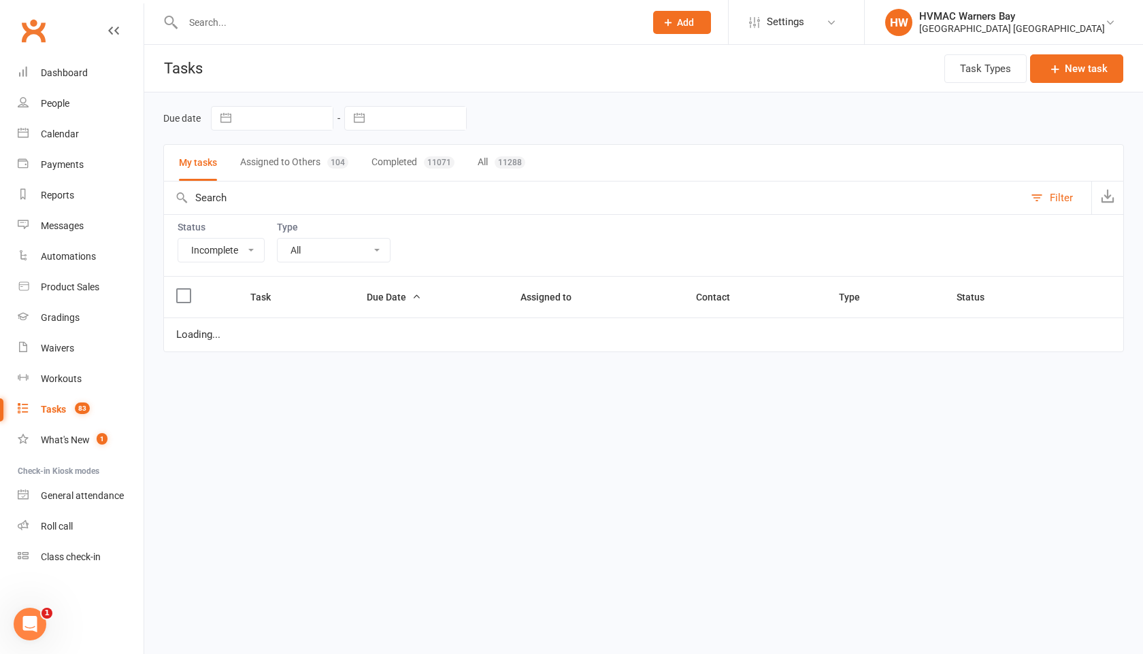
select select "started"
select select "waiting"
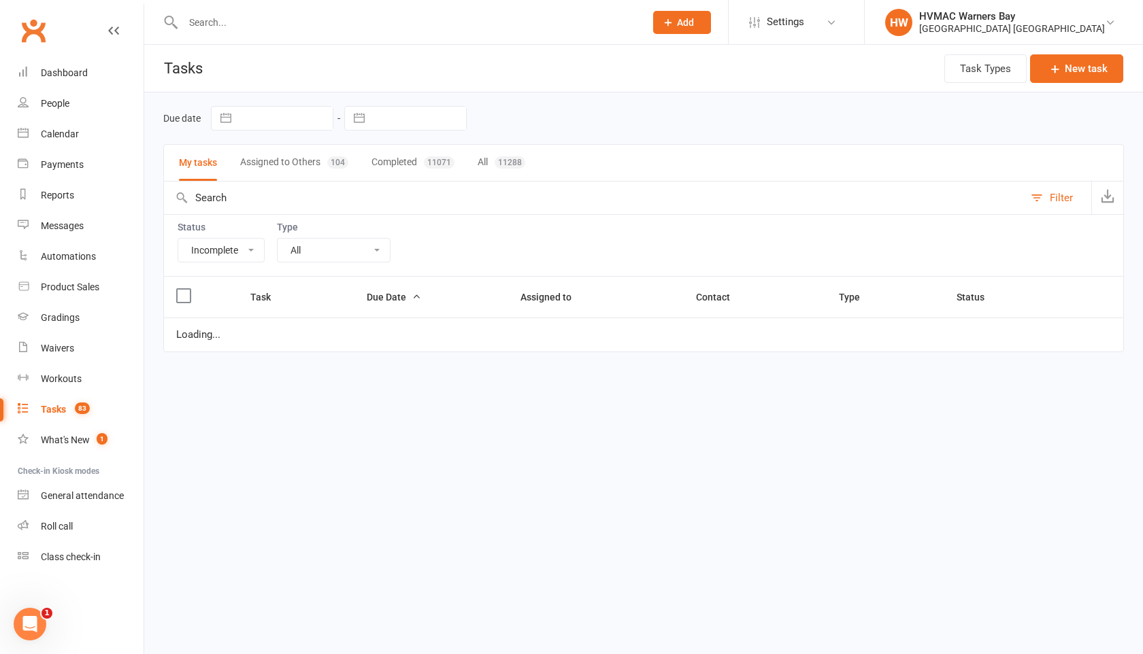
select select "started"
select select "waiting"
select select "started"
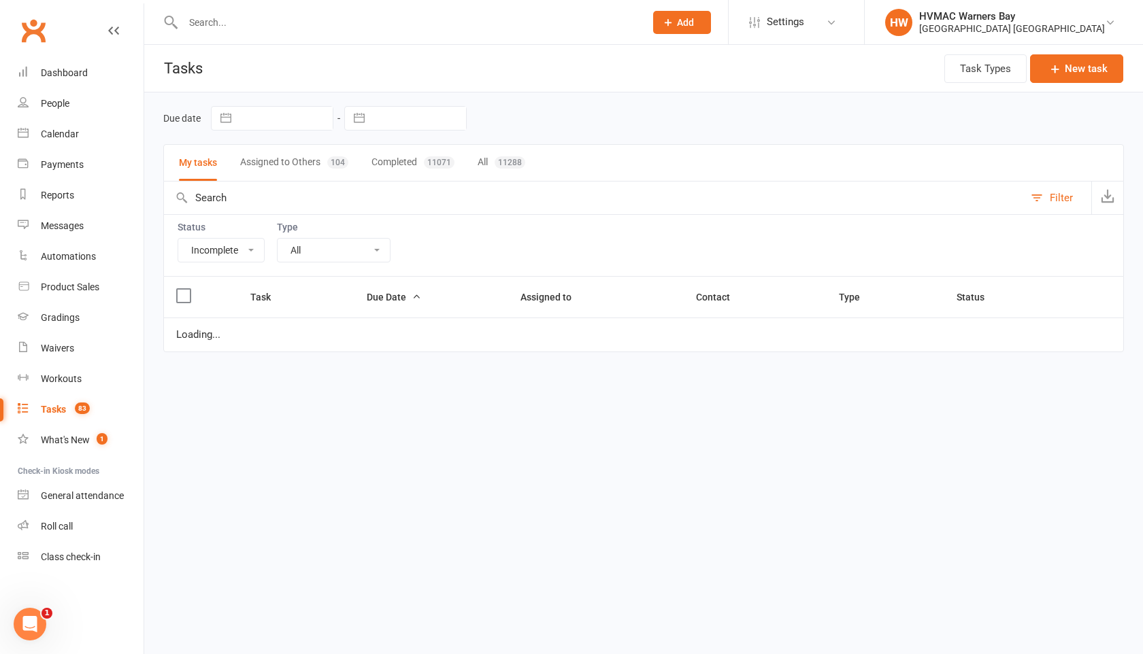
select select "started"
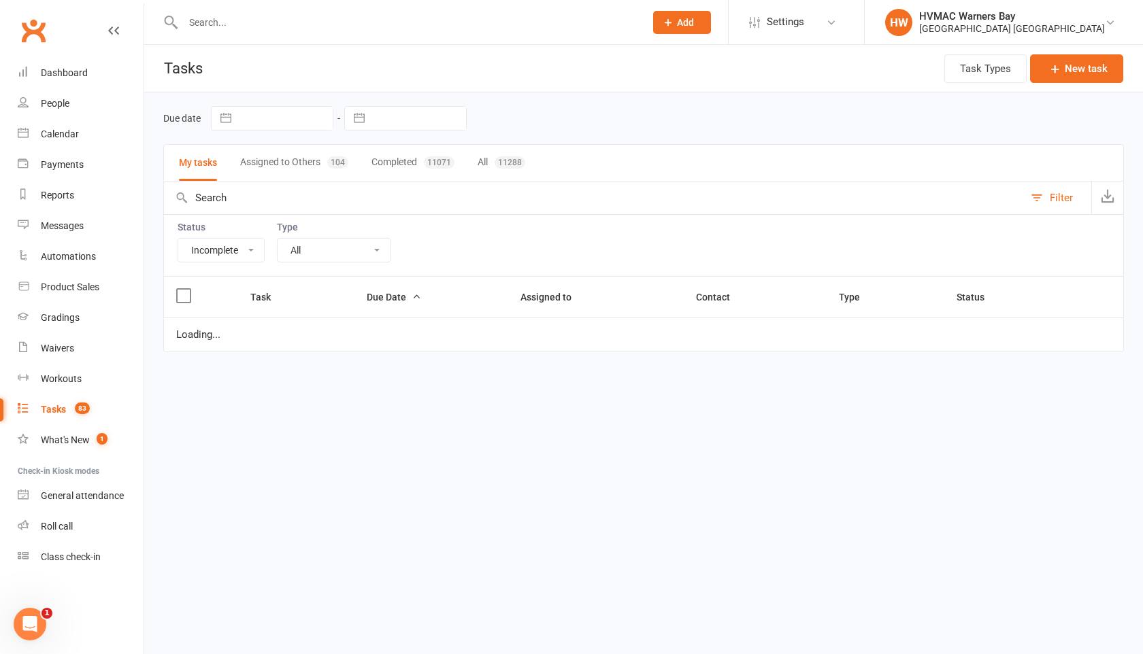
select select "started"
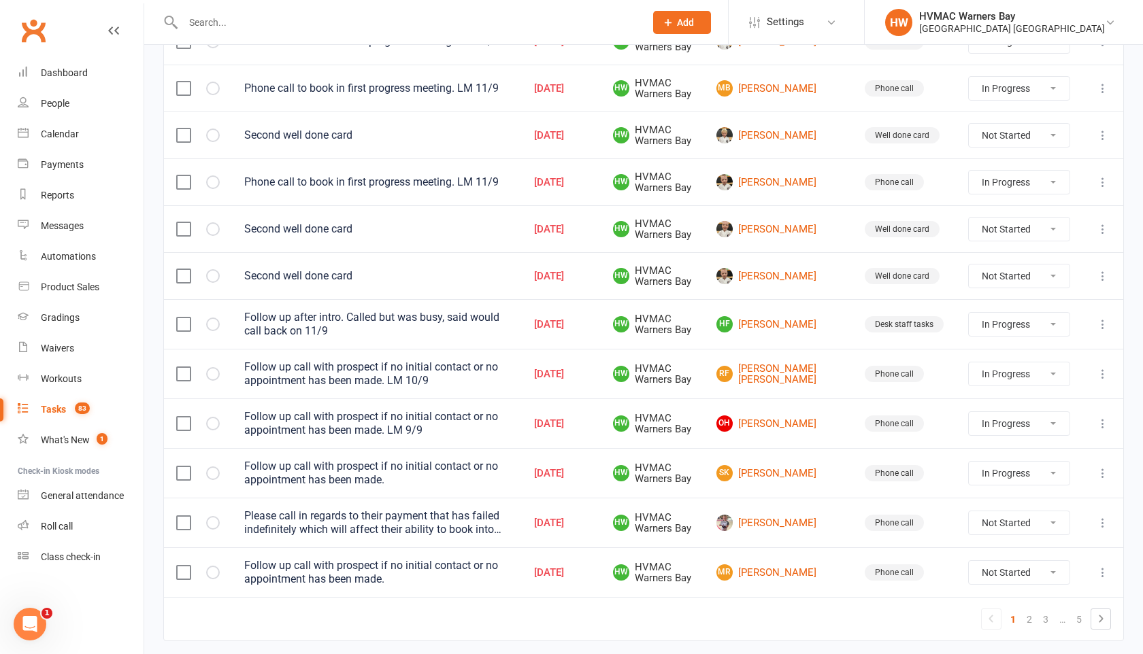
scroll to position [991, 0]
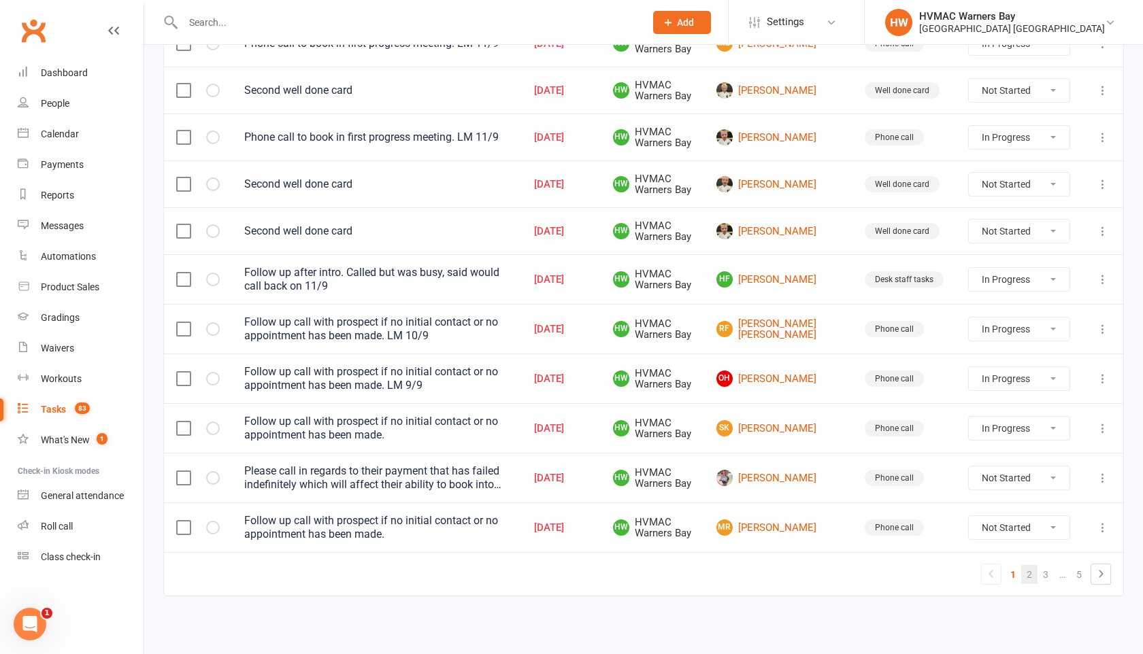
click at [1031, 573] on link "2" at bounding box center [1029, 574] width 16 height 19
select select "started"
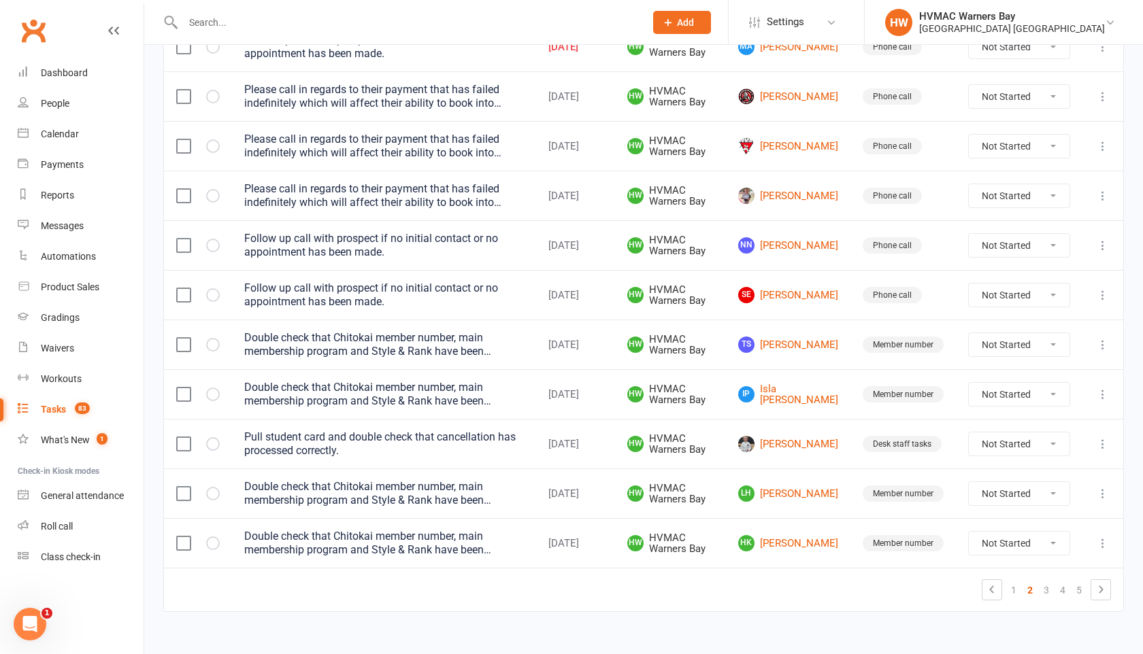
click at [1013, 398] on select "Not Started In Progress Waiting Complete" at bounding box center [1019, 394] width 101 height 23
click at [969, 389] on select "Not Started In Progress Waiting Complete" at bounding box center [1019, 394] width 101 height 23
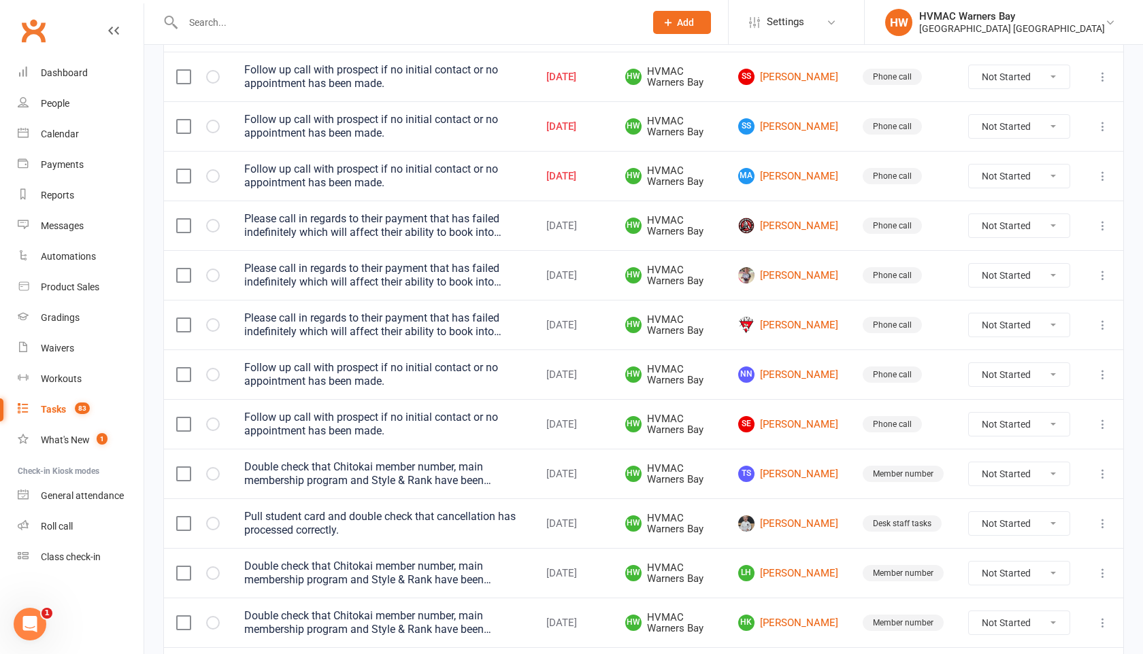
scroll to position [861, 0]
click at [1006, 433] on select "Not Started In Progress Waiting Complete" at bounding box center [1019, 425] width 101 height 23
click at [969, 420] on select "Not Started In Progress Waiting Complete" at bounding box center [1019, 425] width 101 height 23
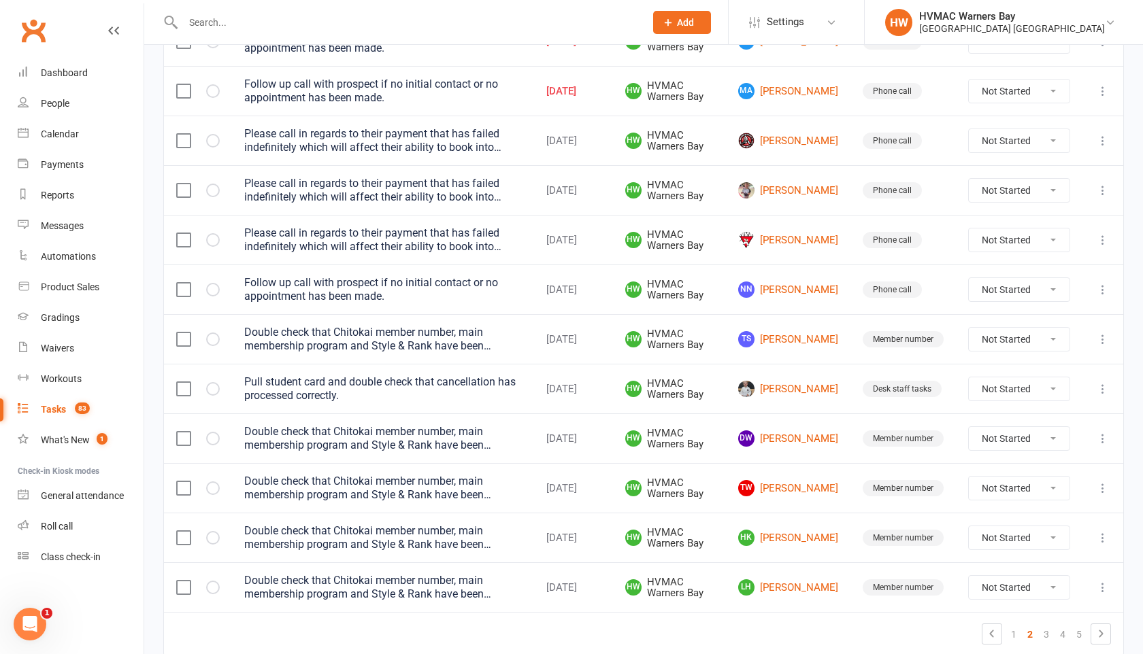
scroll to position [948, 0]
click at [811, 346] on link "TS Tanille Samuels" at bounding box center [788, 338] width 100 height 16
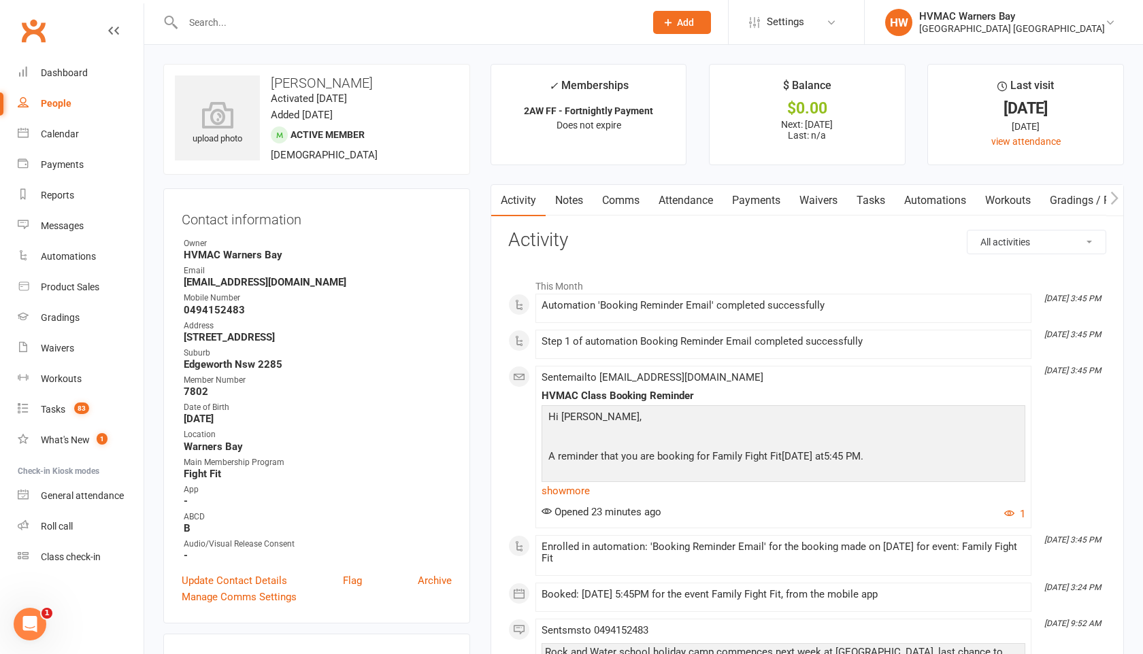
click at [884, 205] on link "Tasks" at bounding box center [871, 200] width 48 height 31
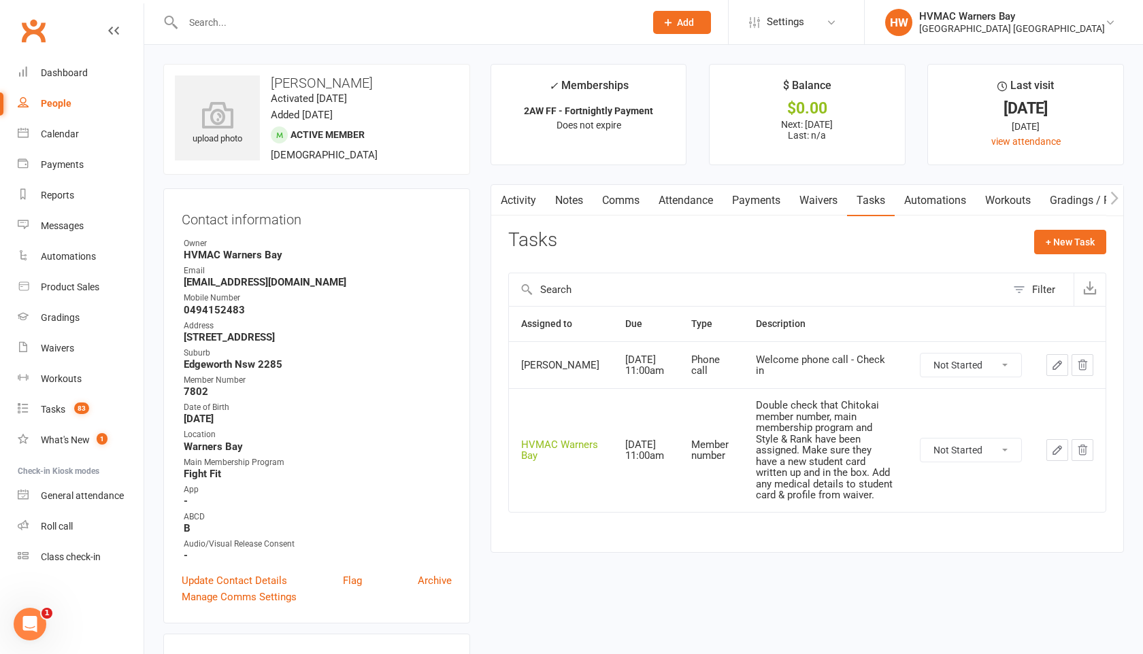
click at [944, 451] on select "Not Started In Progress Waiting Complete" at bounding box center [970, 450] width 101 height 23
click at [920, 447] on select "Not Started In Progress Waiting Complete" at bounding box center [970, 450] width 101 height 23
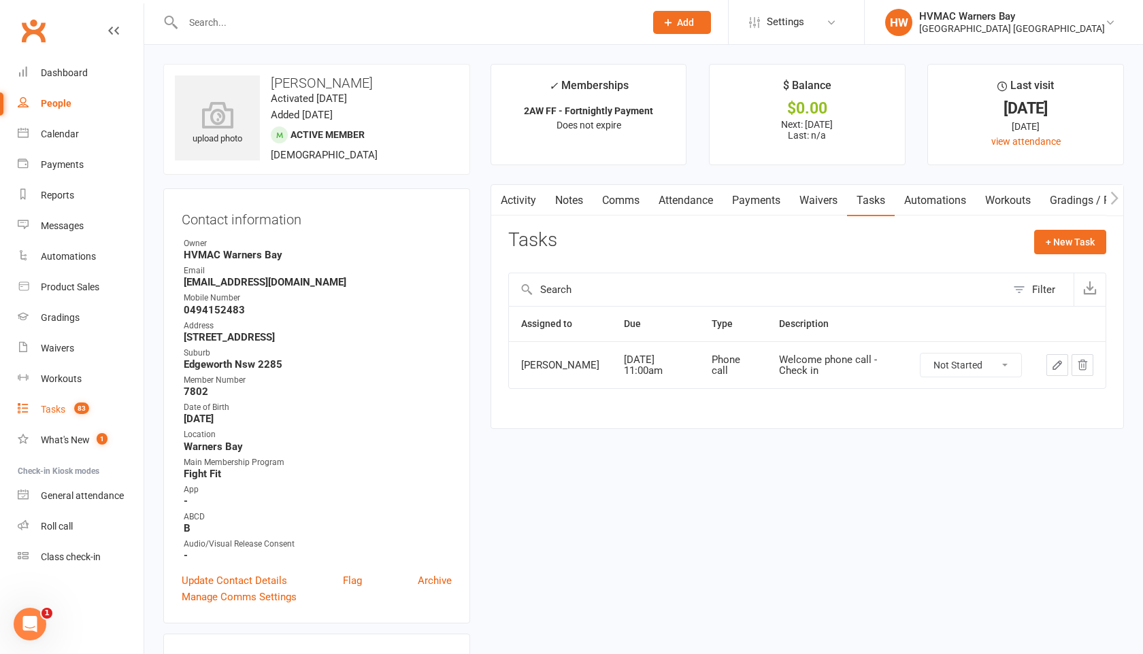
click at [50, 414] on div "Tasks" at bounding box center [53, 409] width 24 height 11
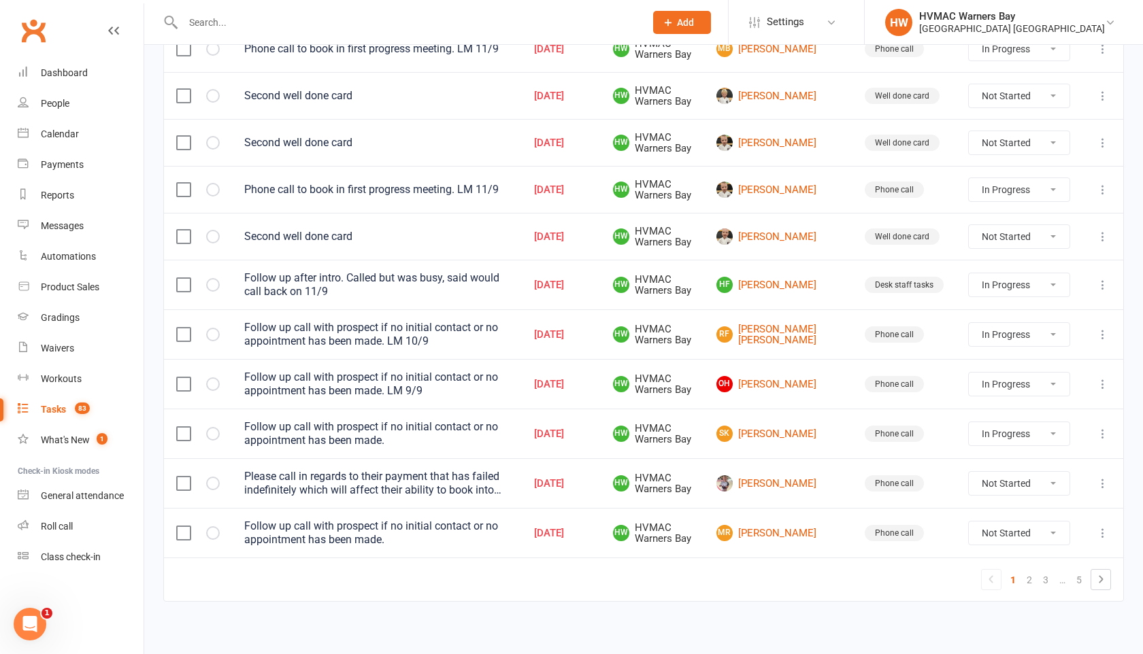
scroll to position [991, 0]
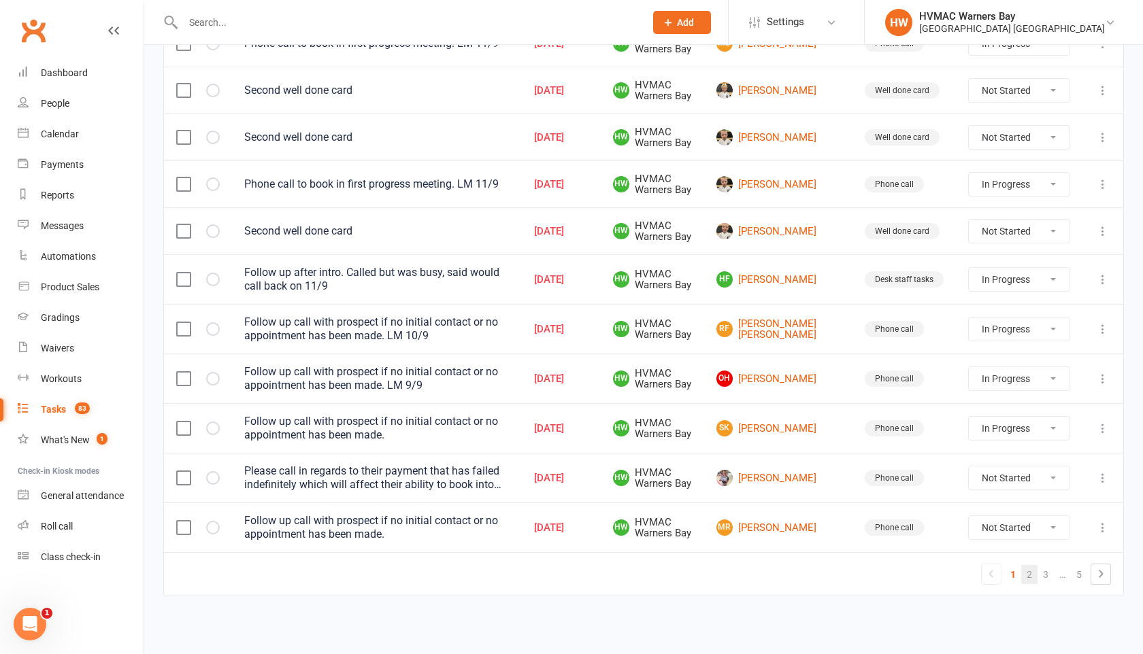
click at [1035, 571] on link "2" at bounding box center [1029, 574] width 16 height 19
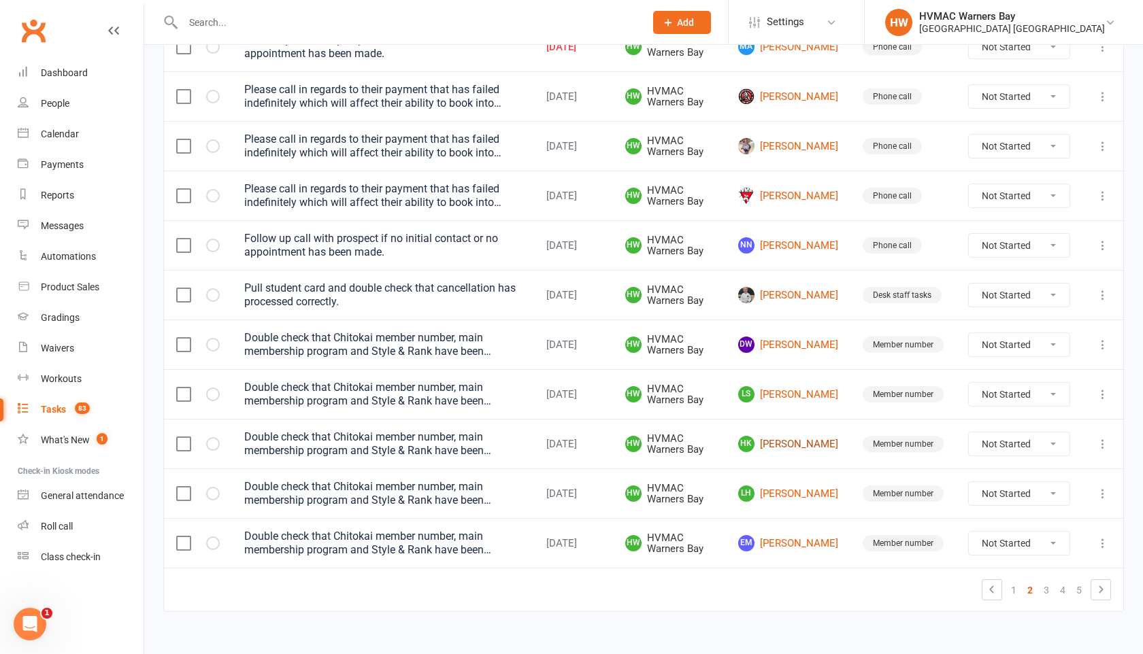
click at [784, 449] on link "HK Harvey Krix" at bounding box center [788, 444] width 100 height 16
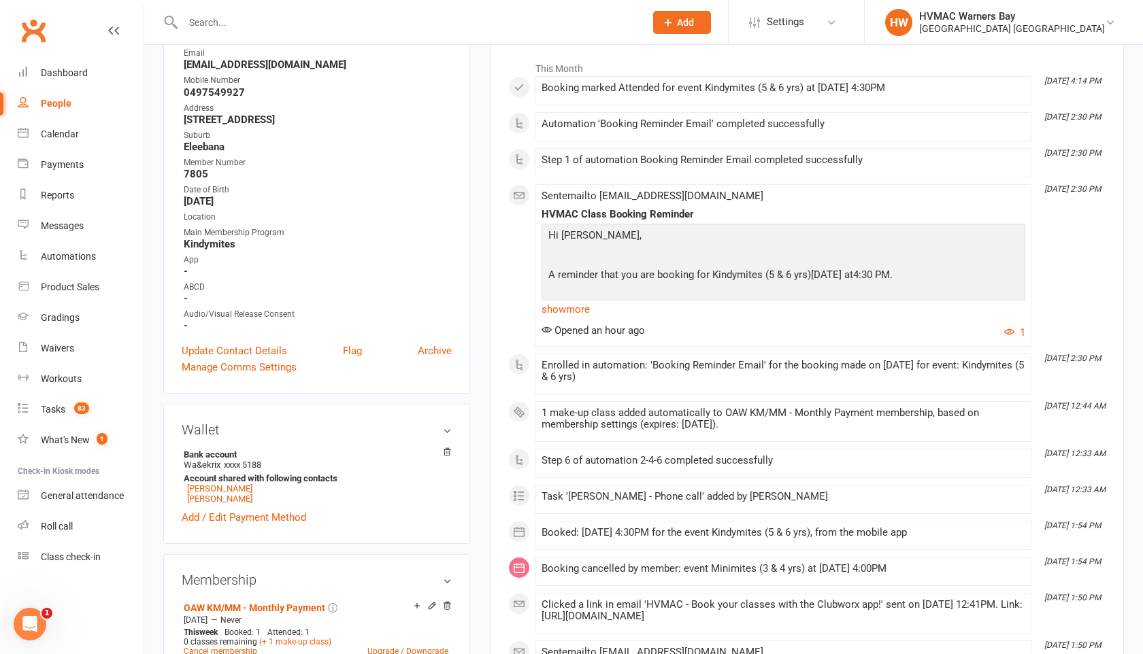
scroll to position [221, 0]
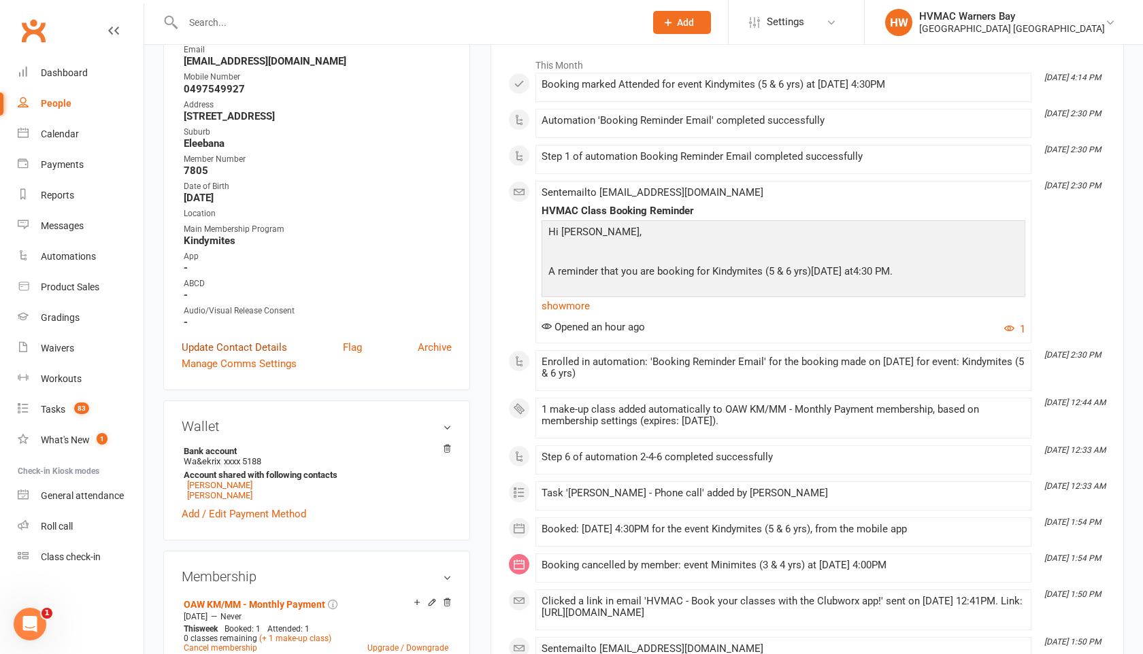
click at [272, 344] on link "Update Contact Details" at bounding box center [234, 347] width 105 height 16
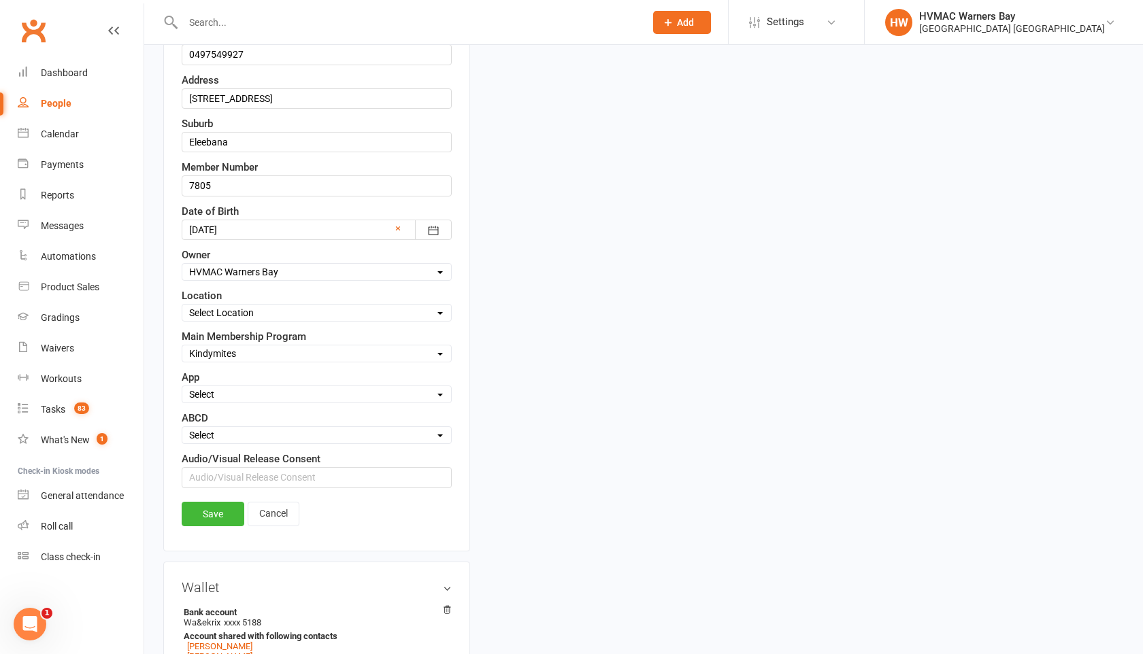
scroll to position [365, 0]
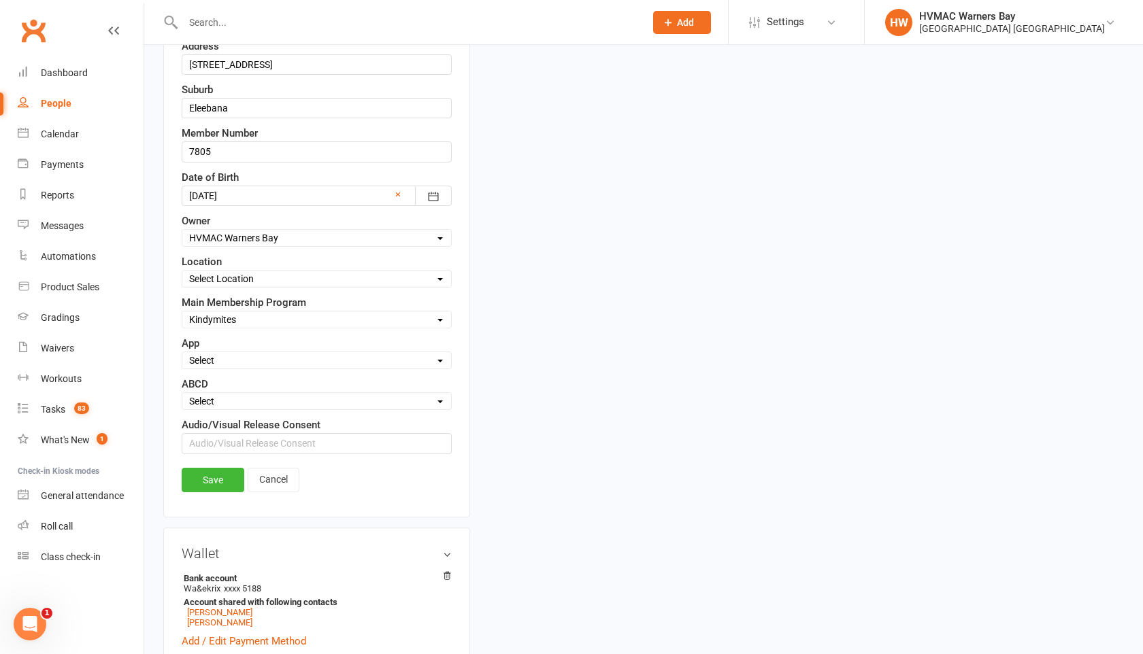
click at [248, 271] on div "Select Location Warners Bay" at bounding box center [317, 279] width 270 height 18
click at [248, 272] on select "Select Location Warners Bay" at bounding box center [316, 278] width 269 height 15
click at [182, 271] on select "Select Location Warners Bay" at bounding box center [316, 278] width 269 height 15
click at [226, 405] on select "Select A B C D" at bounding box center [316, 401] width 269 height 15
click at [182, 394] on select "Select A B C D" at bounding box center [316, 401] width 269 height 15
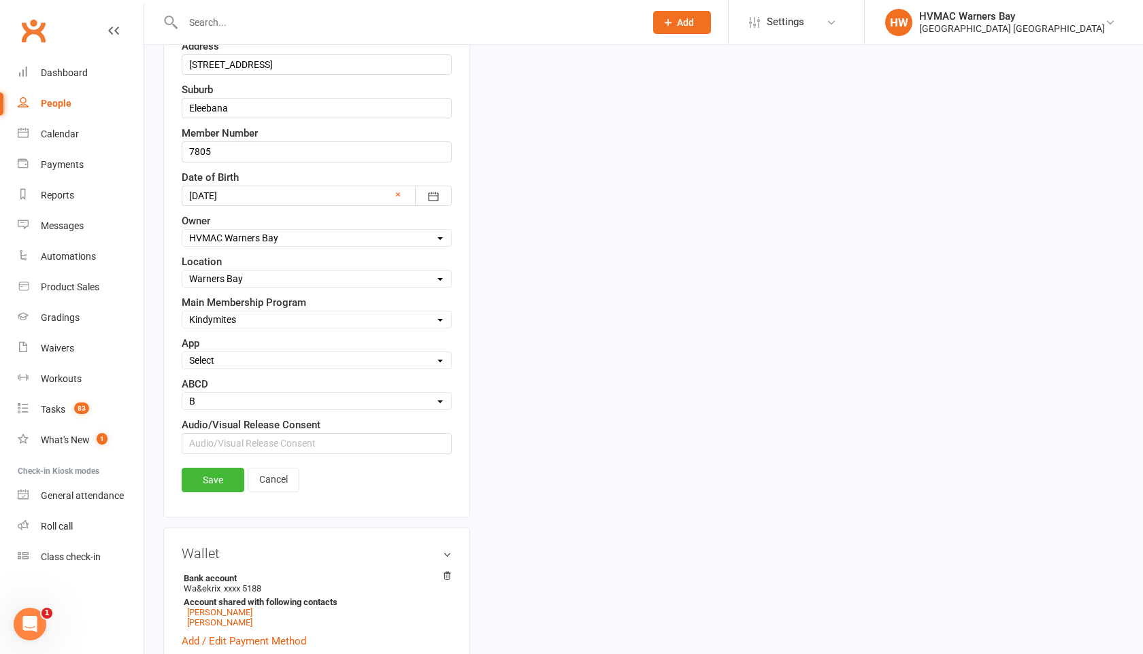
scroll to position [384, 0]
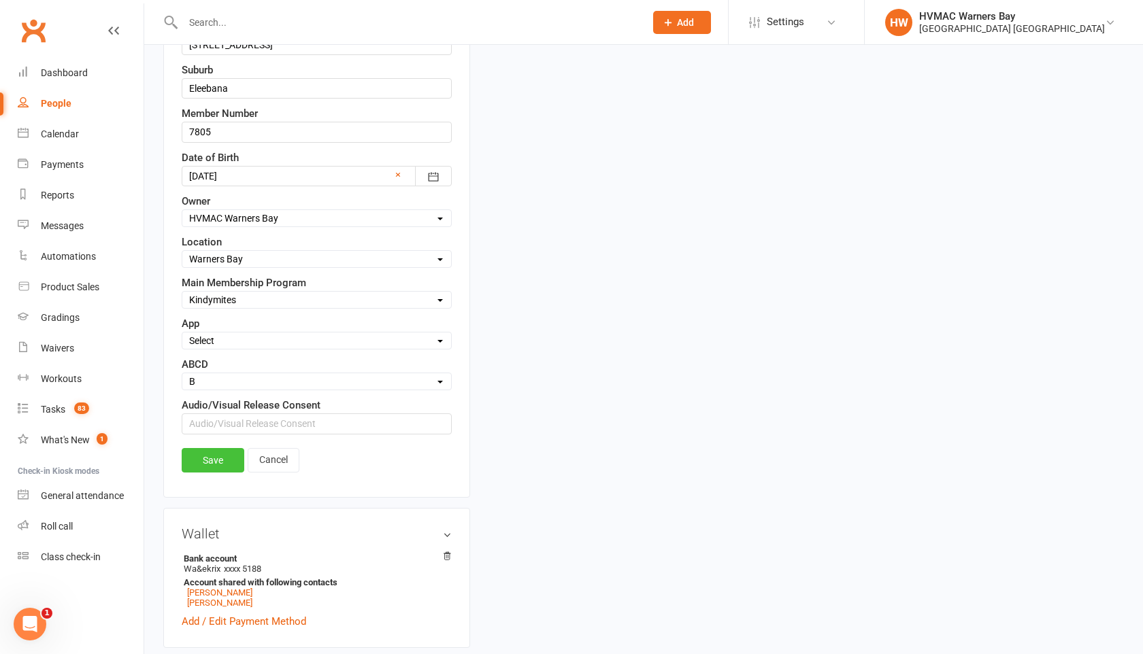
click at [212, 466] on link "Save" at bounding box center [213, 460] width 63 height 24
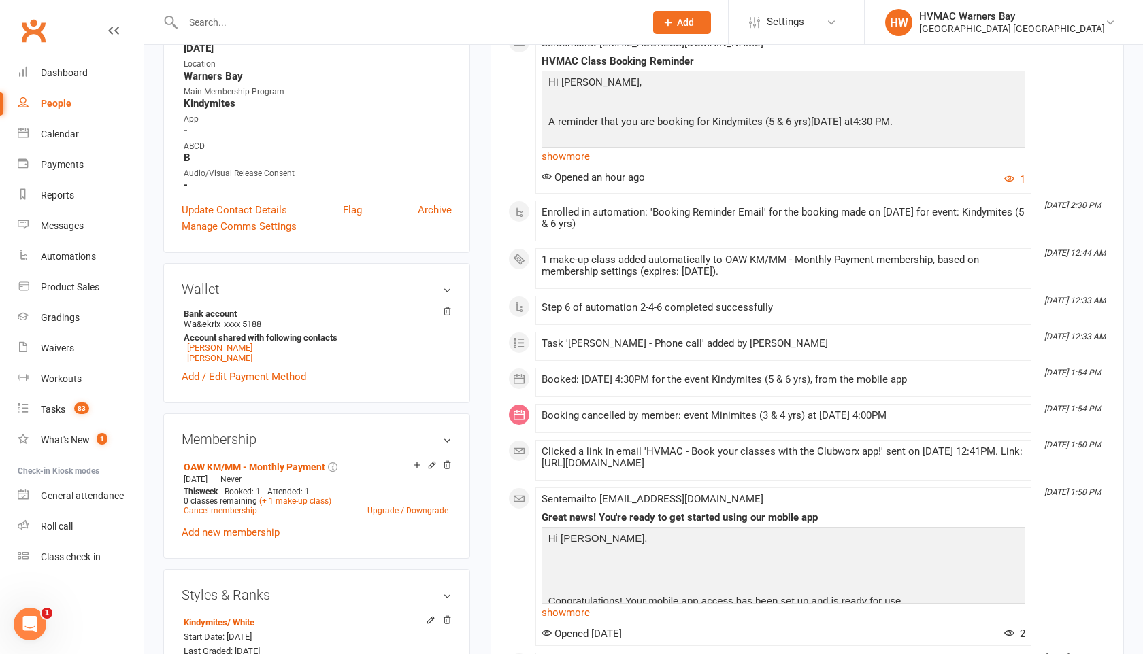
scroll to position [0, 0]
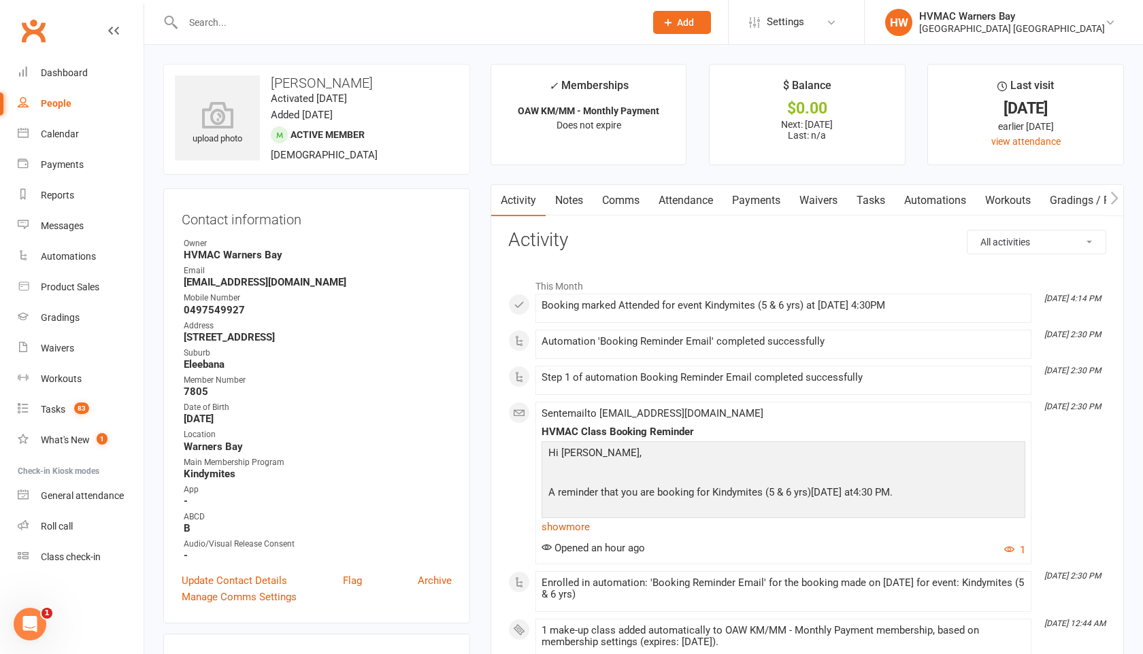
click at [876, 212] on link "Tasks" at bounding box center [871, 200] width 48 height 31
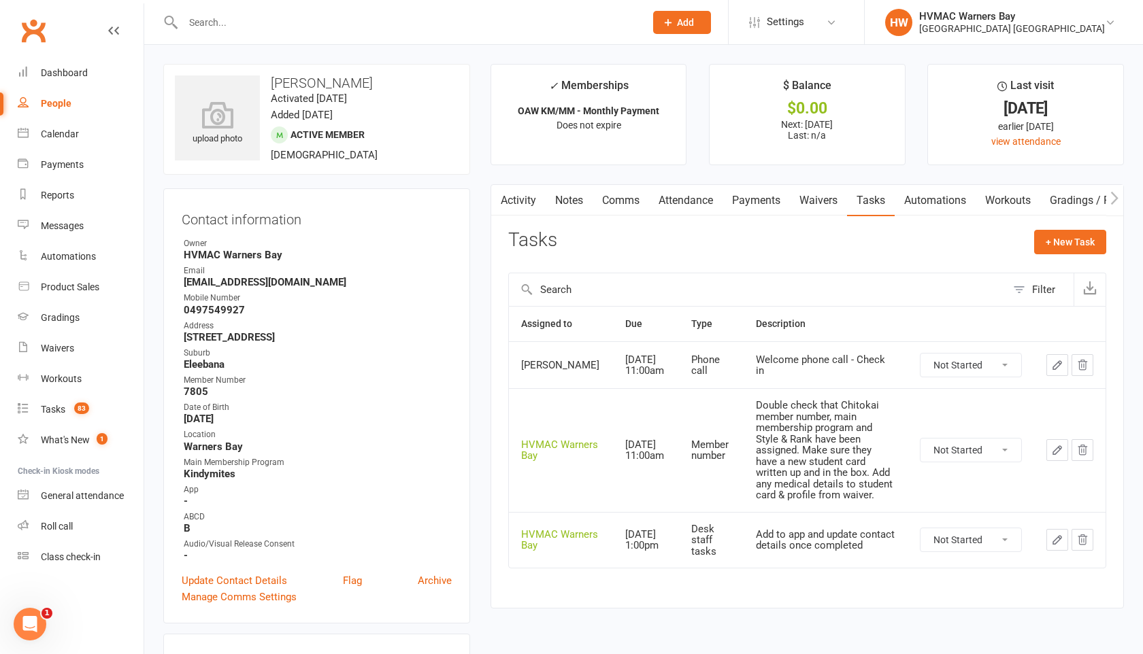
click at [931, 461] on select "Not Started In Progress Waiting Complete" at bounding box center [970, 450] width 101 height 23
click at [920, 447] on select "Not Started In Progress Waiting Complete" at bounding box center [970, 450] width 101 height 23
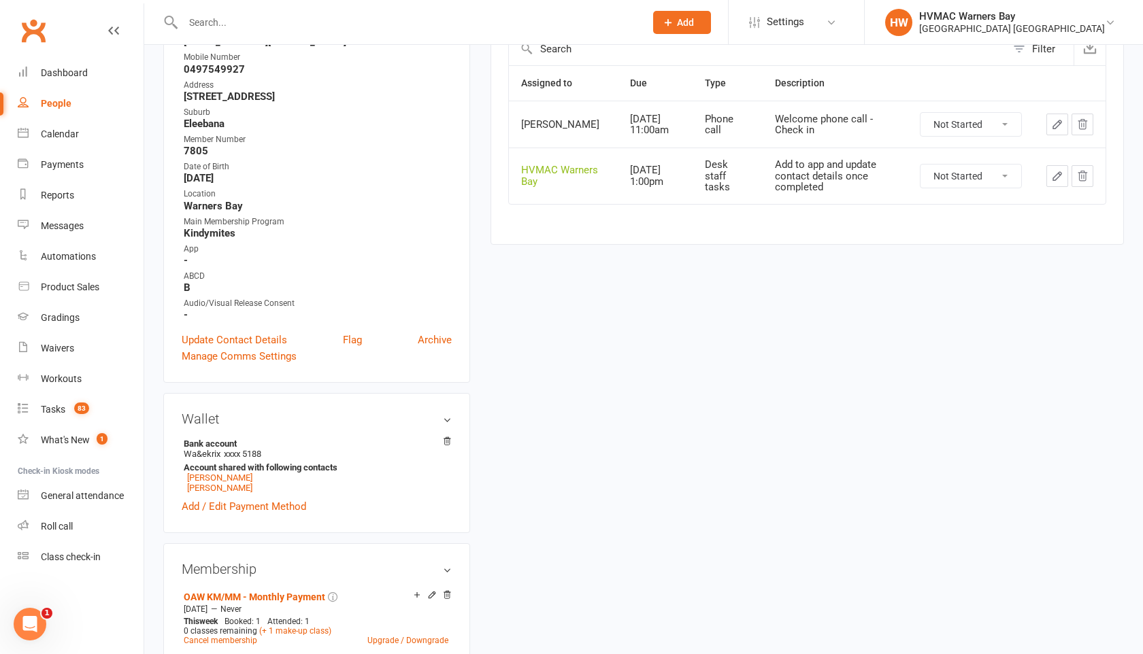
scroll to position [276, 0]
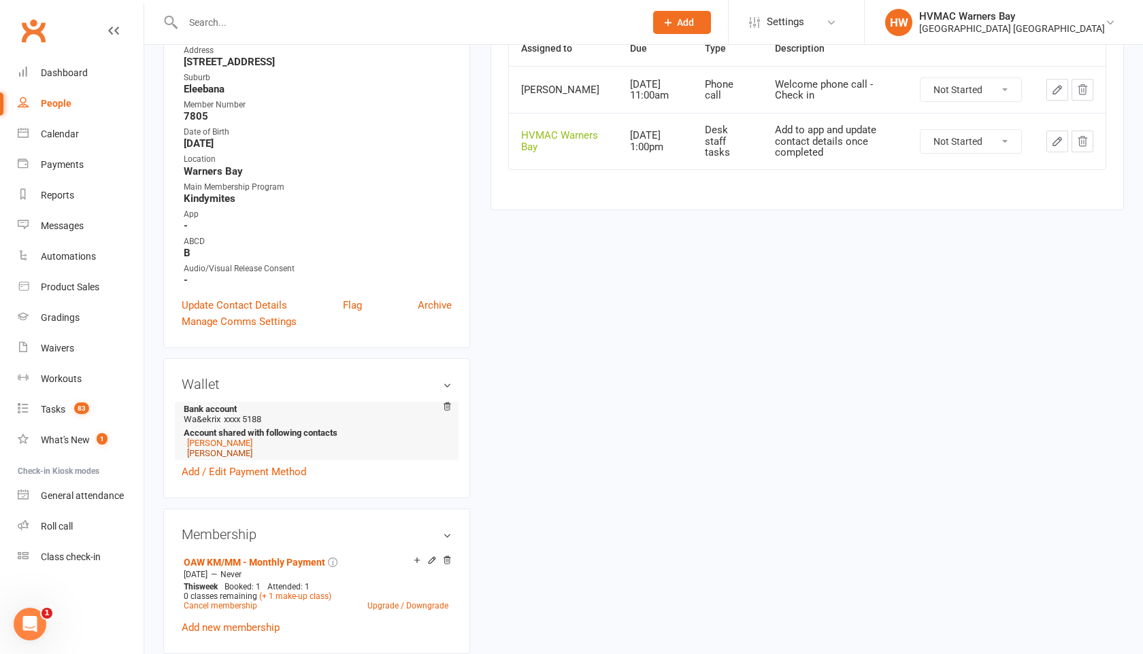
click at [193, 451] on link "Byron Krix" at bounding box center [219, 453] width 65 height 10
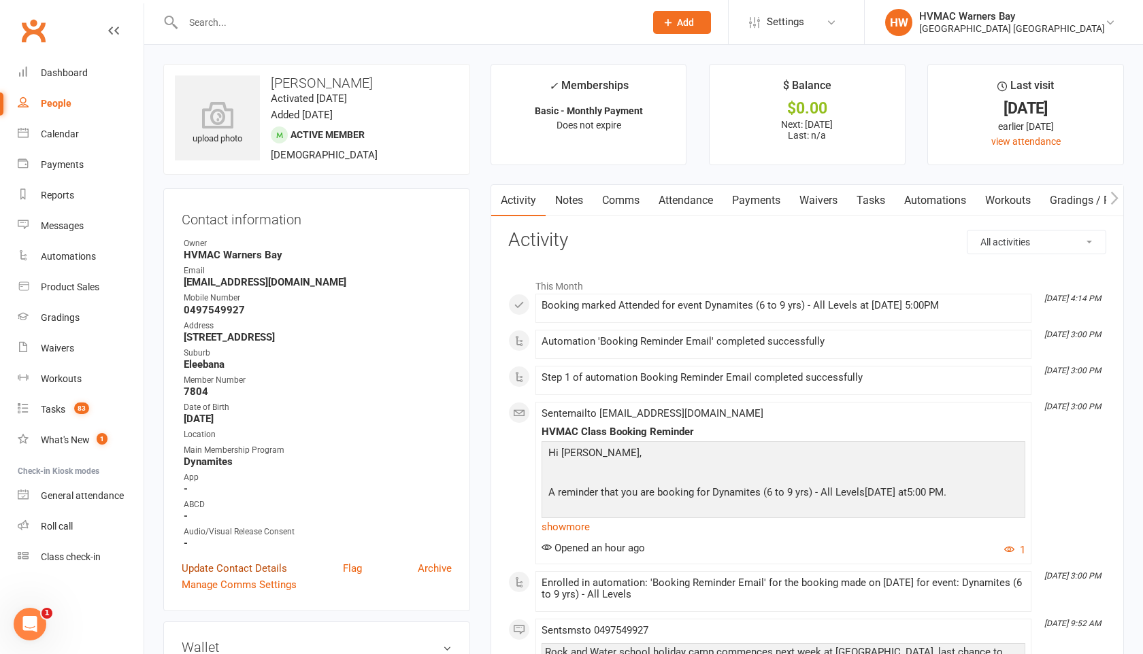
click at [249, 565] on link "Update Contact Details" at bounding box center [234, 569] width 105 height 16
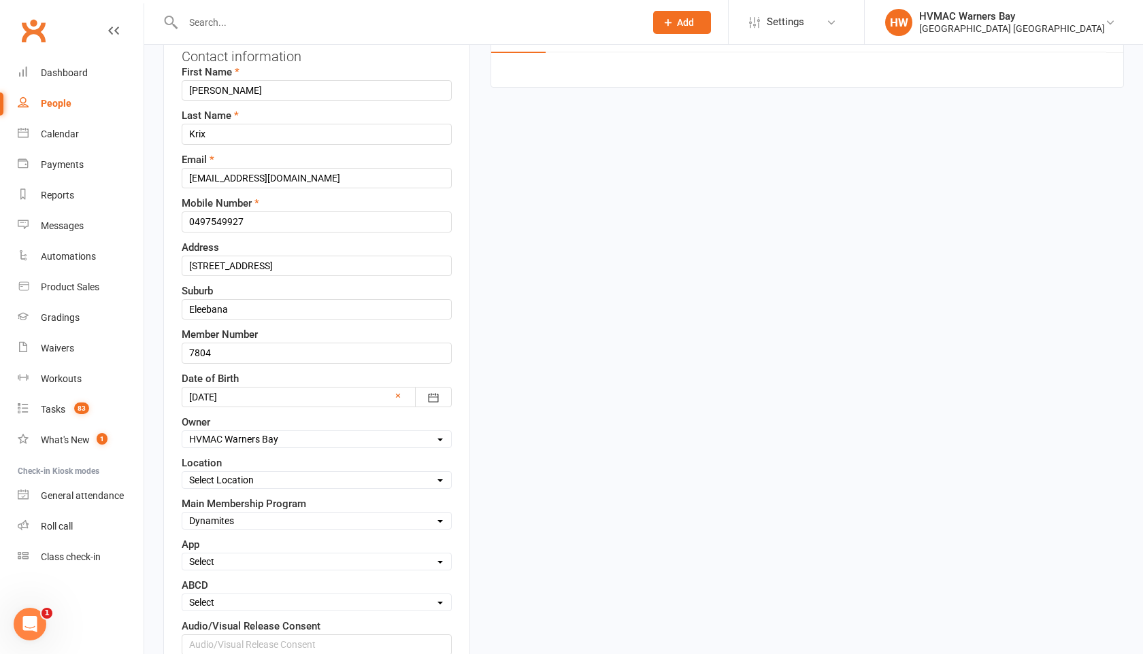
scroll to position [175, 0]
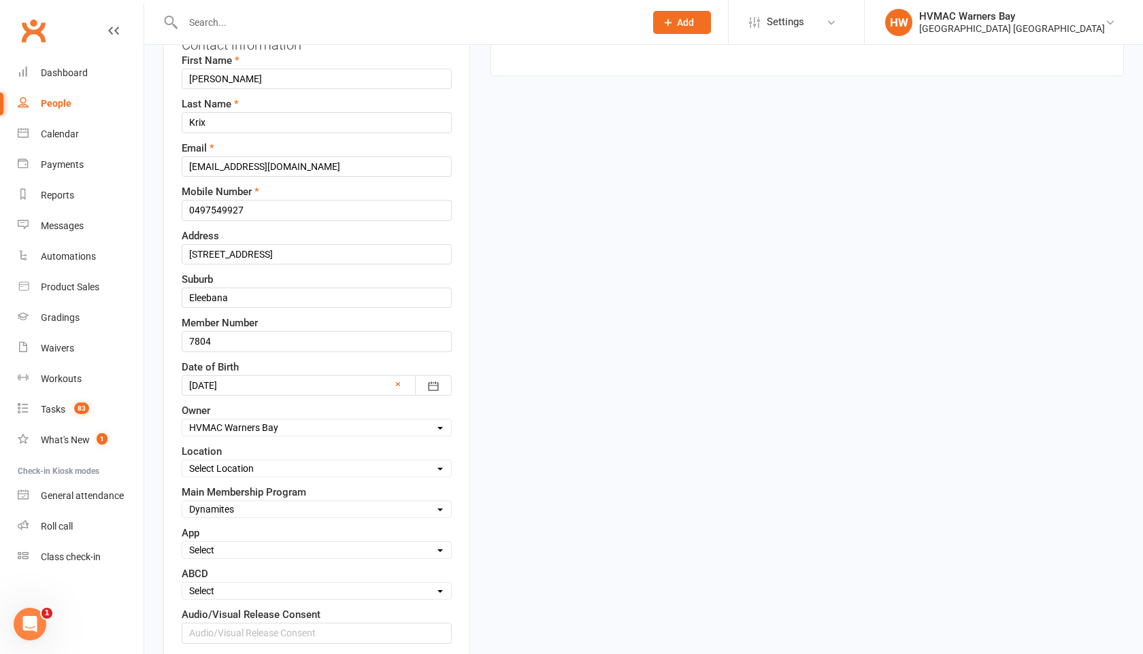
click at [246, 471] on select "Select Location Warners Bay" at bounding box center [316, 468] width 269 height 15
click at [182, 461] on select "Select Location Warners Bay" at bounding box center [316, 468] width 269 height 15
click at [243, 597] on select "Select A B C D" at bounding box center [316, 591] width 269 height 15
click at [182, 584] on select "Select A B C D" at bounding box center [316, 591] width 269 height 15
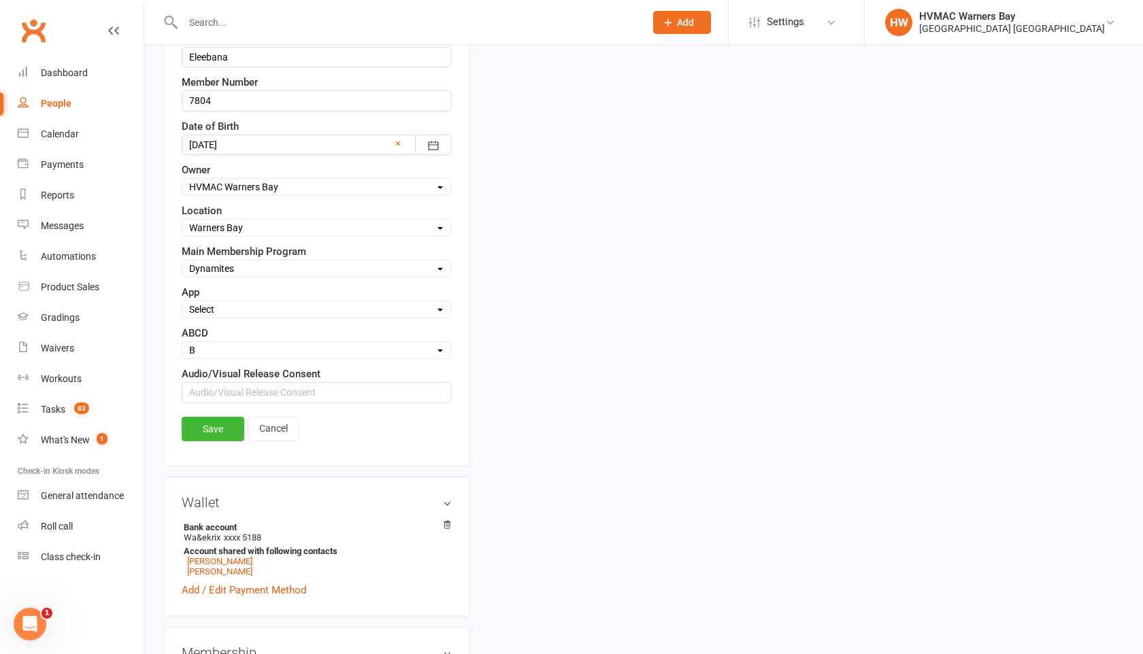
scroll to position [433, 0]
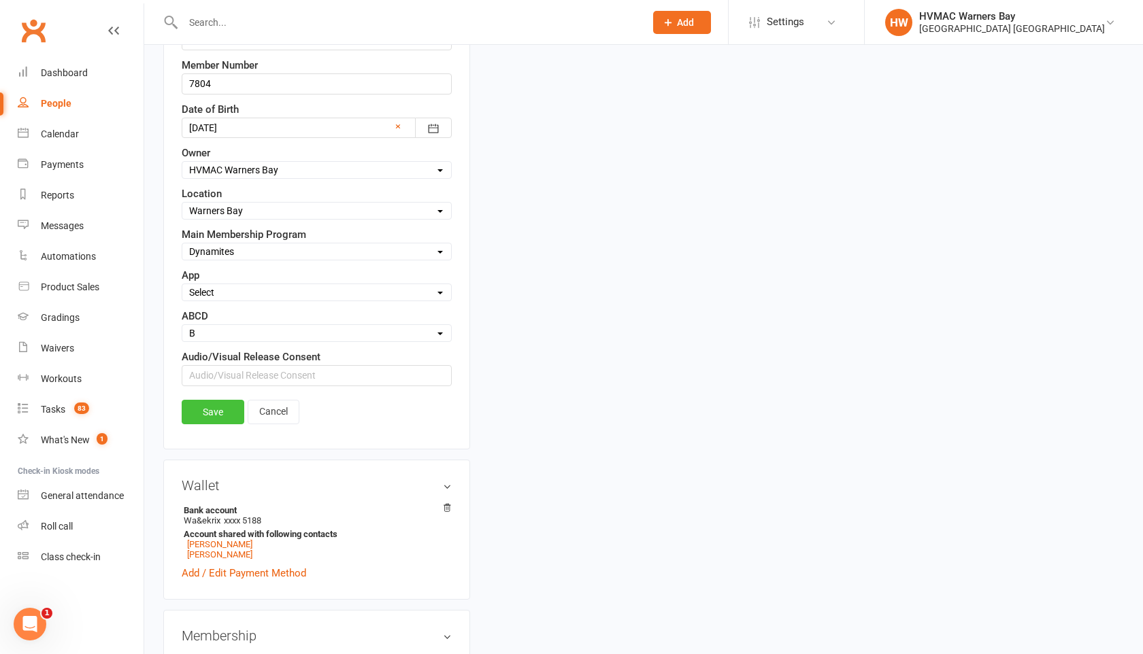
click at [215, 420] on link "Save" at bounding box center [213, 412] width 63 height 24
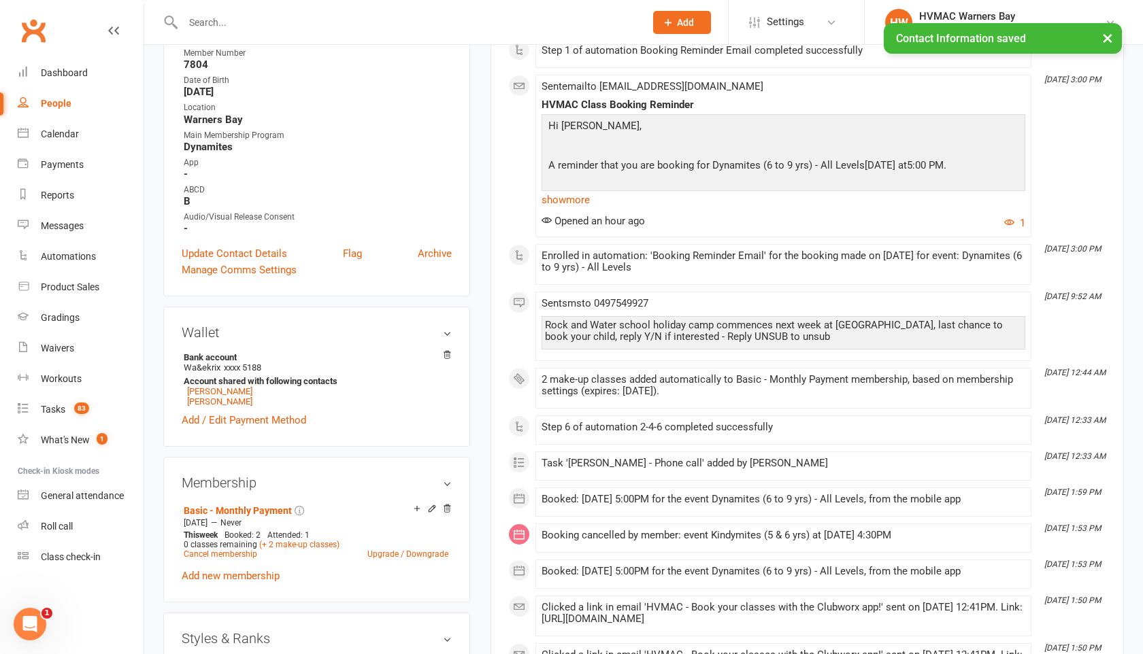
scroll to position [94, 0]
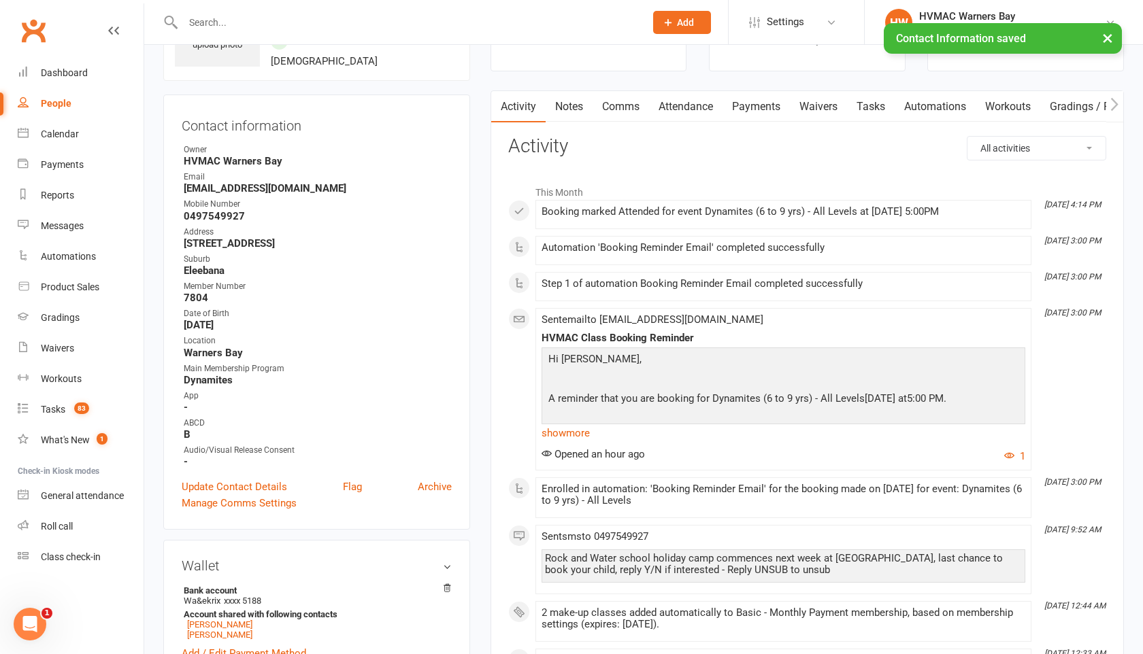
click at [865, 103] on link "Tasks" at bounding box center [871, 106] width 48 height 31
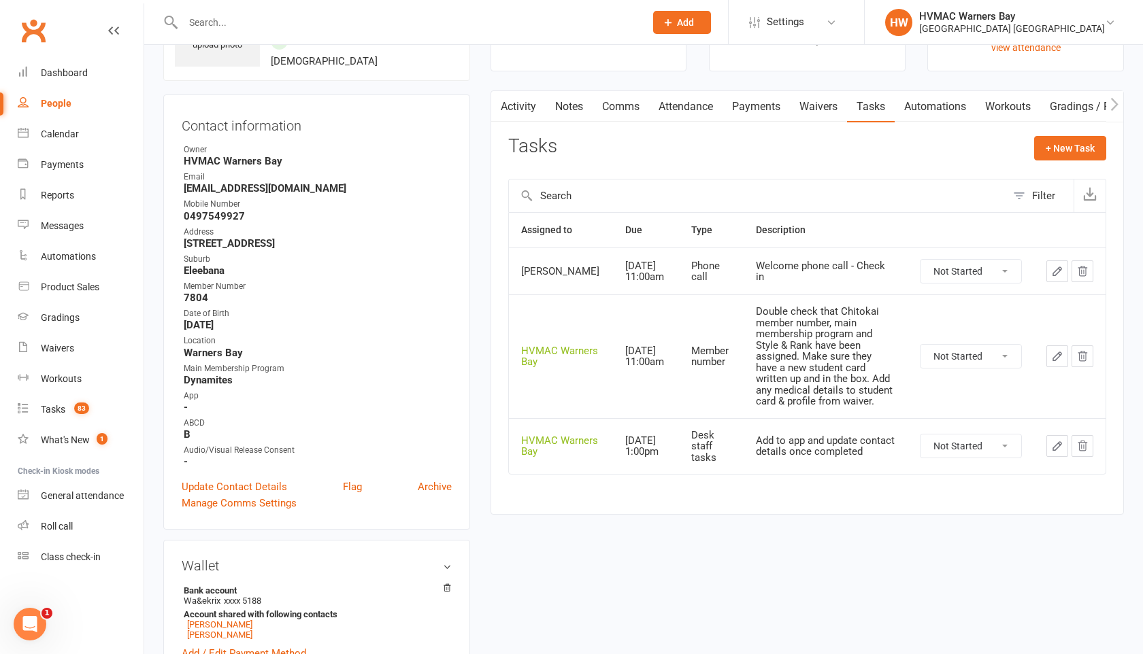
click at [947, 361] on select "Not Started In Progress Waiting Complete" at bounding box center [970, 356] width 101 height 23
click at [920, 353] on select "Not Started In Progress Waiting Complete" at bounding box center [970, 356] width 101 height 23
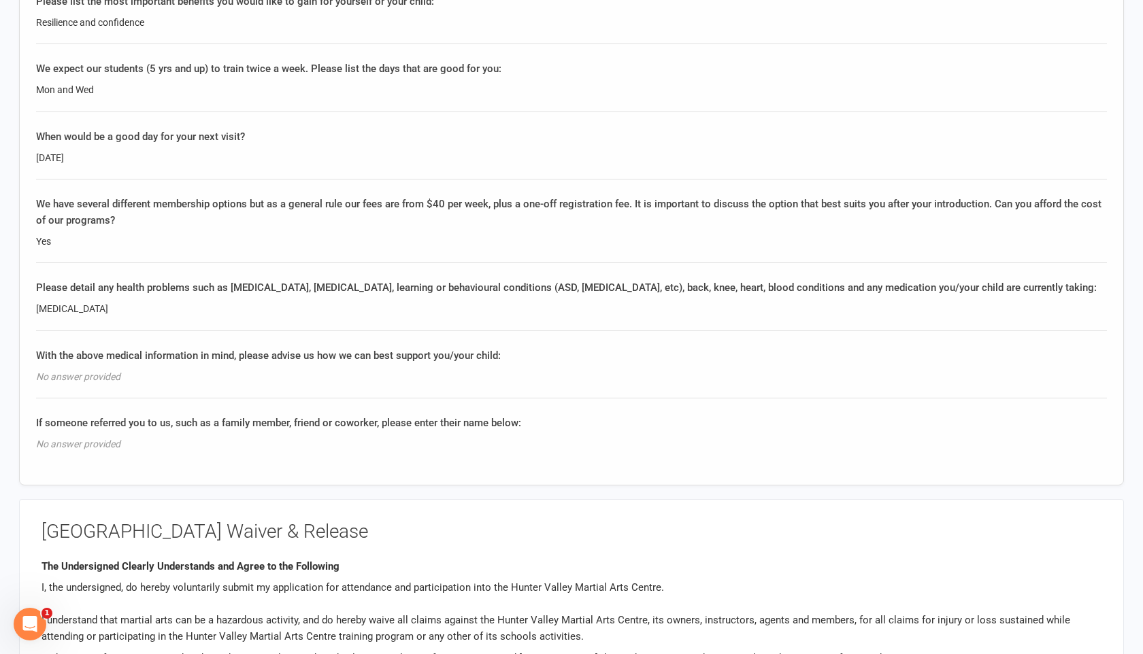
scroll to position [1786, 0]
drag, startPoint x: 67, startPoint y: 309, endPoint x: 33, endPoint y: 308, distance: 34.0
copy div "[MEDICAL_DATA]"
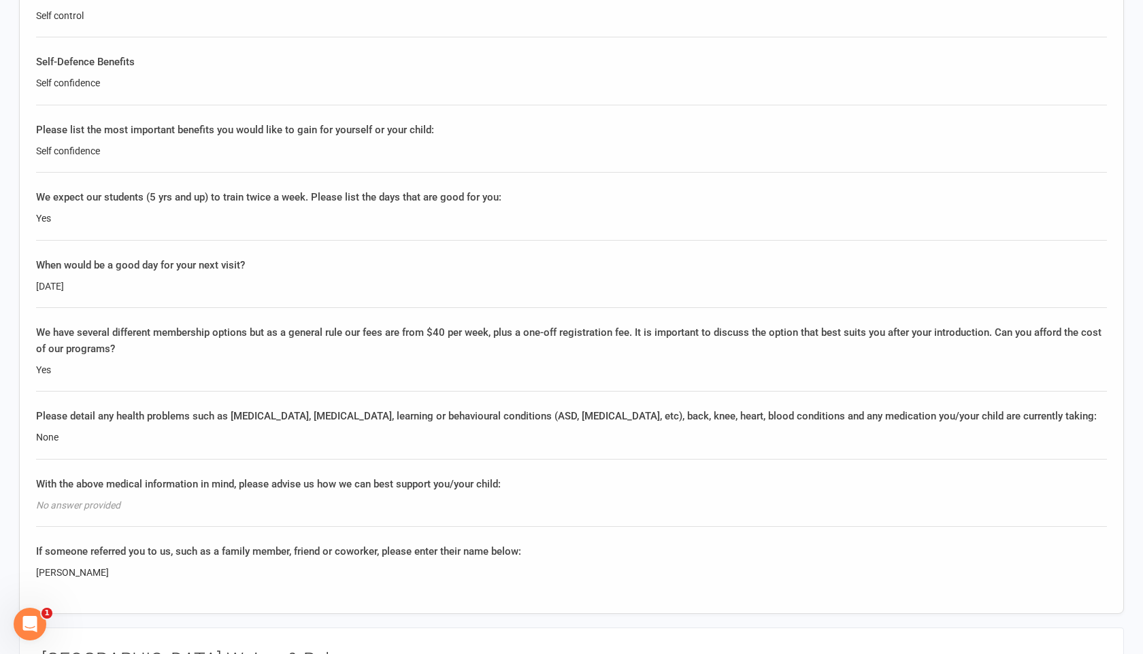
scroll to position [1696, 0]
